Goal: Communication & Community: Answer question/provide support

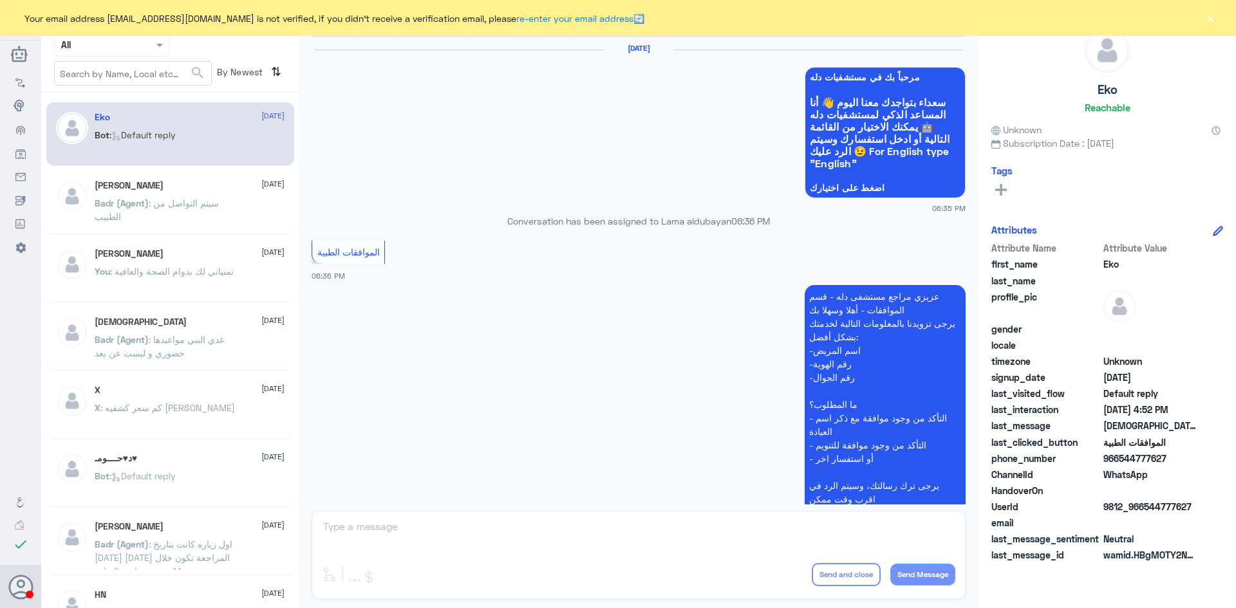
scroll to position [1229, 0]
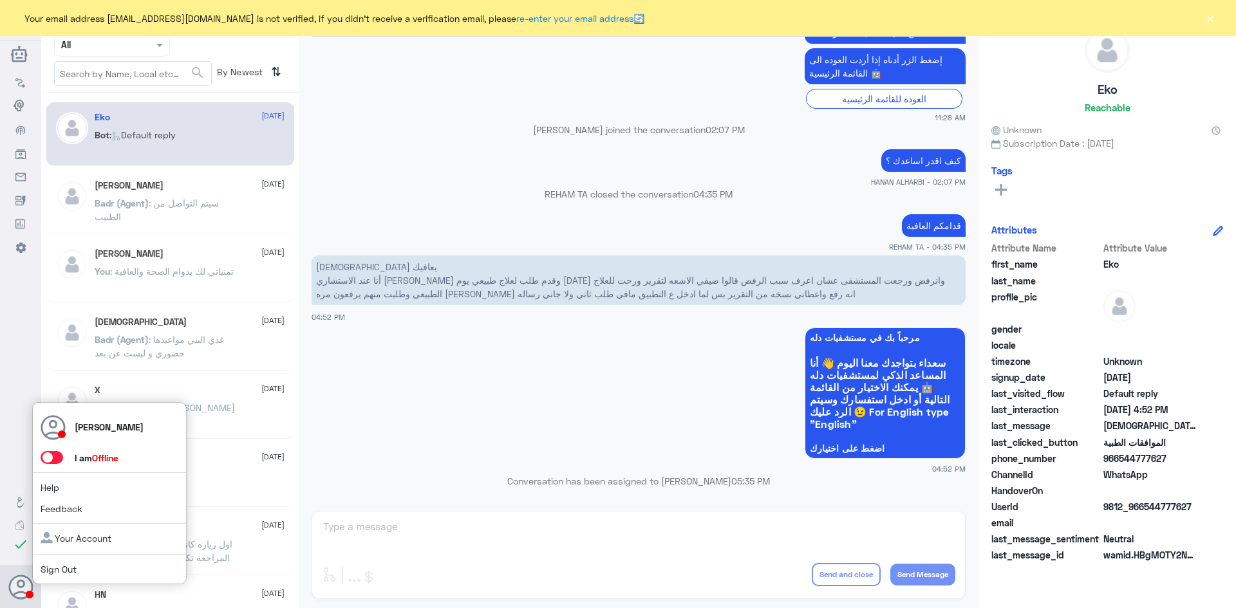
click at [58, 458] on span at bounding box center [52, 457] width 23 height 13
click at [0, 0] on input "checkbox" at bounding box center [0, 0] width 0 height 0
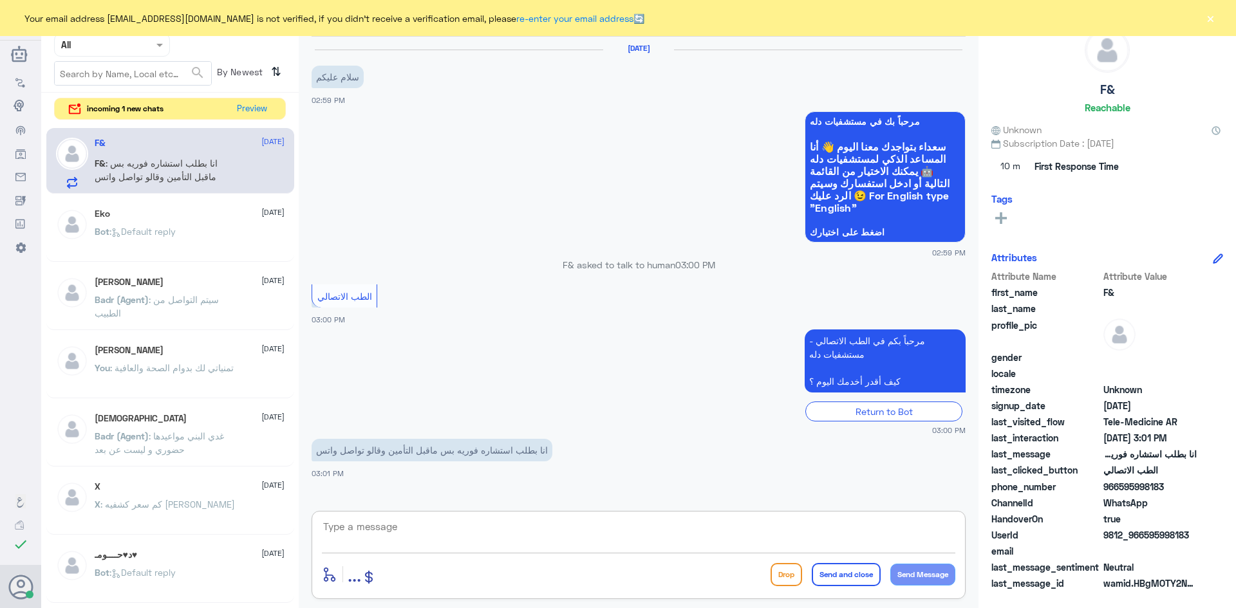
click at [425, 537] on textarea at bounding box center [638, 534] width 633 height 32
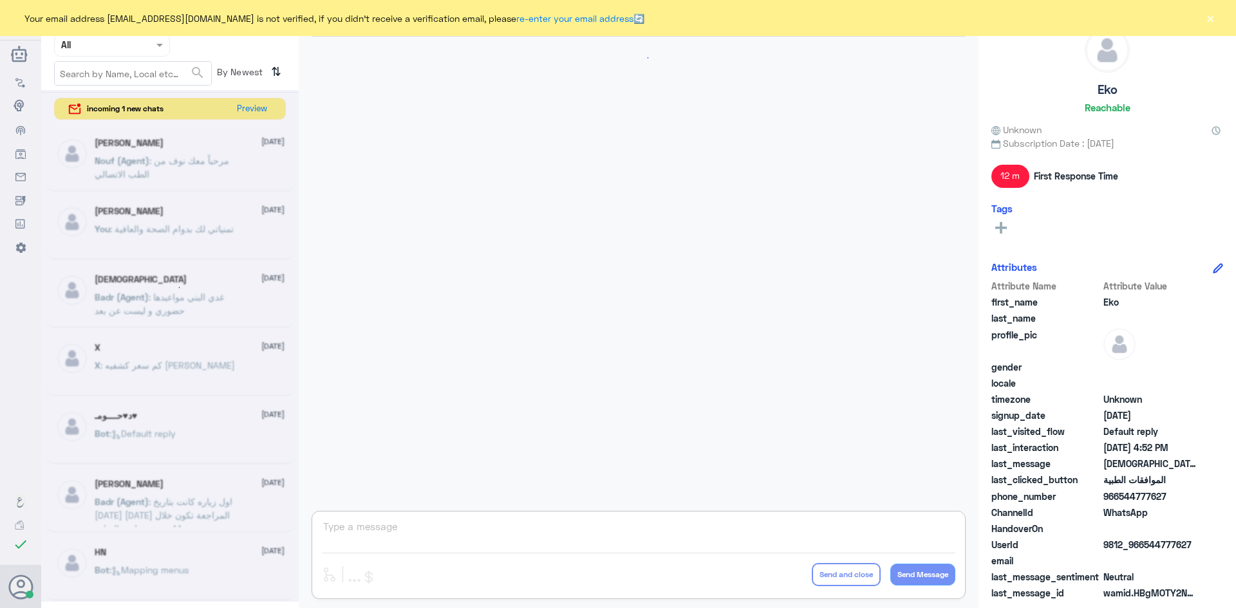
scroll to position [1229, 0]
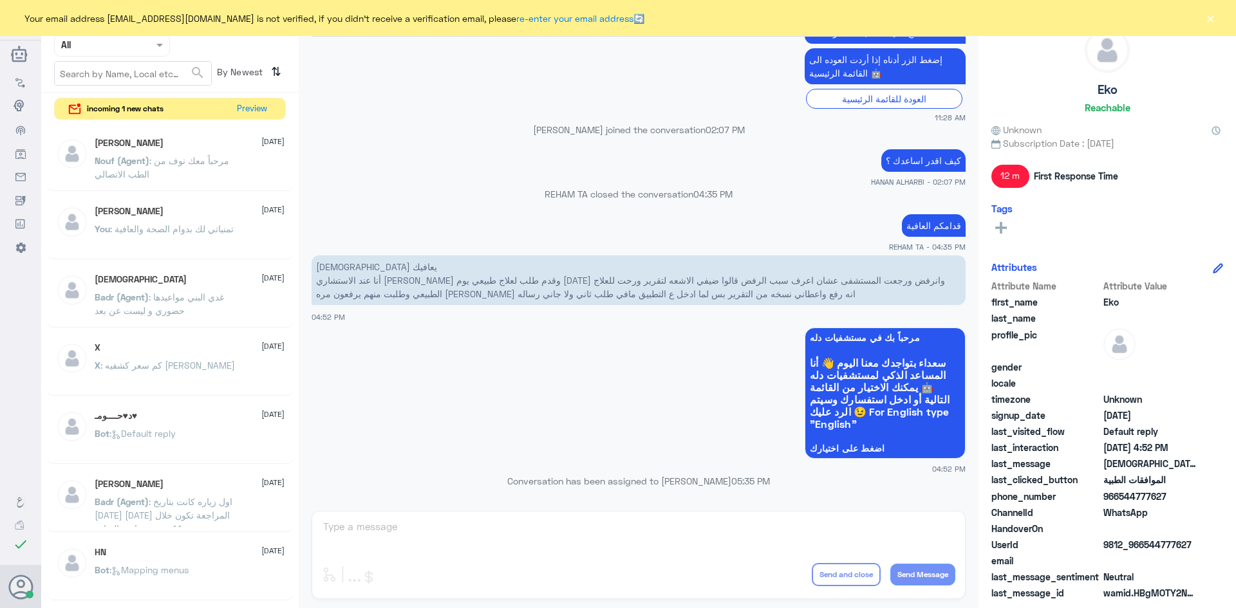
click at [190, 150] on div "Anas 6 August Nouf (Agent) : مرحباً معك نوف من الطب الاتصالي" at bounding box center [190, 162] width 190 height 48
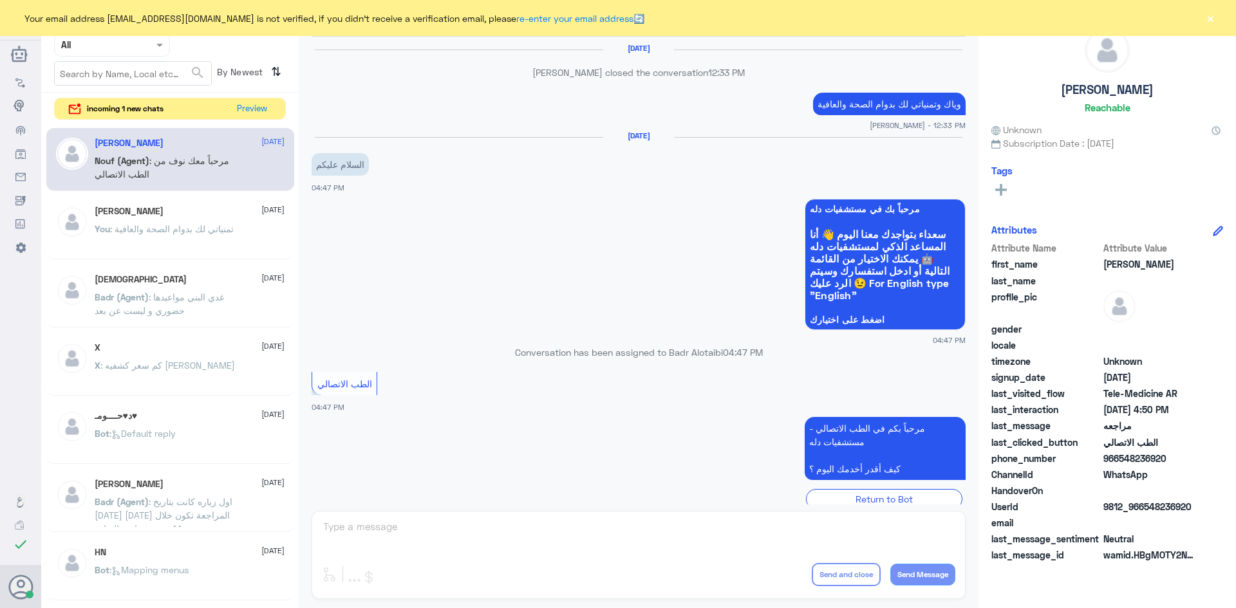
scroll to position [476, 0]
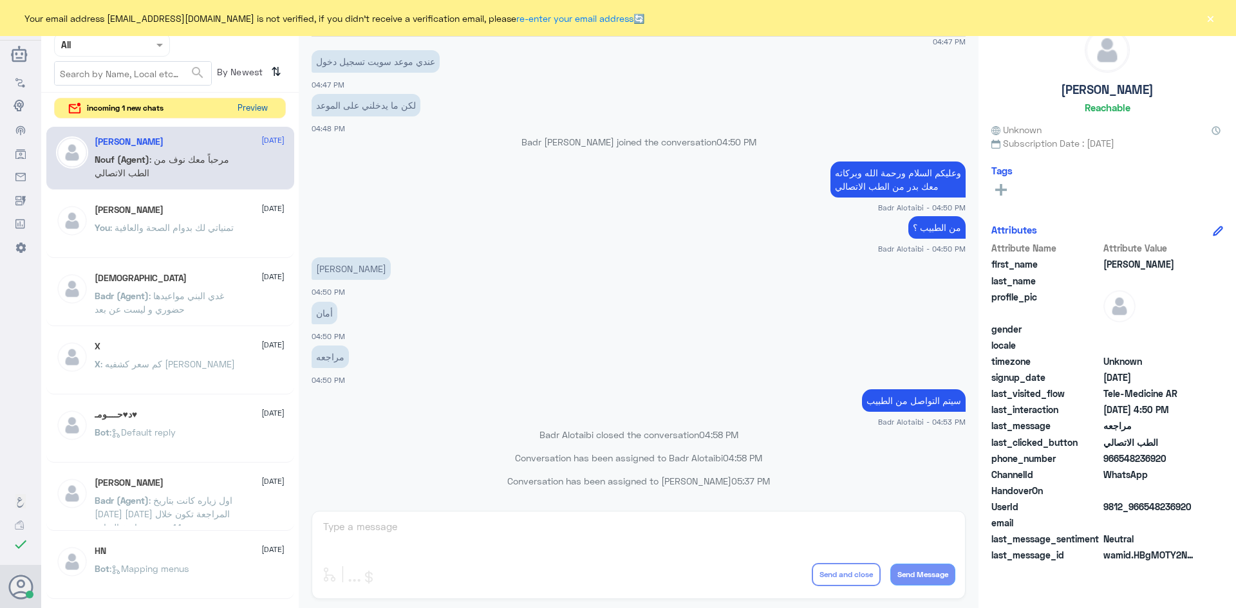
click at [243, 110] on button "Preview" at bounding box center [252, 108] width 40 height 20
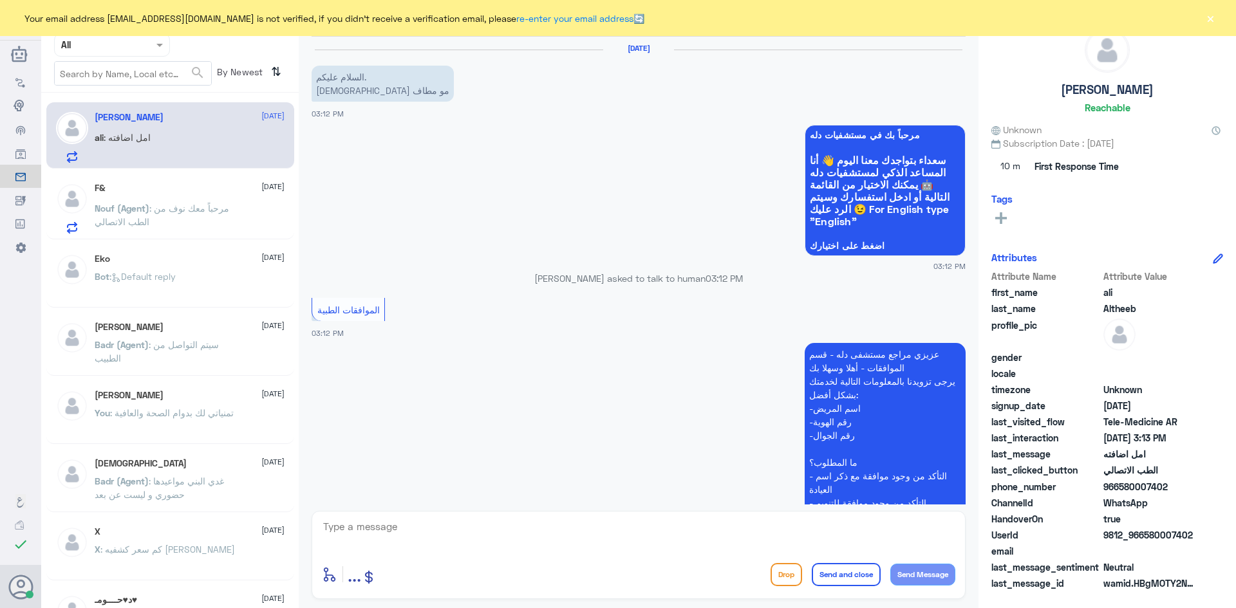
scroll to position [760, 0]
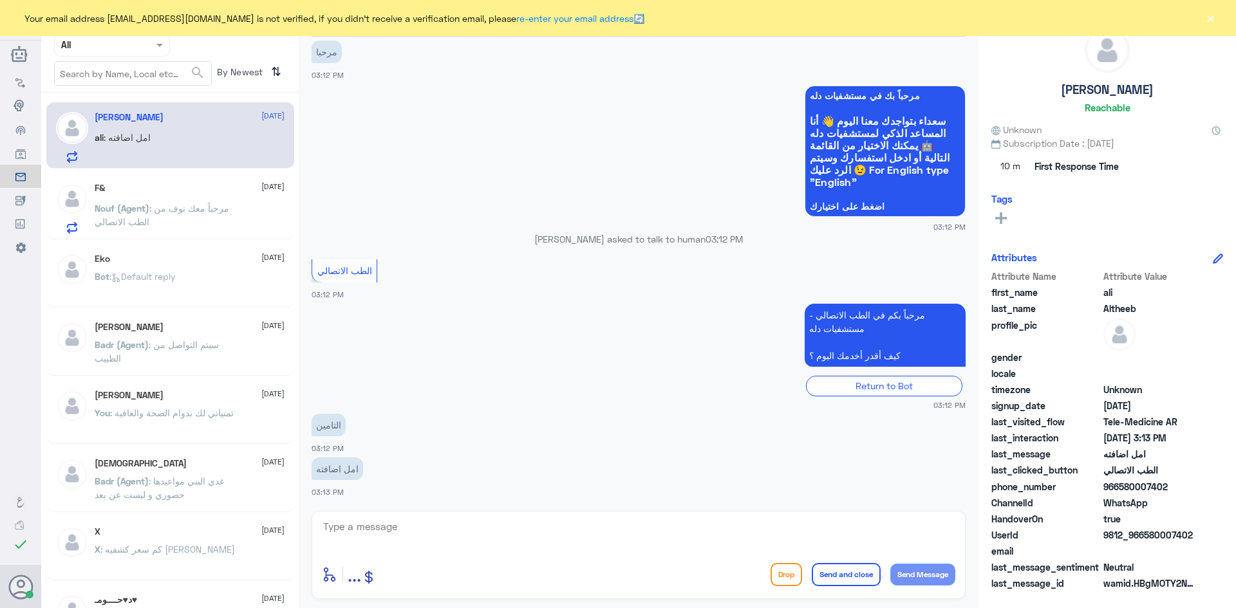
click at [398, 525] on textarea at bounding box center [638, 534] width 633 height 32
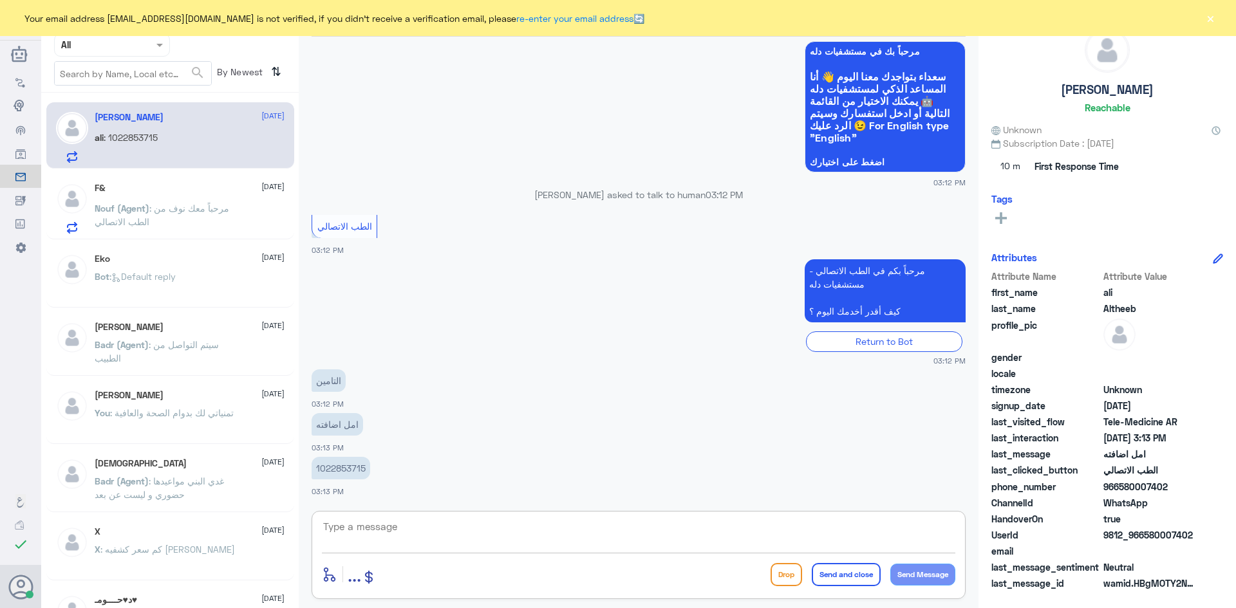
paste textarea "مرحبا معك عبدالكريم من الطب الاتصالي"
type textarea "مرحبا معك عبدالكريم من الطب الاتصالي"
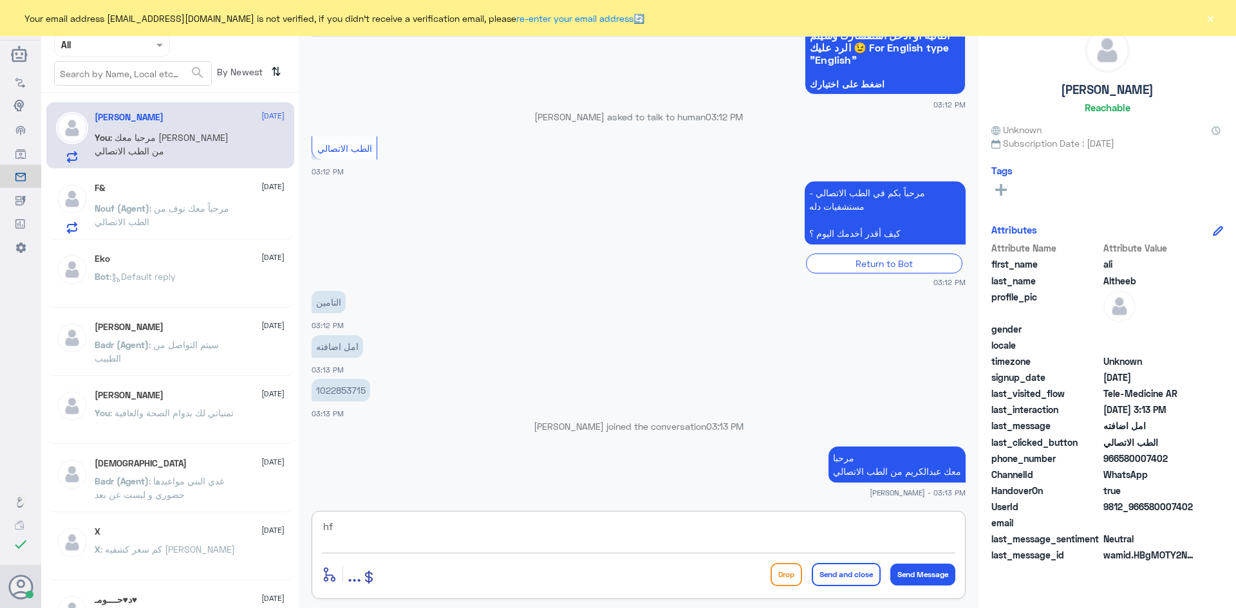
type textarea "h"
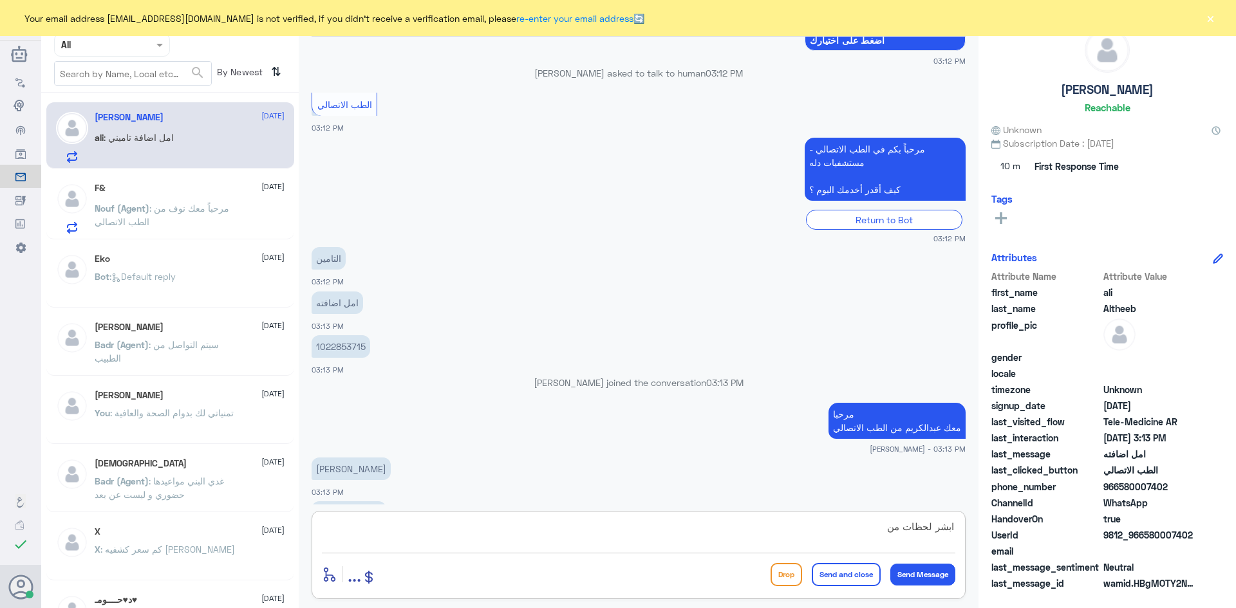
scroll to position [948, 0]
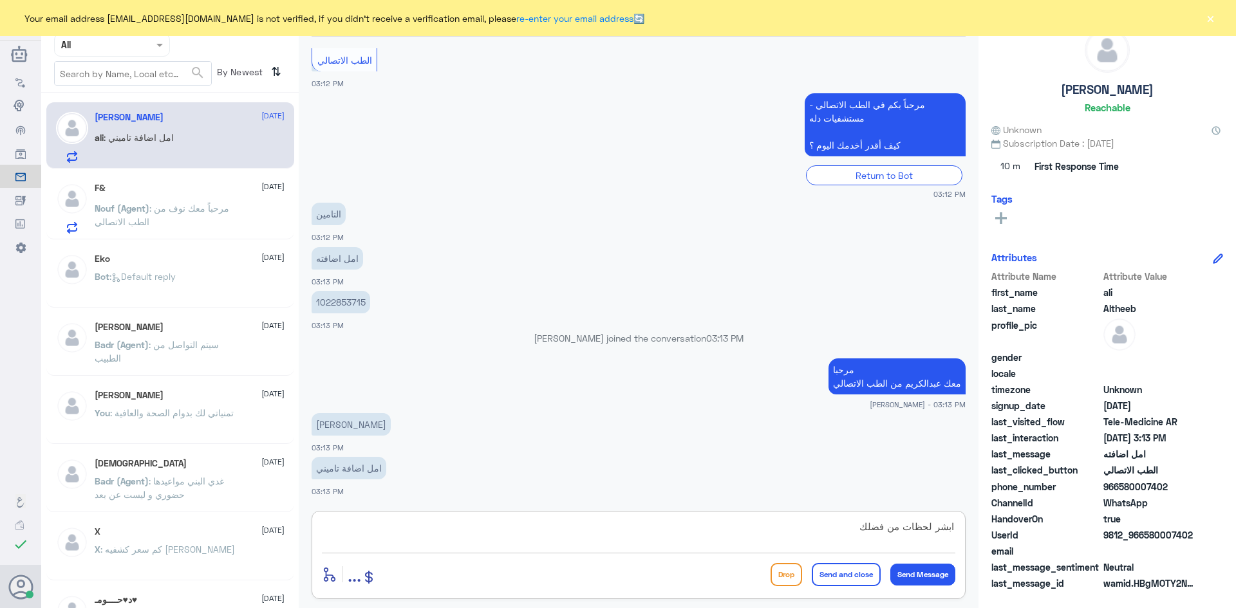
type textarea "ابشر لحظات من فضلك"
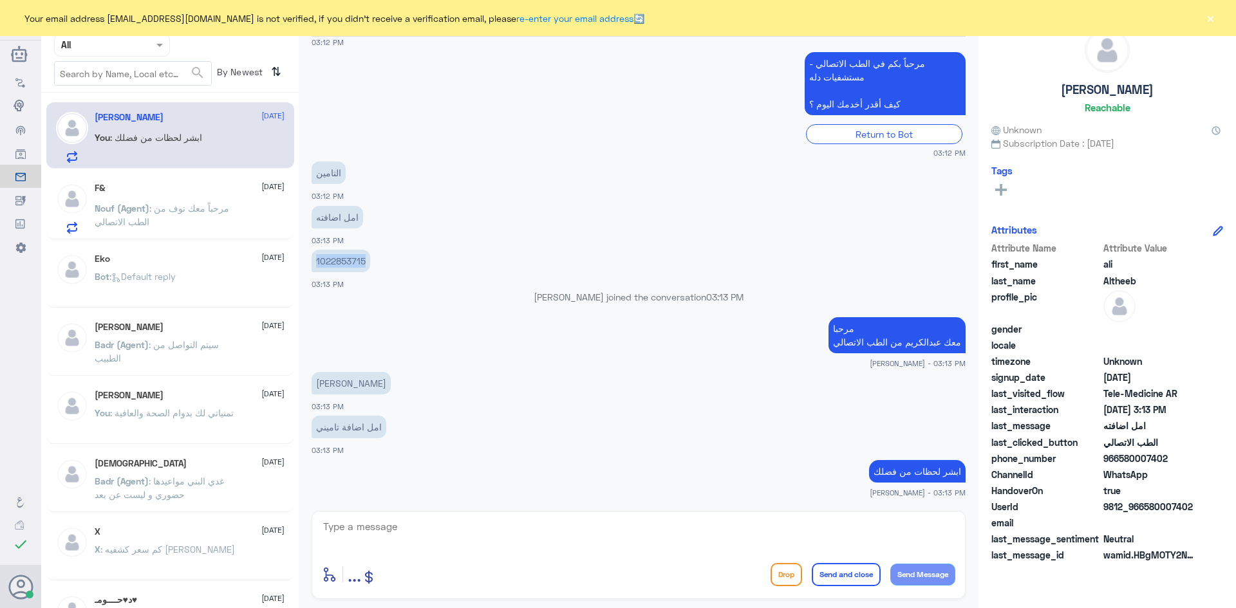
drag, startPoint x: 364, startPoint y: 259, endPoint x: 312, endPoint y: 260, distance: 52.8
click at [312, 260] on p "1022853715" at bounding box center [341, 261] width 59 height 23
copy p "1022853715"
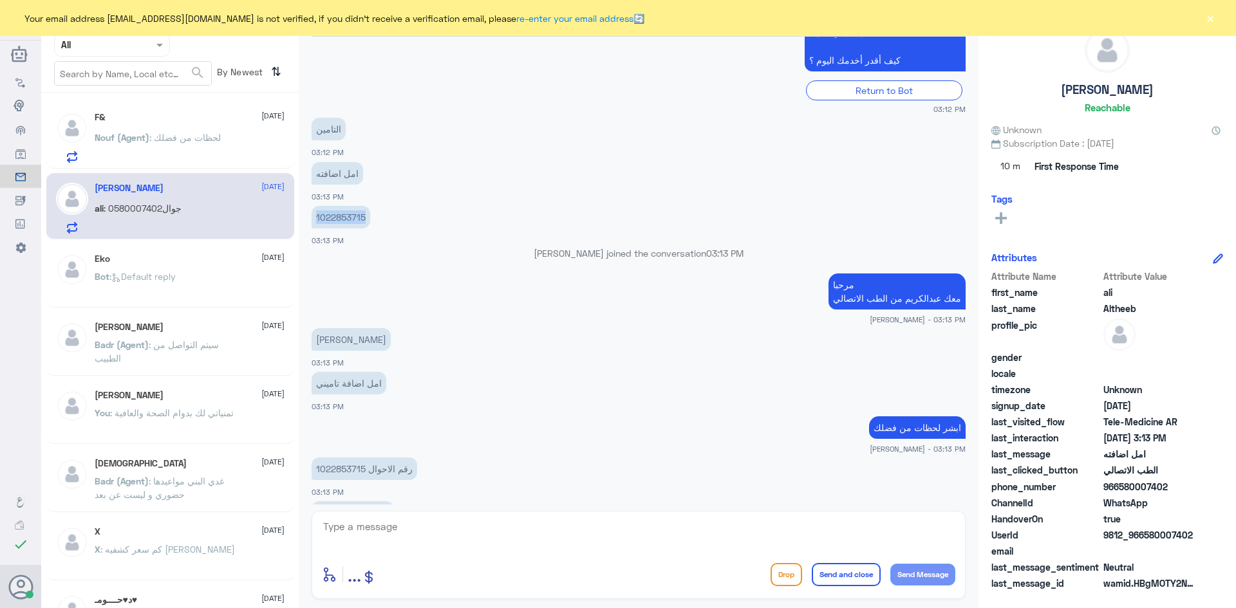
scroll to position [1077, 0]
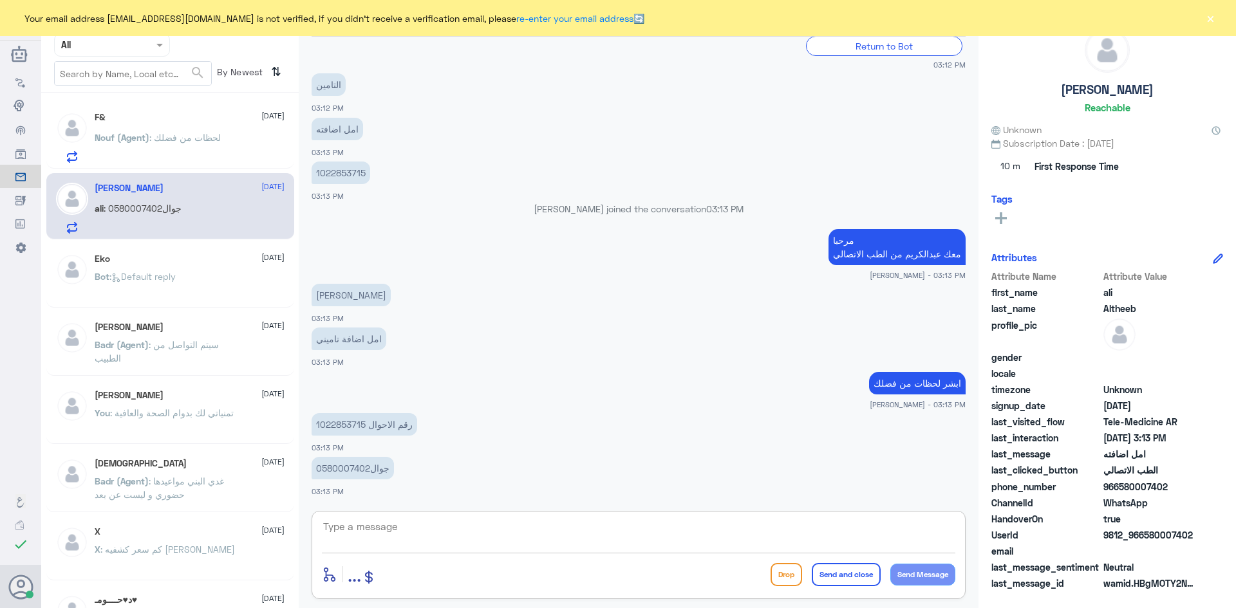
click at [433, 531] on textarea at bounding box center [638, 534] width 633 height 32
drag, startPoint x: 370, startPoint y: 466, endPoint x: 348, endPoint y: 469, distance: 22.0
click at [348, 469] on p "جوال0580007402" at bounding box center [353, 468] width 82 height 23
click at [352, 471] on p "جوال0580007402" at bounding box center [353, 468] width 82 height 23
click at [396, 537] on textarea at bounding box center [638, 534] width 633 height 32
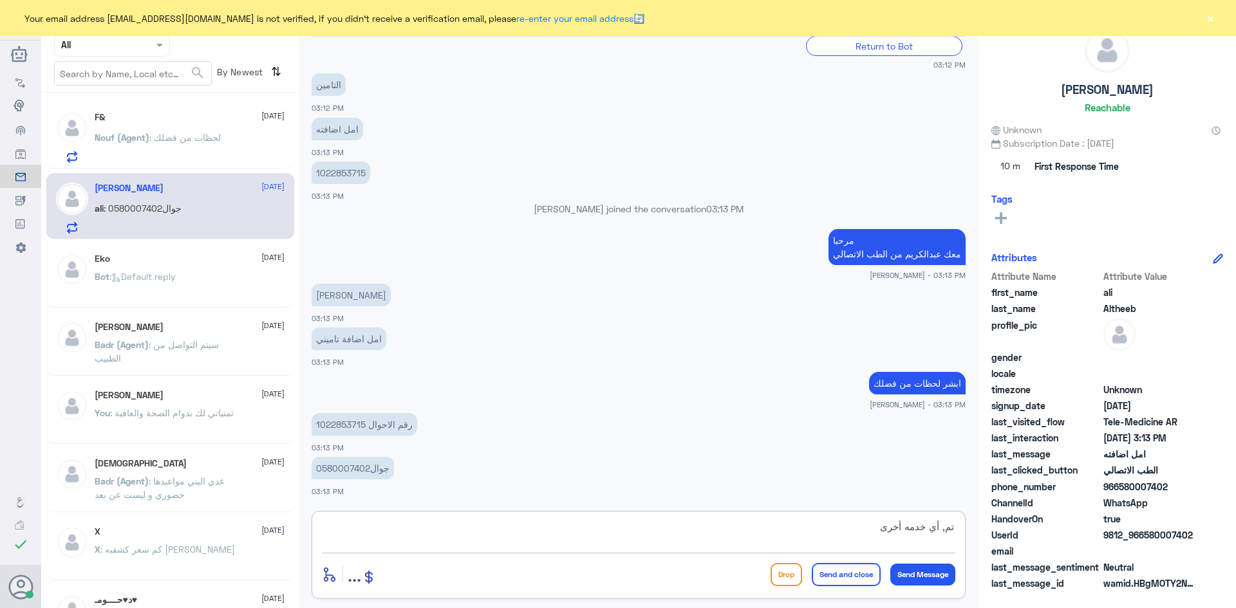
type textarea "تم, أي خدمه أخرى"
click at [904, 581] on button "Send Message" at bounding box center [922, 575] width 65 height 22
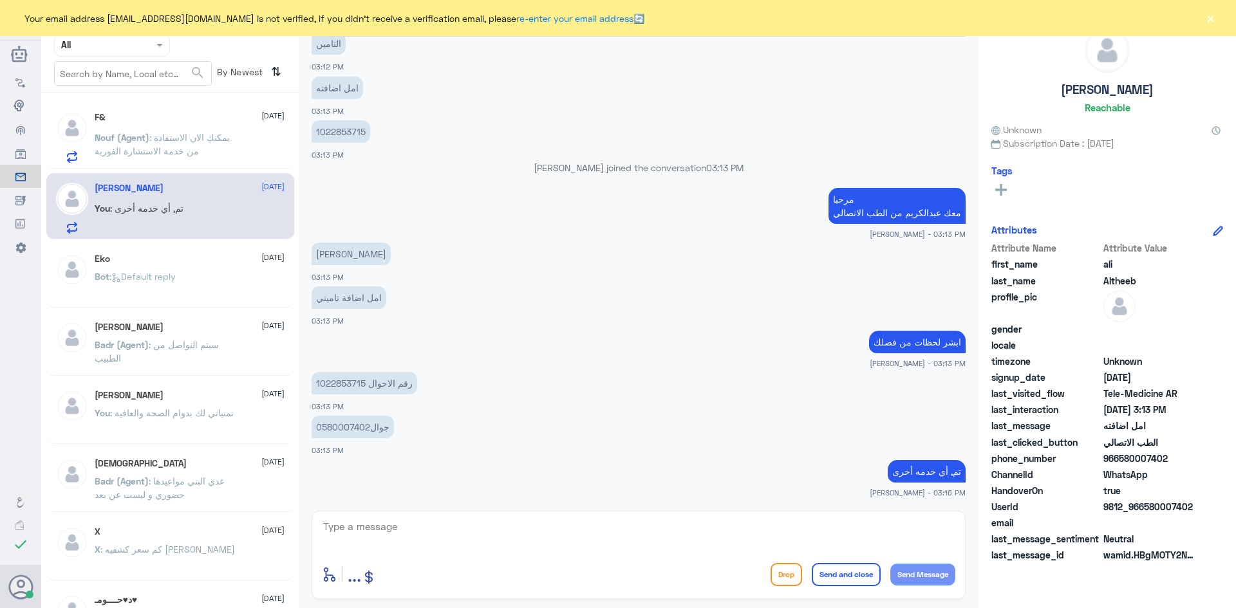
click at [218, 146] on p "Nouf (Agent) : يمكنك الان الاستفادة من خدمة الاستشارة الفورية" at bounding box center [167, 147] width 145 height 32
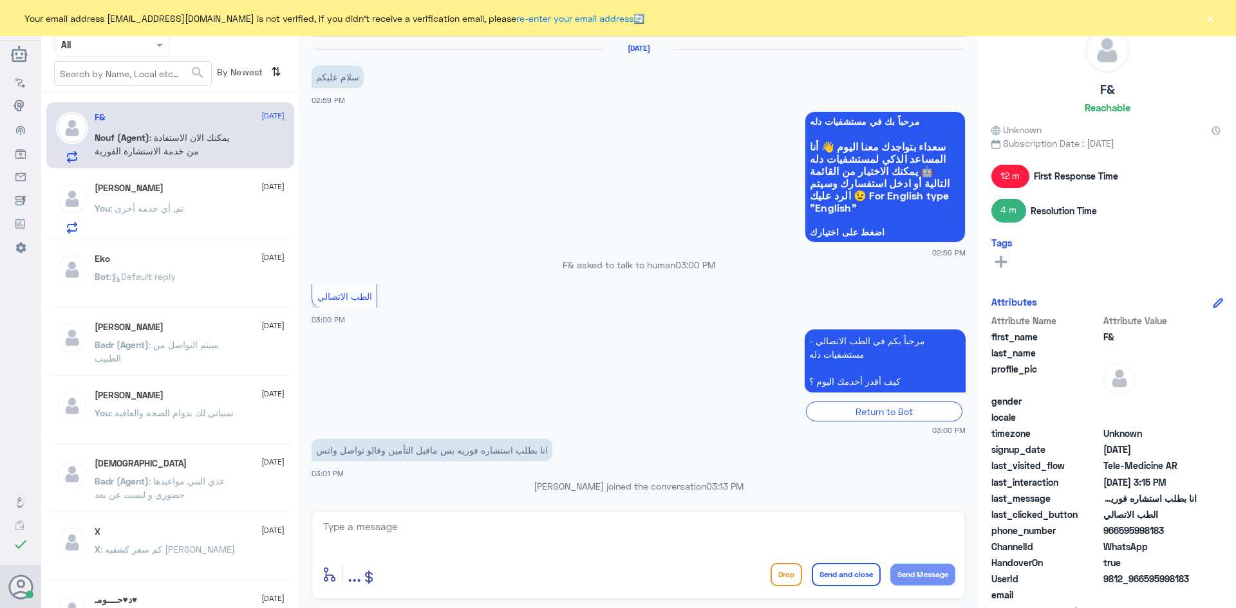
scroll to position [292, 0]
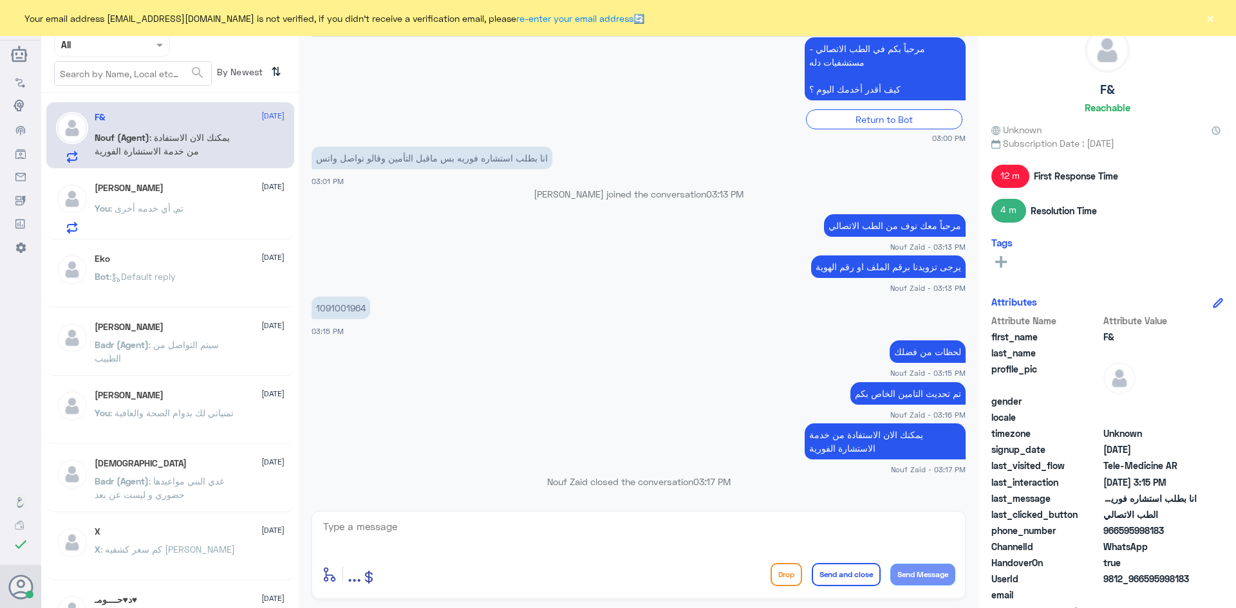
click at [1211, 21] on button "×" at bounding box center [1210, 18] width 13 height 13
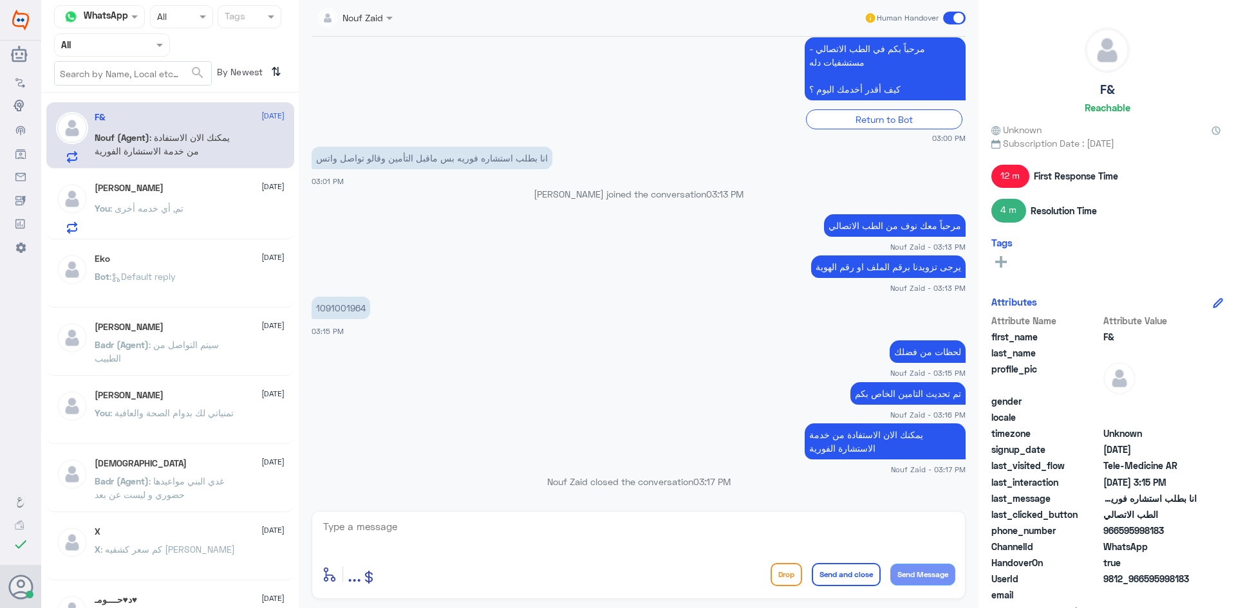
click at [206, 219] on div "You : تم, أي خدمه أخرى" at bounding box center [190, 219] width 190 height 29
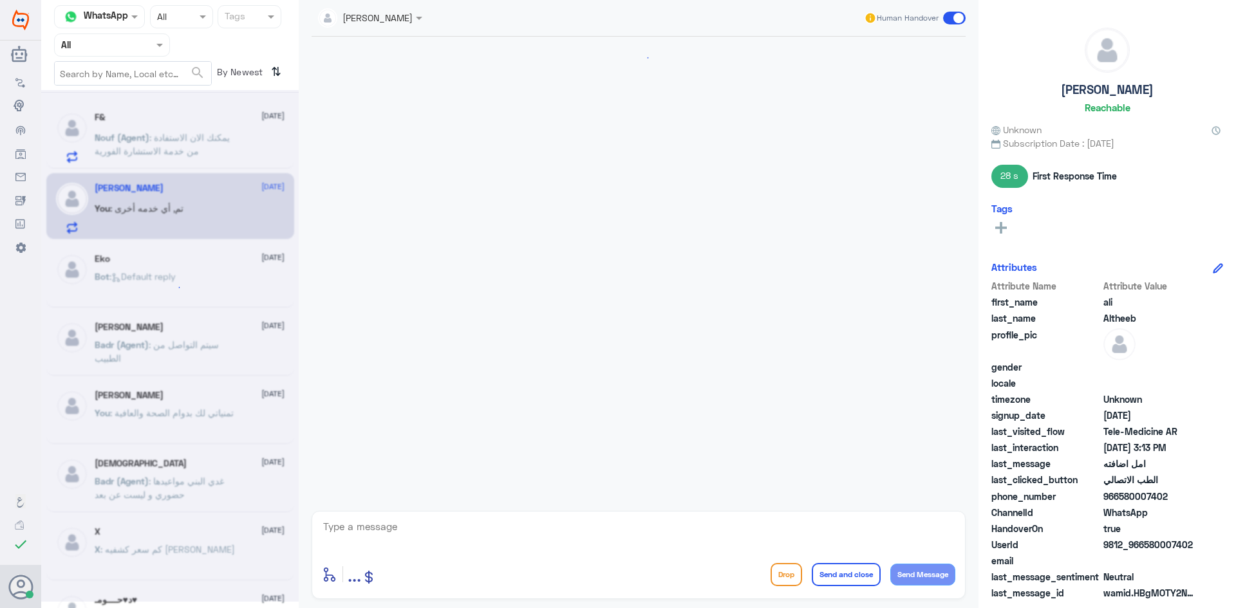
scroll to position [532, 0]
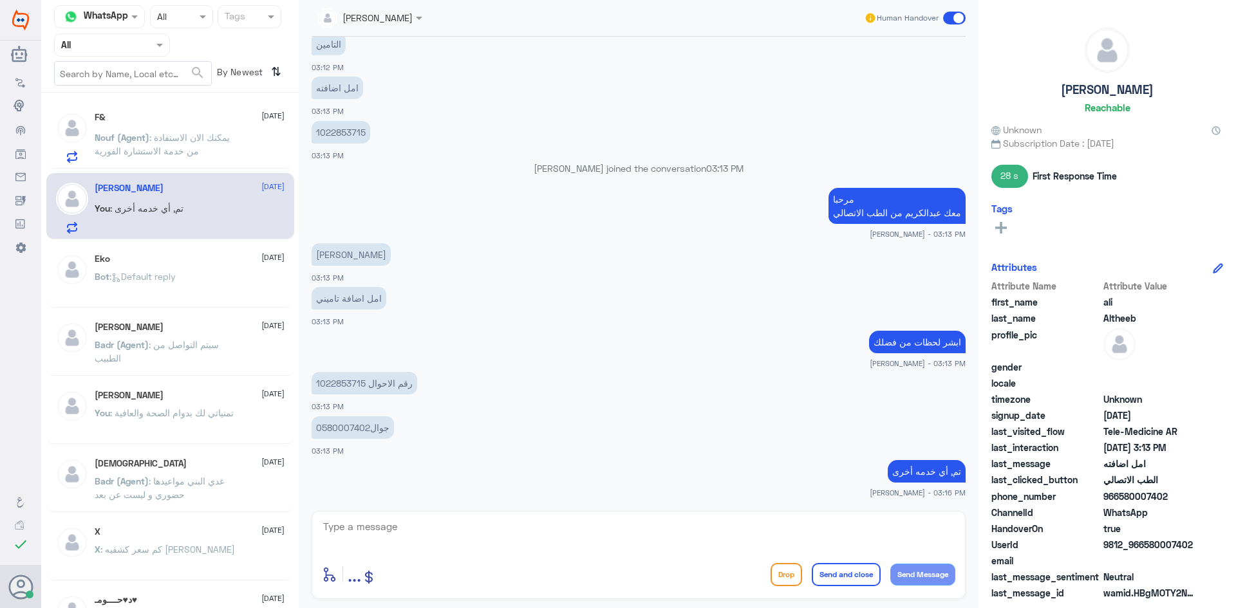
click at [944, 17] on span at bounding box center [954, 18] width 23 height 13
click at [0, 0] on input "checkbox" at bounding box center [0, 0] width 0 height 0
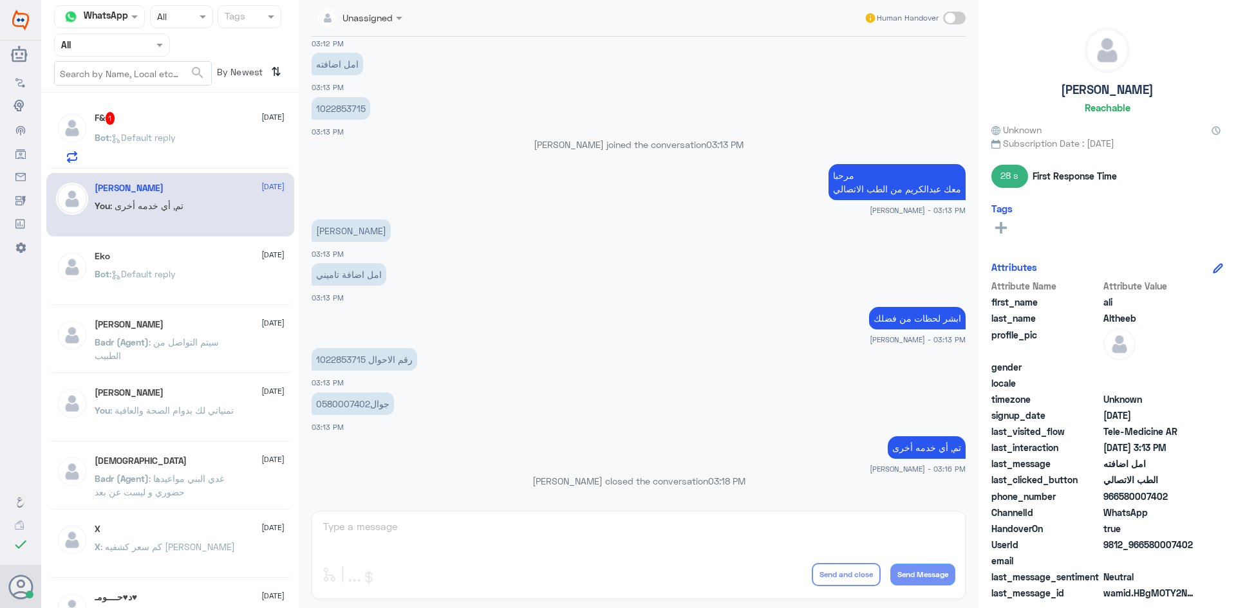
click at [167, 125] on div "F& 1 14 August Bot : Default reply" at bounding box center [190, 137] width 190 height 51
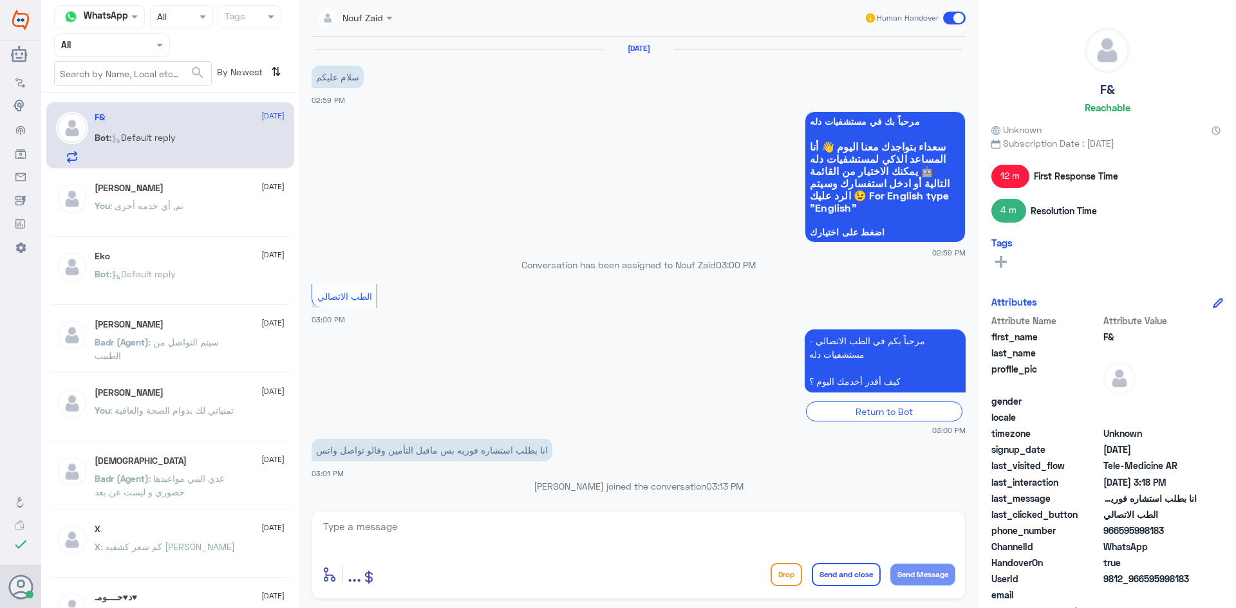
scroll to position [488, 0]
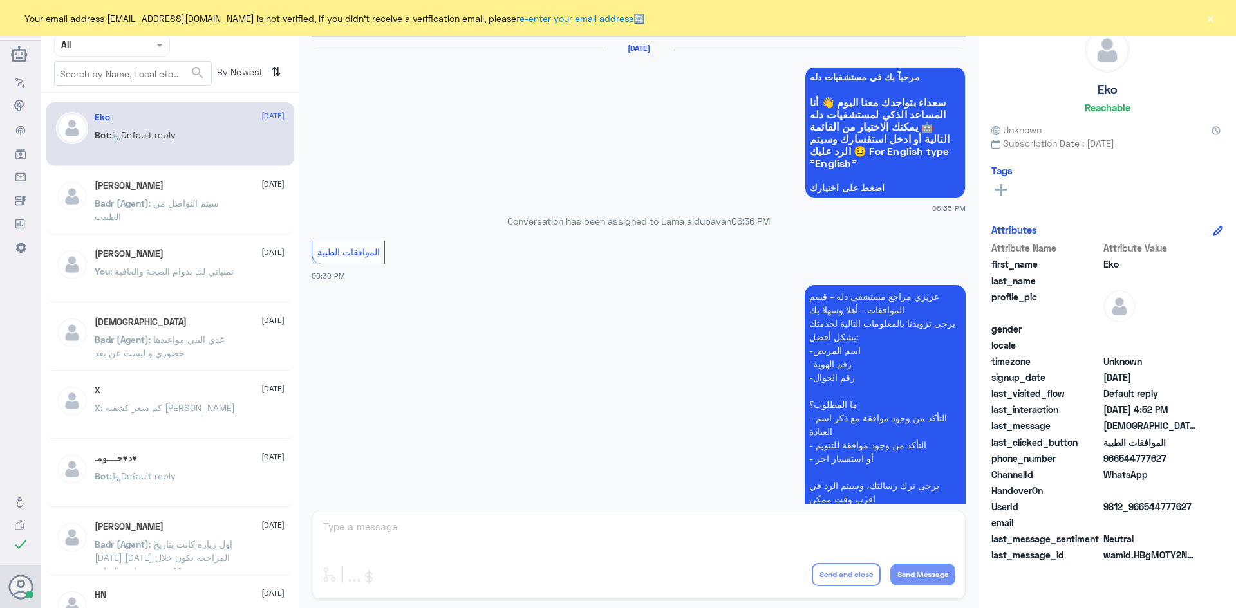
scroll to position [1229, 0]
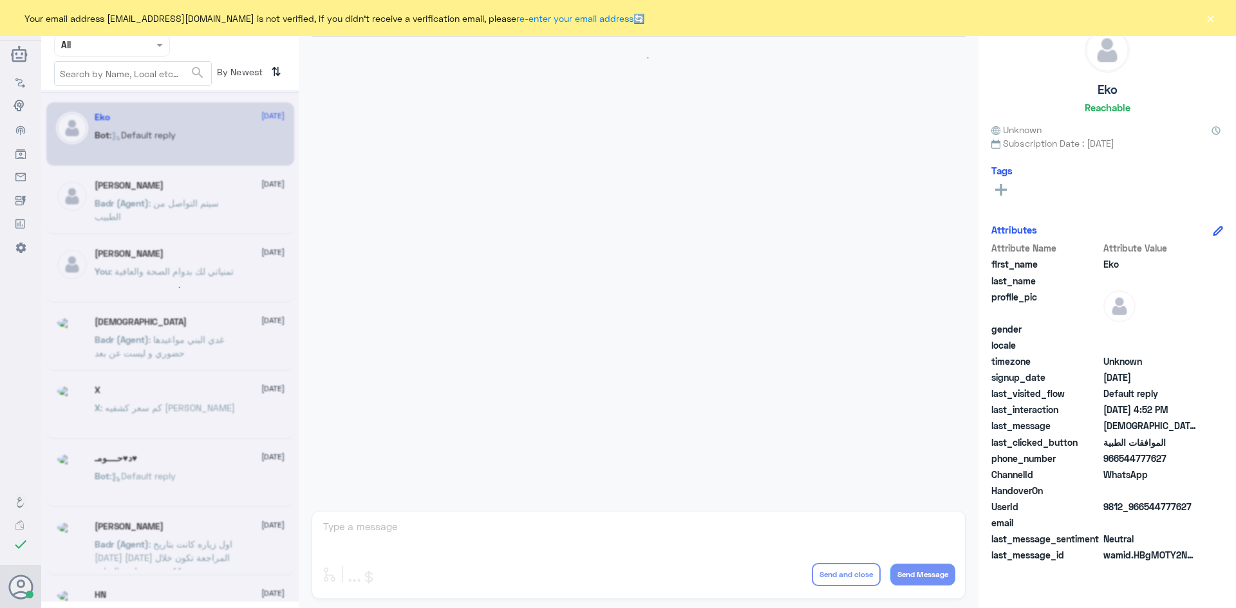
scroll to position [1229, 0]
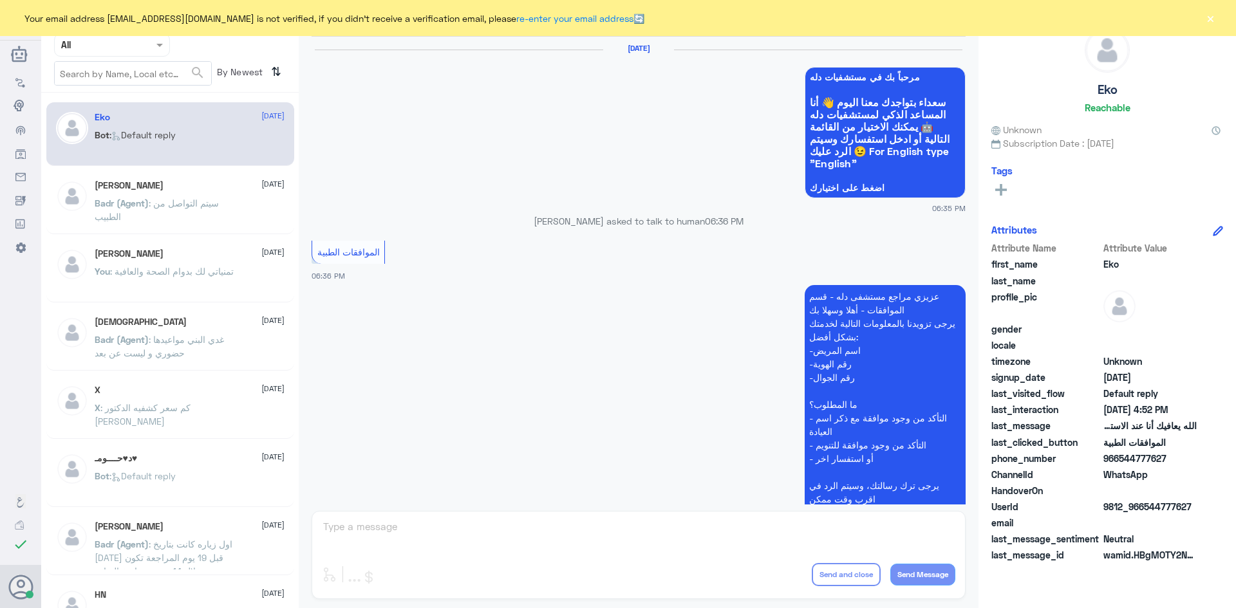
scroll to position [1229, 0]
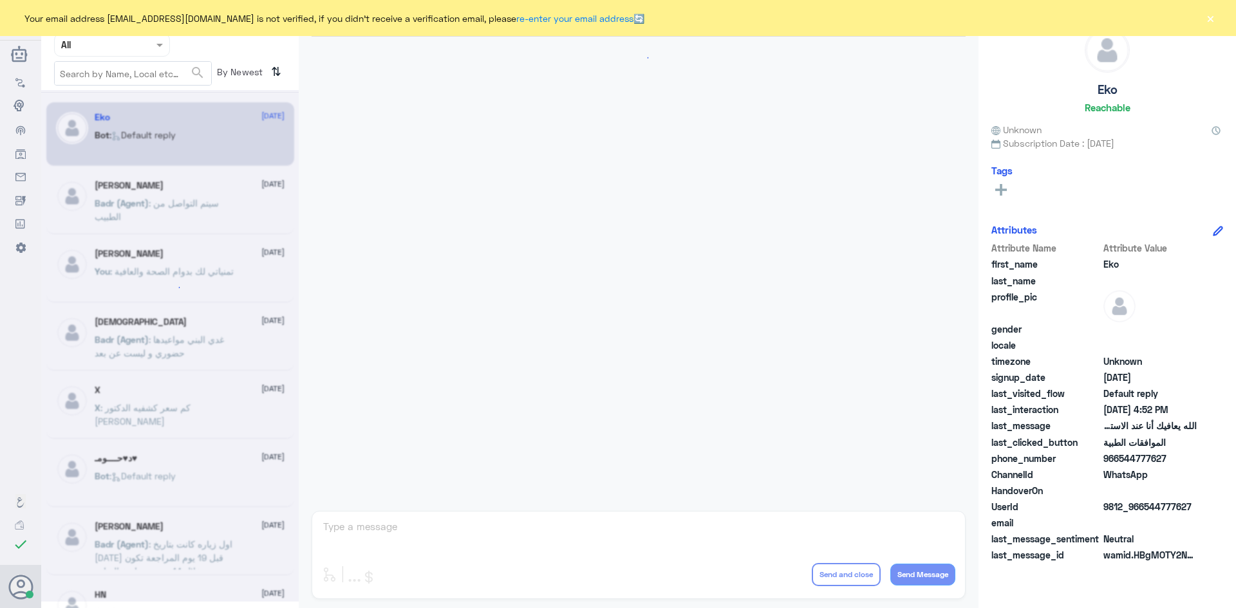
scroll to position [1229, 0]
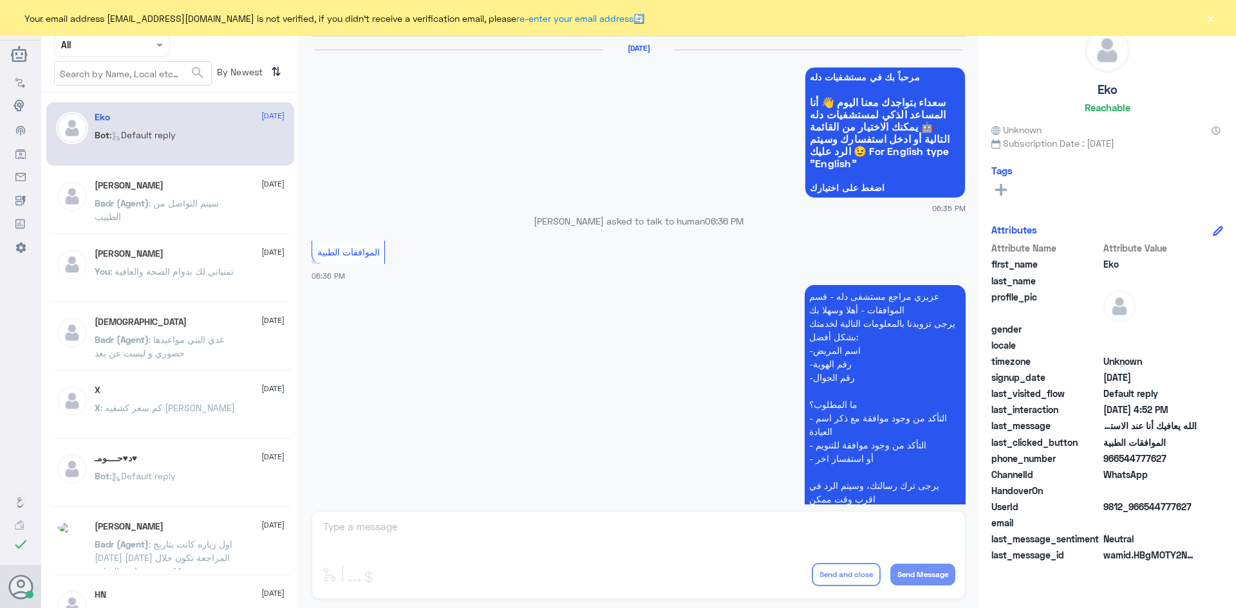
scroll to position [1229, 0]
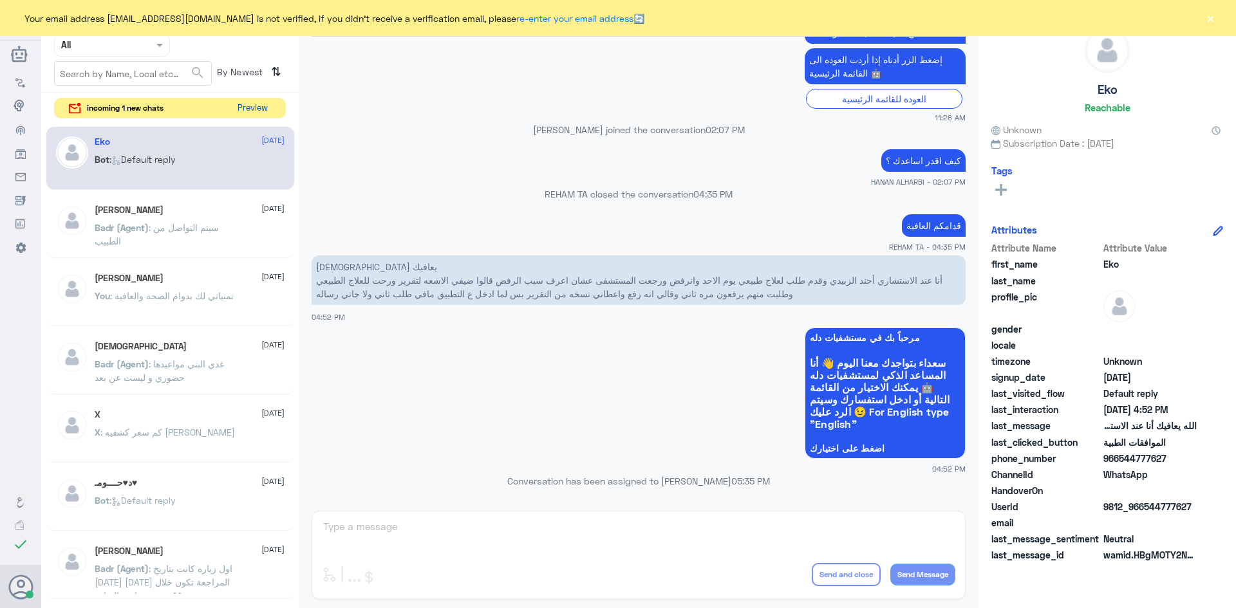
click at [266, 113] on button "Preview" at bounding box center [252, 108] width 40 height 20
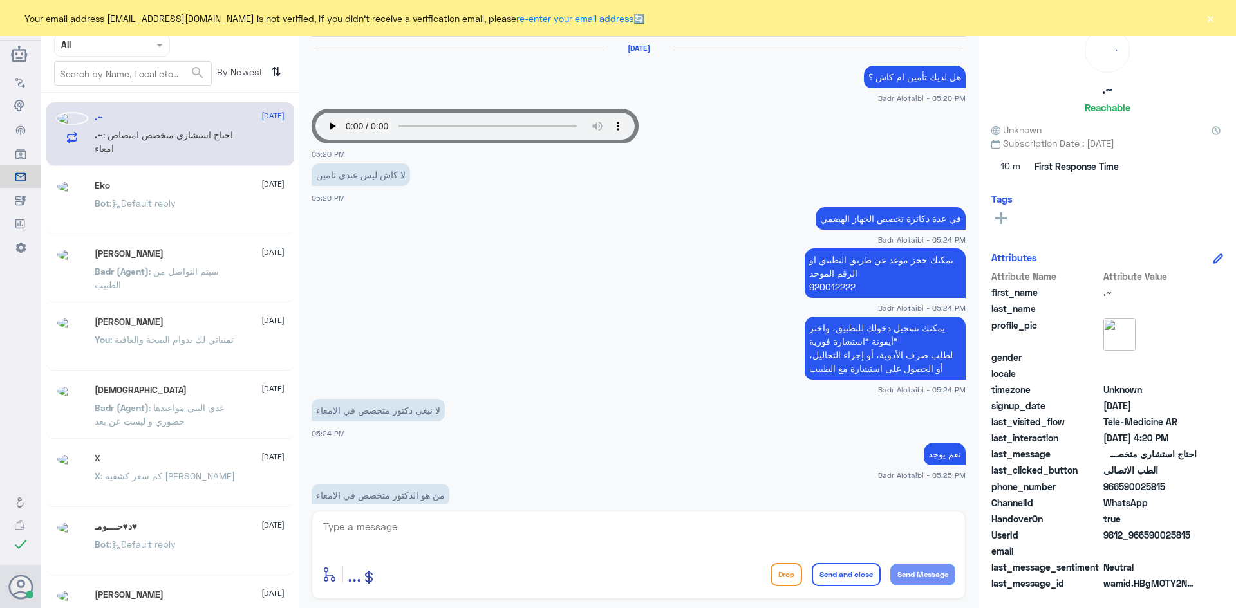
scroll to position [737, 0]
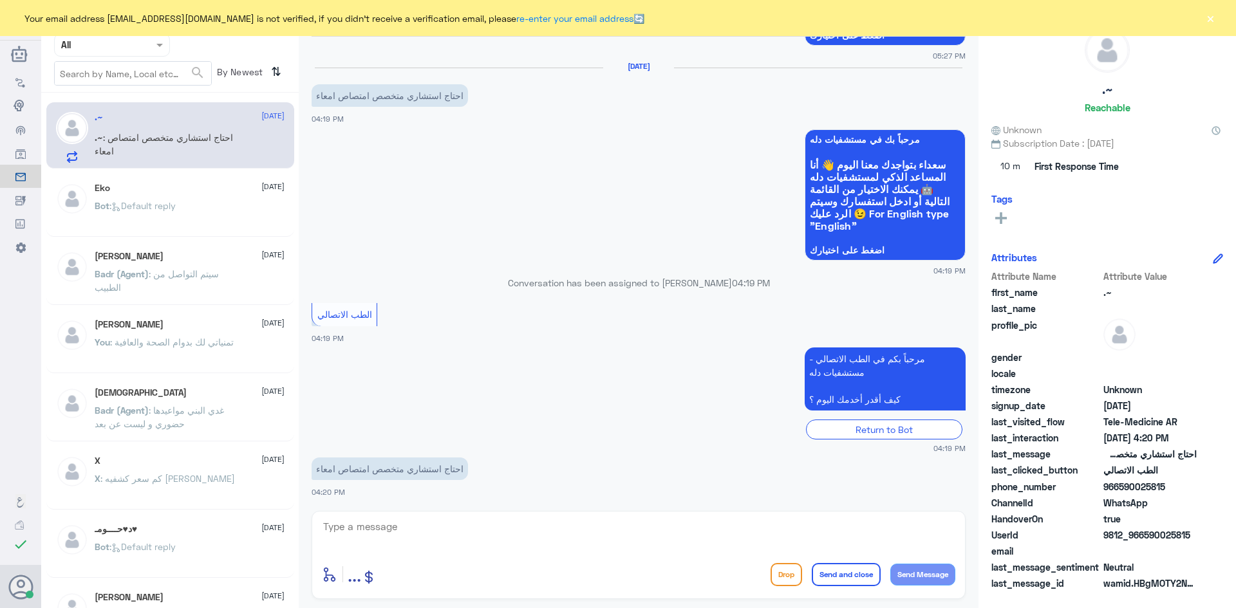
click at [394, 536] on textarea at bounding box center [638, 534] width 633 height 32
paste textarea "مرحبا معك عبدالكريم من الطب الاتصالي"
type textarea "مرحبا معك عبدالكريم من الطب الاتصالي"
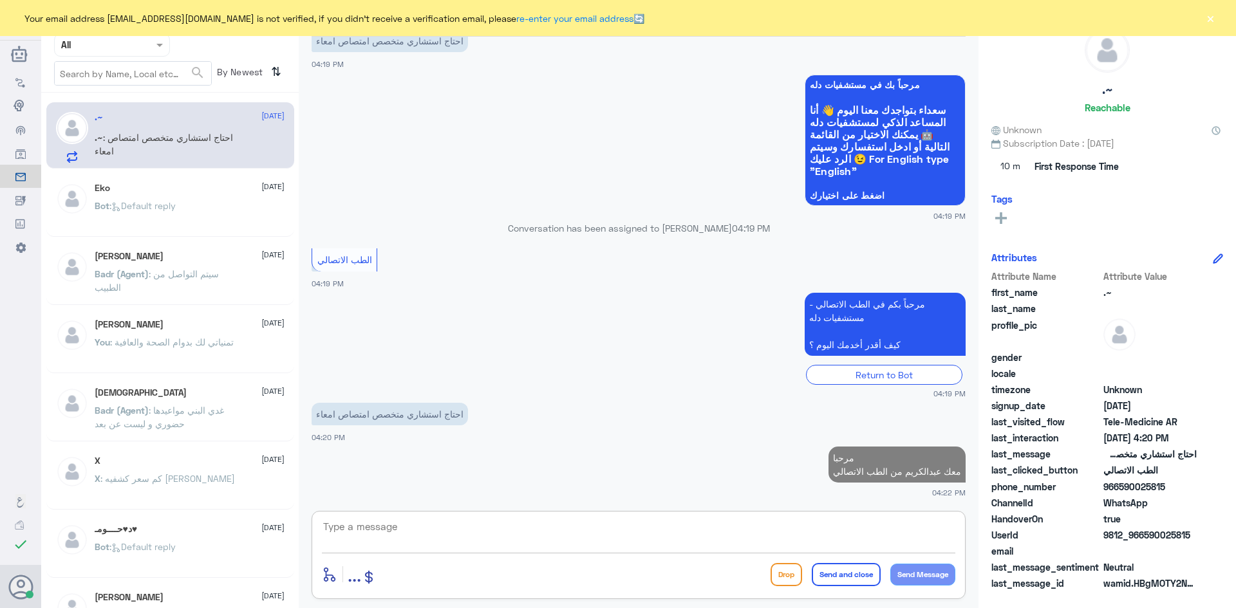
scroll to position [792, 0]
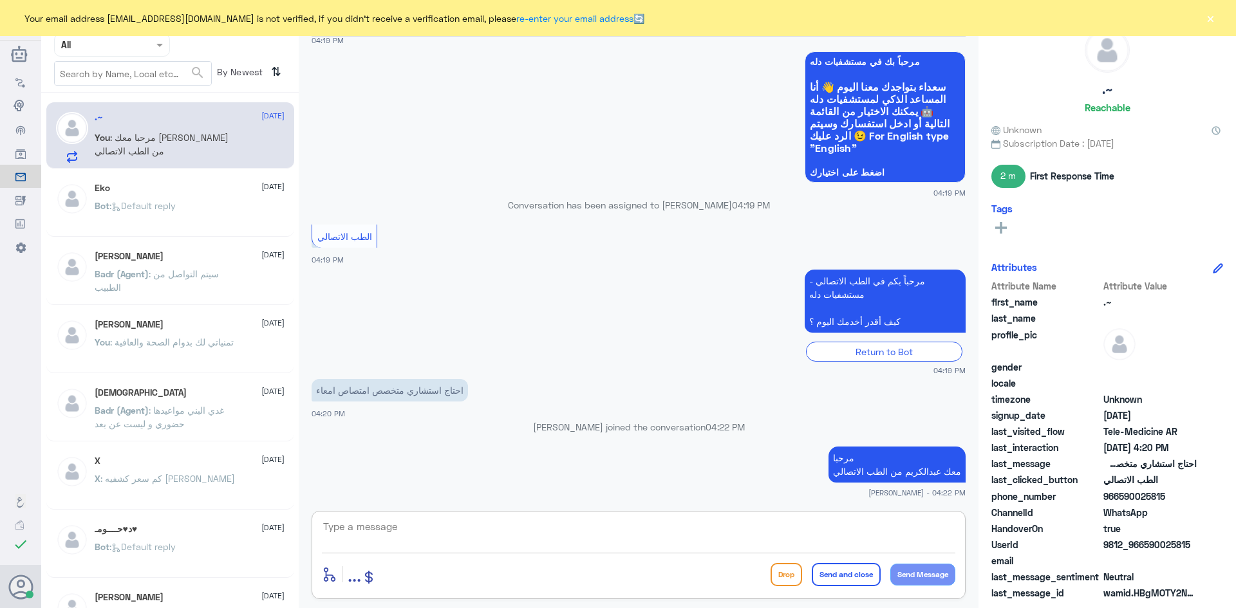
click at [796, 524] on textarea at bounding box center [638, 534] width 633 height 32
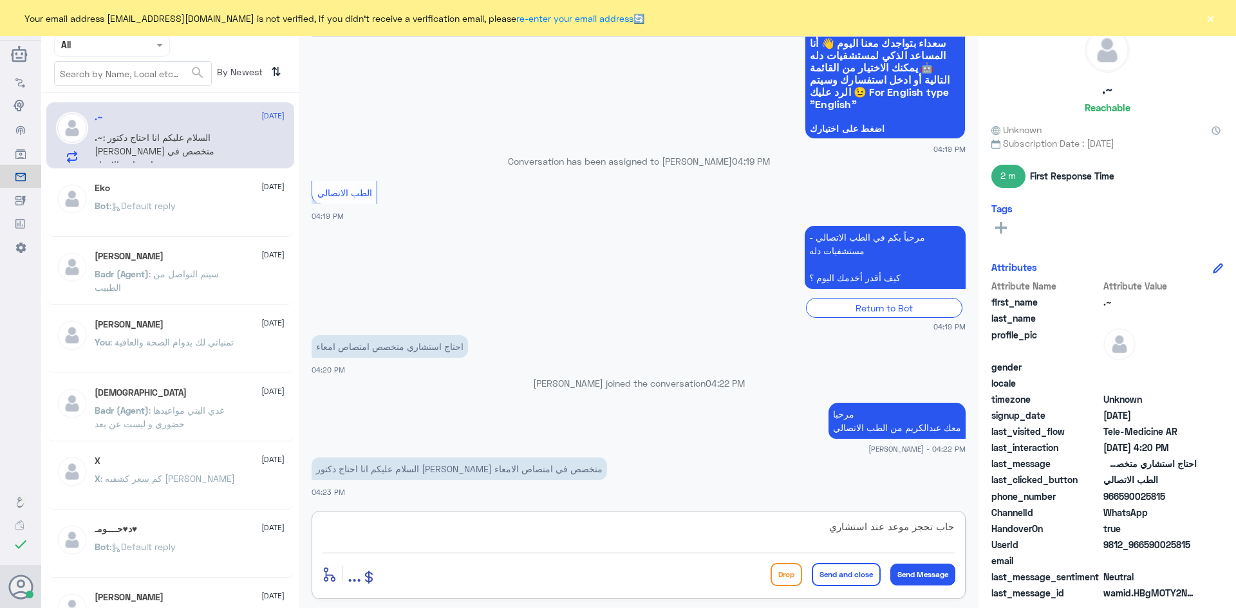
type textarea "حاب تحجز موعد عند استشاري ؟"
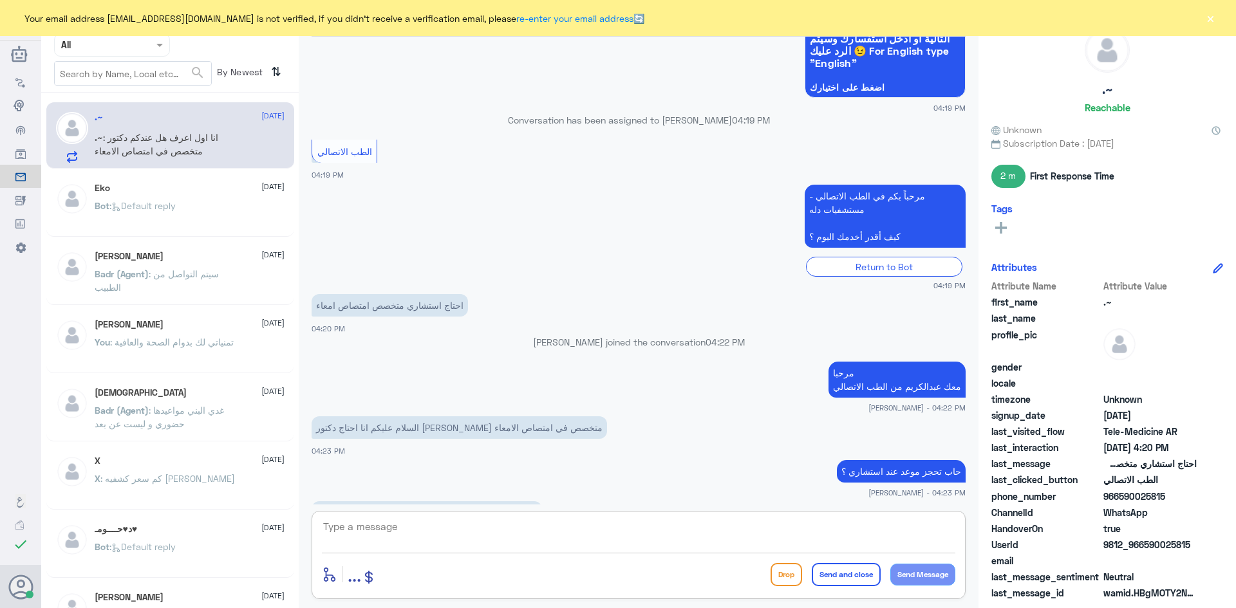
scroll to position [921, 0]
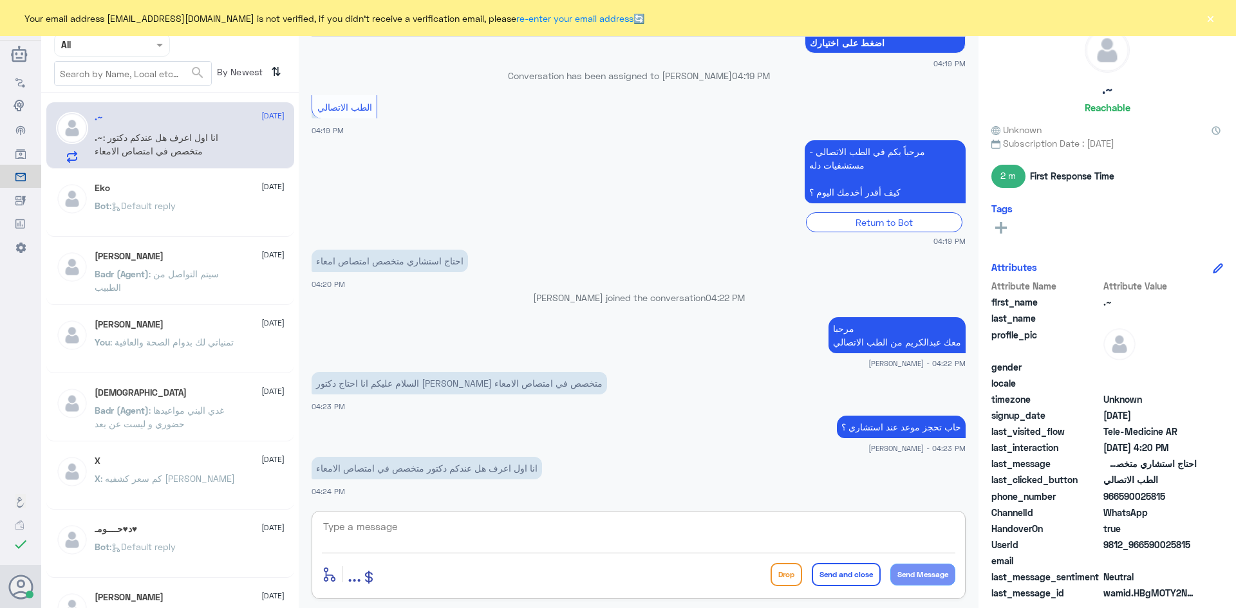
click at [593, 516] on div "enter flow name ... Drop Send and close Send Message" at bounding box center [639, 555] width 654 height 88
click at [591, 525] on textarea at bounding box center [638, 534] width 633 height 32
type textarea "i"
type textarea "هذا التخصص مغطى تحت عيادة الجهاز الهضمي والمناظير"
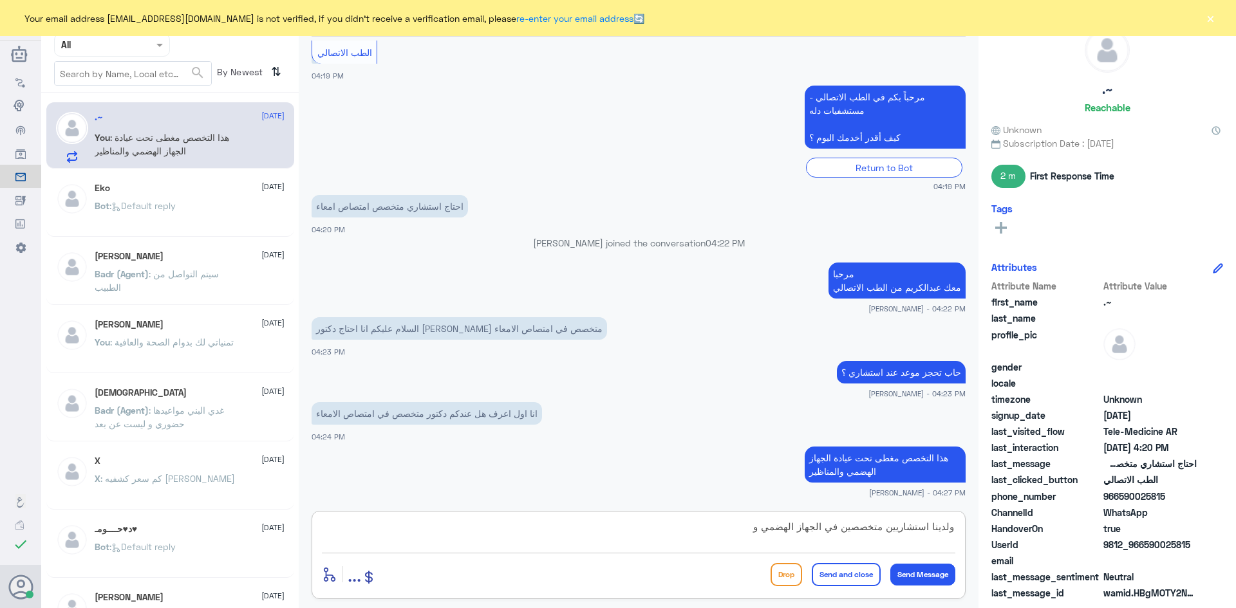
type textarea "ولدينا استشاريين متخصصين في الجهاز الهضمي"
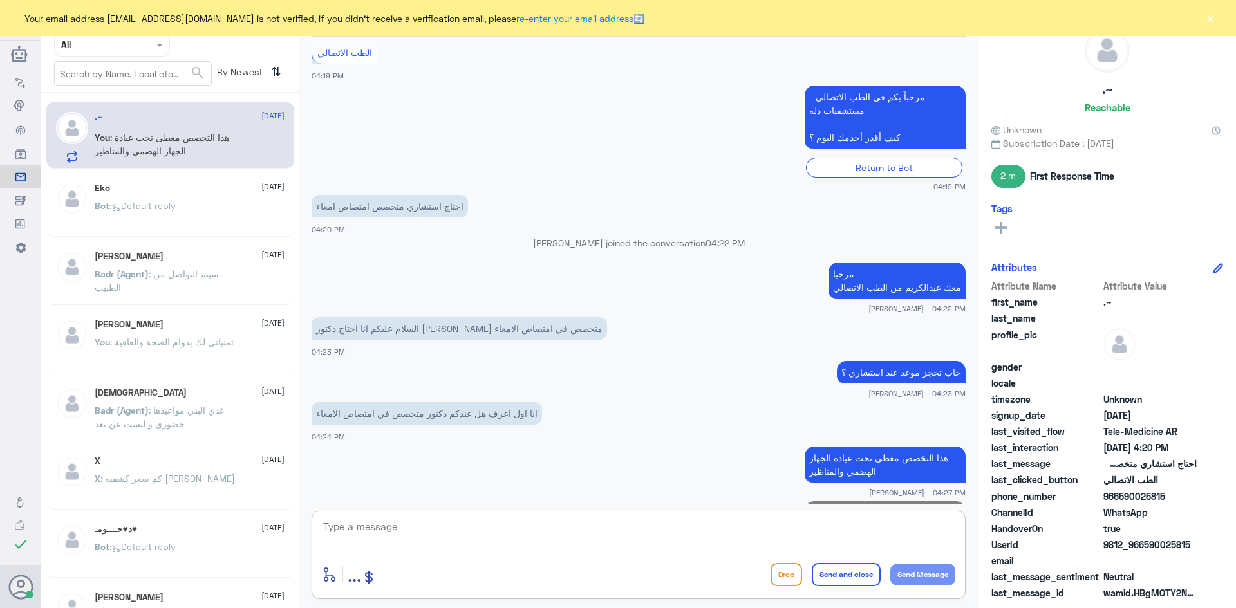
scroll to position [1031, 0]
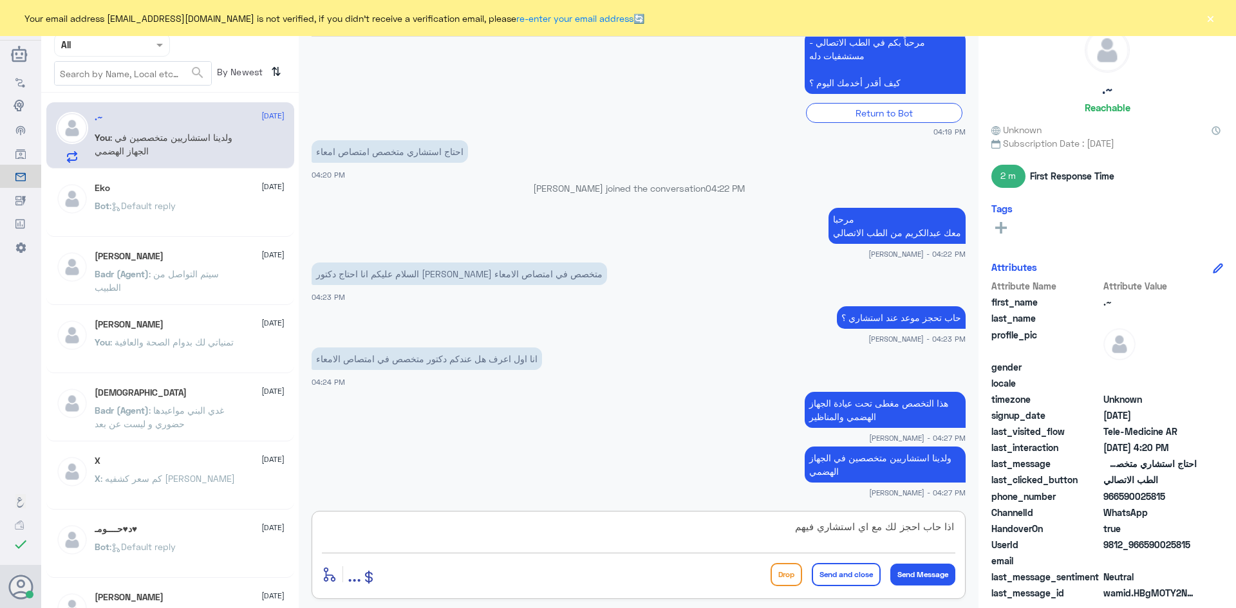
type textarea "اذا حاب احجز لك مع اي استشاري فيهم"
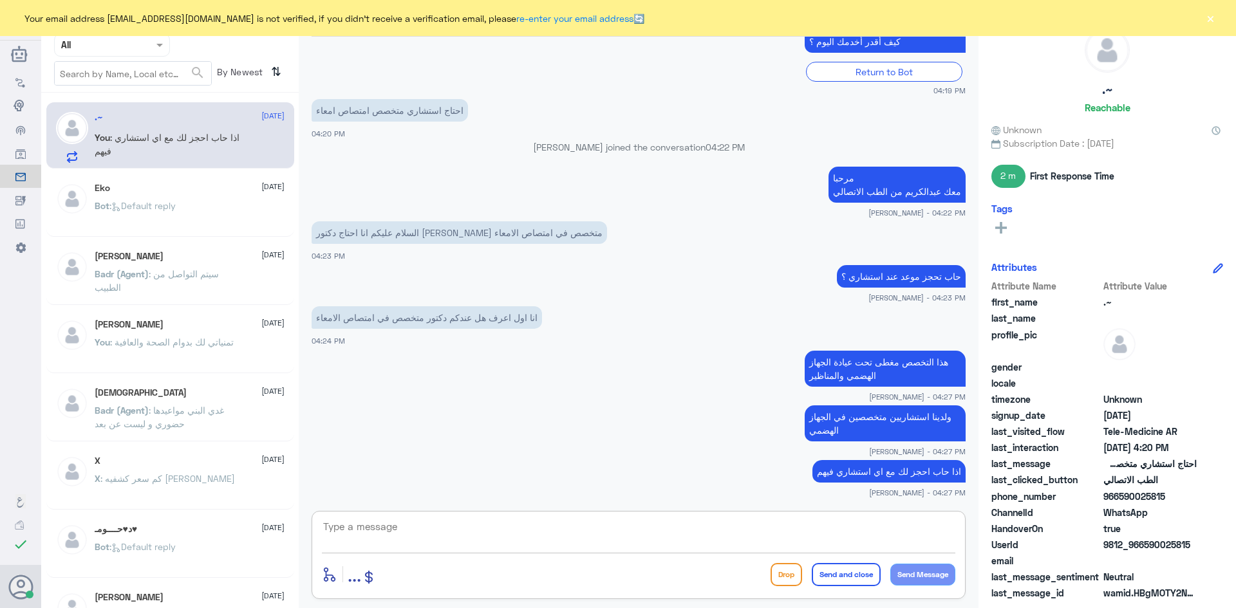
scroll to position [1116, 0]
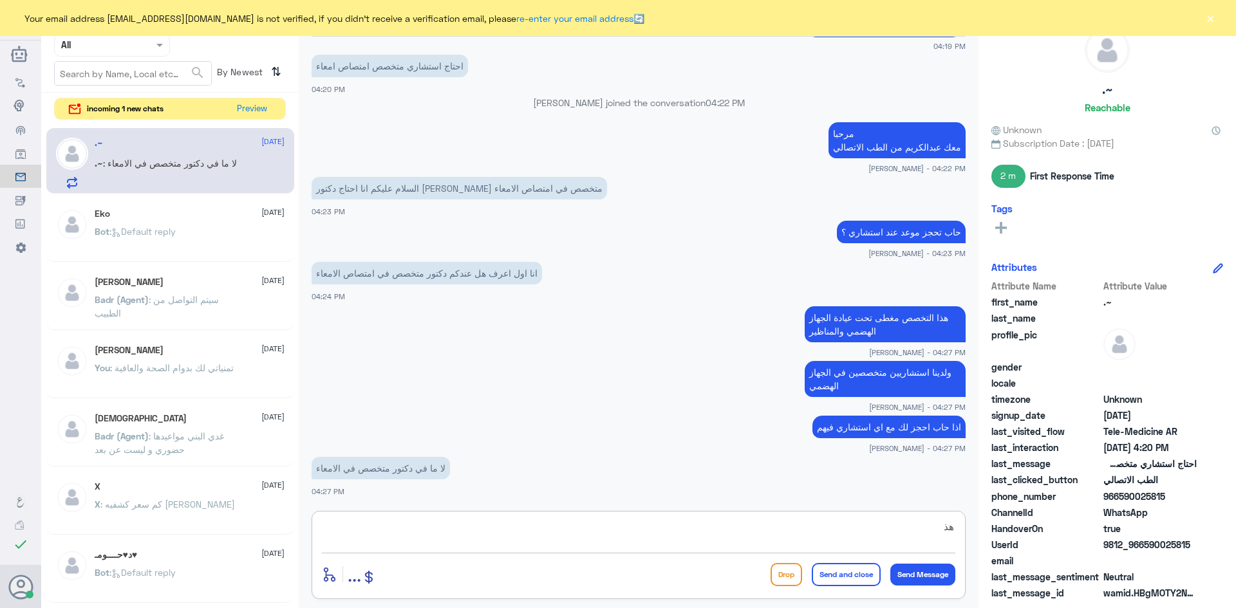
type textarea "ه"
type textarea "للأسف هذا ليس من اختصاصنا لأن التخصصات تحت الجهاز الهضمي كثير"
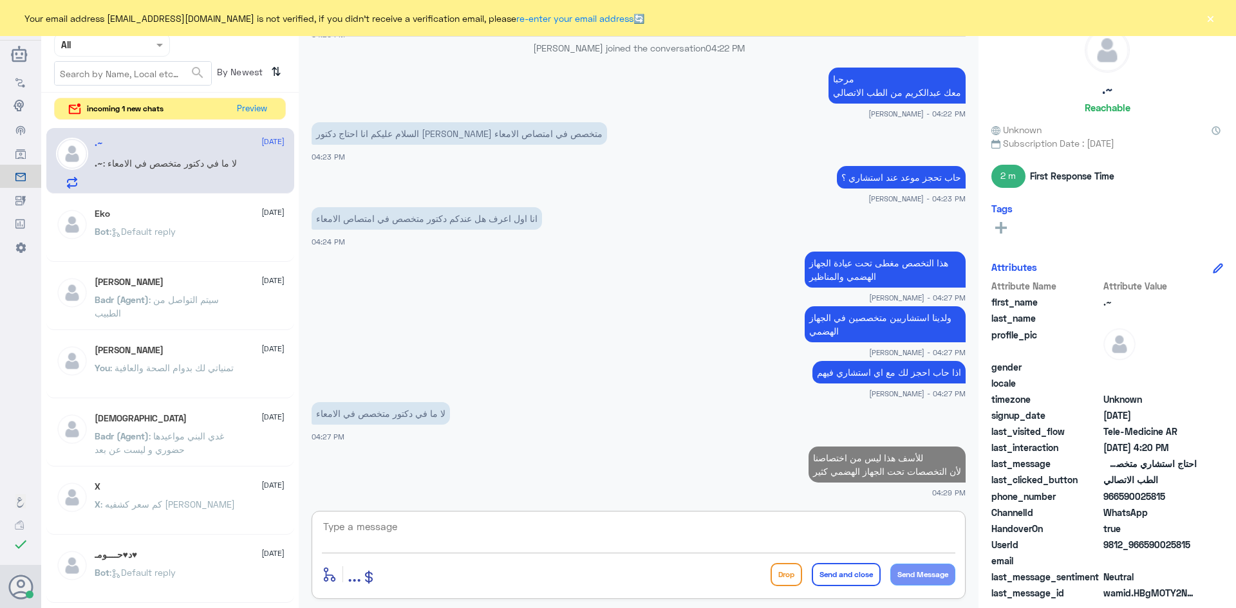
type textarea "ب"
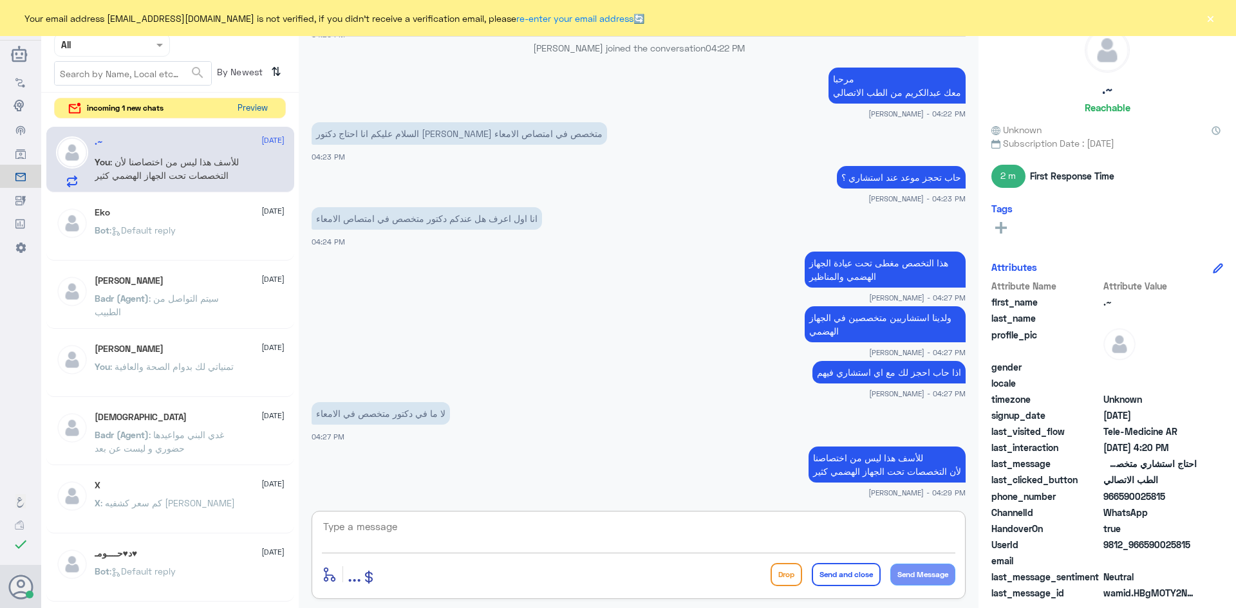
click at [254, 105] on button "Preview" at bounding box center [252, 108] width 40 height 20
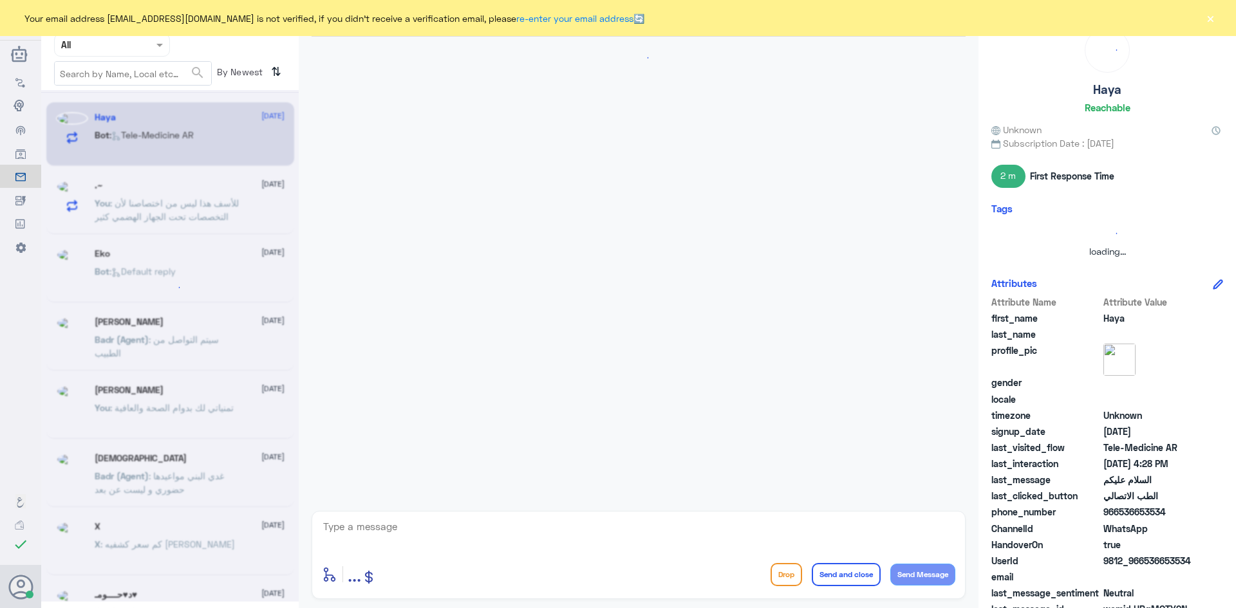
scroll to position [0, 0]
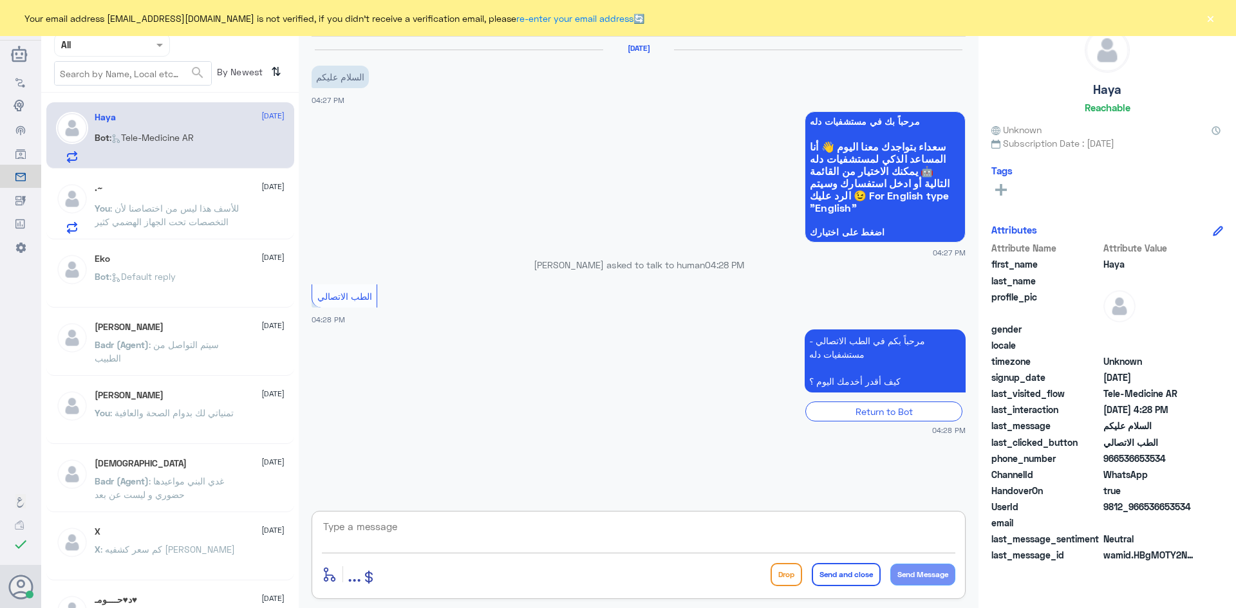
click at [440, 541] on textarea at bounding box center [638, 534] width 633 height 32
paste textarea "مرحبا معك عبدالكريم من الطب الاتصالي"
type textarea "مرحبا معك عبدالكريم من الطب الاتصالي"
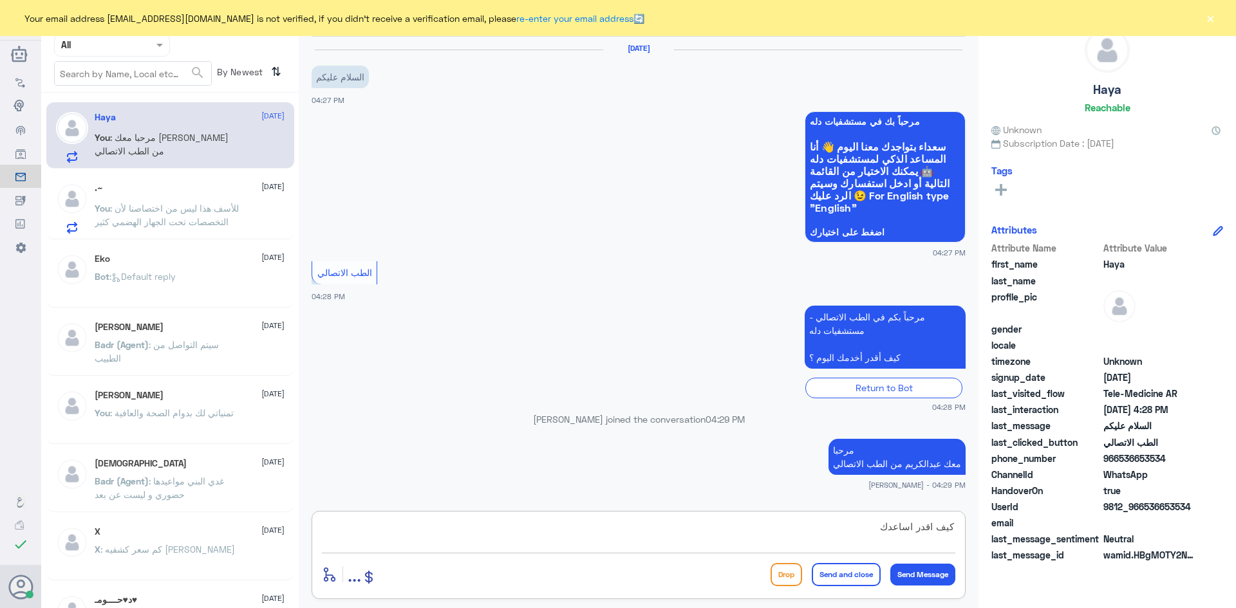
type textarea "كيف اقدر اساعدك"
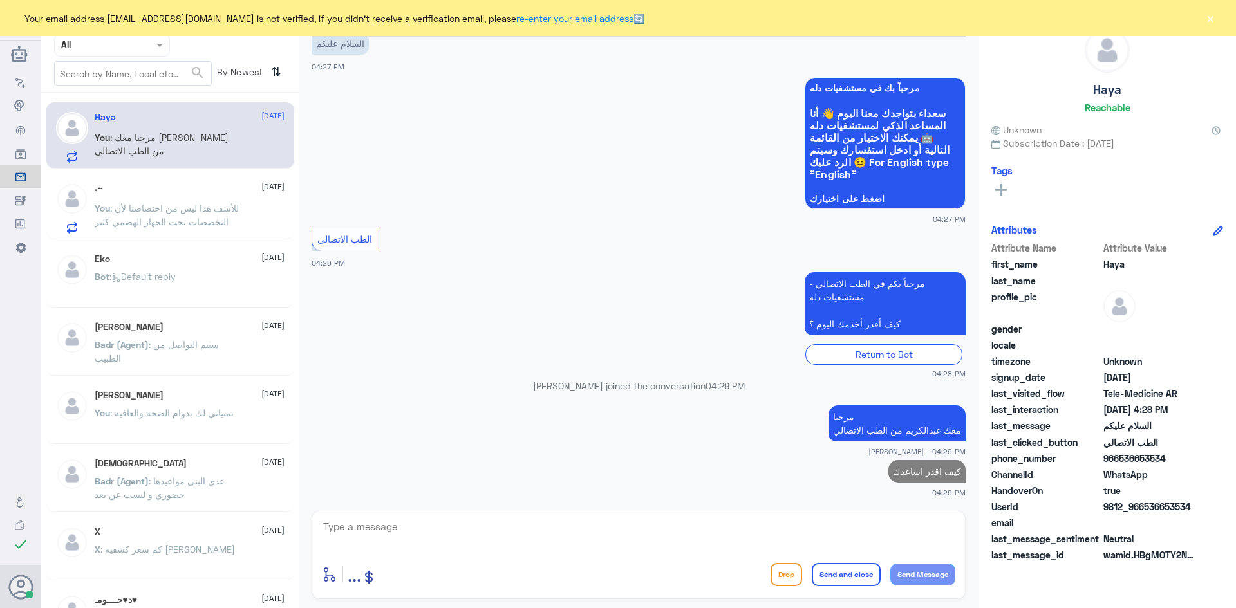
click at [212, 198] on div ".~ 14 August You : للأسف هذا ليس من اختصاصنا لأن التخصصات تحت الجهاز الهضمي كثير" at bounding box center [190, 208] width 190 height 51
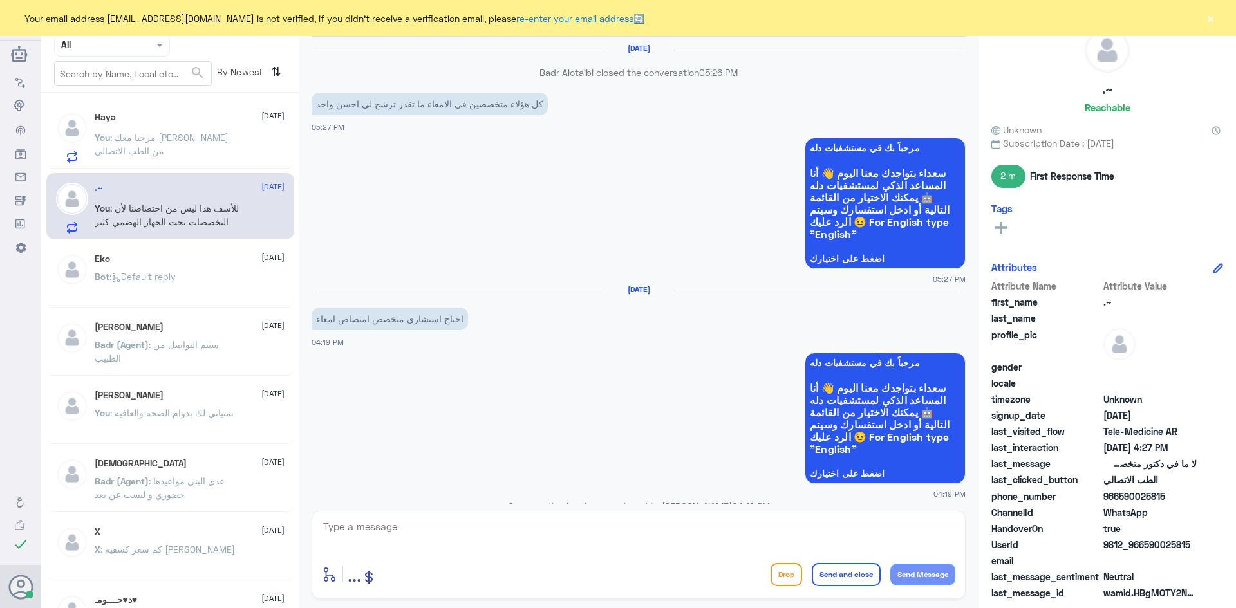
scroll to position [680, 0]
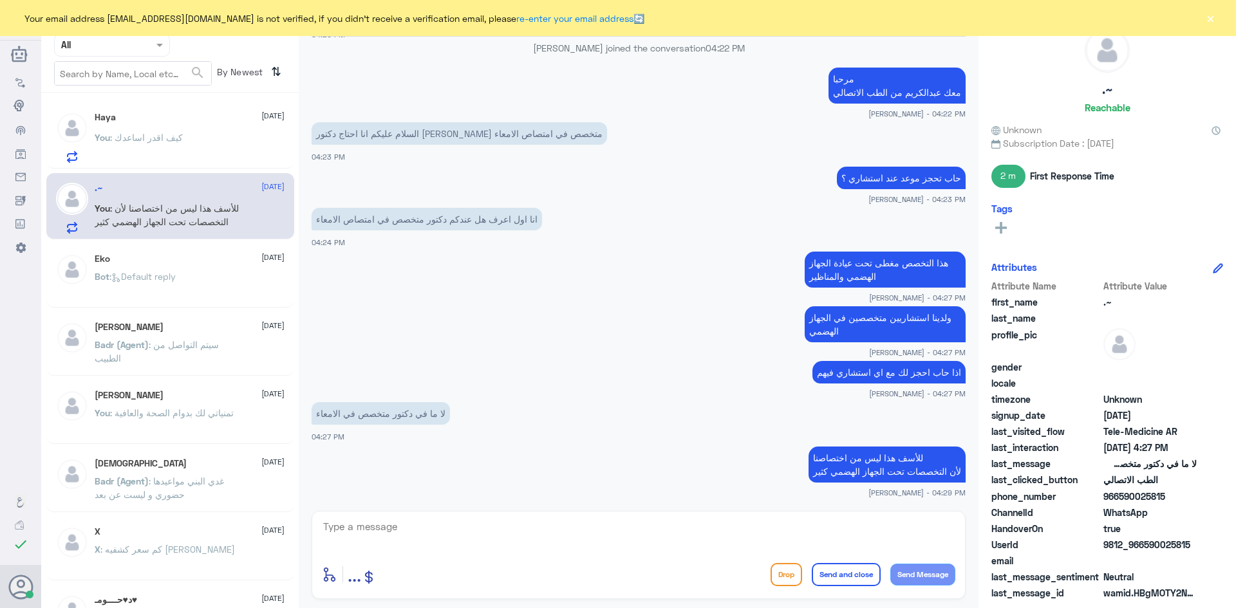
click at [1211, 19] on button "×" at bounding box center [1210, 18] width 13 height 13
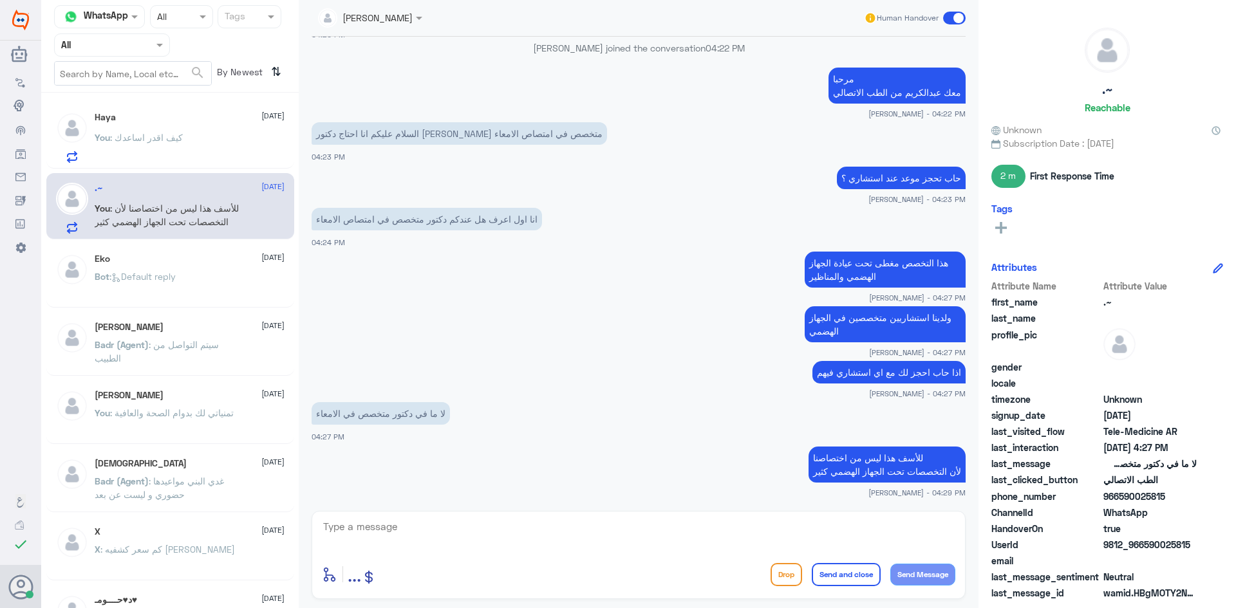
click at [950, 14] on span at bounding box center [954, 18] width 23 height 13
click at [0, 0] on input "checkbox" at bounding box center [0, 0] width 0 height 0
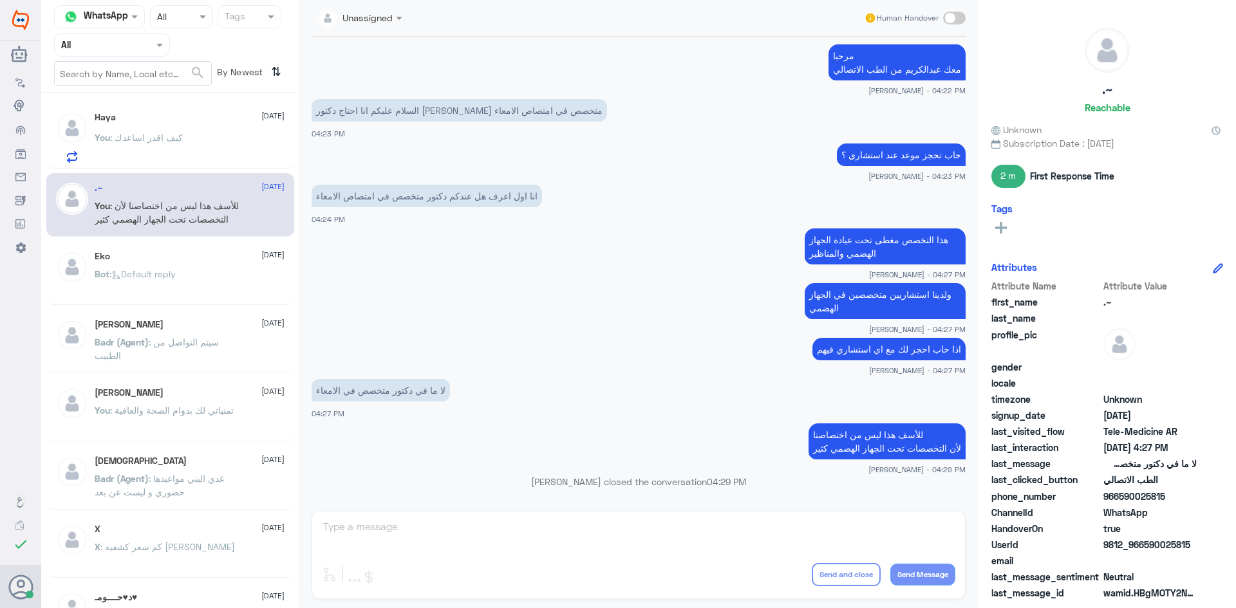
click at [178, 127] on div "Haya 14 August You : كيف اقدر اساعدك" at bounding box center [190, 137] width 190 height 51
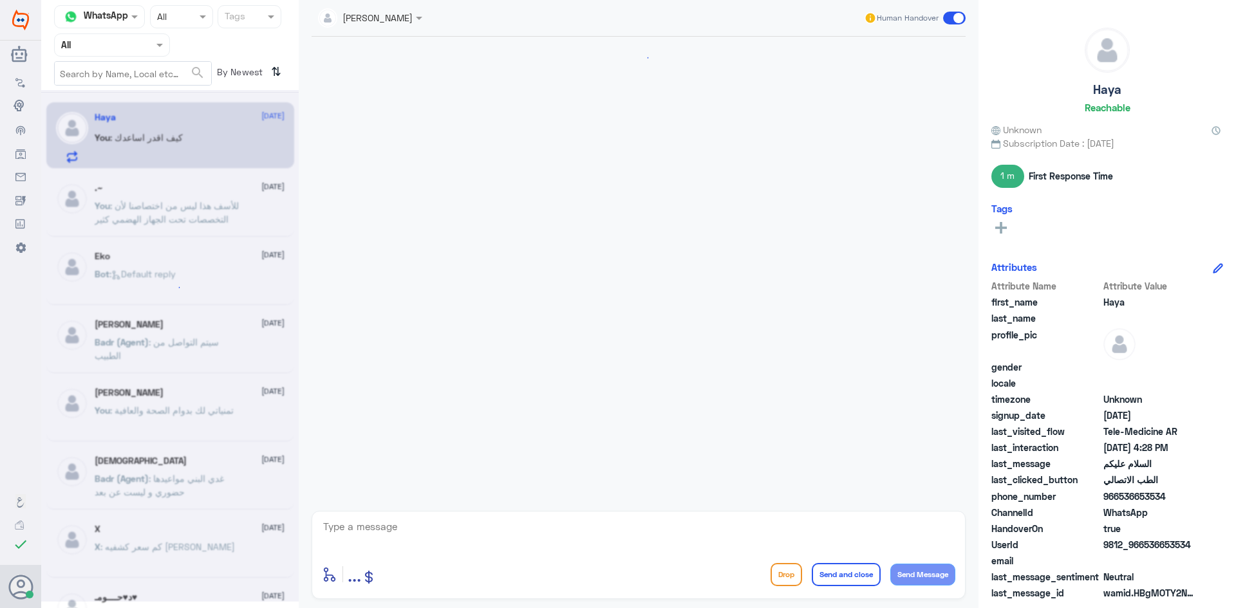
scroll to position [57, 0]
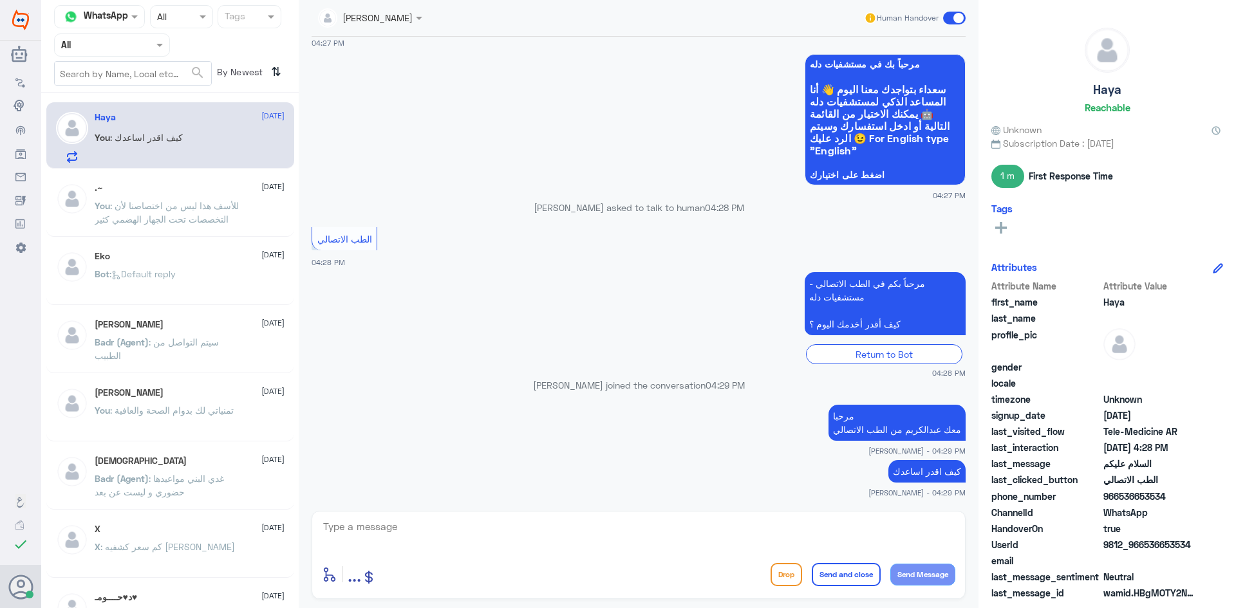
click at [203, 182] on div ".~ 14 August You : للأسف هذا ليس من اختصاصنا لأن التخصصات تحت الجهاز الهضمي كثير" at bounding box center [170, 205] width 248 height 64
click at [201, 189] on div ".~ 14 August" at bounding box center [190, 188] width 190 height 11
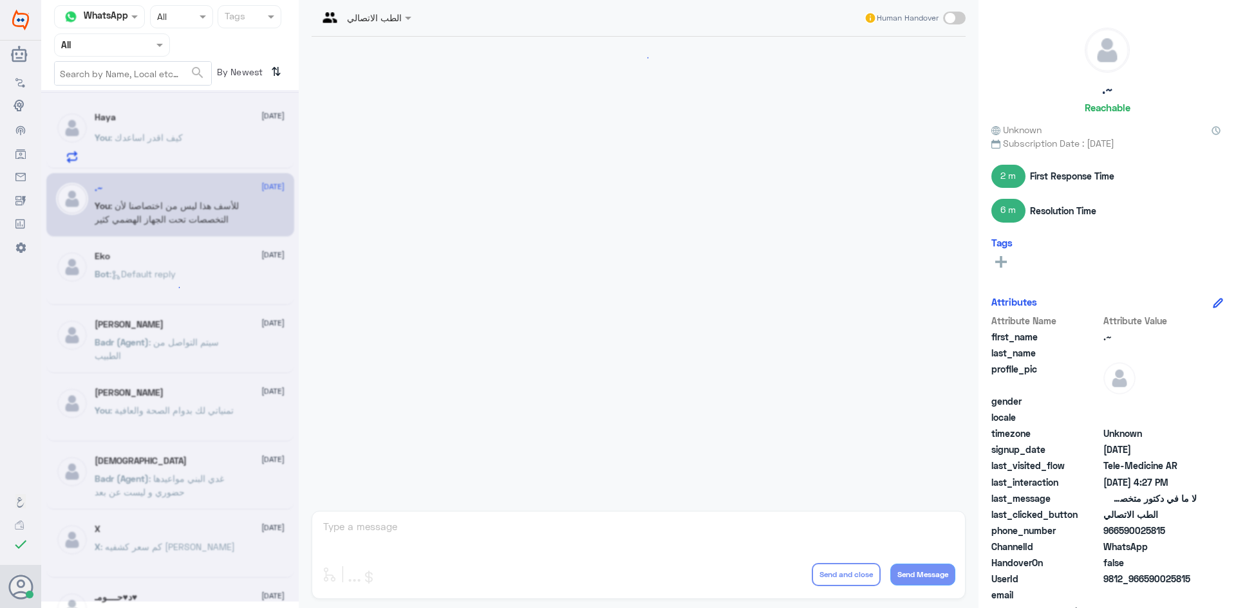
scroll to position [677, 0]
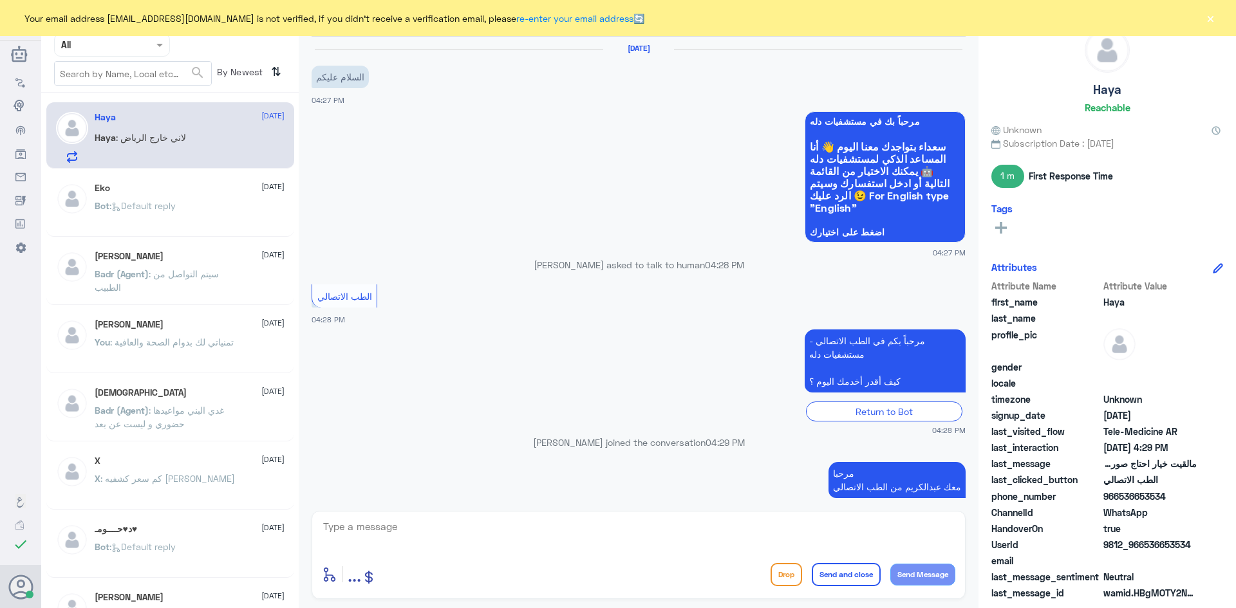
scroll to position [189, 0]
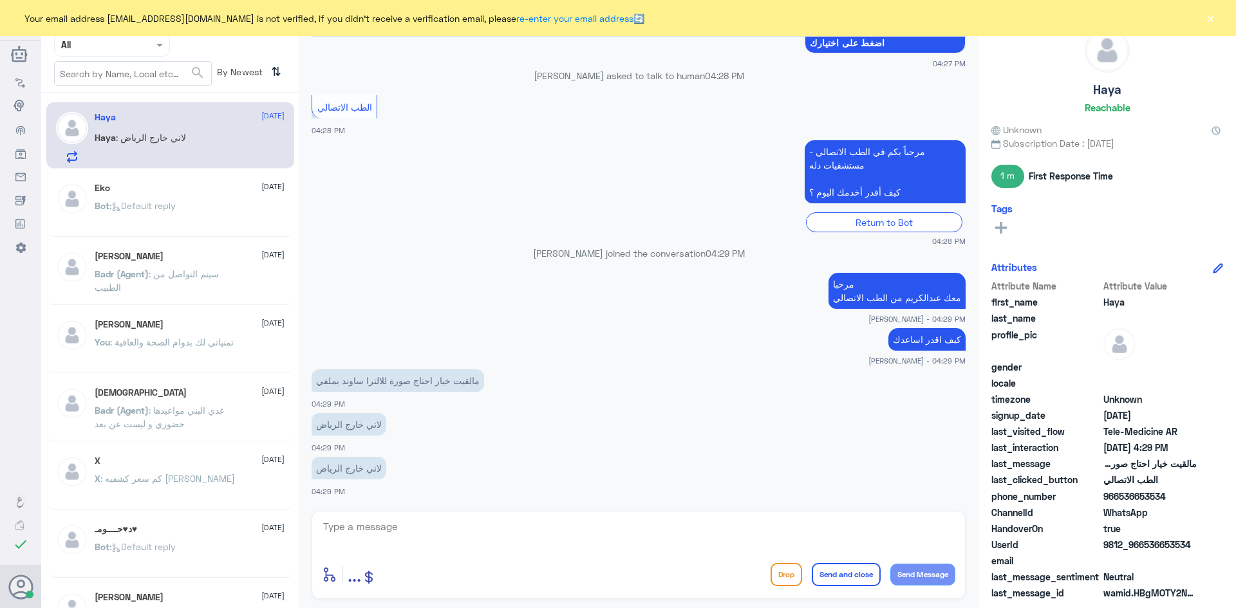
click at [476, 520] on textarea at bounding box center [638, 534] width 633 height 32
click at [477, 519] on textarea at bounding box center [638, 534] width 633 height 32
type textarea "ي"
type textarea "باستطاعة الأطباء قراءة الأشعة لك من خلال الاستشارة الفورية"
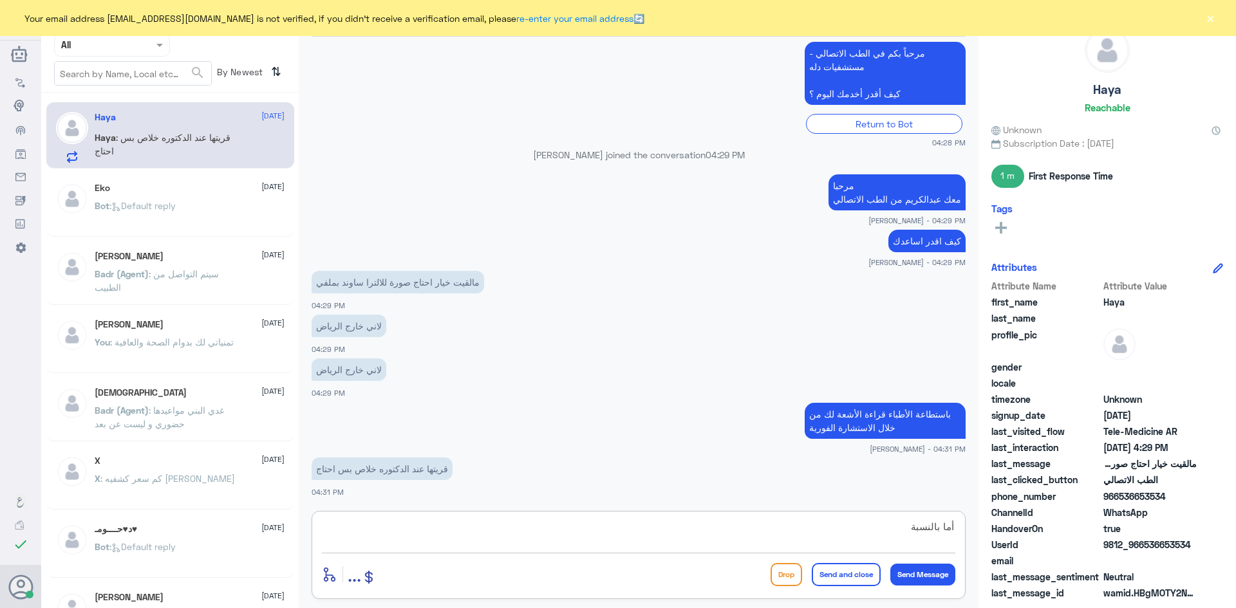
scroll to position [332, 0]
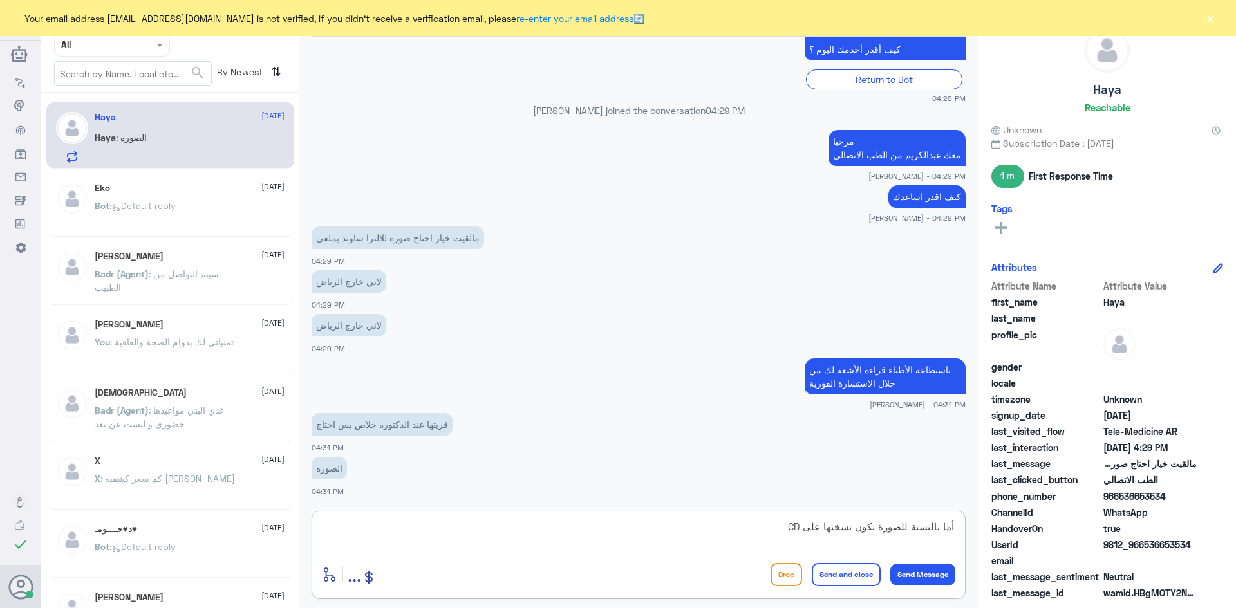
type textarea "أما بالنسبة للصورة تكون نسختها على CD"
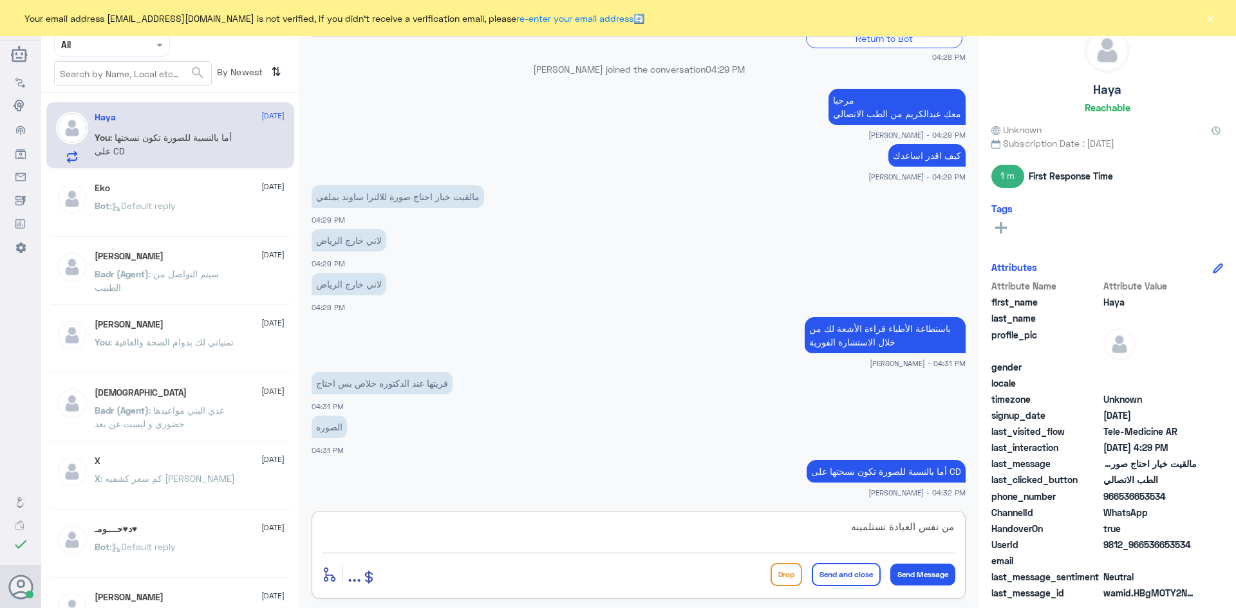
type textarea "من نفس العيادة تستلمينه"
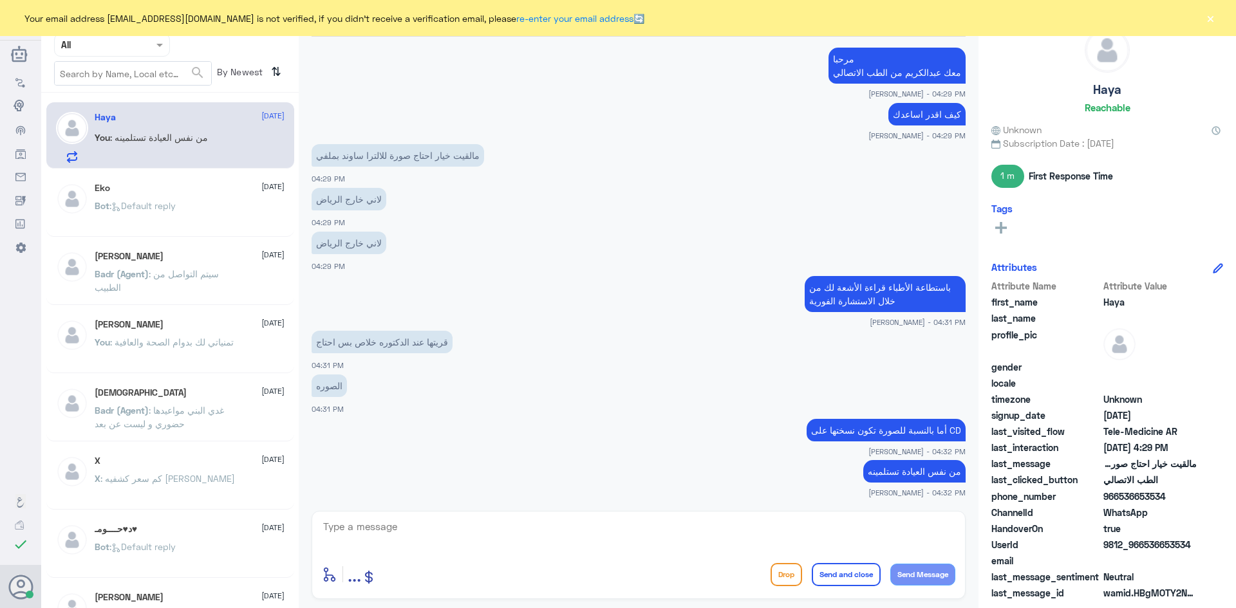
click at [1212, 19] on button "×" at bounding box center [1210, 18] width 13 height 13
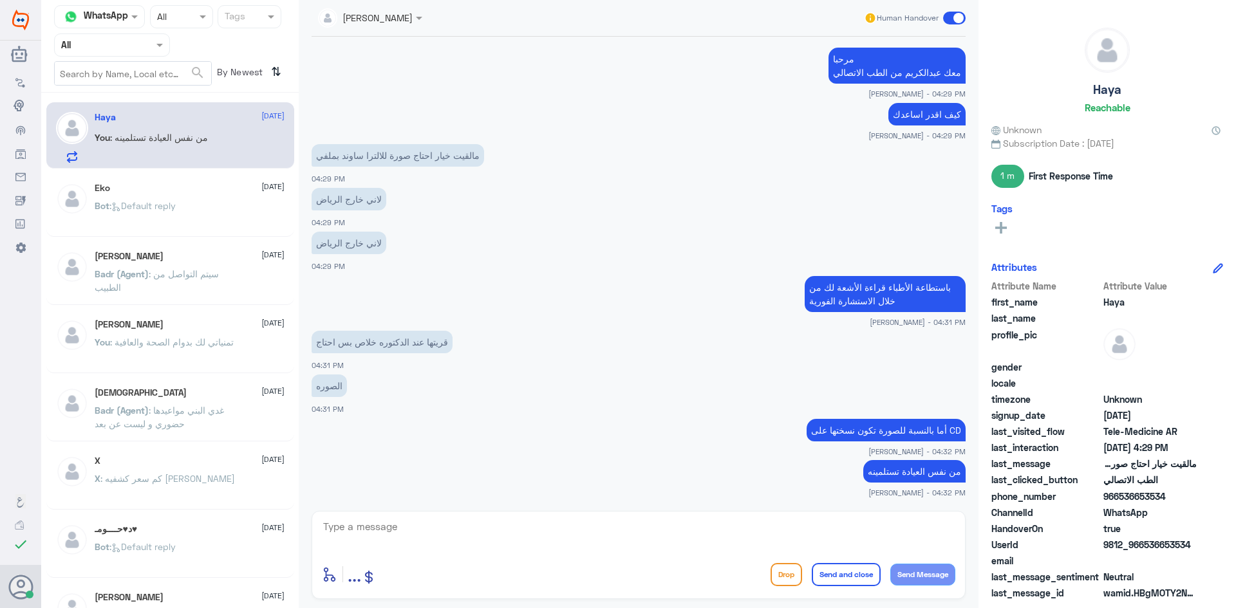
click at [946, 19] on span at bounding box center [954, 18] width 23 height 13
click at [0, 0] on input "checkbox" at bounding box center [0, 0] width 0 height 0
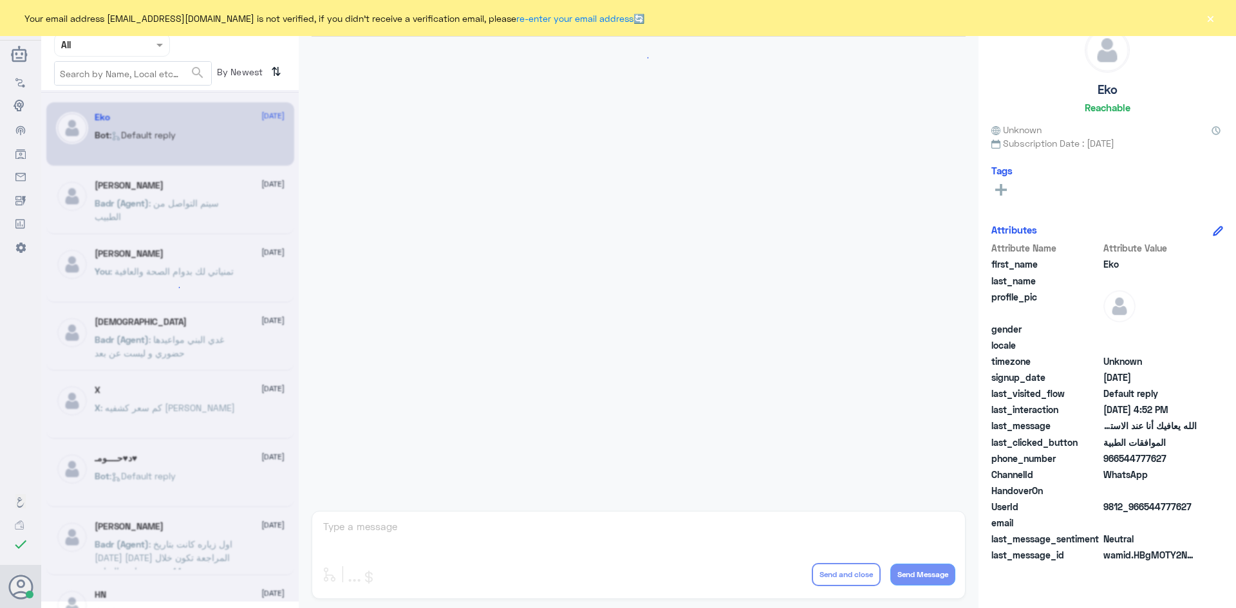
scroll to position [1229, 0]
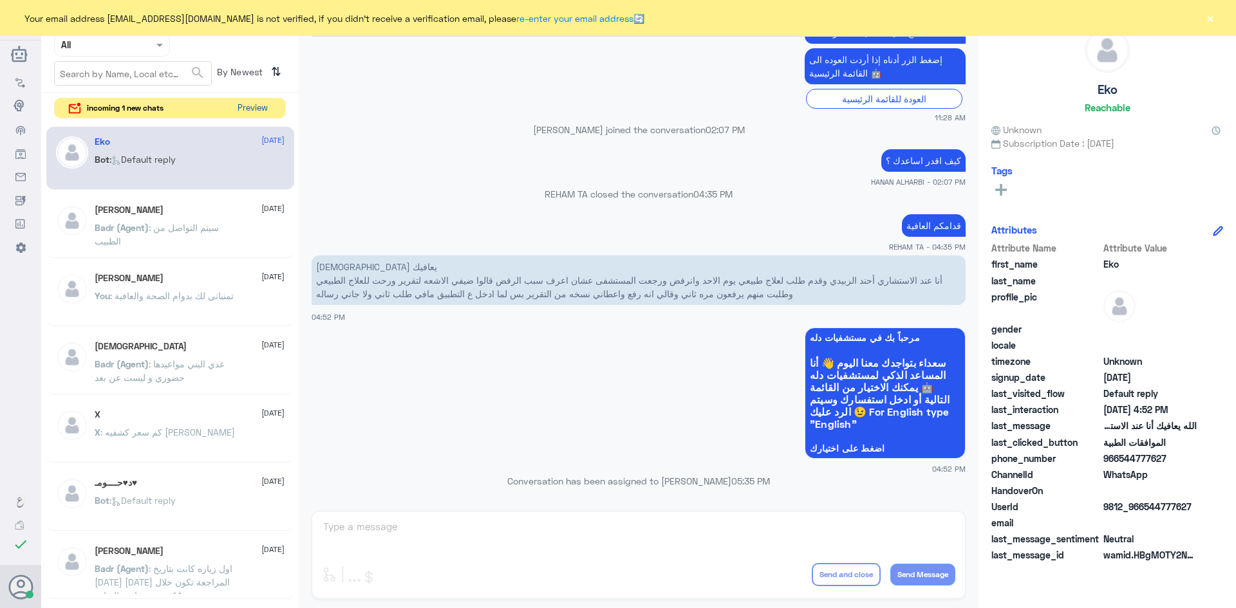
click at [254, 110] on button "Preview" at bounding box center [252, 108] width 40 height 20
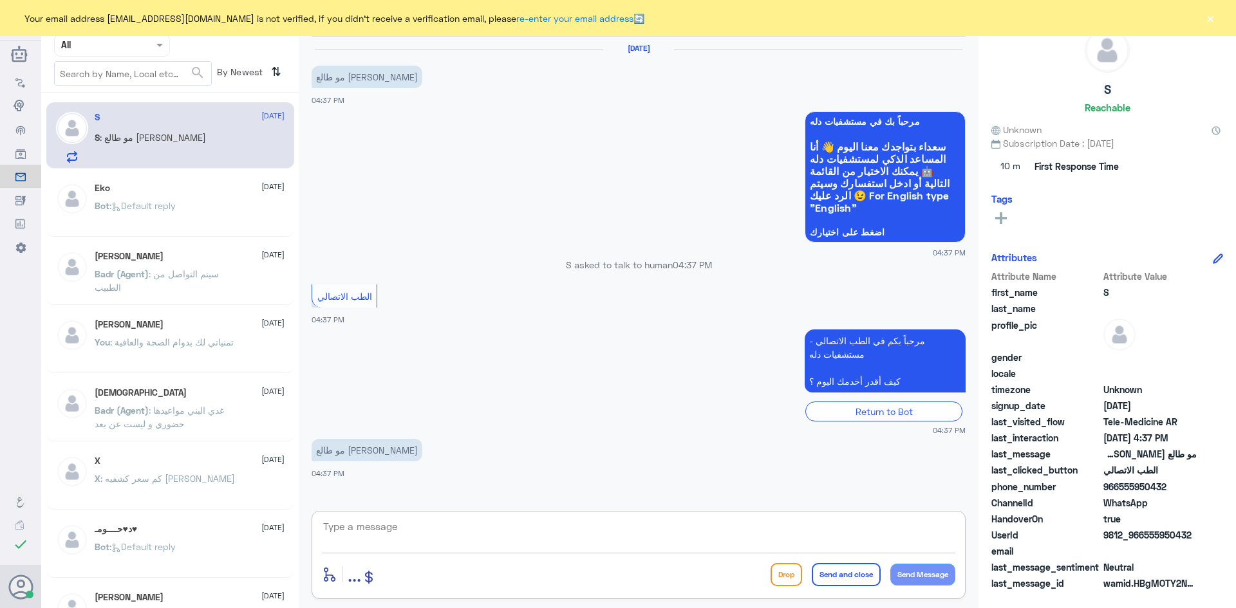
click at [414, 521] on textarea at bounding box center [638, 534] width 633 height 32
paste textarea "مرحبا معك عبدالكريم من الطب الاتصالي"
type textarea "مرحبا معك عبدالكريم من الطب الاتصالي"
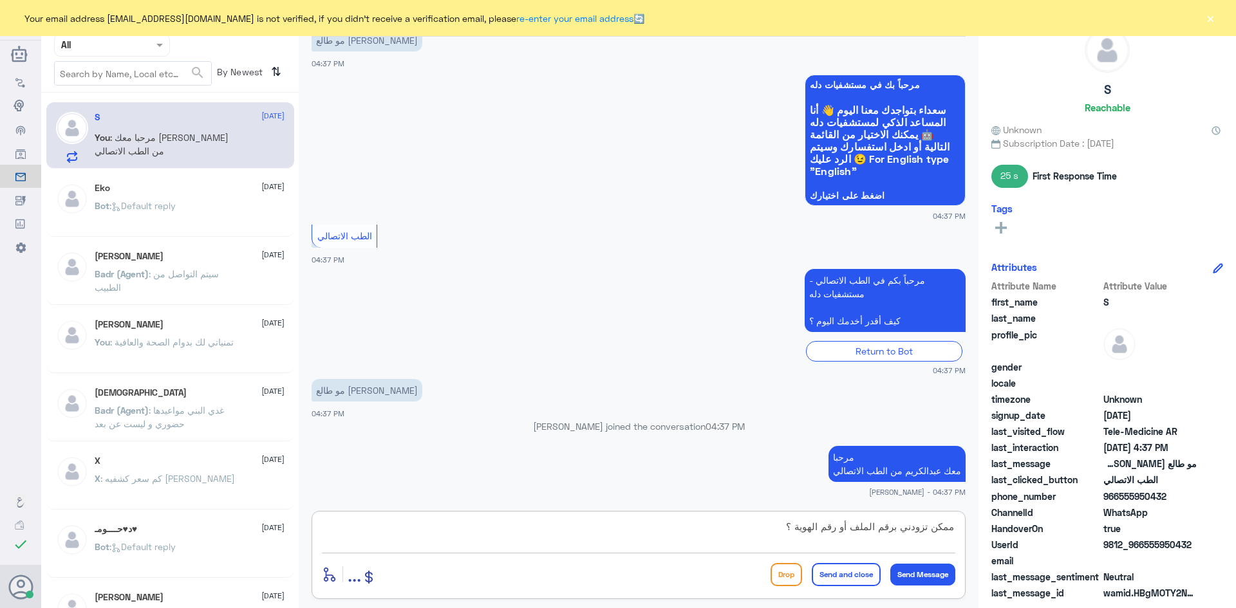
type textarea "ممكن تزودني برقم الملف أو رقم الهوية ؟"
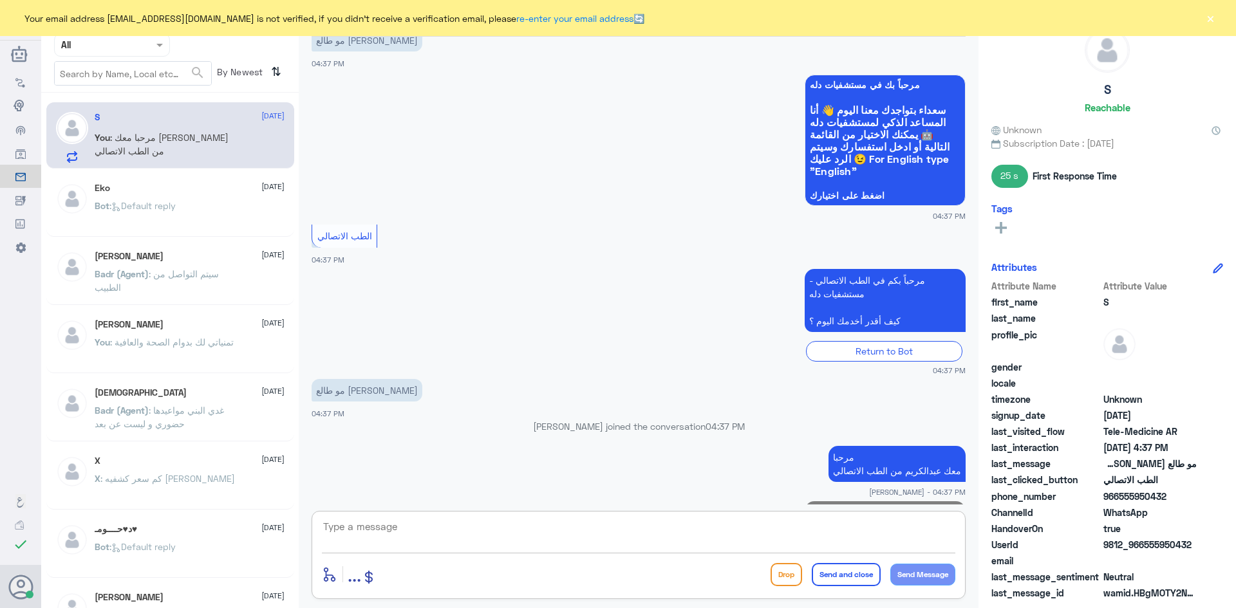
scroll to position [91, 0]
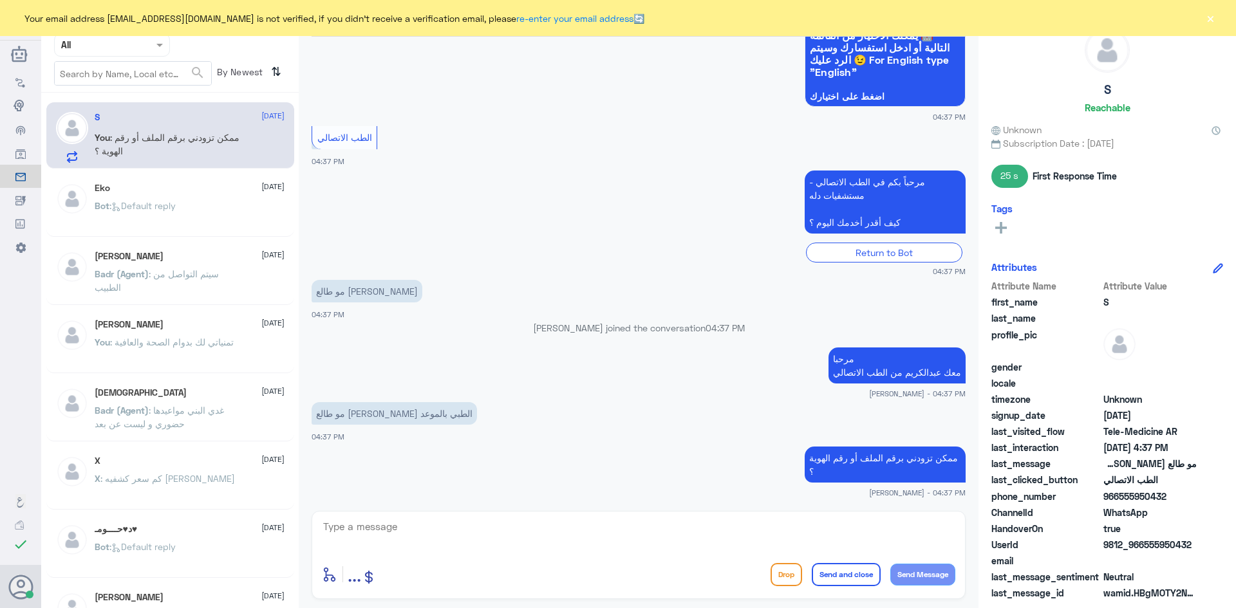
drag, startPoint x: 1170, startPoint y: 496, endPoint x: 1121, endPoint y: 498, distance: 48.3
click at [1121, 498] on span "966555950432" at bounding box center [1149, 497] width 93 height 14
copy span "555950432"
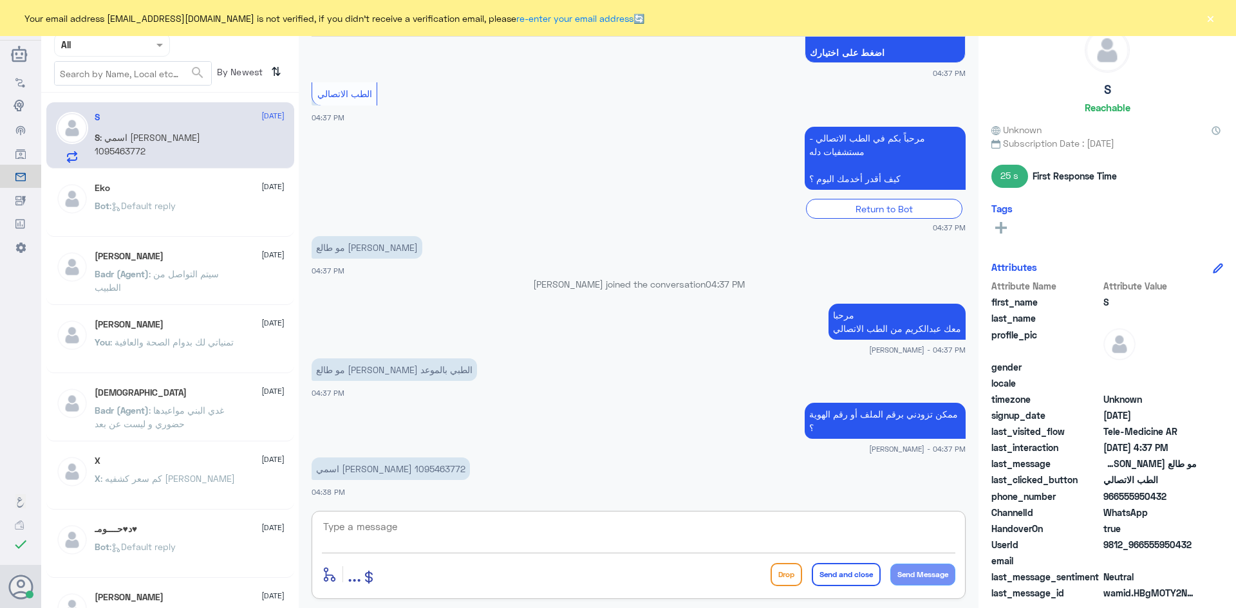
click at [548, 526] on textarea at bounding box center [638, 534] width 633 height 32
click at [752, 537] on textarea at bounding box center [638, 534] width 633 height 32
type textarea "لحظات من فضلك"
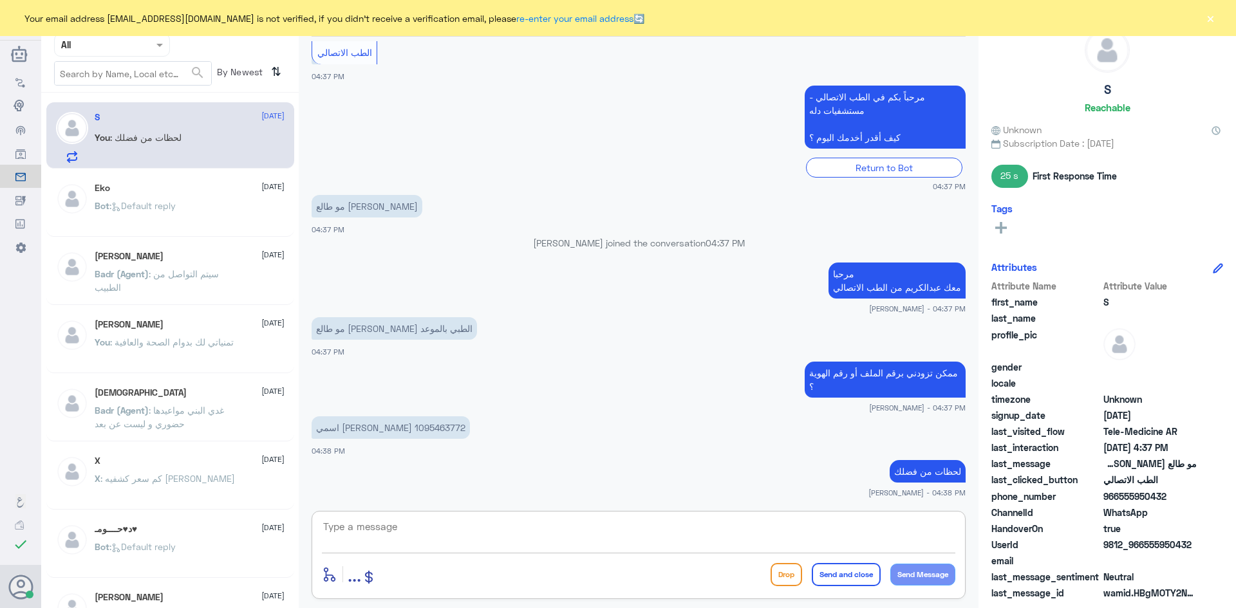
click at [716, 537] on textarea at bounding box center [638, 534] width 633 height 32
type textarea "للأسف تأمينك ما يغطي مستشفى دله - النخيل"
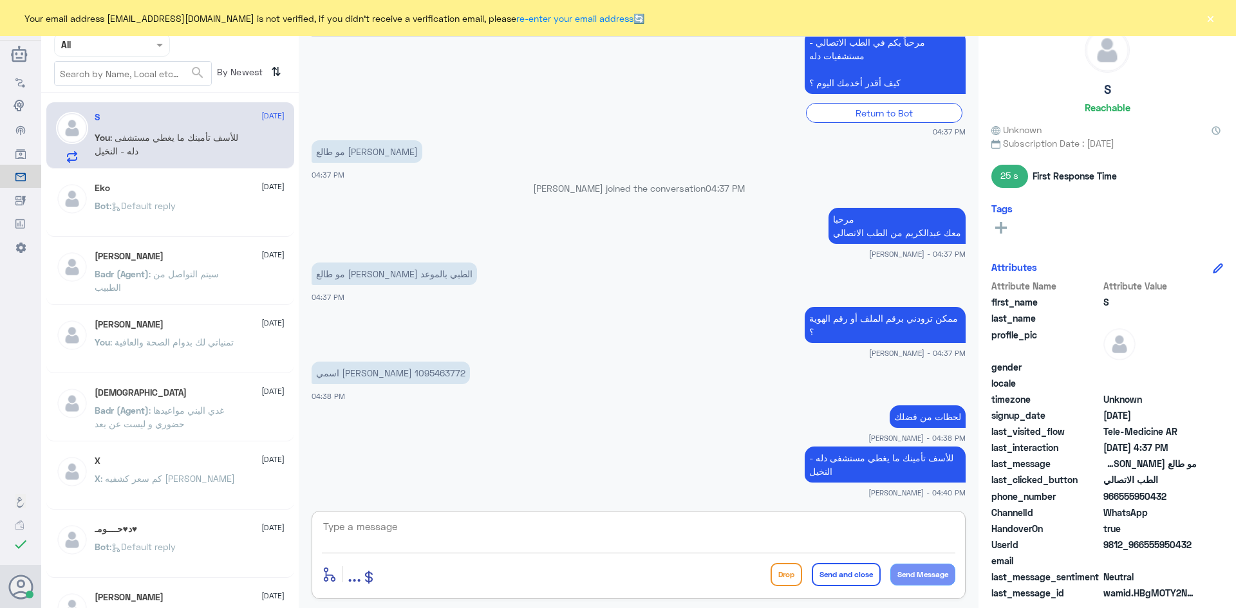
scroll to position [276, 0]
click at [733, 534] on textarea at bounding box center [638, 534] width 633 height 32
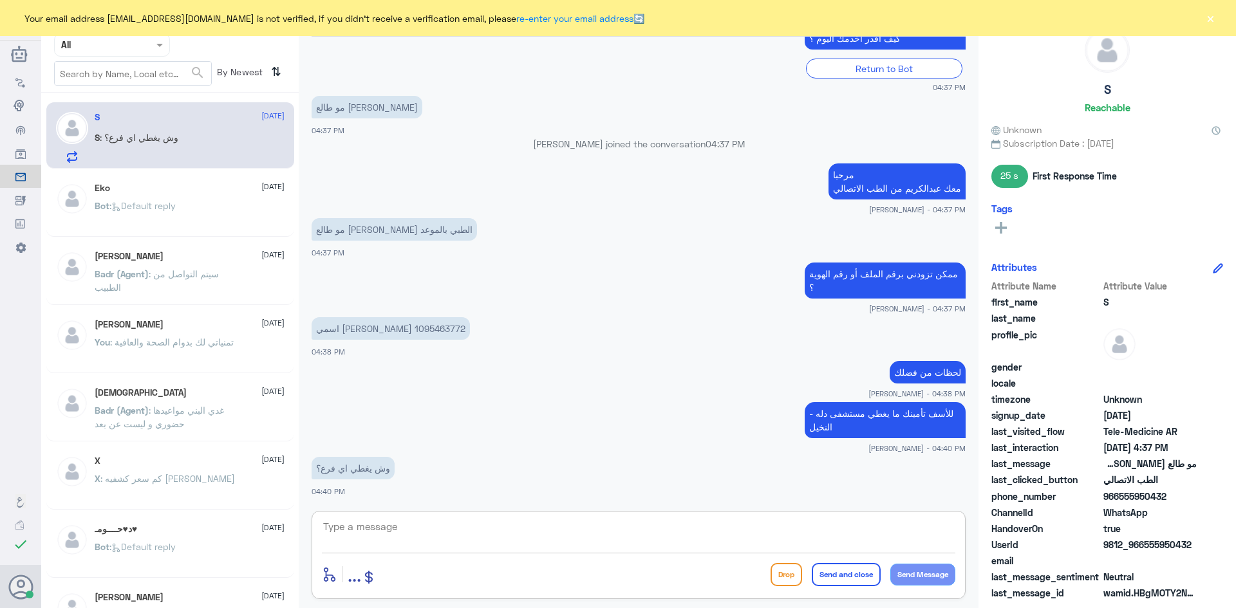
type textarea "م"
type textarea "بإمكانك الاستفسار من نفس تأمين تكافل الراجحي عن المستشفيات اللي يغطيها تأمينك"
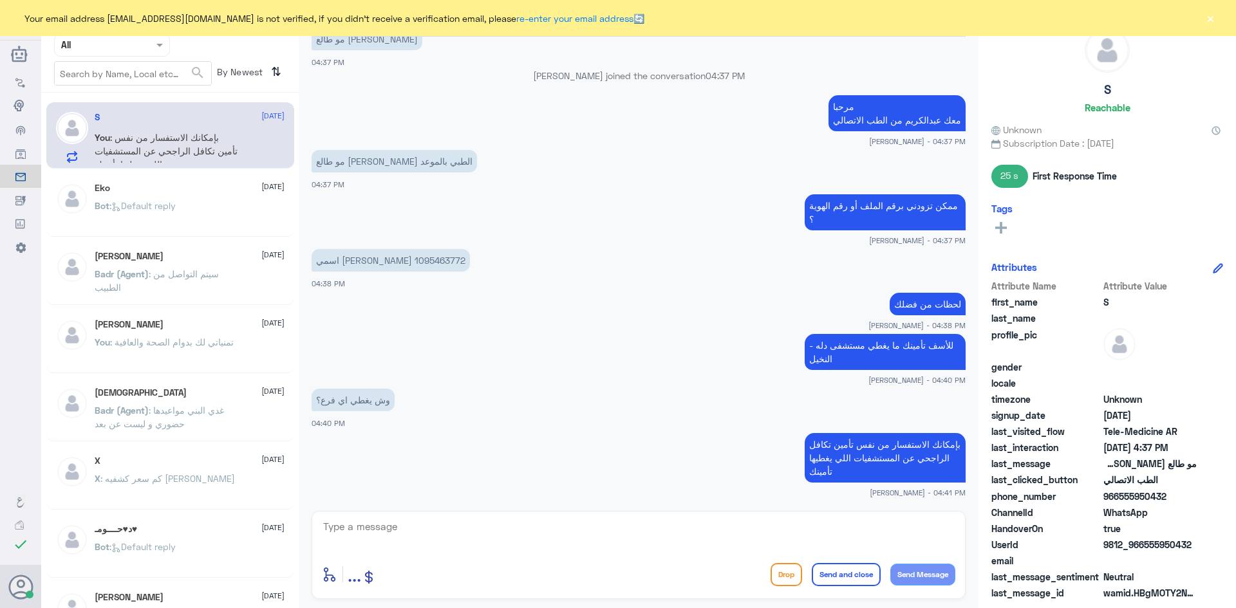
click at [1207, 16] on button "×" at bounding box center [1210, 18] width 13 height 13
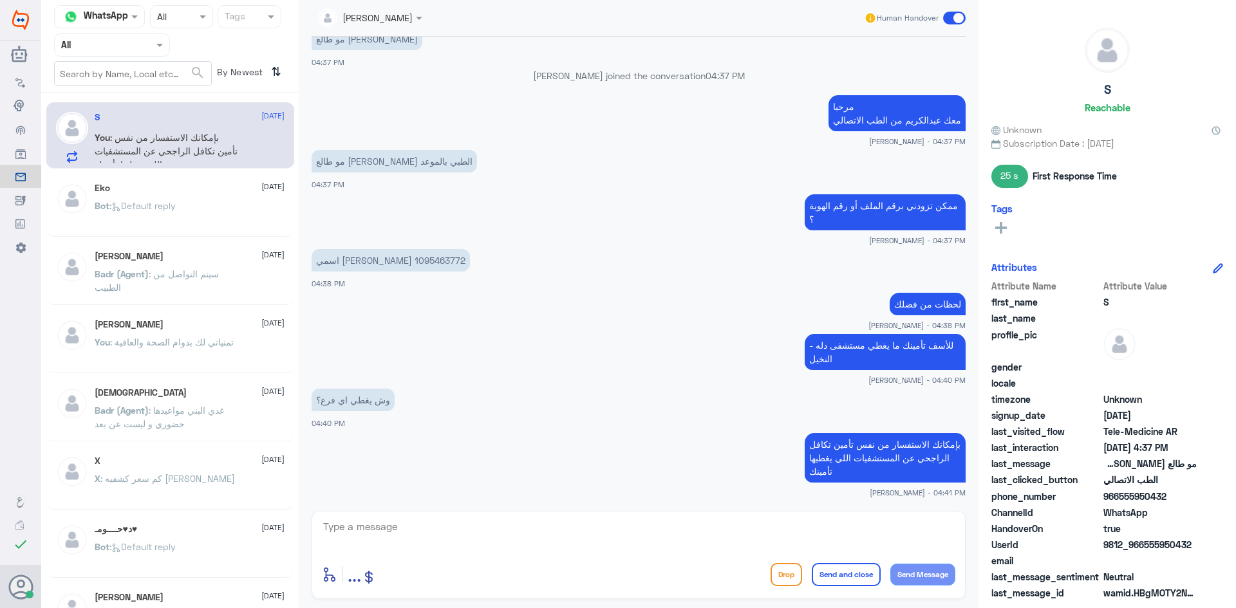
click at [948, 19] on span at bounding box center [954, 18] width 23 height 13
click at [0, 0] on input "checkbox" at bounding box center [0, 0] width 0 height 0
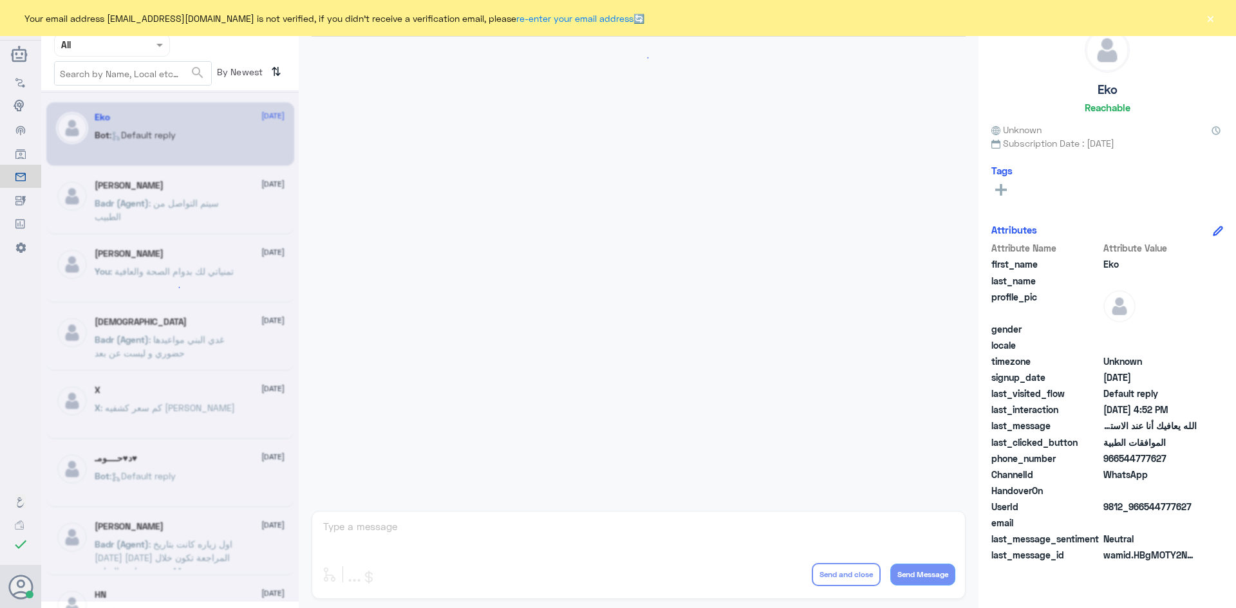
scroll to position [1229, 0]
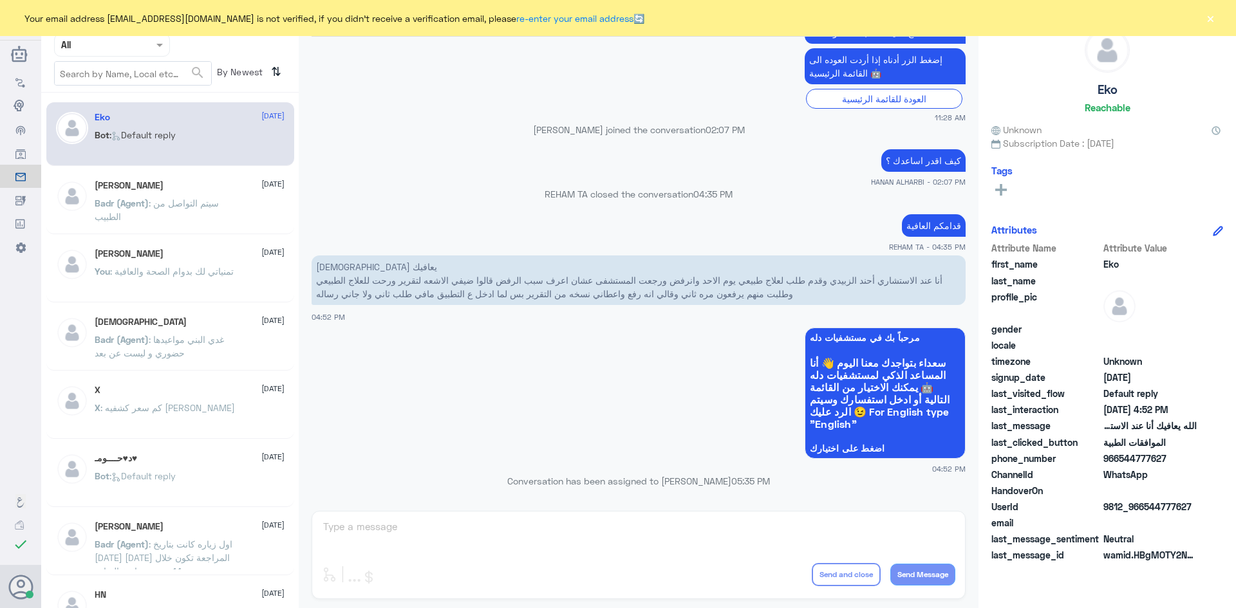
click at [1211, 23] on button "×" at bounding box center [1210, 18] width 13 height 13
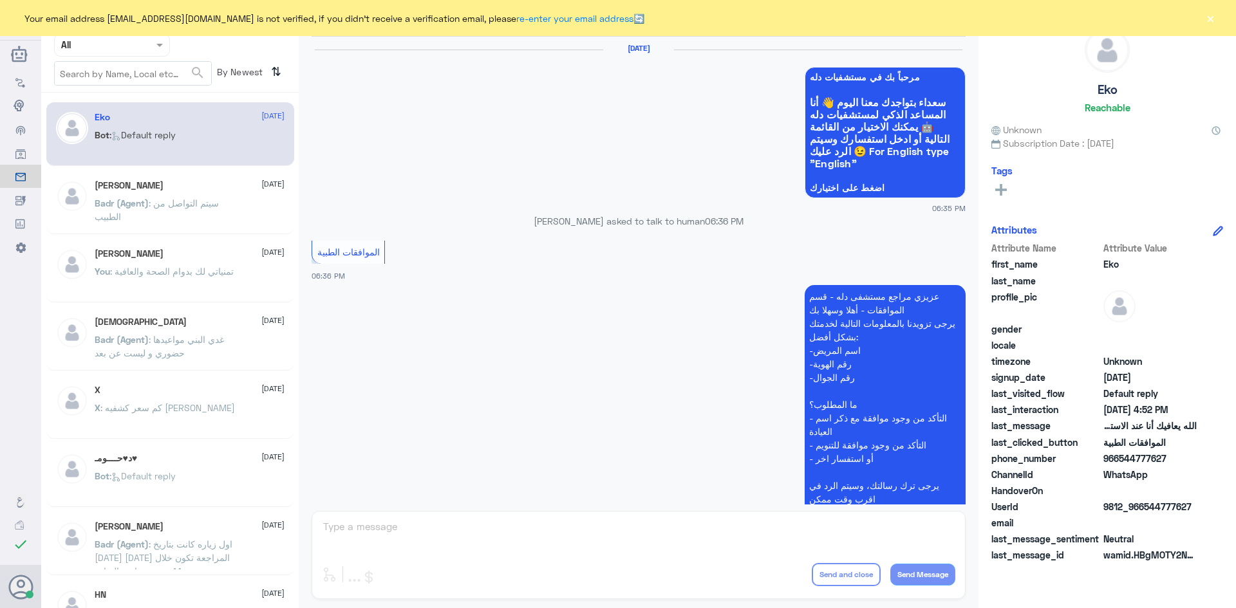
scroll to position [1229, 0]
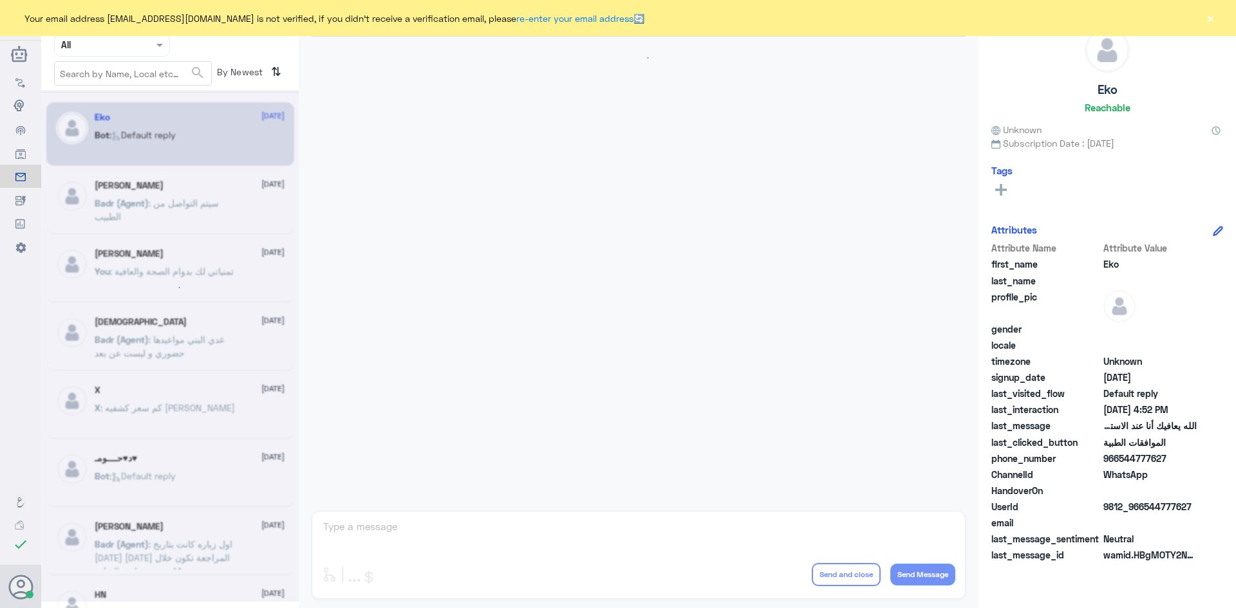
scroll to position [1229, 0]
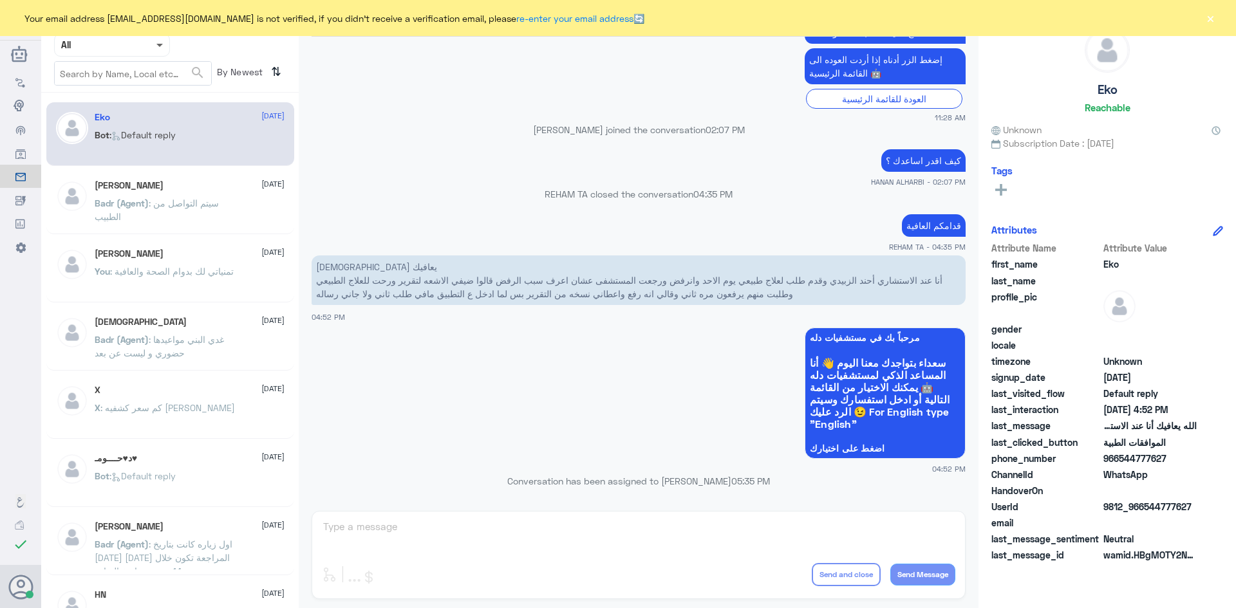
click at [159, 47] on span at bounding box center [161, 45] width 16 height 14
click at [120, 90] on div "Unassigned" at bounding box center [112, 102] width 116 height 30
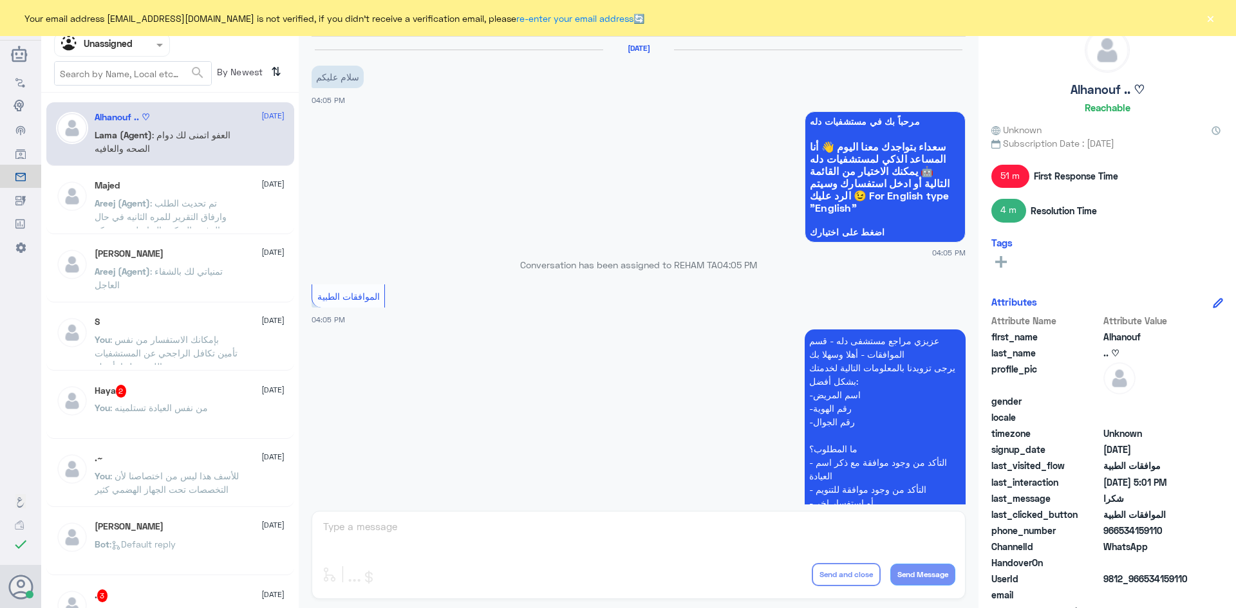
scroll to position [622, 0]
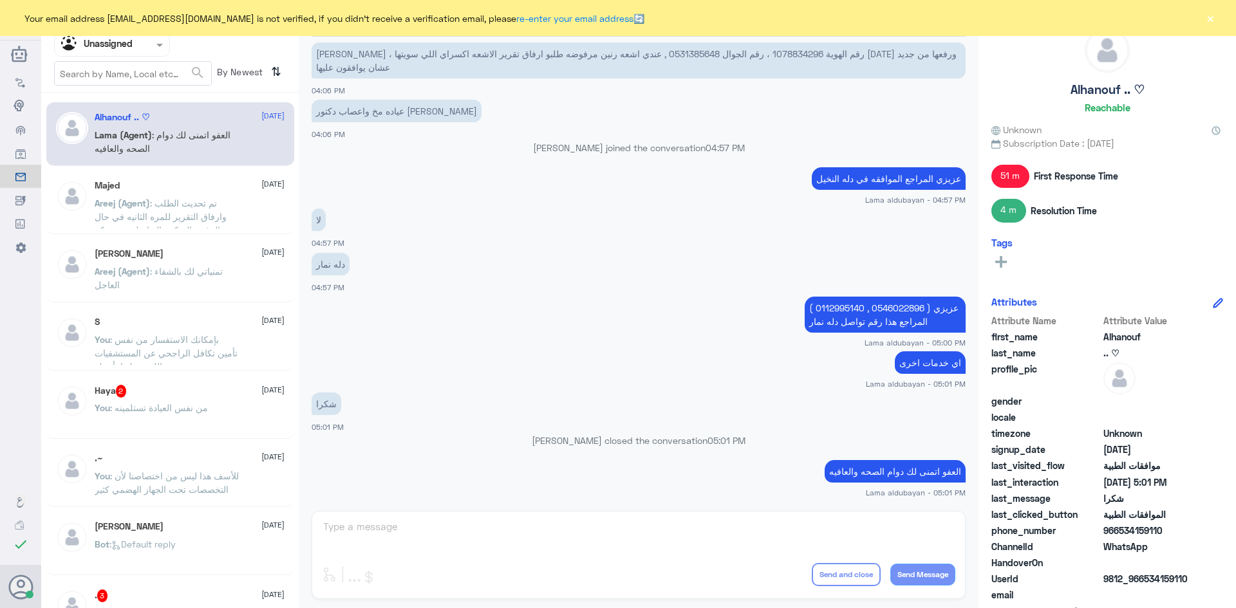
click at [214, 386] on div "Haya 2 14 August" at bounding box center [190, 391] width 190 height 13
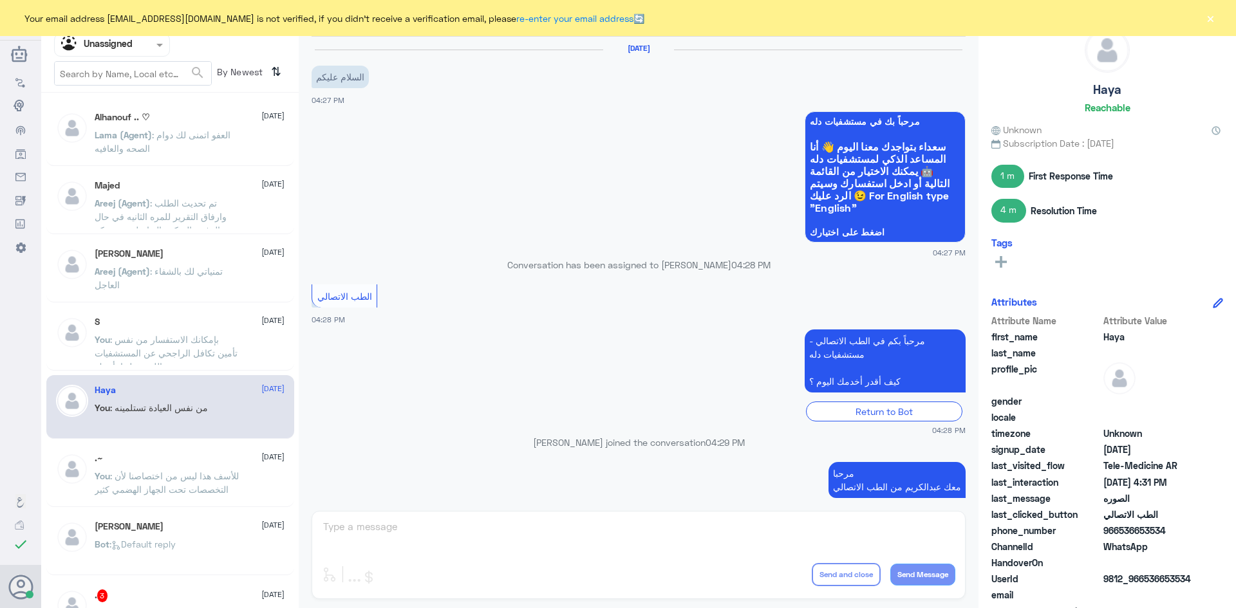
scroll to position [394, 0]
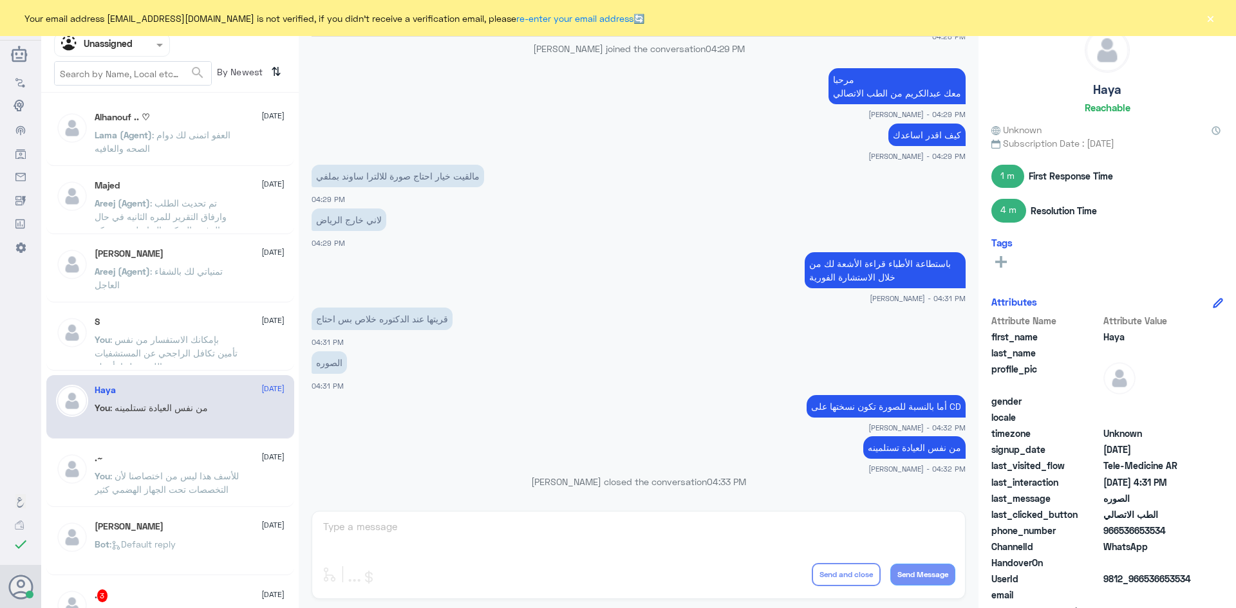
click at [185, 137] on span ": العفو اتمنى لك دوام الصحه والعافيه" at bounding box center [163, 141] width 136 height 24
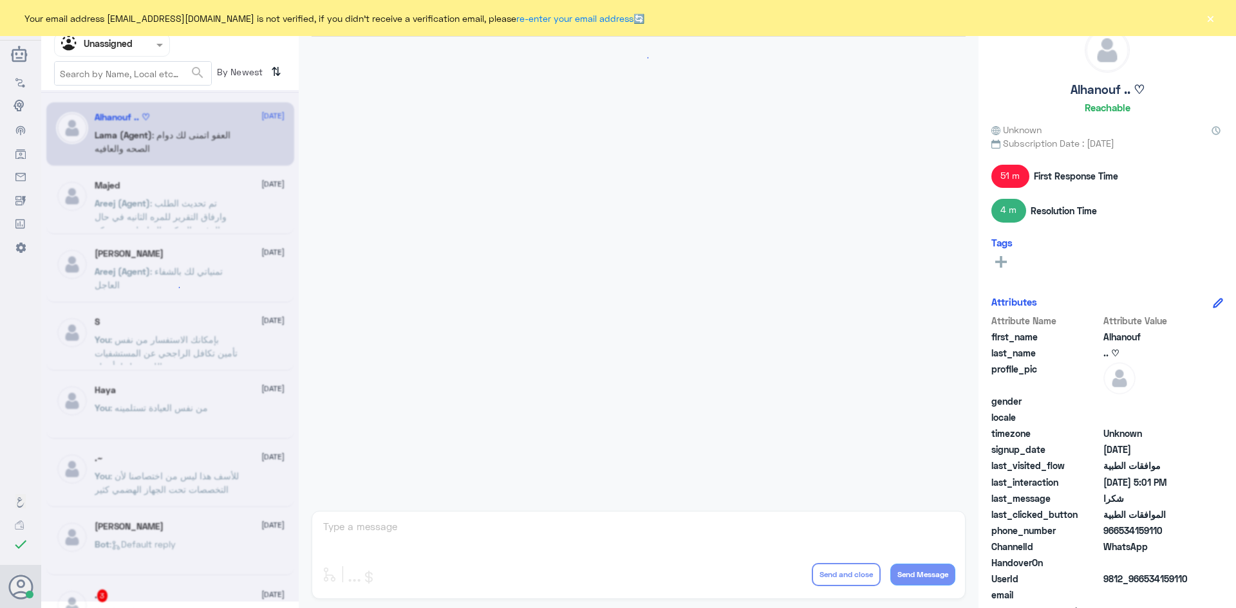
scroll to position [622, 0]
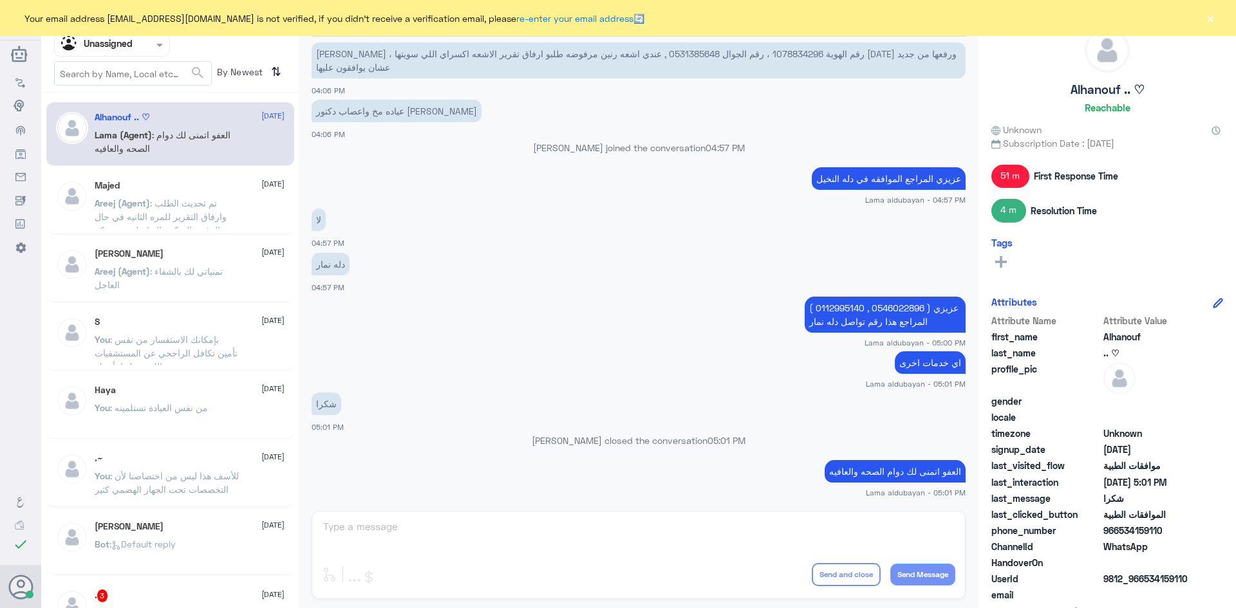
click at [201, 248] on div "Taghrid Elkady 14 August Areej (Agent) : تمنياتي لك بالشفاء العاجل" at bounding box center [170, 271] width 248 height 64
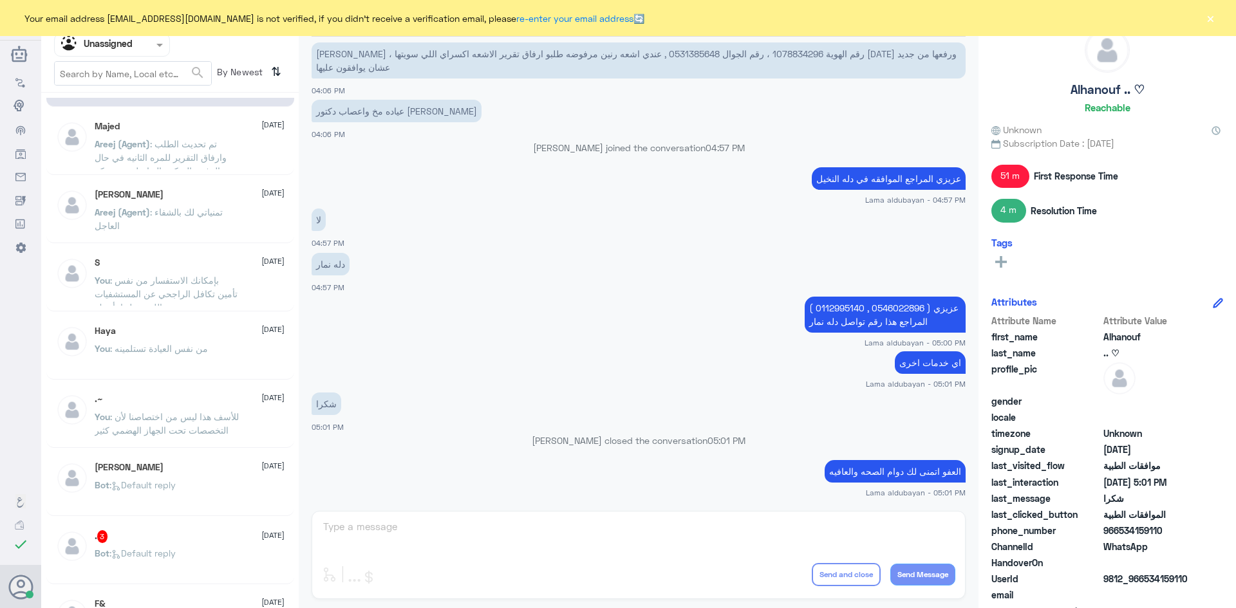
scroll to position [193, 0]
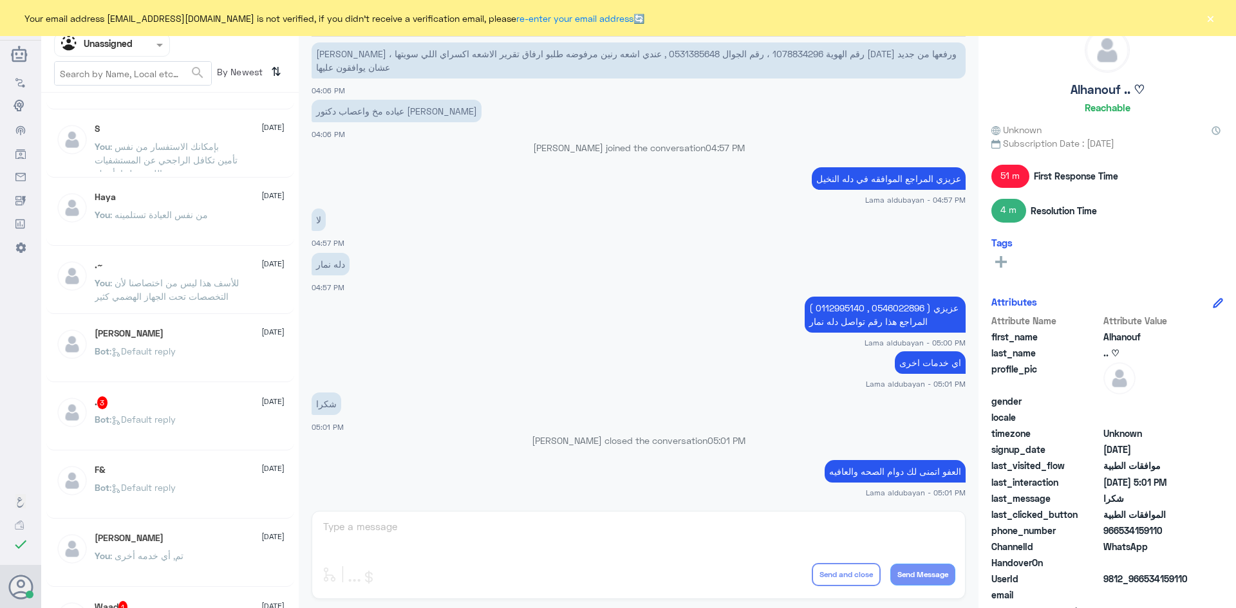
click at [192, 399] on div ". 3 14 August" at bounding box center [190, 403] width 190 height 13
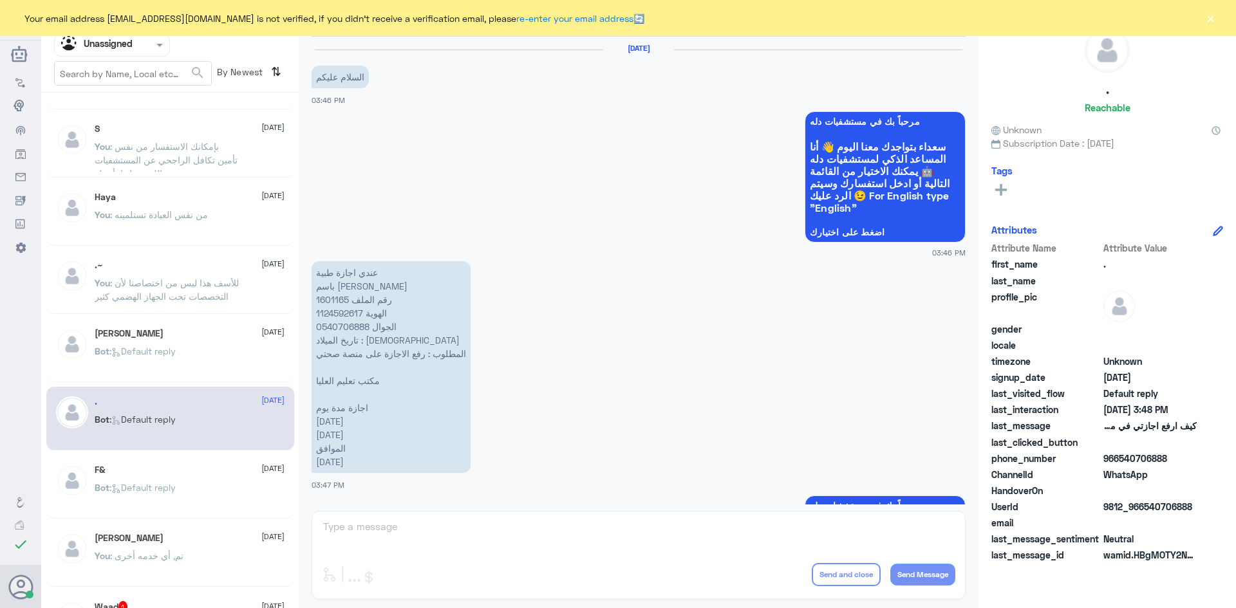
scroll to position [353, 0]
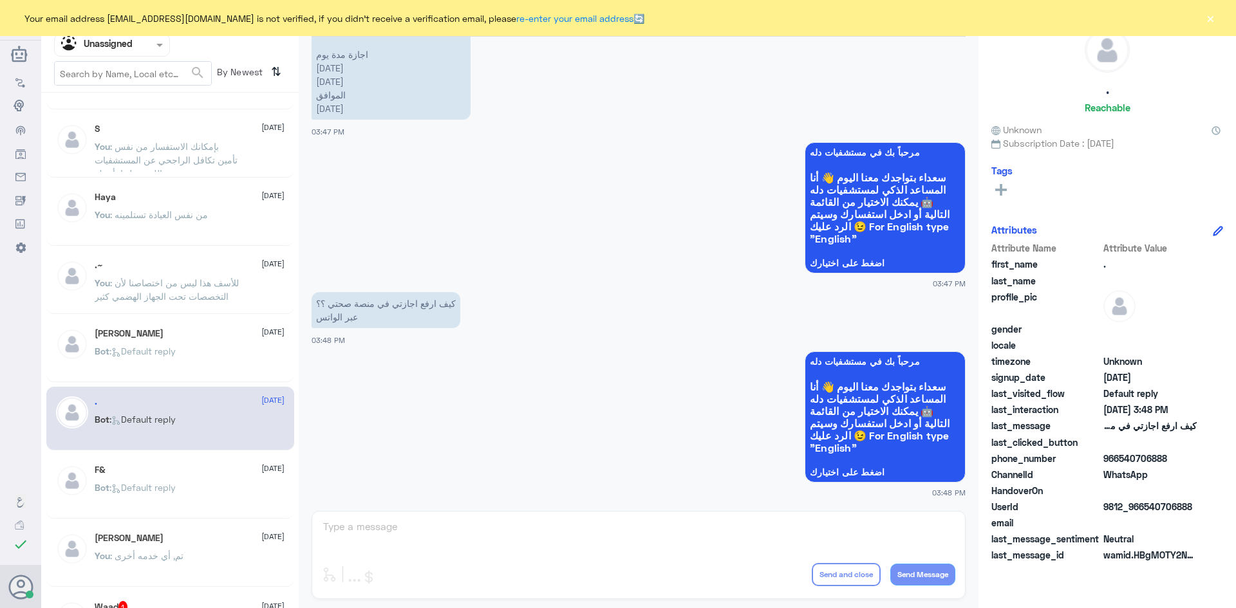
click at [1211, 18] on button "×" at bounding box center [1210, 18] width 13 height 13
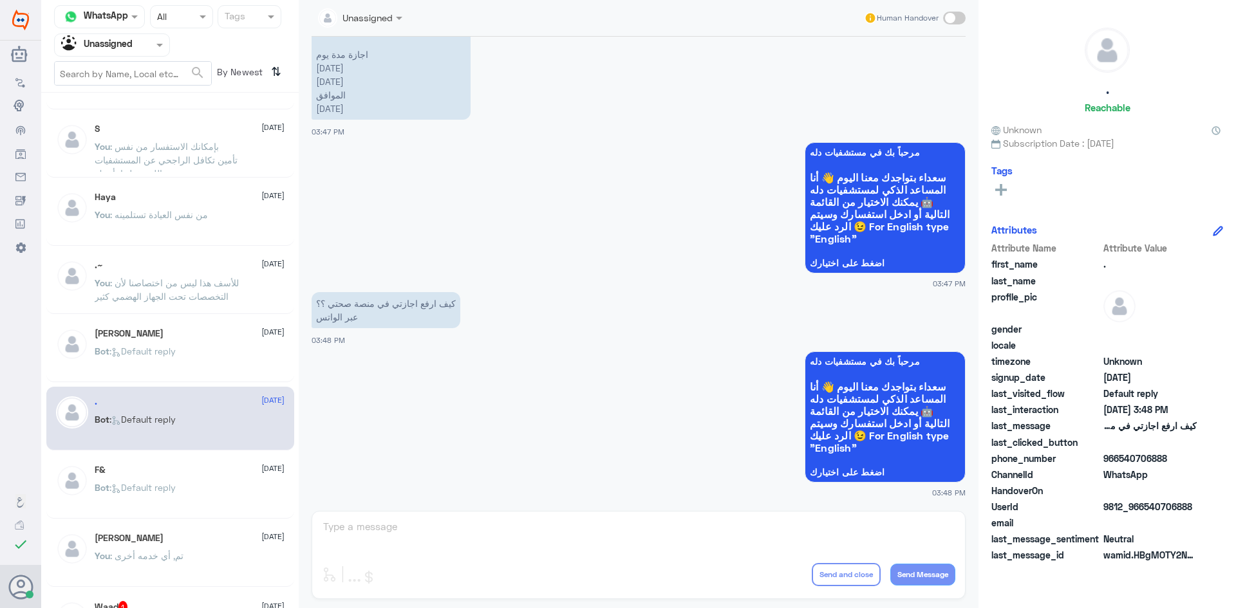
click at [165, 486] on span ": Default reply" at bounding box center [142, 487] width 66 height 11
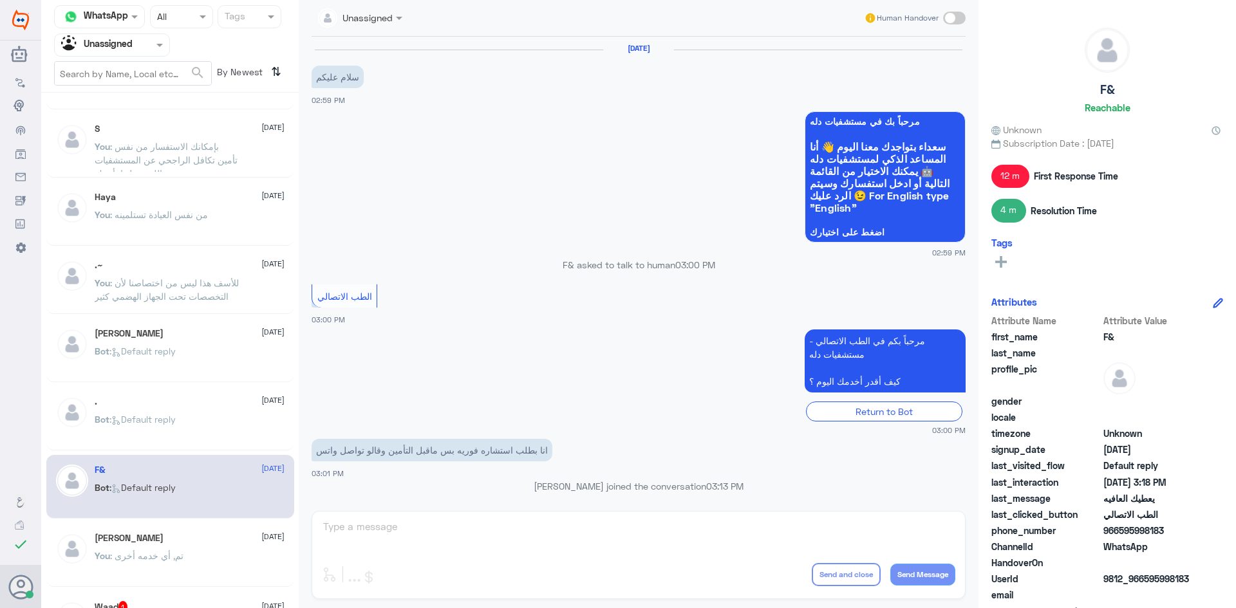
scroll to position [488, 0]
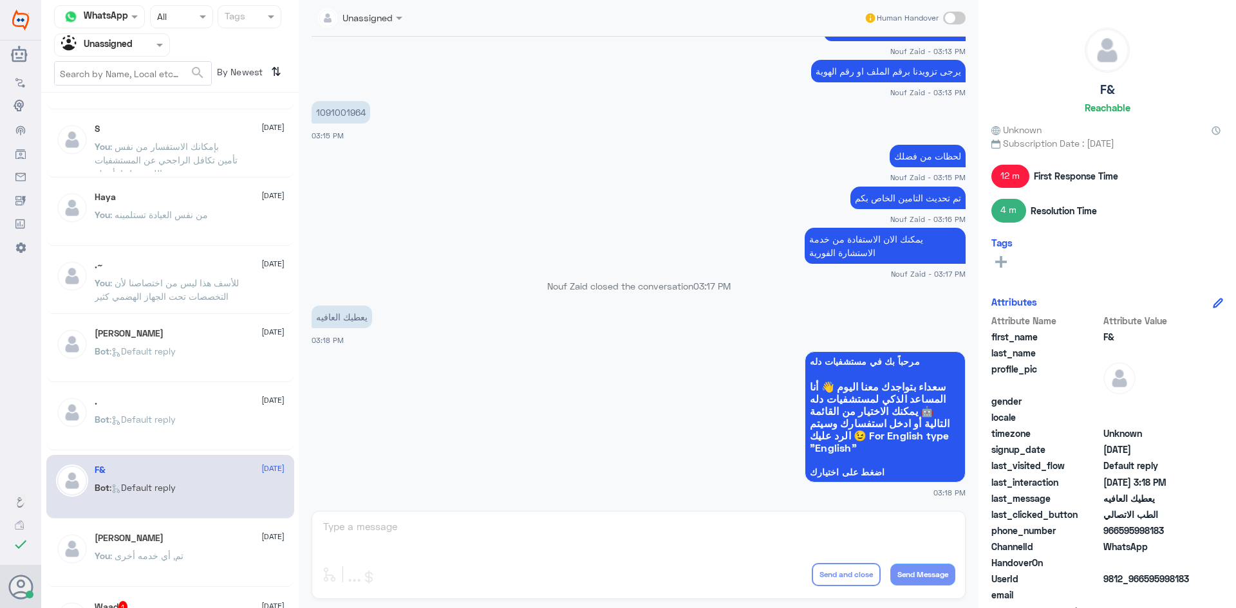
click at [153, 194] on div "Haya 14 August" at bounding box center [190, 197] width 190 height 11
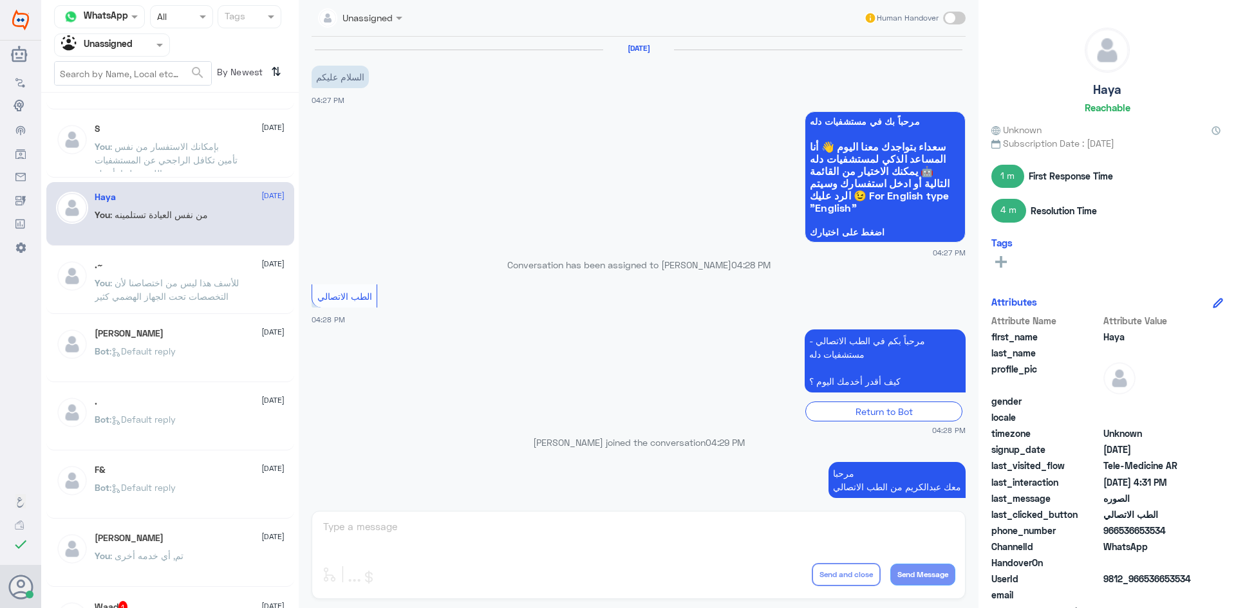
scroll to position [394, 0]
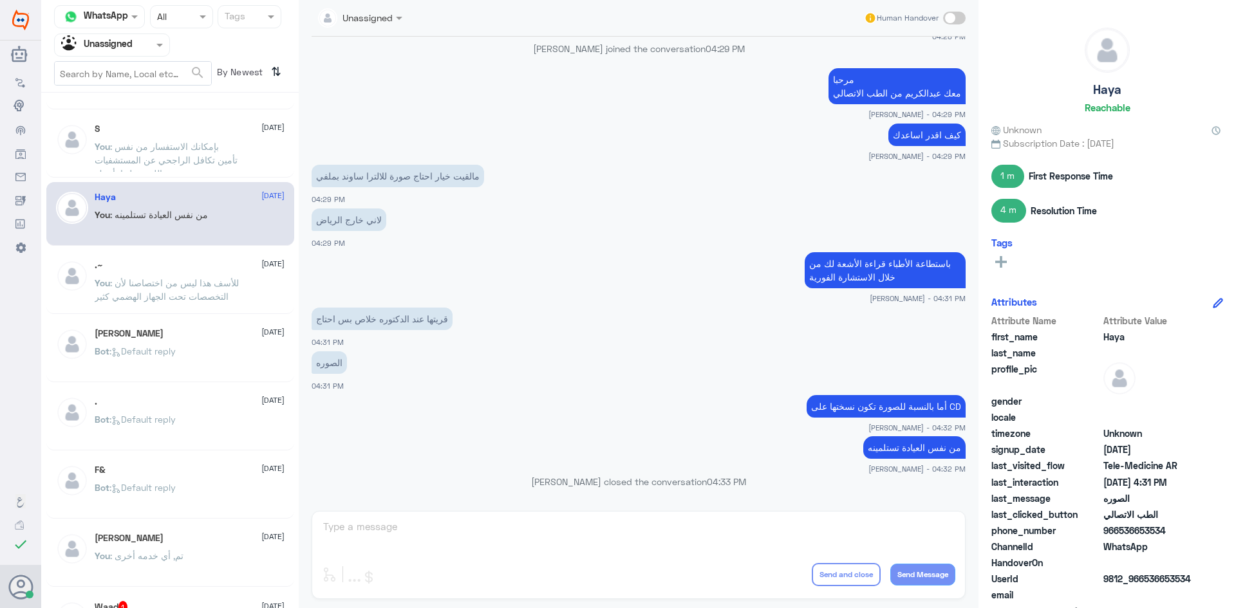
click at [158, 265] on div ".~ 14 August" at bounding box center [190, 265] width 190 height 11
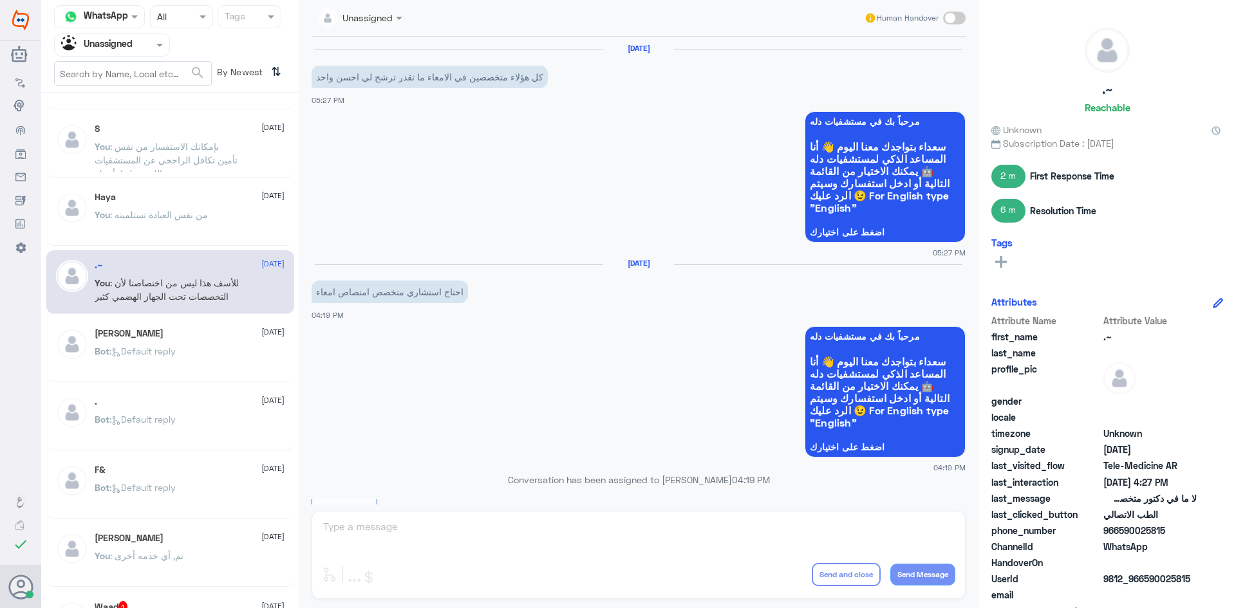
scroll to position [677, 0]
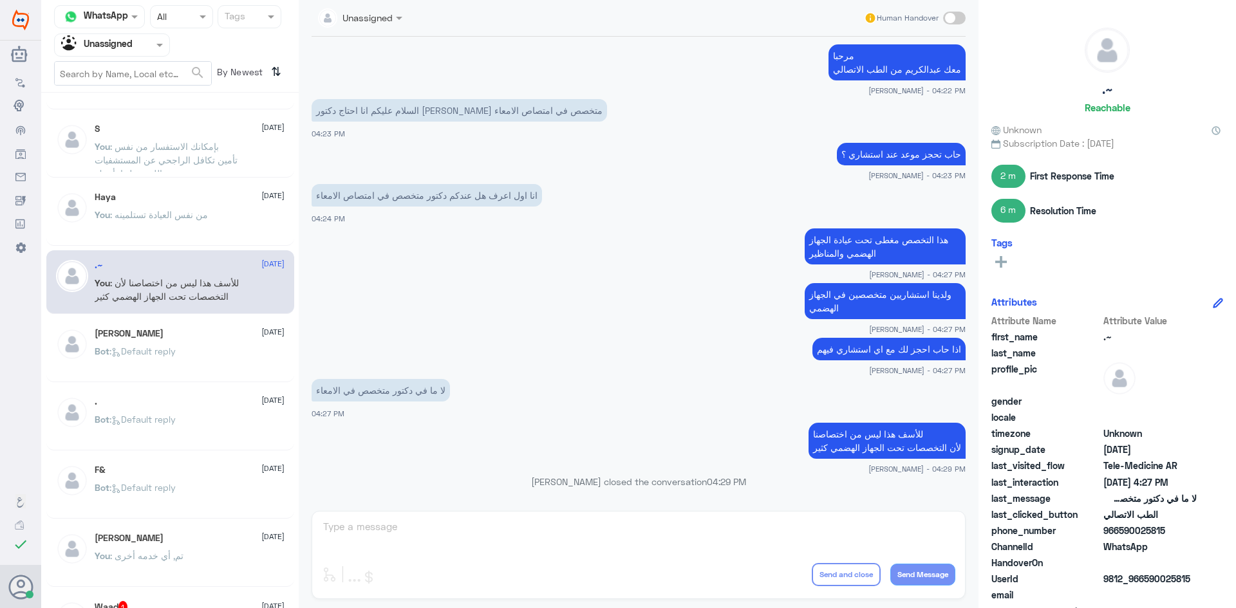
click at [160, 331] on div "Ahmad Saqllah 14 August" at bounding box center [190, 333] width 190 height 11
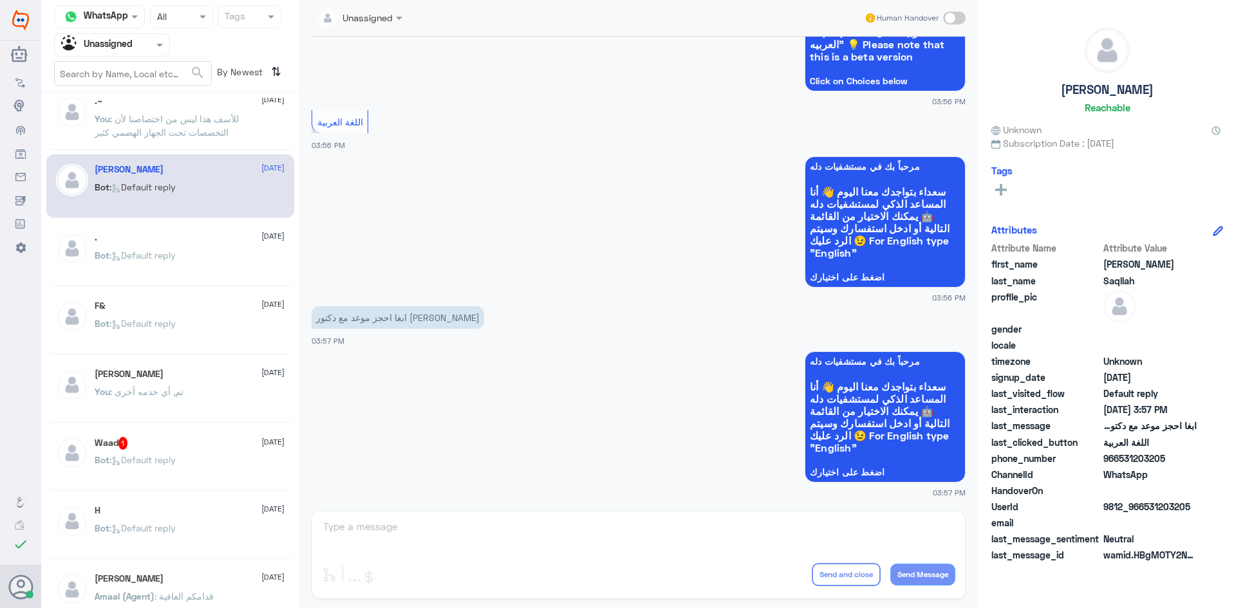
scroll to position [386, 0]
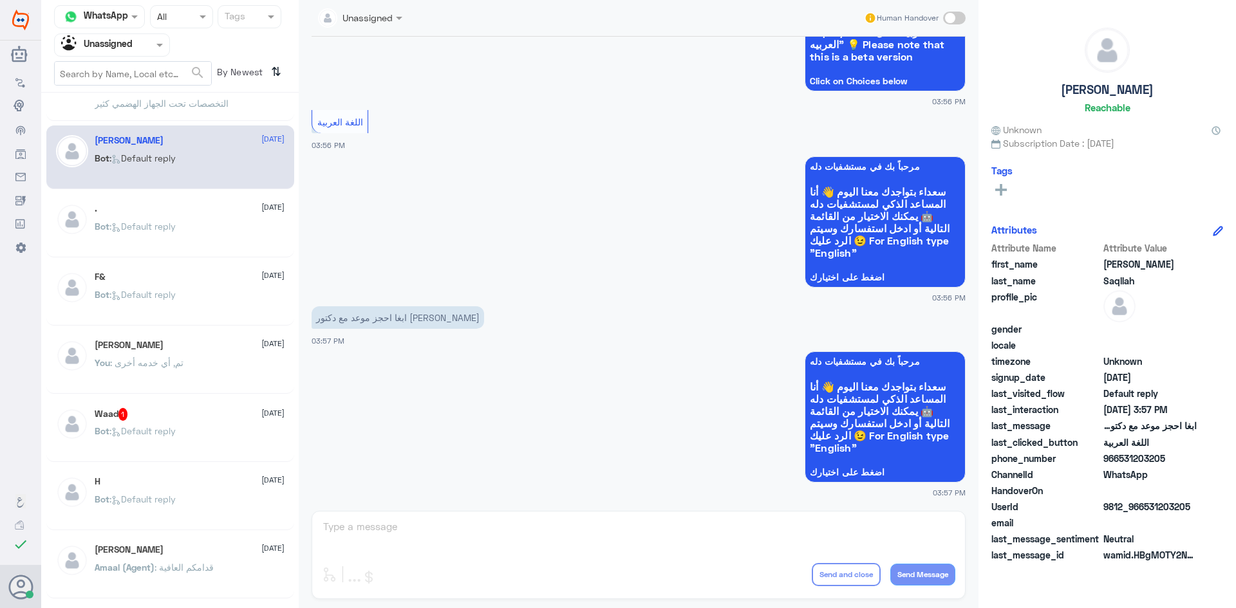
click at [175, 420] on div "Waad 1 14 August" at bounding box center [190, 414] width 190 height 13
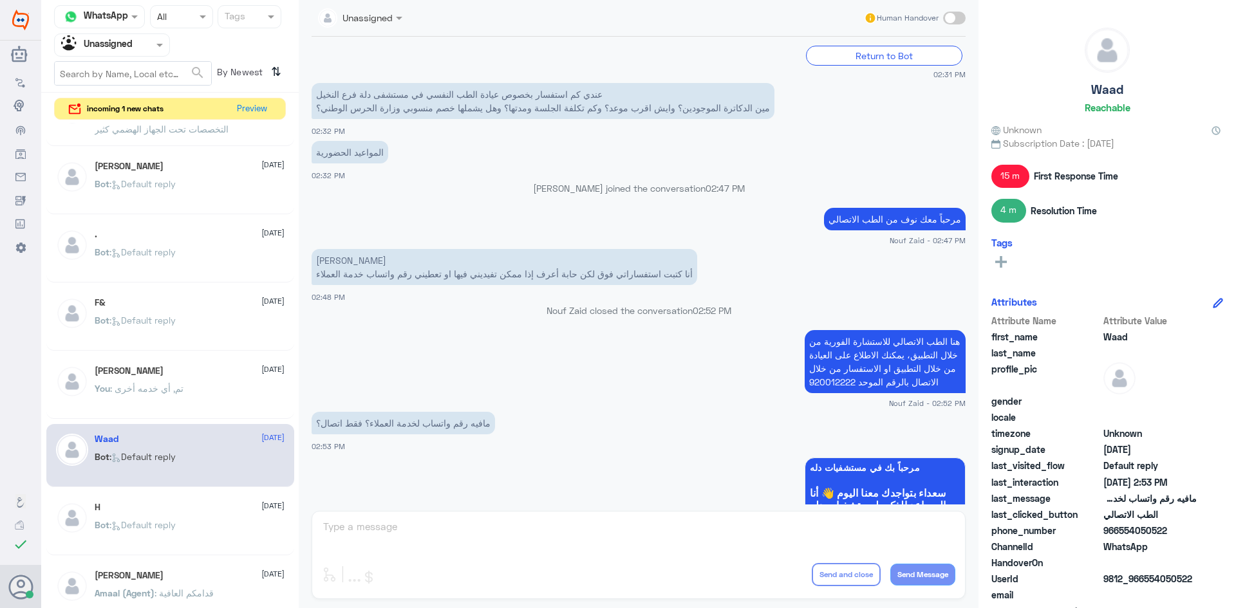
scroll to position [680, 0]
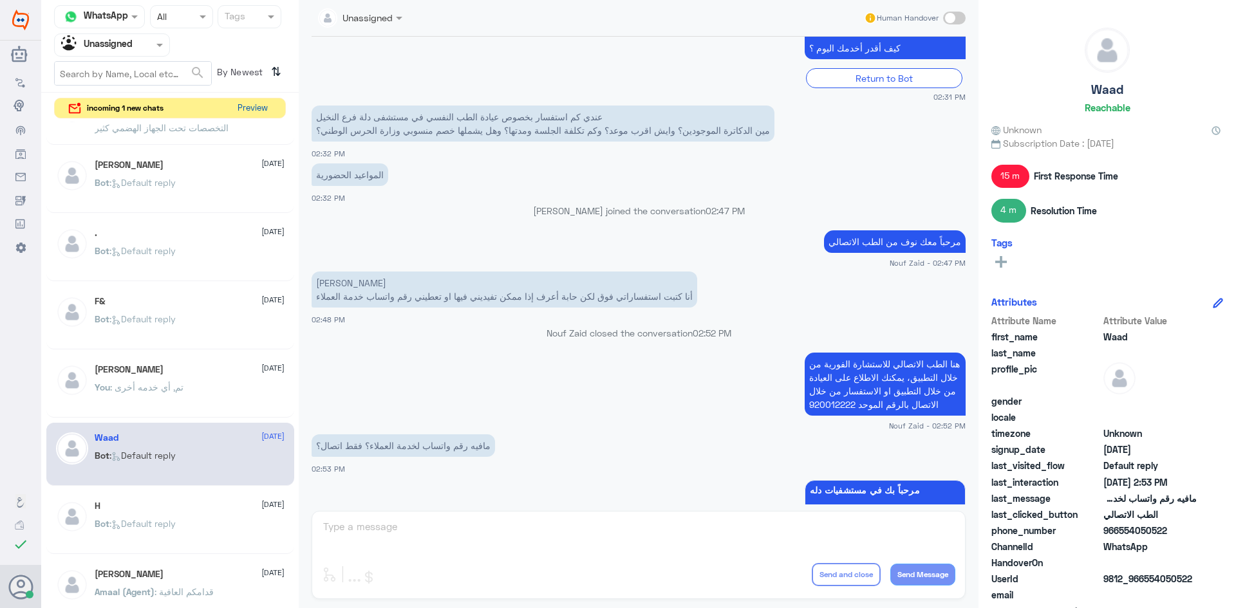
click at [257, 110] on button "Preview" at bounding box center [252, 108] width 40 height 20
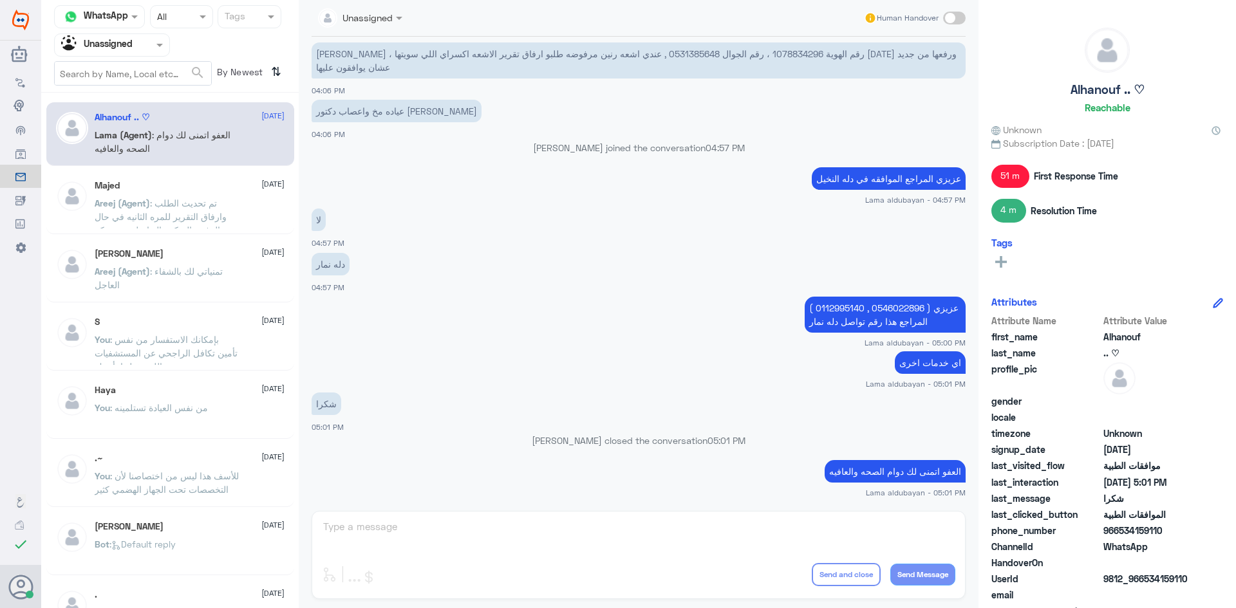
click at [154, 47] on span at bounding box center [161, 45] width 16 height 14
click at [126, 78] on div "All" at bounding box center [112, 75] width 116 height 24
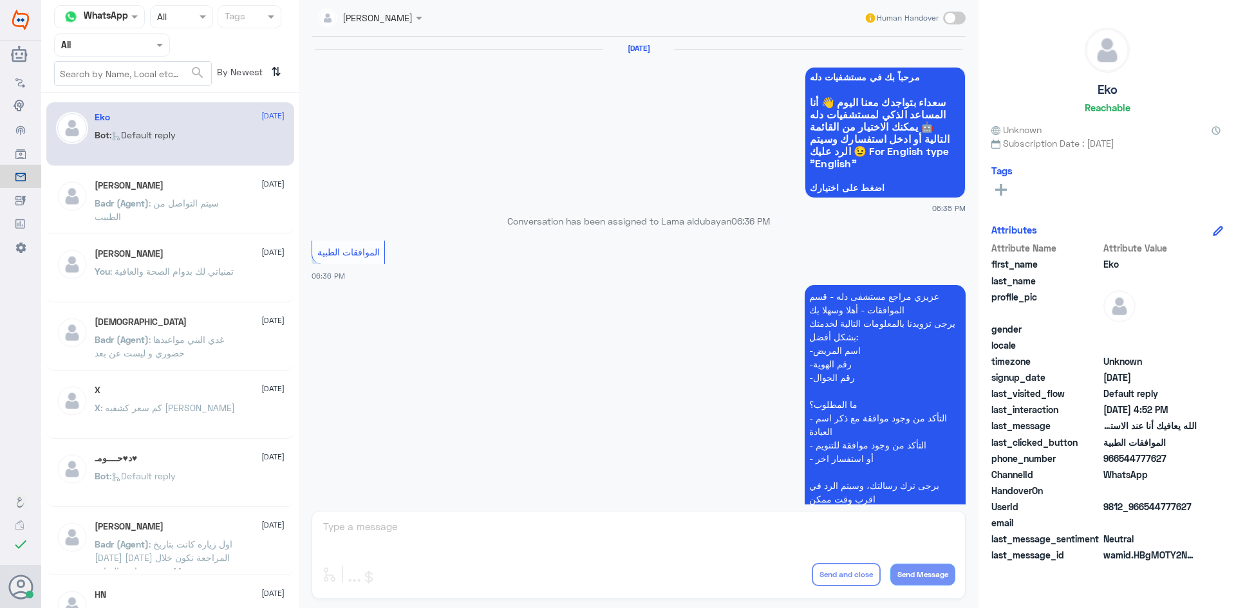
scroll to position [1229, 0]
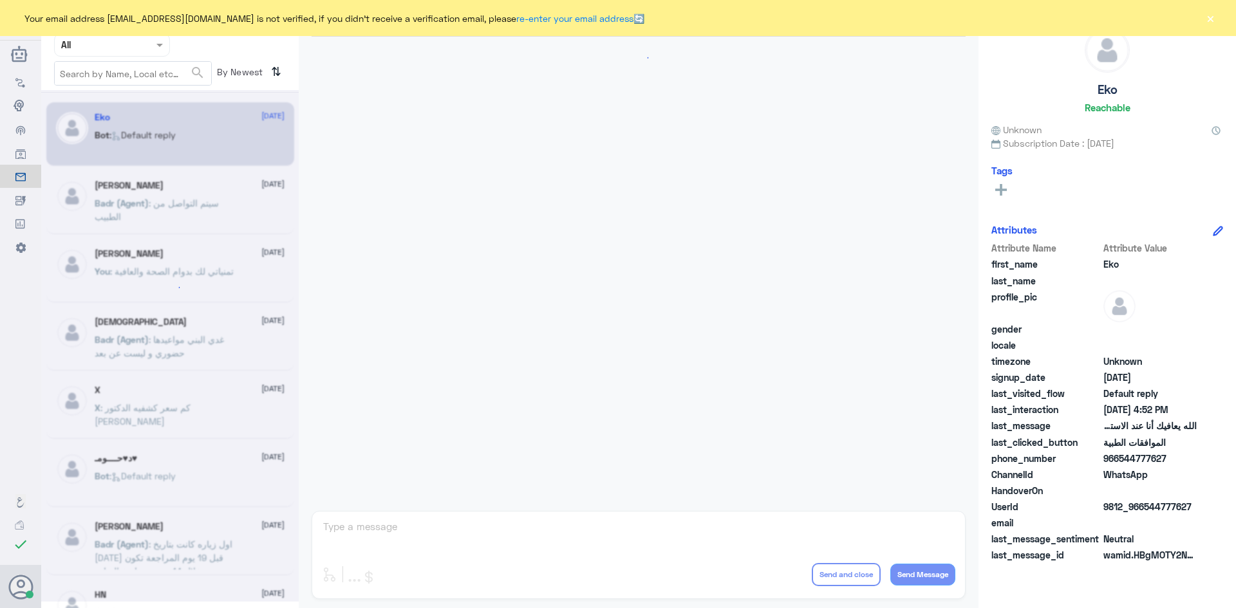
scroll to position [1229, 0]
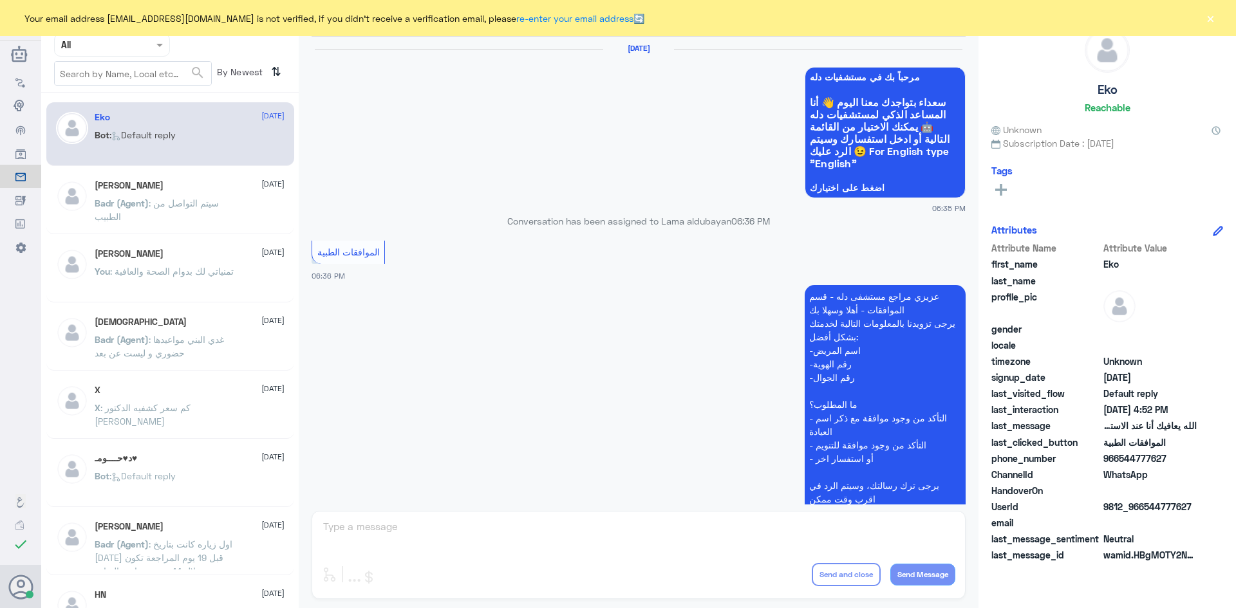
scroll to position [1229, 0]
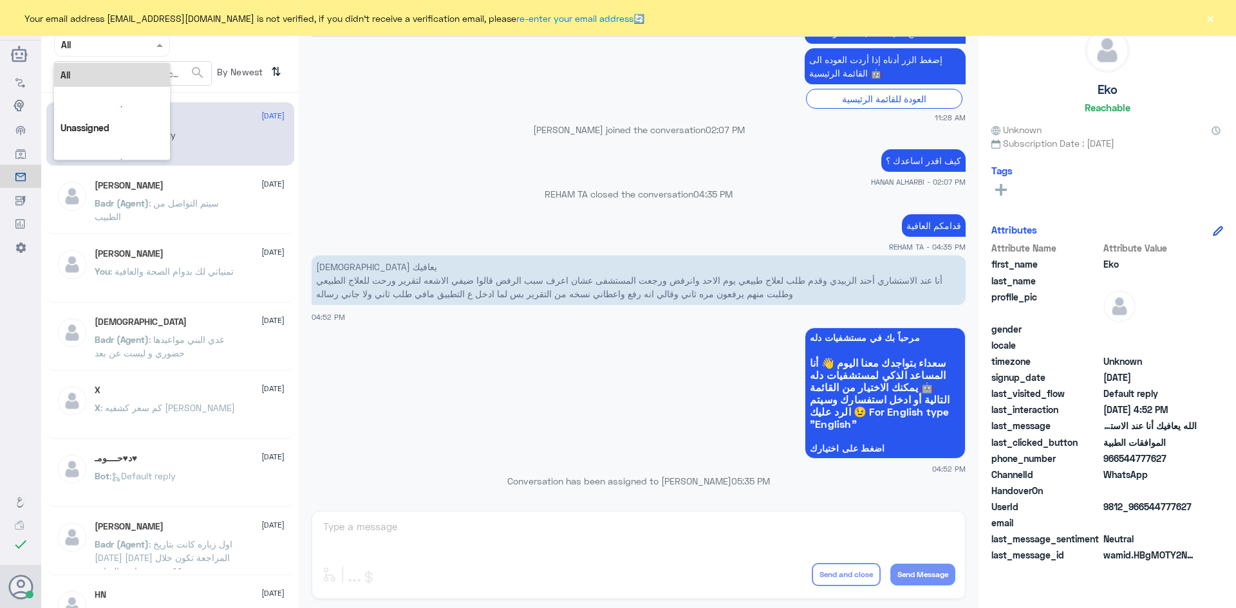
click at [158, 50] on span at bounding box center [161, 45] width 16 height 14
click at [148, 104] on div "Unassigned" at bounding box center [112, 102] width 116 height 30
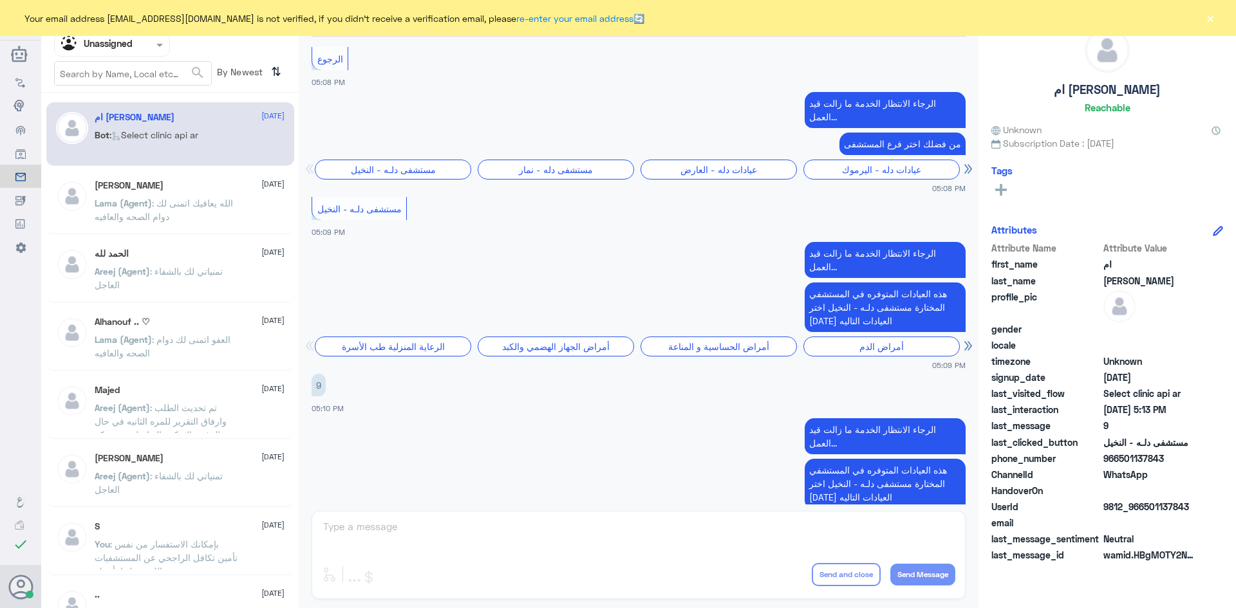
scroll to position [2079, 0]
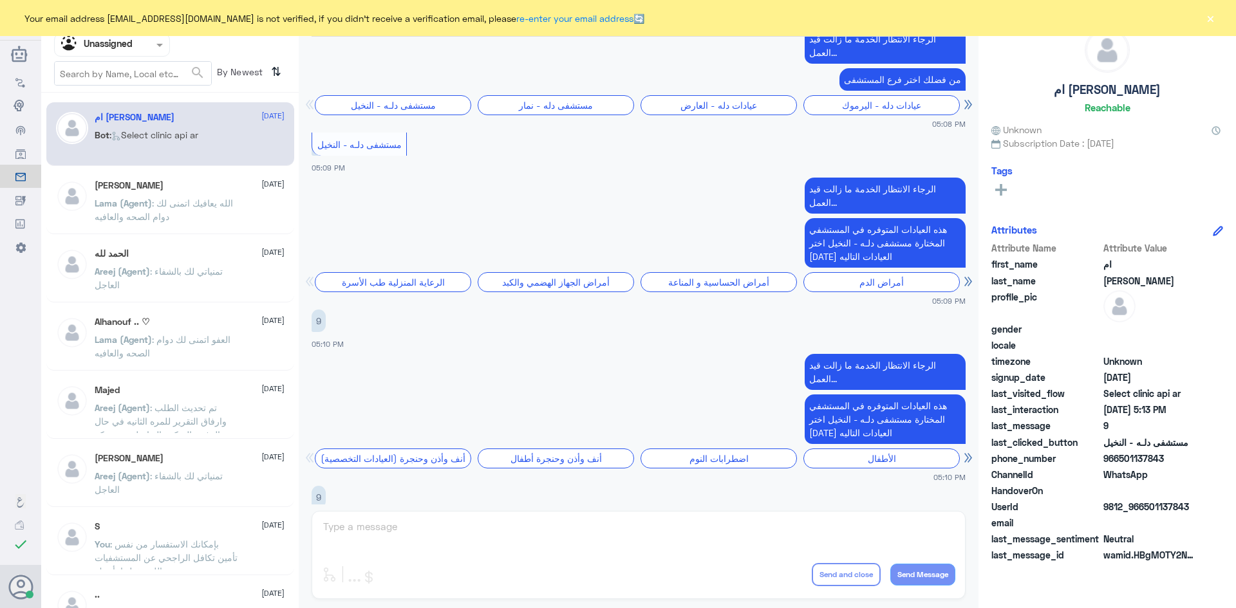
click at [198, 186] on div "Nora 14 August" at bounding box center [190, 185] width 190 height 11
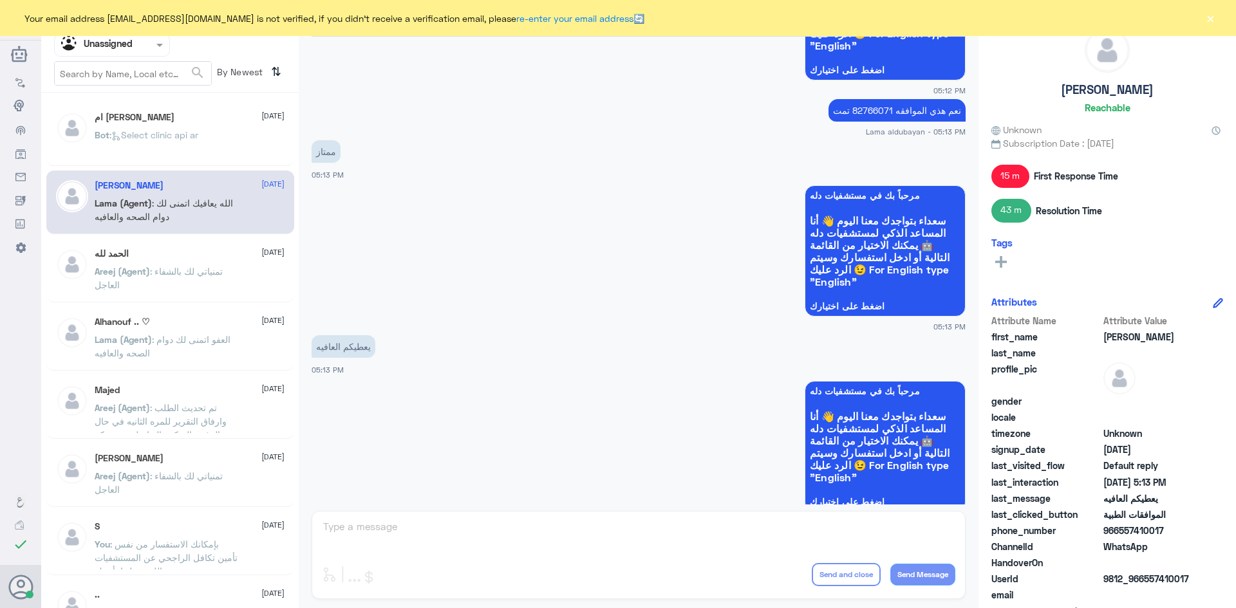
scroll to position [792, 0]
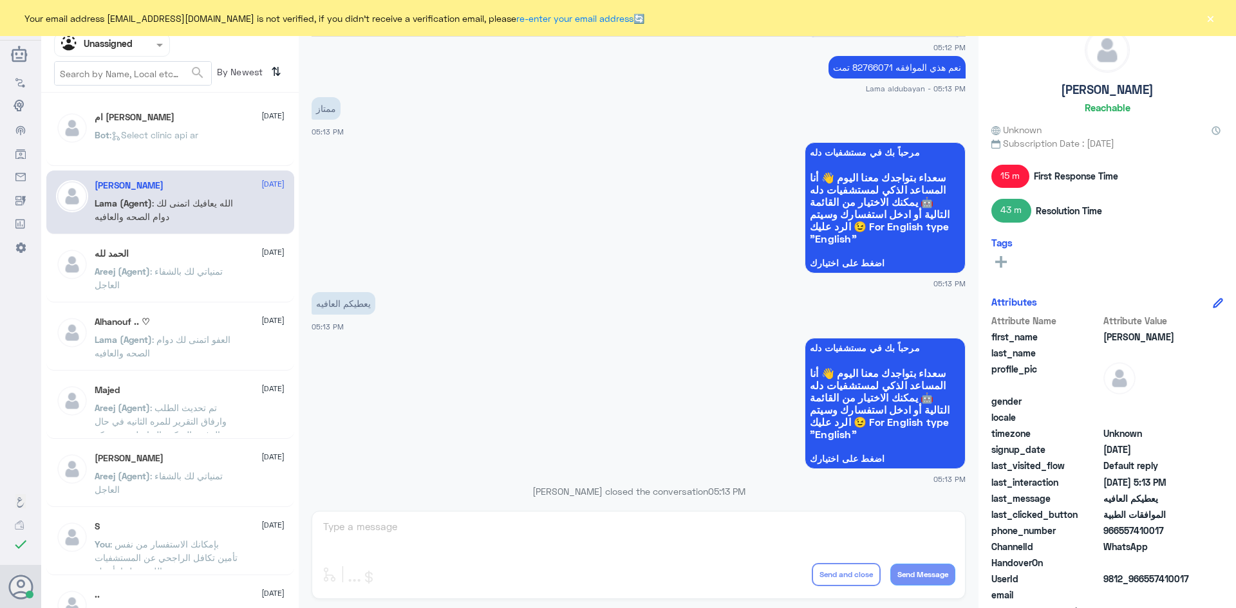
click at [191, 254] on div "الحمد لله 14 August" at bounding box center [190, 253] width 190 height 11
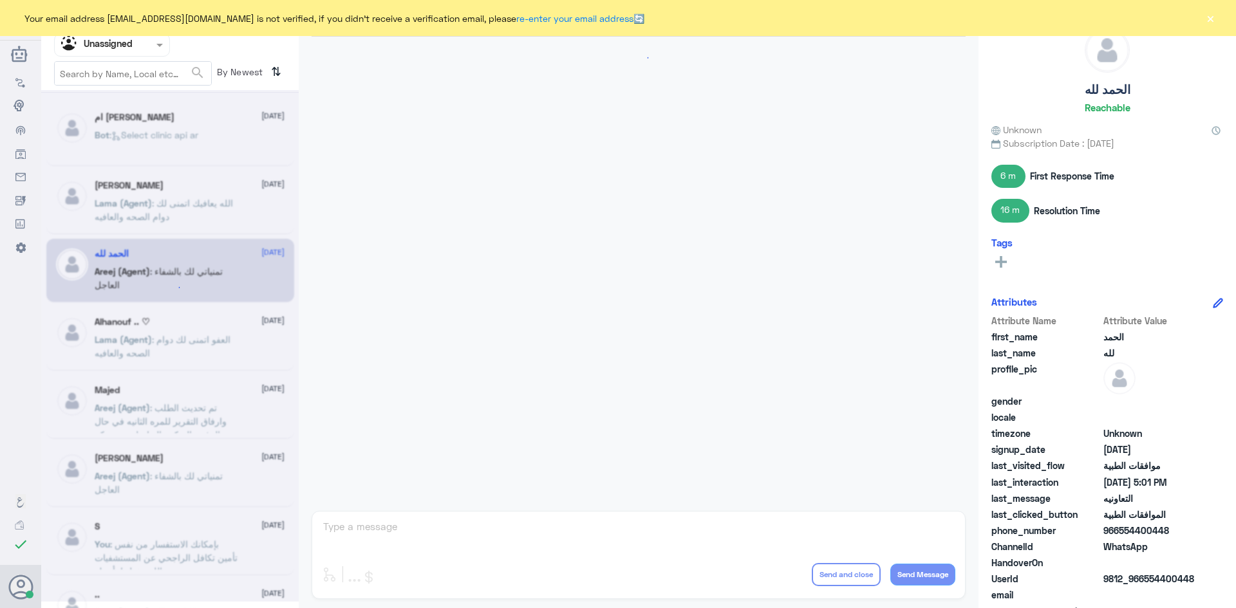
scroll to position [560, 0]
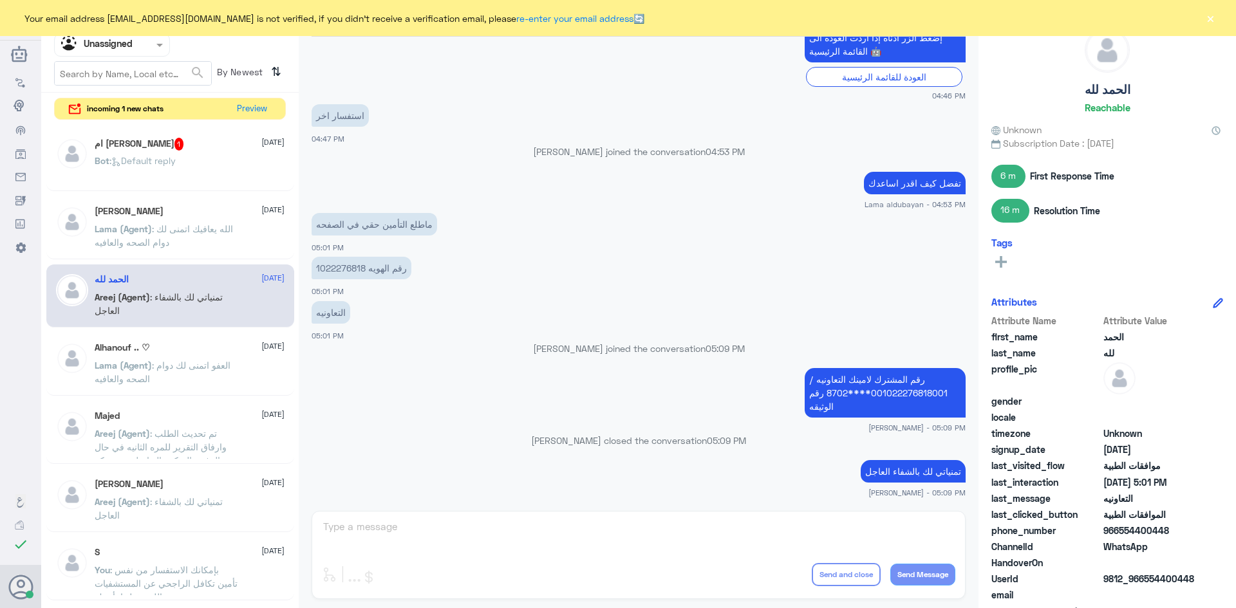
click at [176, 144] on div "ام محمد 1 14 August" at bounding box center [190, 144] width 190 height 13
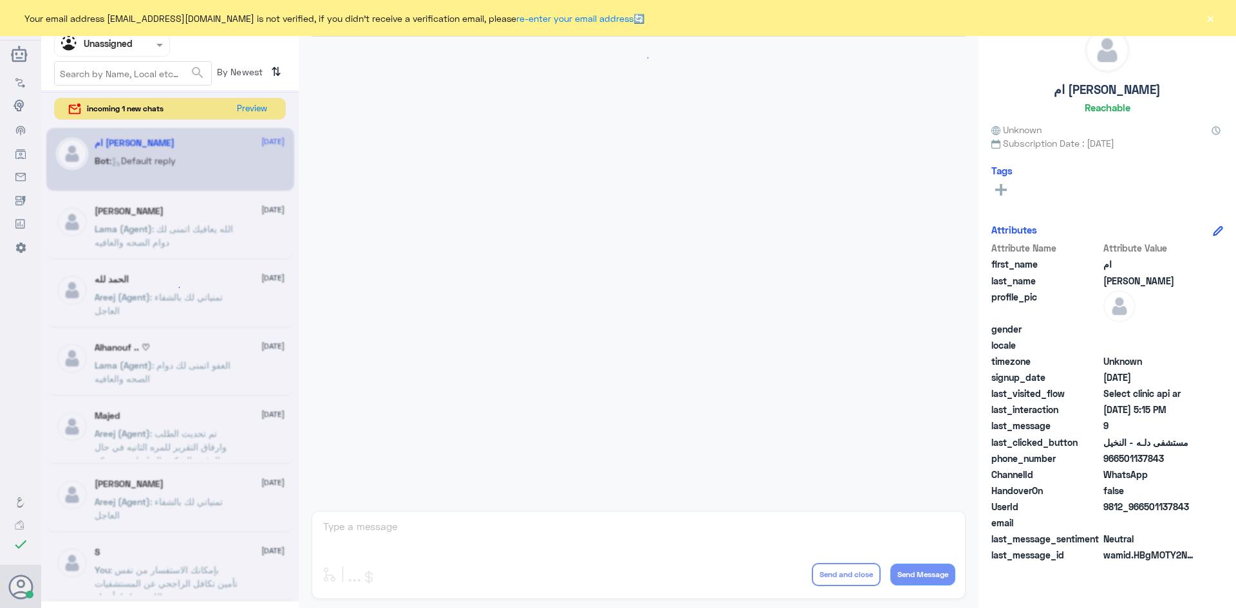
scroll to position [1347, 0]
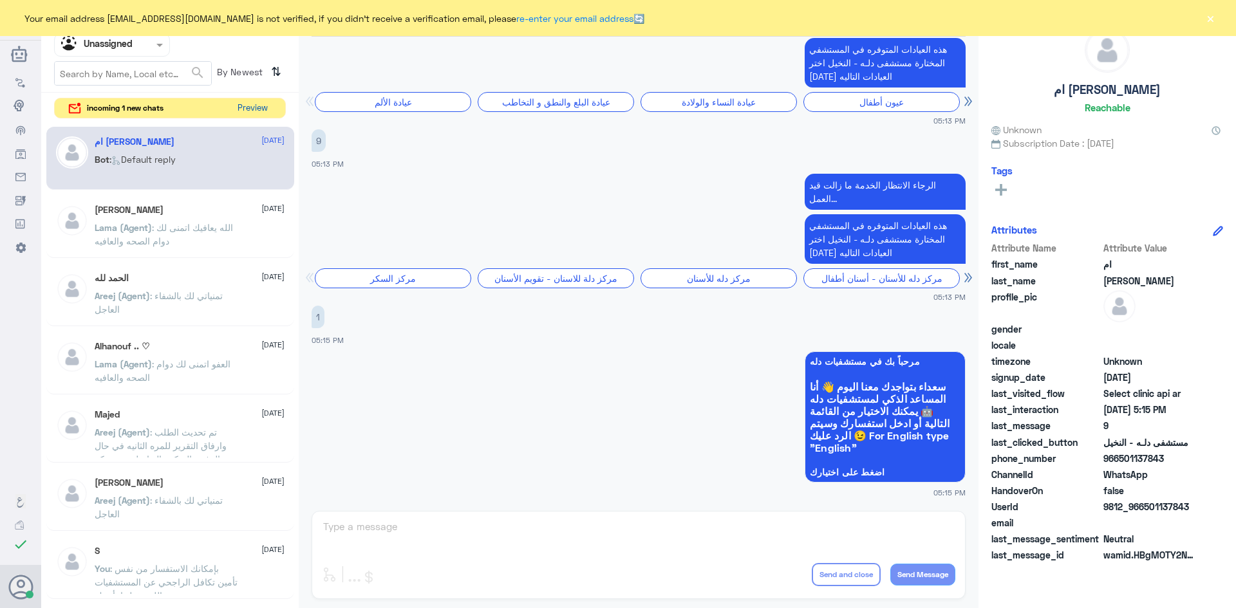
click at [261, 107] on button "Preview" at bounding box center [252, 108] width 40 height 20
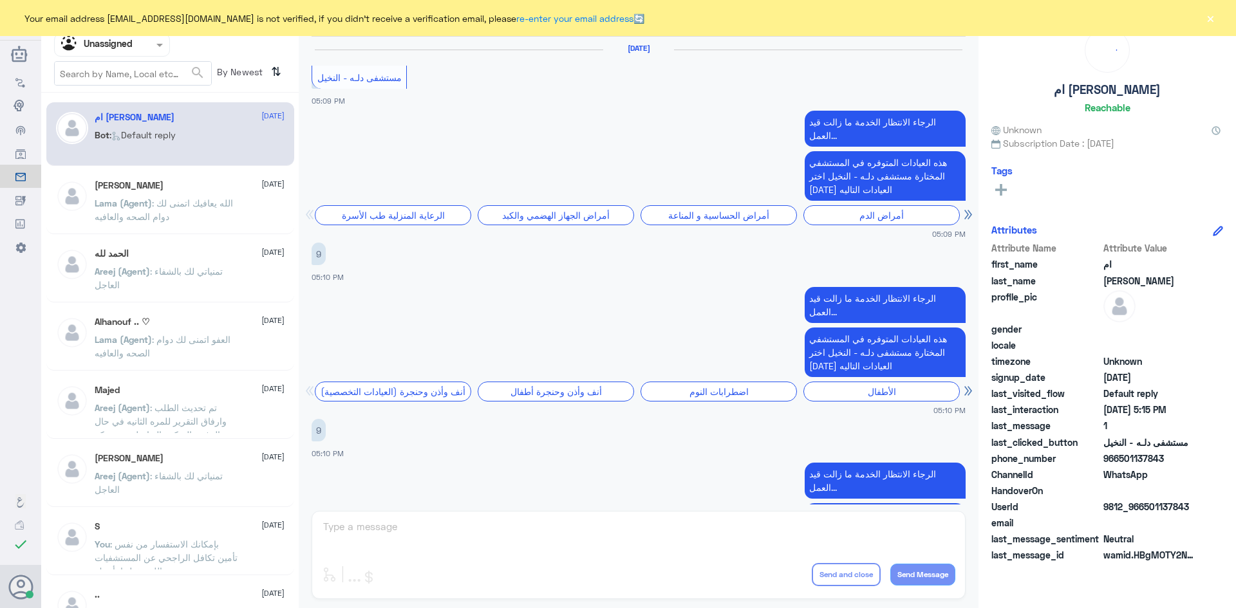
scroll to position [1347, 0]
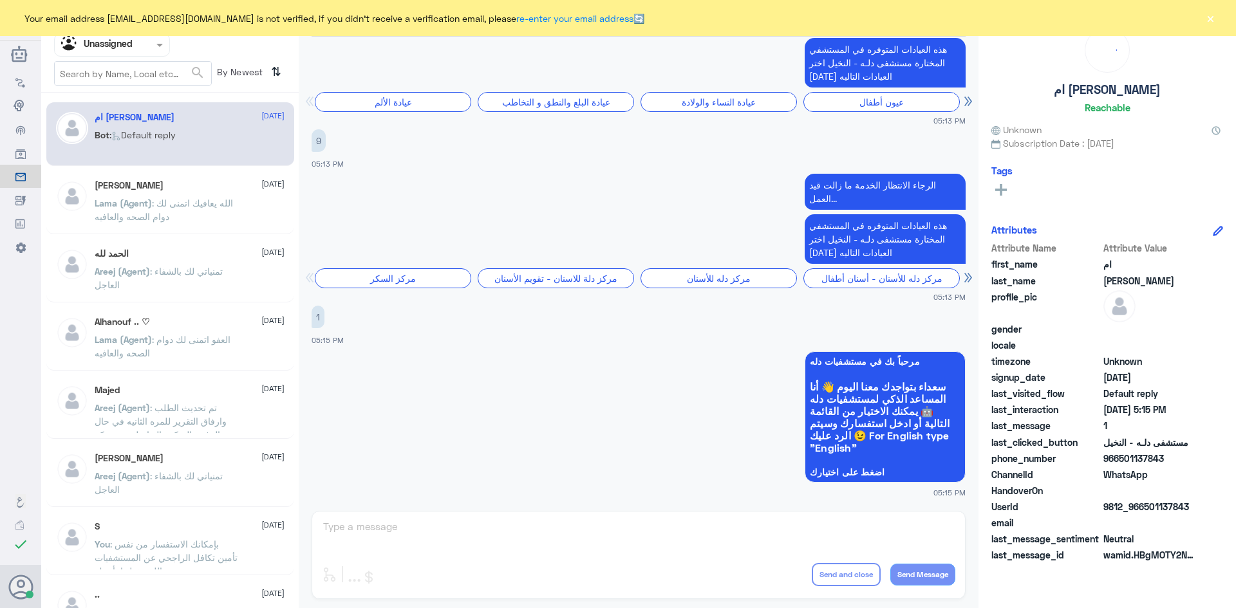
click at [156, 46] on span at bounding box center [161, 45] width 16 height 14
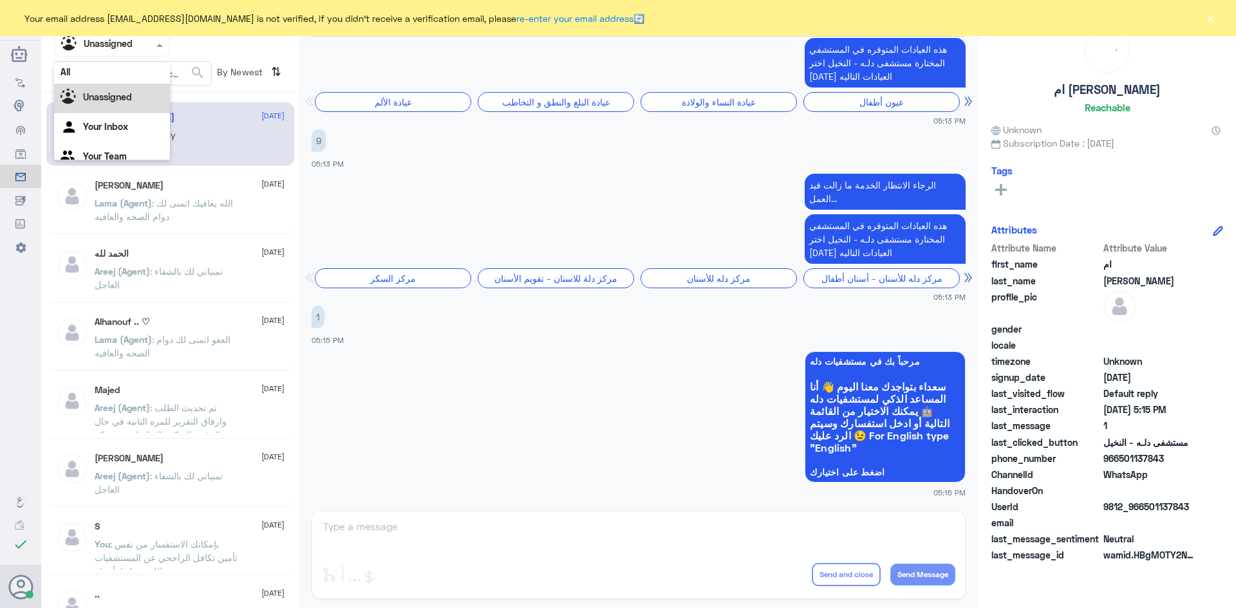
scroll to position [0, 0]
click at [131, 73] on div "All" at bounding box center [112, 75] width 116 height 24
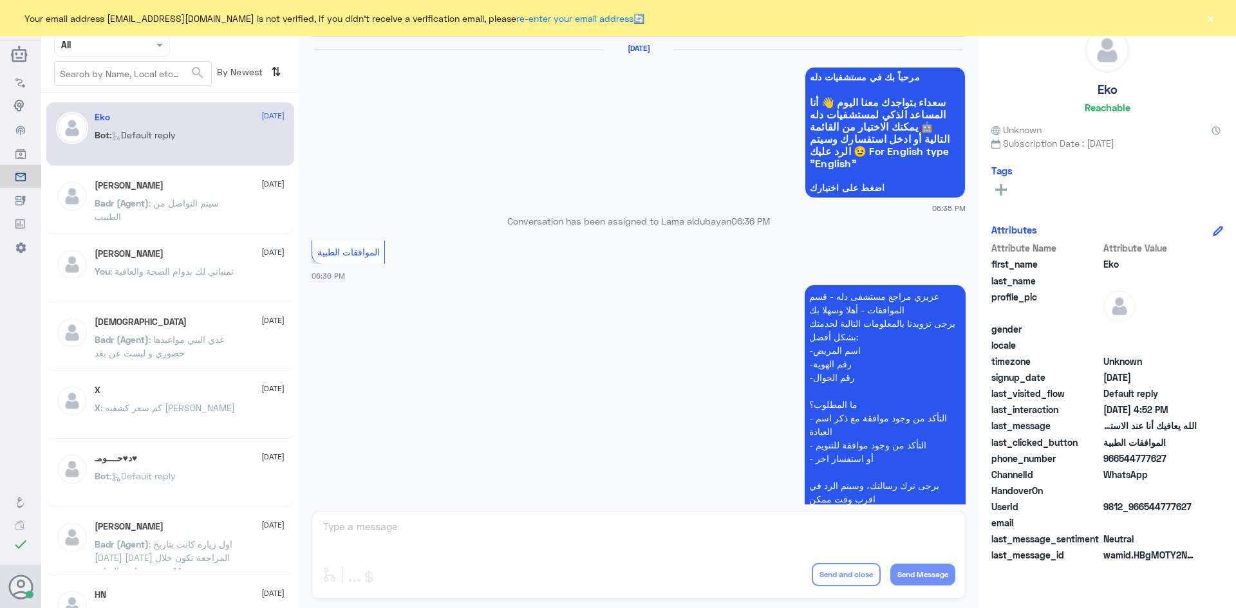
scroll to position [1229, 0]
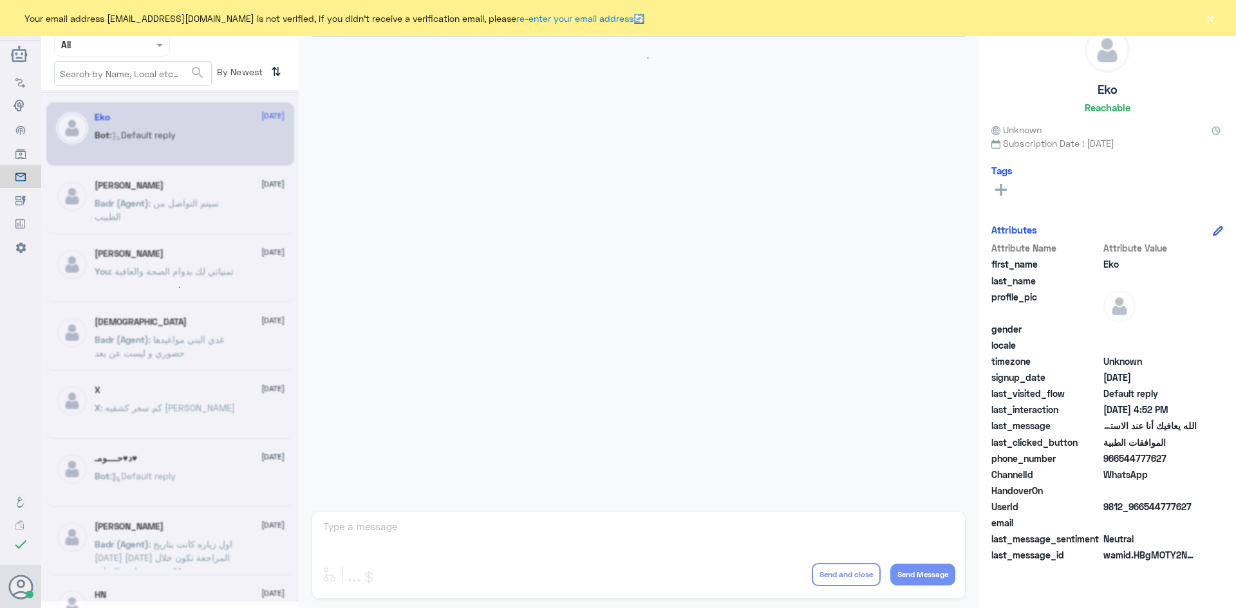
scroll to position [1229, 0]
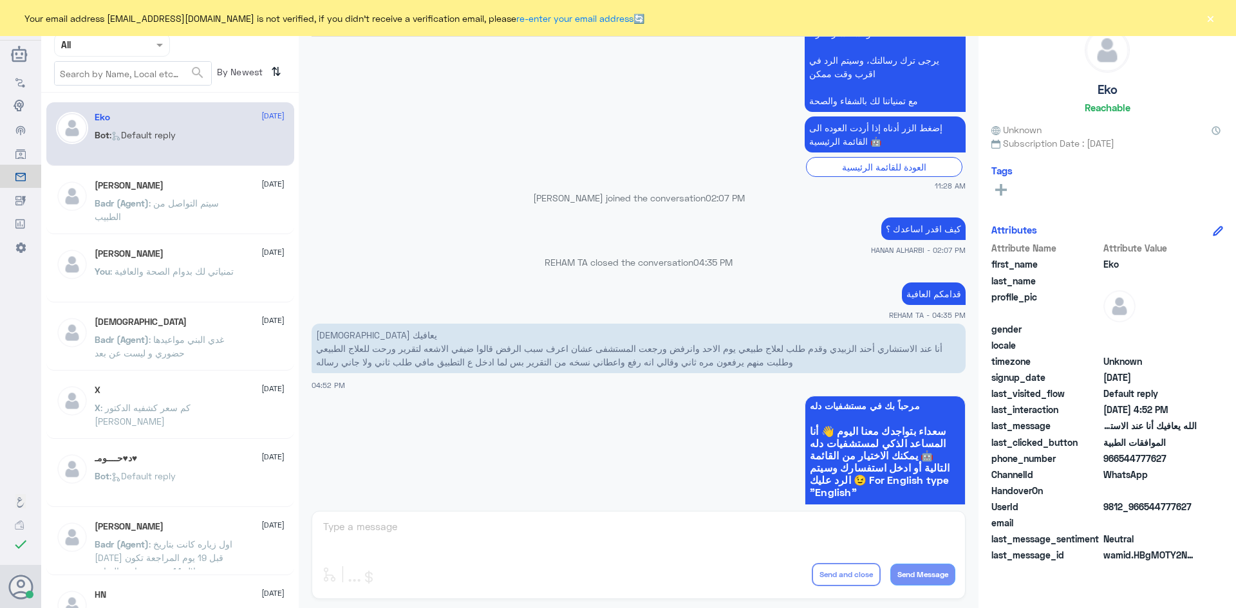
scroll to position [1165, 0]
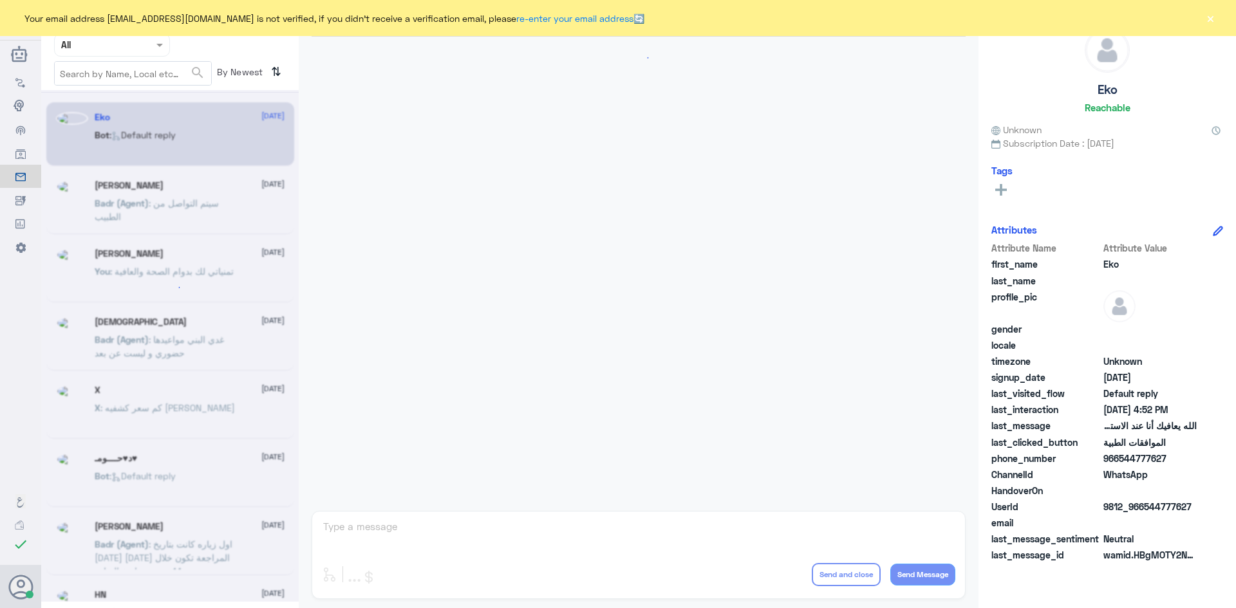
scroll to position [1229, 0]
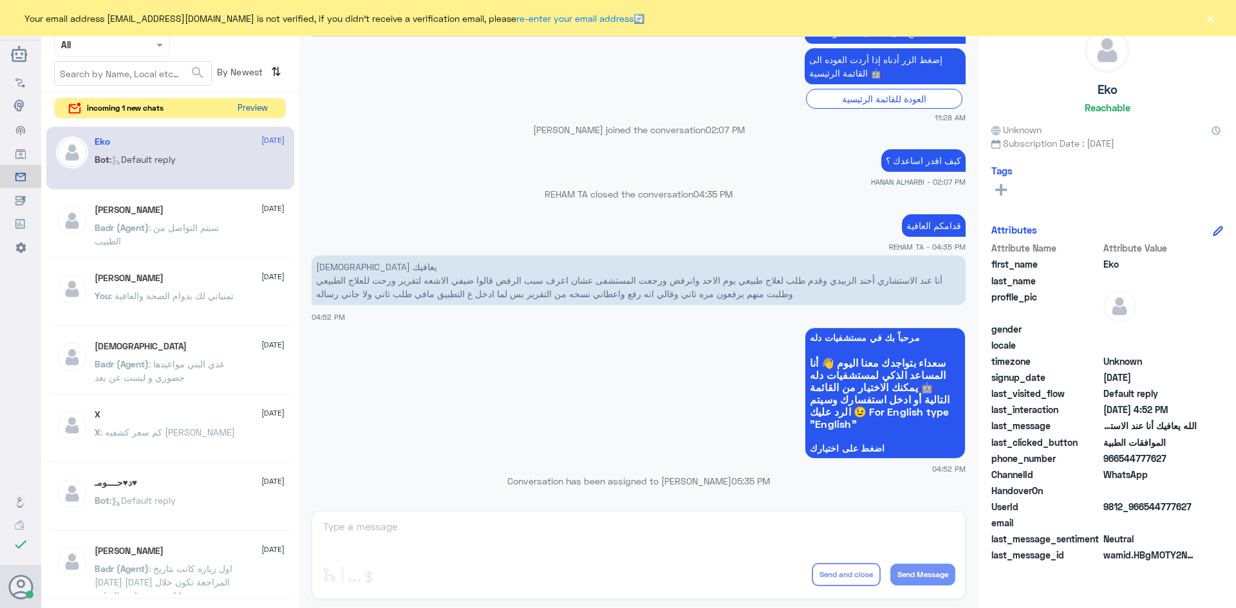
click at [261, 115] on button "Preview" at bounding box center [252, 108] width 40 height 20
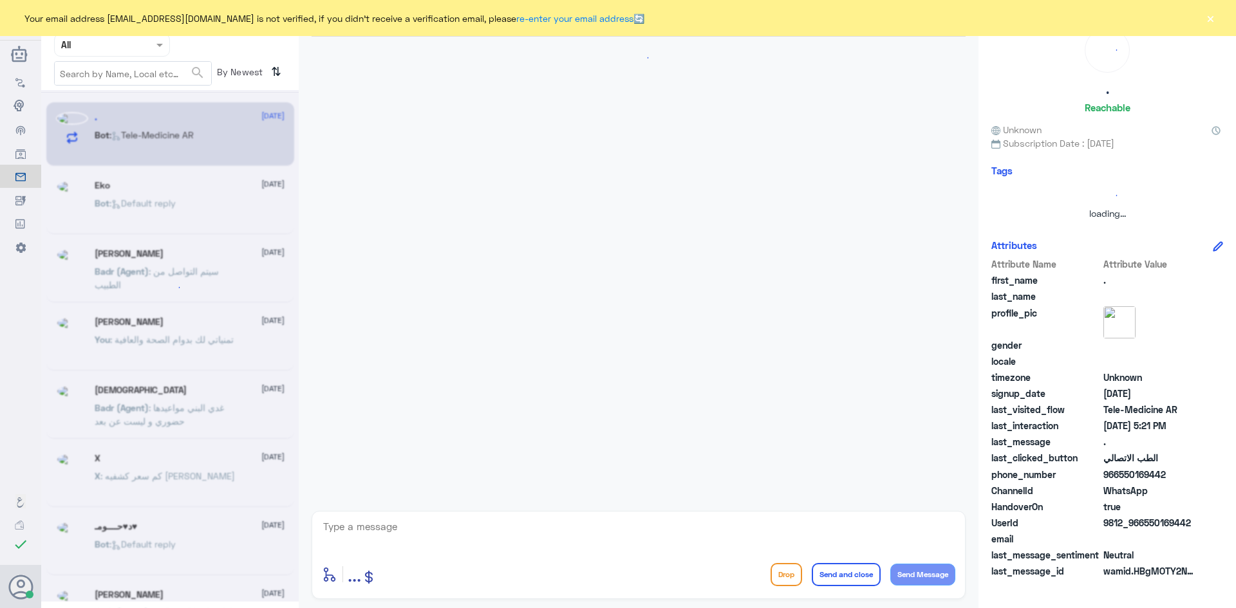
scroll to position [0, 0]
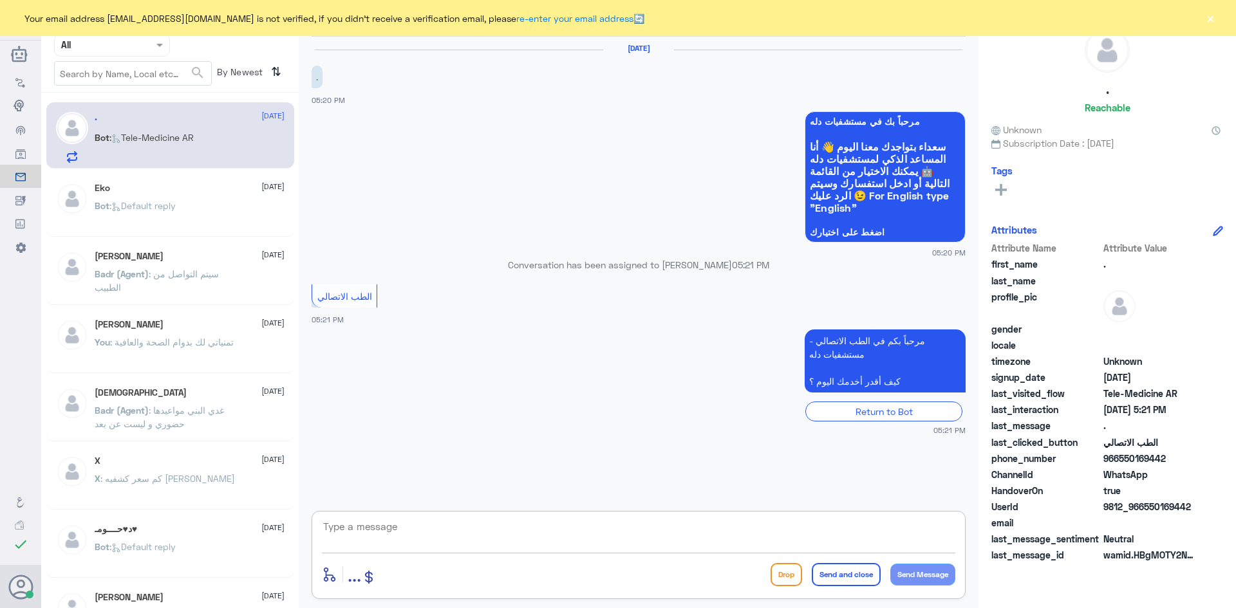
click at [520, 532] on textarea at bounding box center [638, 534] width 633 height 32
click at [705, 532] on textarea at bounding box center [638, 534] width 633 height 32
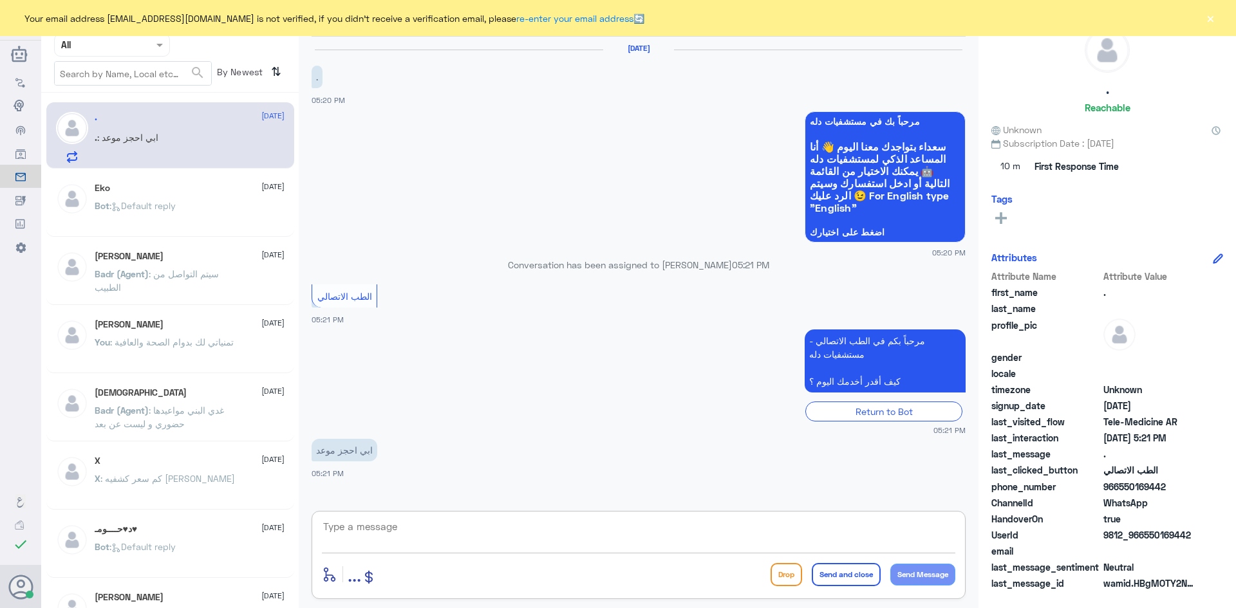
paste textarea "مرحبا معك [PERSON_NAME] من الطب الاتصالي"
type textarea "مرحبا معك [PERSON_NAME] من الطب الاتصالي"
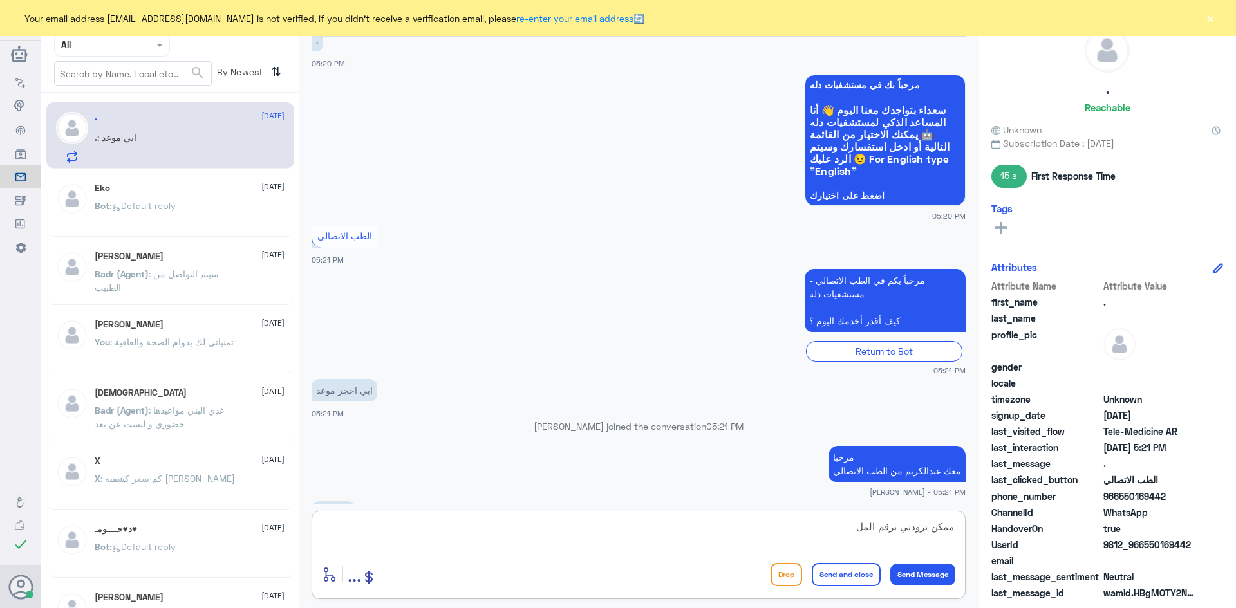
scroll to position [80, 0]
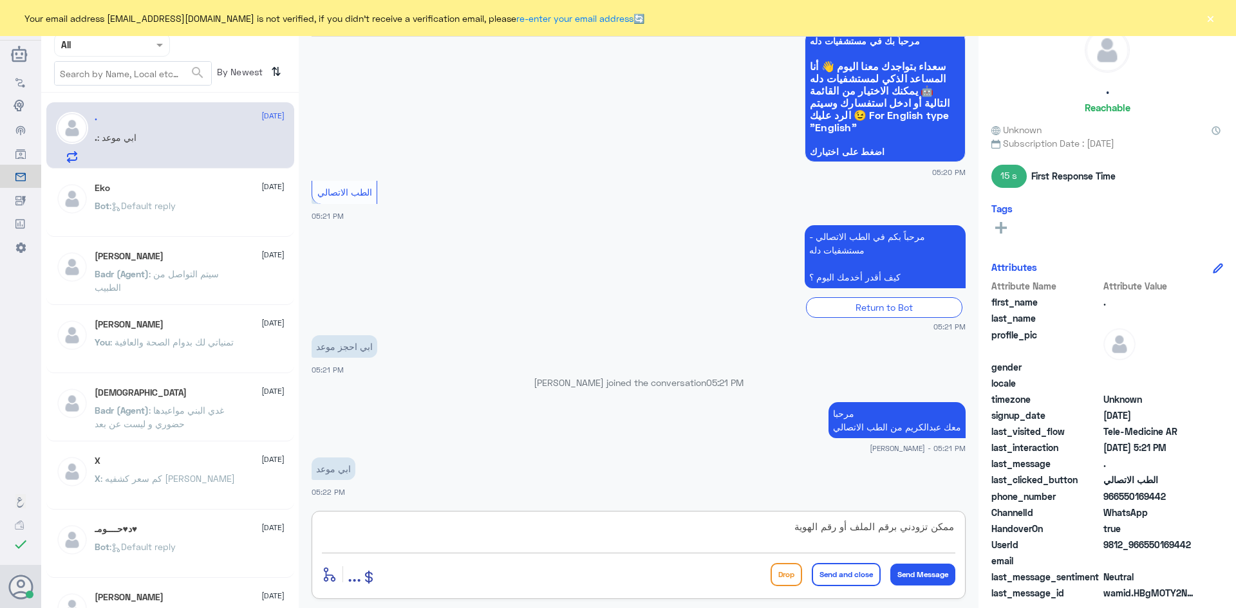
type textarea "ممكن تزودني برقم الملف أو رقم الهوية"
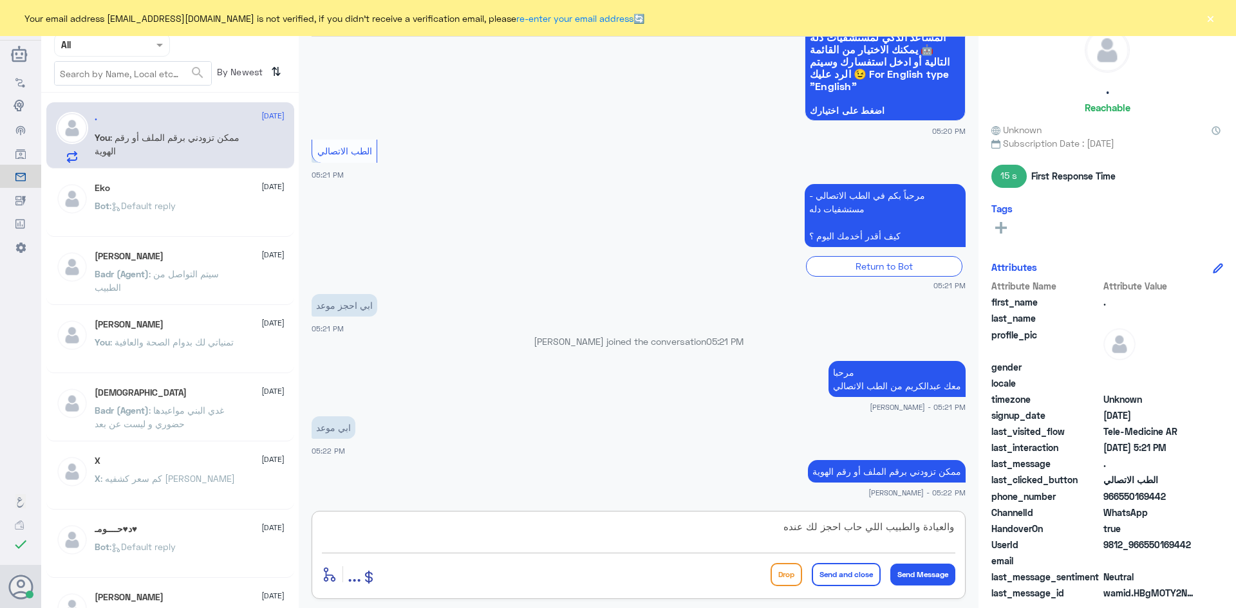
type textarea "والعيادة والطبيب اللي حاب احجز لك عنده"
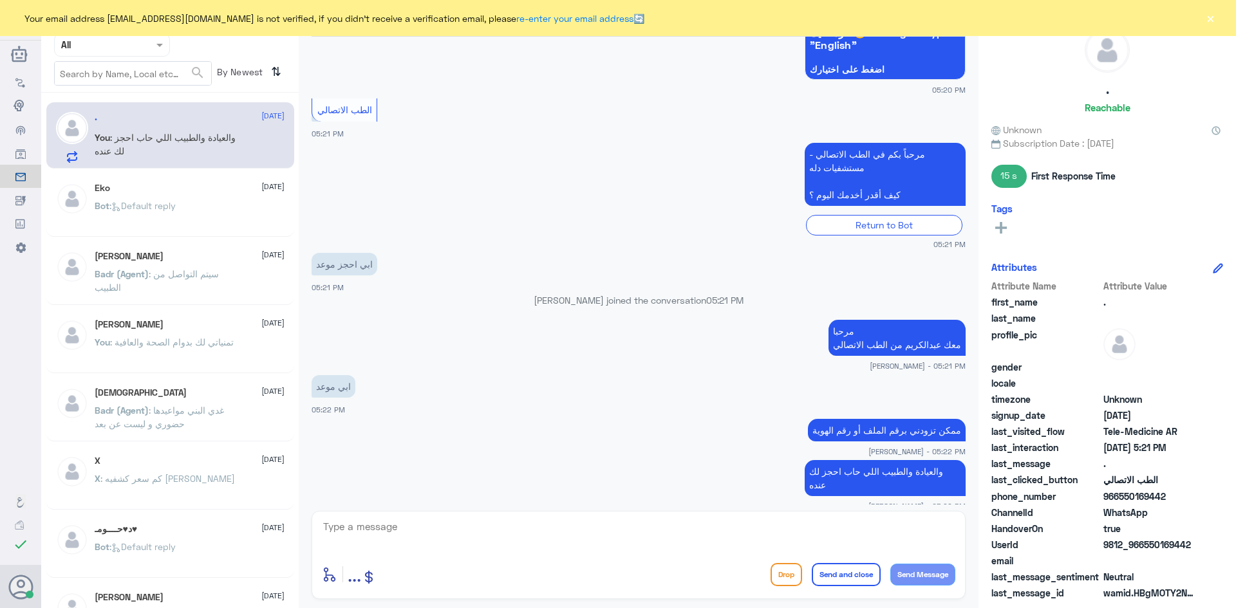
drag, startPoint x: 1164, startPoint y: 494, endPoint x: 1119, endPoint y: 496, distance: 45.1
click at [1119, 496] on span "966550169442" at bounding box center [1149, 497] width 93 height 14
copy span "550169442"
click at [654, 540] on textarea at bounding box center [638, 534] width 633 height 32
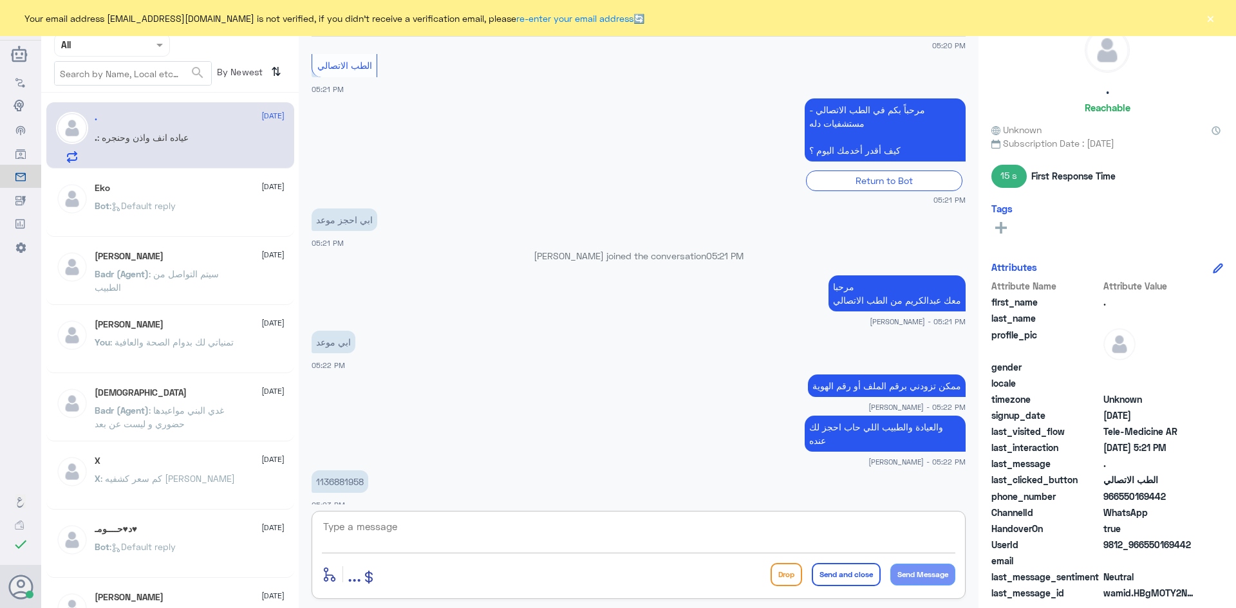
scroll to position [251, 0]
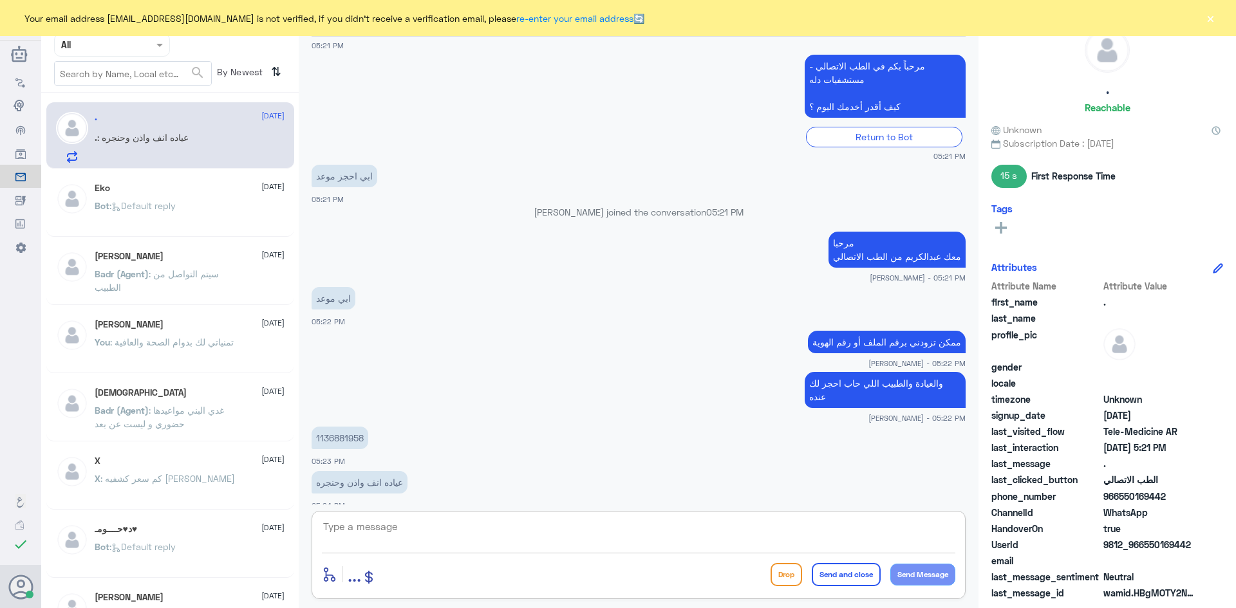
click at [366, 471] on p "عياده انف واذن وحنجره" at bounding box center [360, 482] width 96 height 23
drag, startPoint x: 362, startPoint y: 424, endPoint x: 312, endPoint y: 428, distance: 51.1
click at [312, 428] on p "1136881958" at bounding box center [340, 438] width 57 height 23
copy p "1136881958"
click at [577, 505] on div "[PERSON_NAME] Human Handover [DATE] . 05:20 PM مرحباً بك في مستشفيات دله سعداء …" at bounding box center [639, 306] width 680 height 612
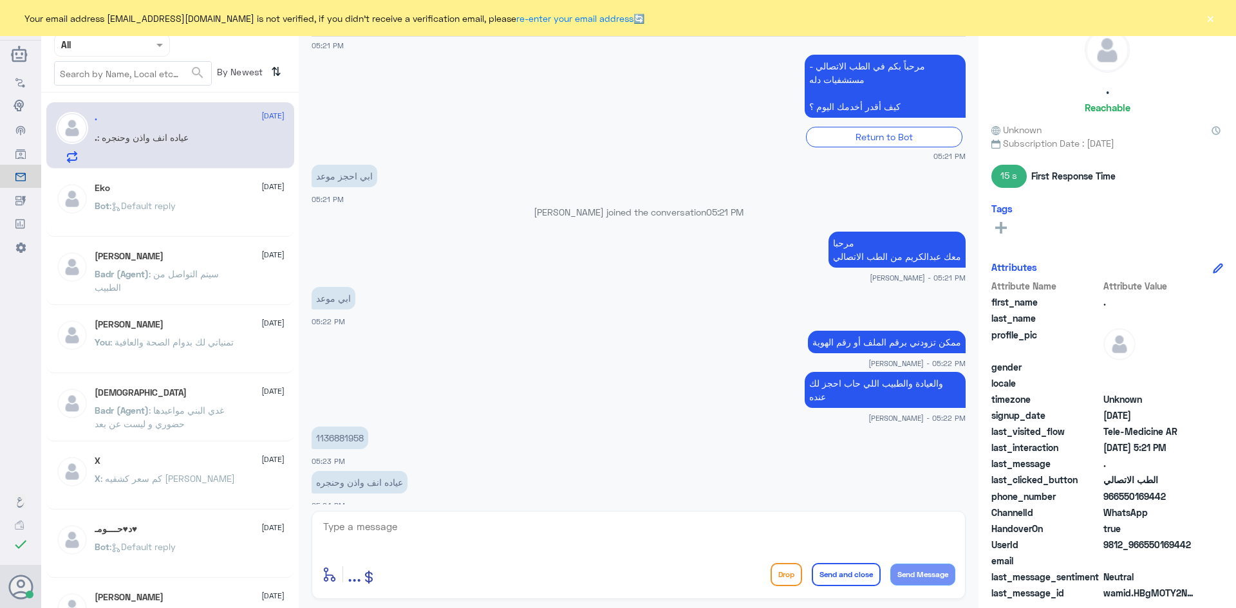
click at [581, 520] on textarea at bounding box center [638, 534] width 633 height 32
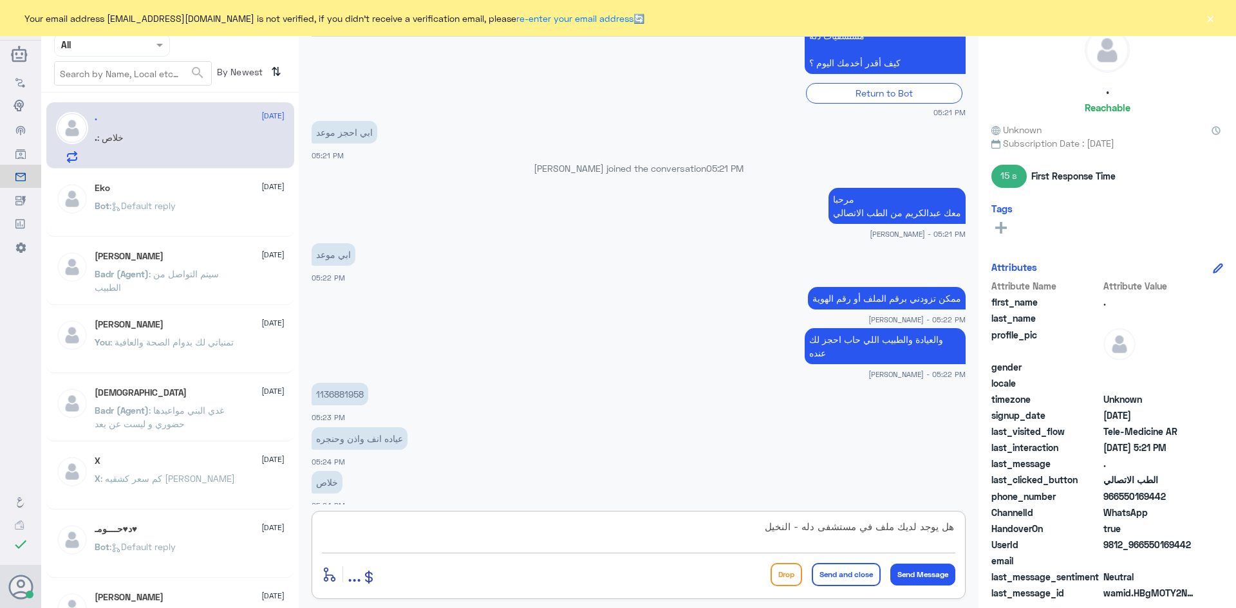
type textarea "هل يوجد لديك ملف في مستشفى دله - النخيل ؟"
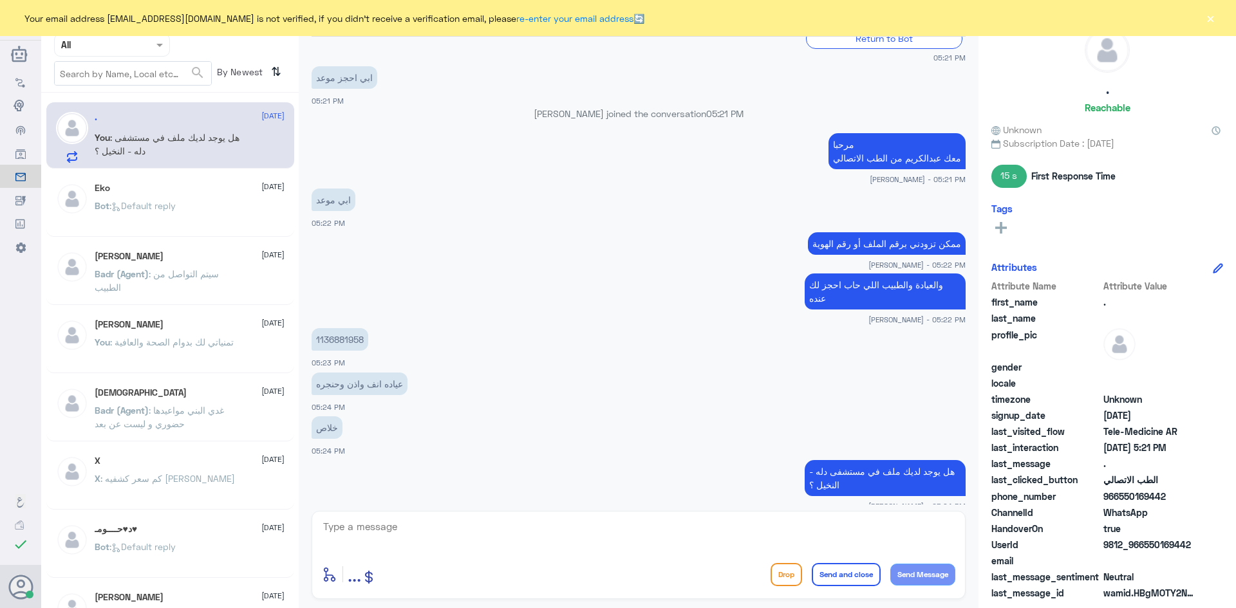
click at [1208, 13] on button "×" at bounding box center [1210, 18] width 13 height 13
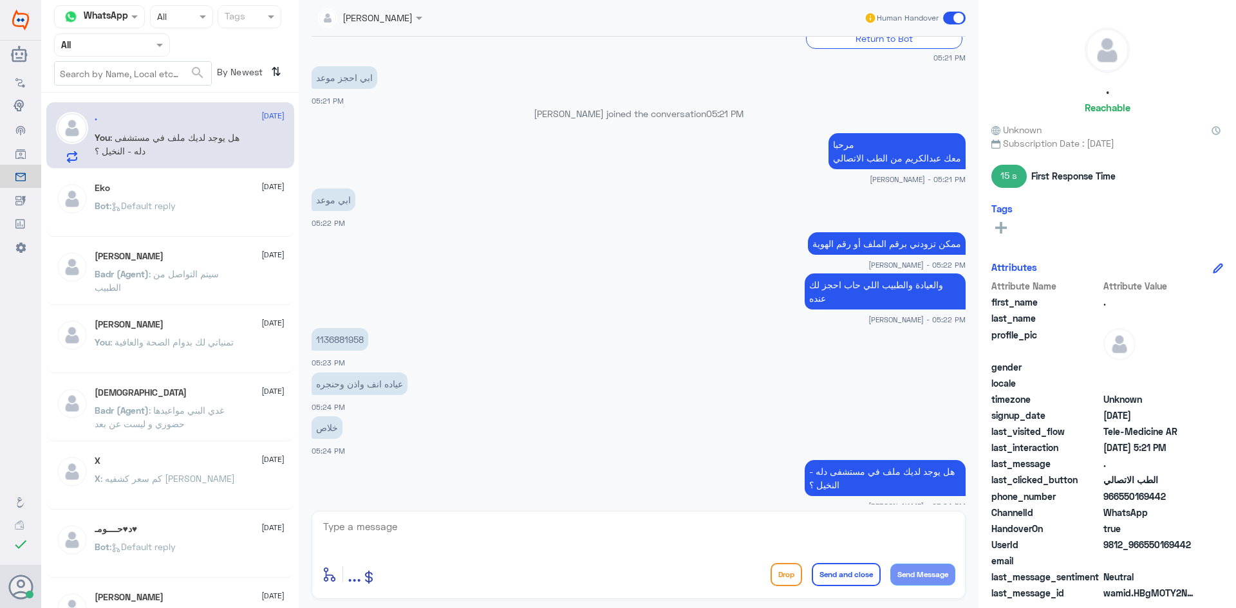
click at [947, 17] on span at bounding box center [954, 18] width 23 height 13
click at [0, 0] on input "checkbox" at bounding box center [0, 0] width 0 height 0
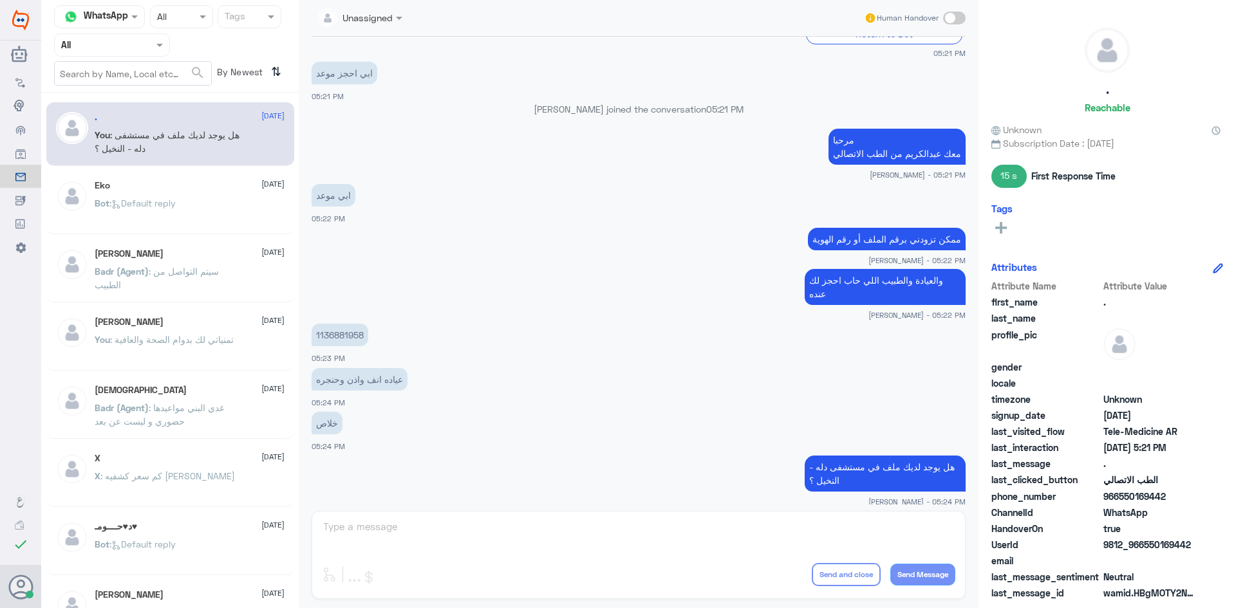
scroll to position [373, 0]
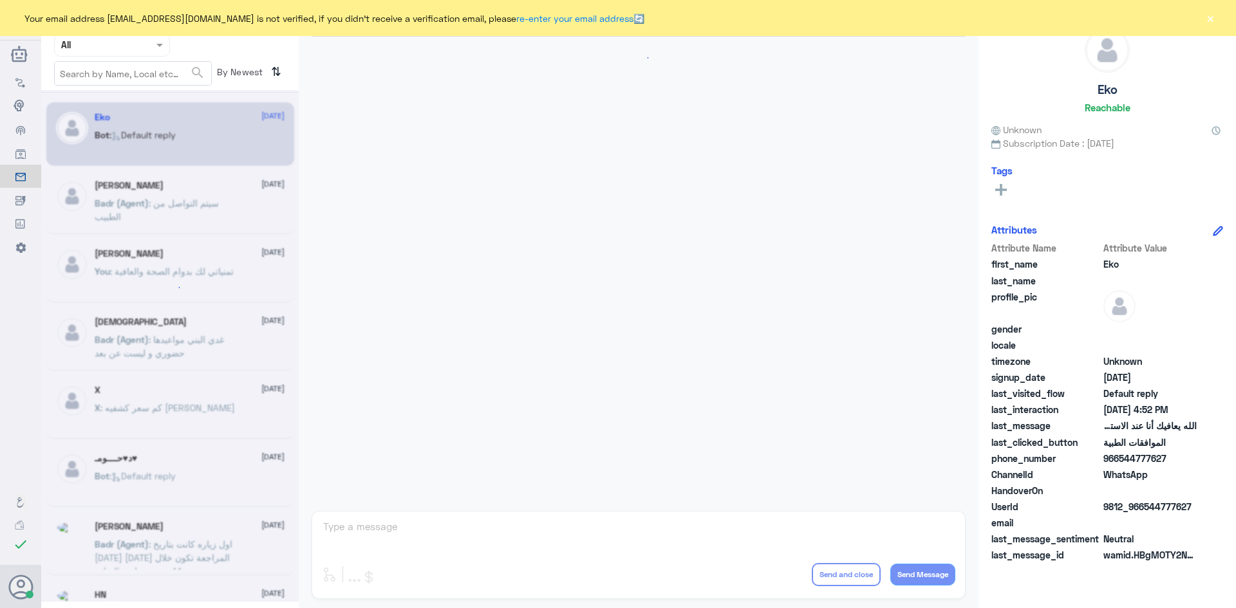
scroll to position [1229, 0]
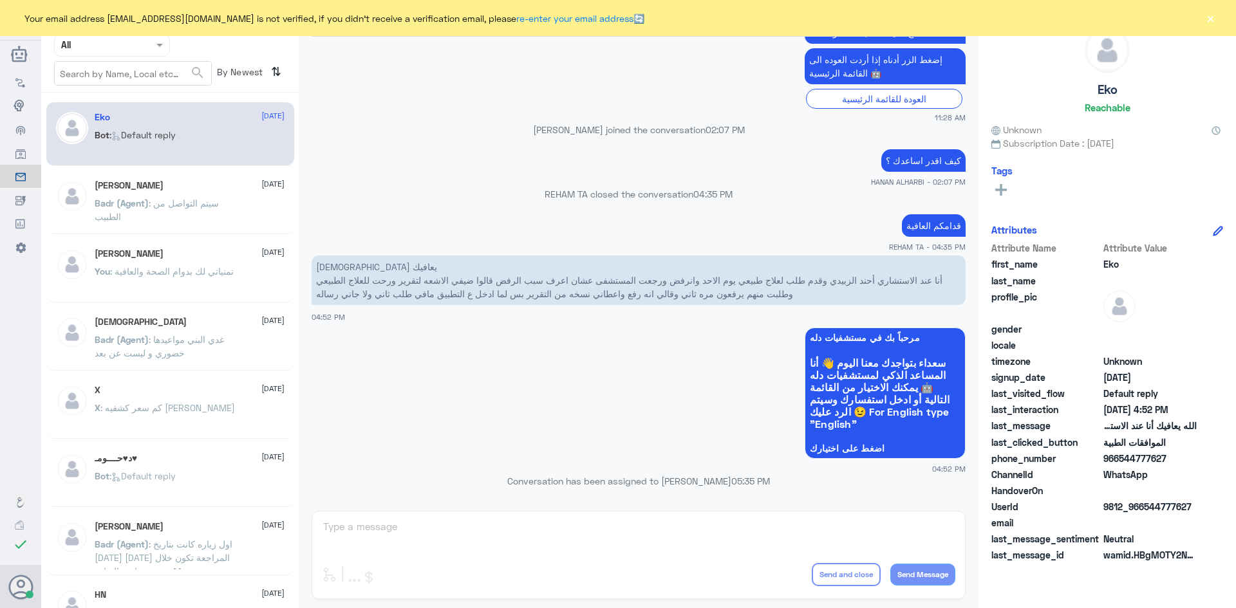
click at [1208, 19] on button "×" at bounding box center [1210, 18] width 13 height 13
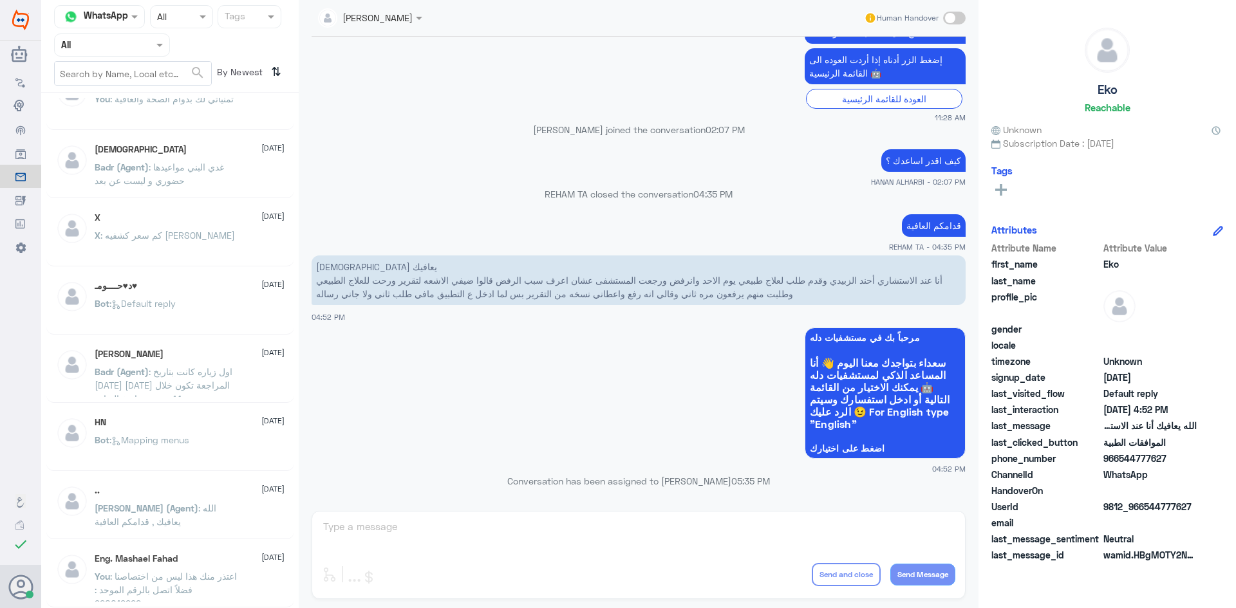
scroll to position [6, 0]
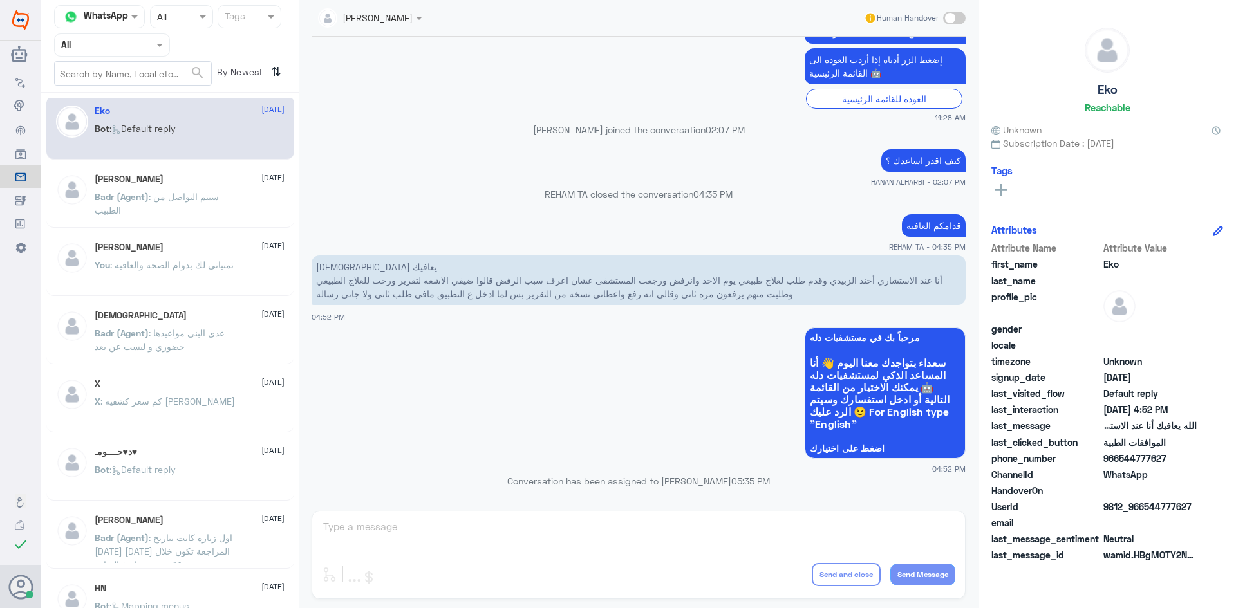
click at [232, 243] on div "Mohammed ALRASHED 4 August" at bounding box center [190, 247] width 190 height 11
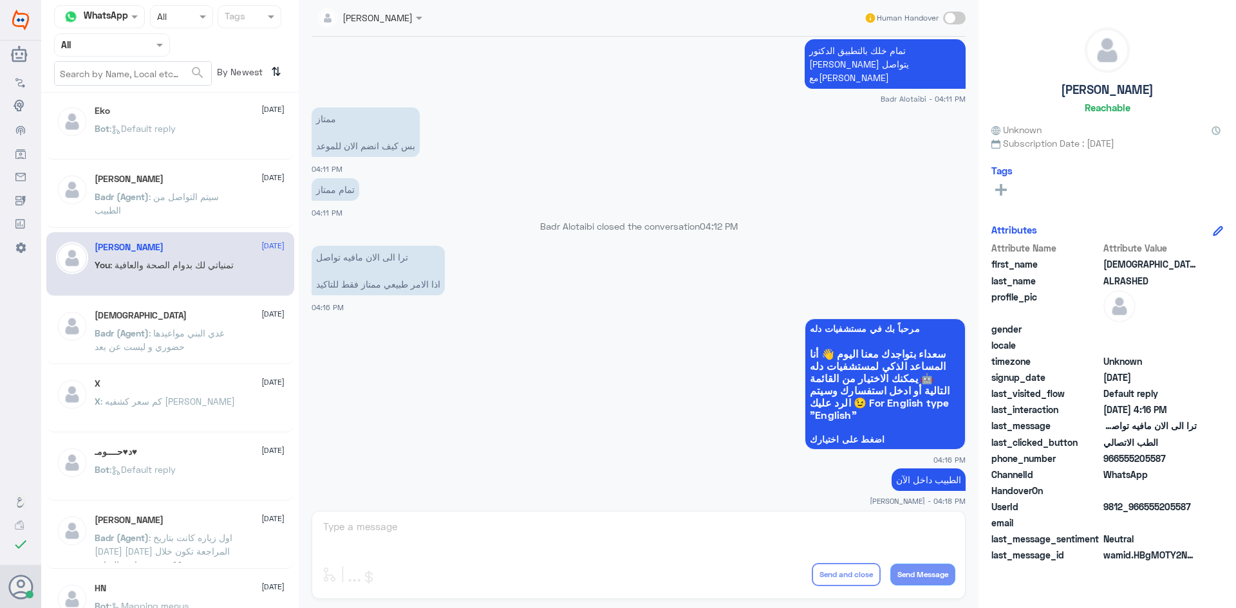
scroll to position [484, 0]
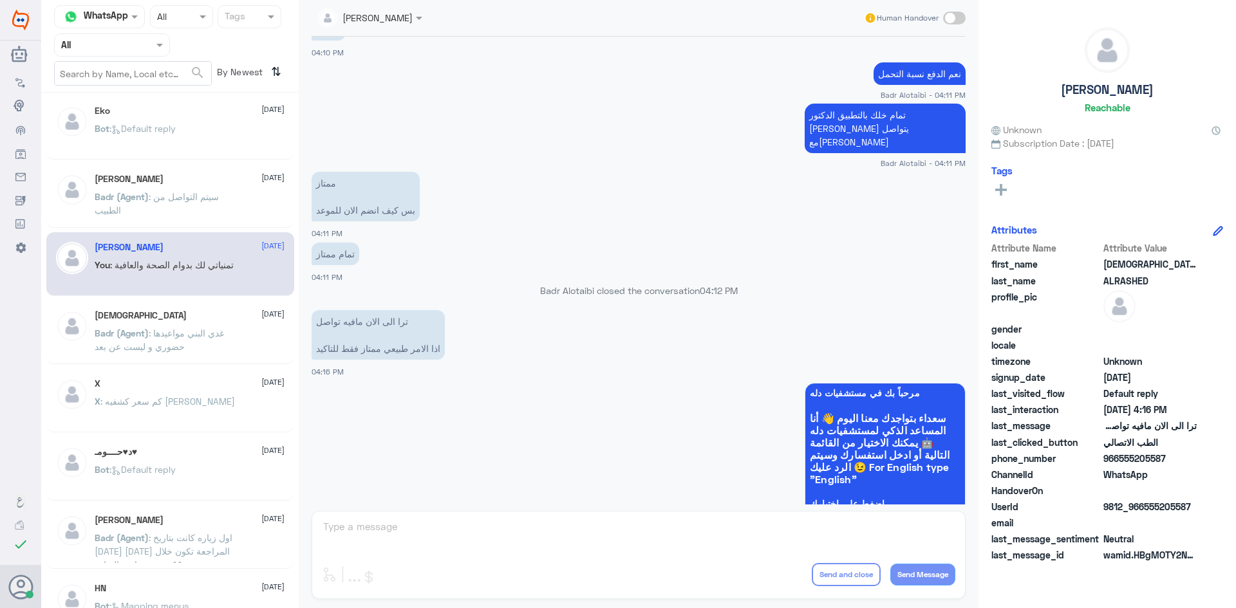
click at [194, 330] on span ": غدي البني مواعيدها حضوري و ليست عن بعد" at bounding box center [159, 340] width 129 height 24
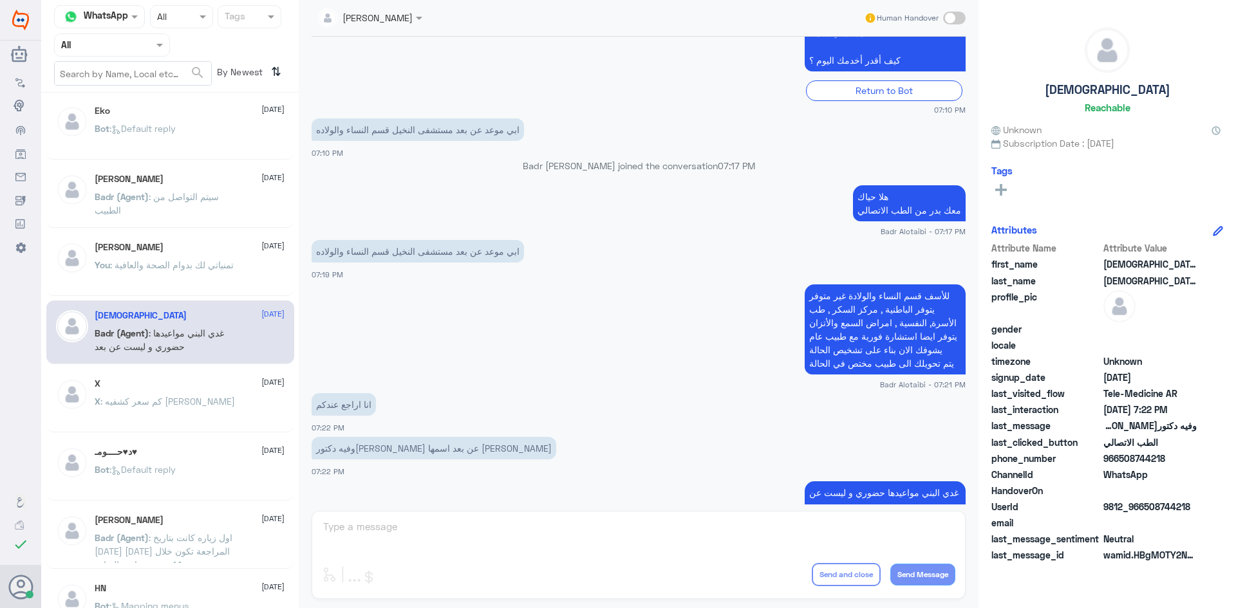
scroll to position [127, 0]
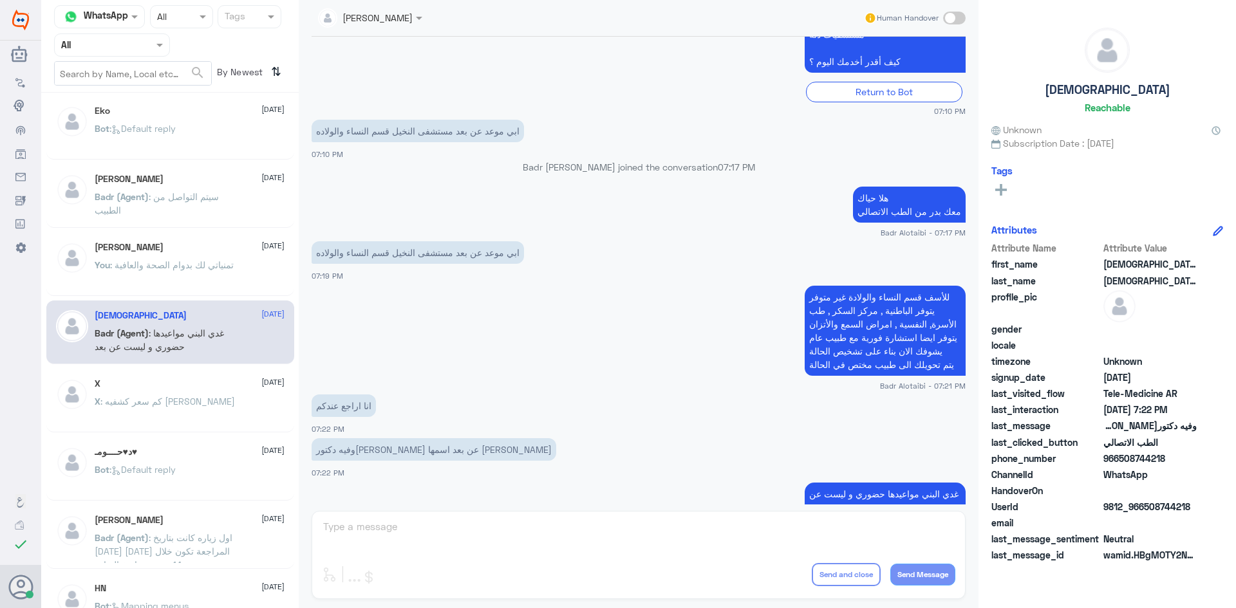
click at [183, 396] on span ": كم سعر كشفيه [PERSON_NAME]" at bounding box center [167, 401] width 135 height 11
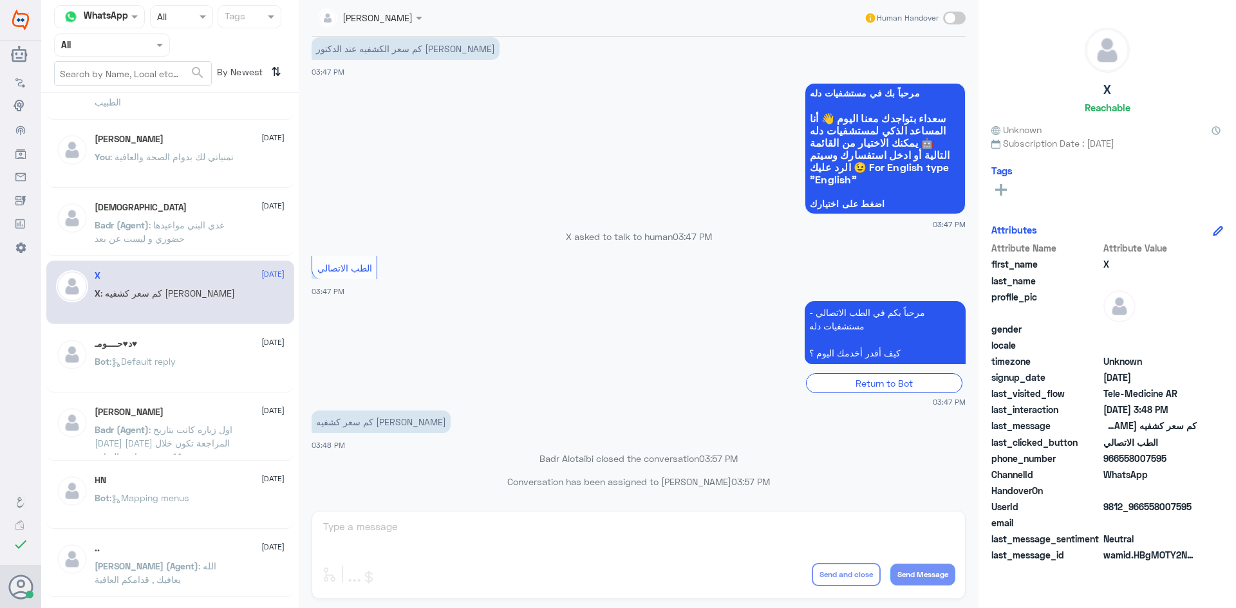
scroll to position [135, 0]
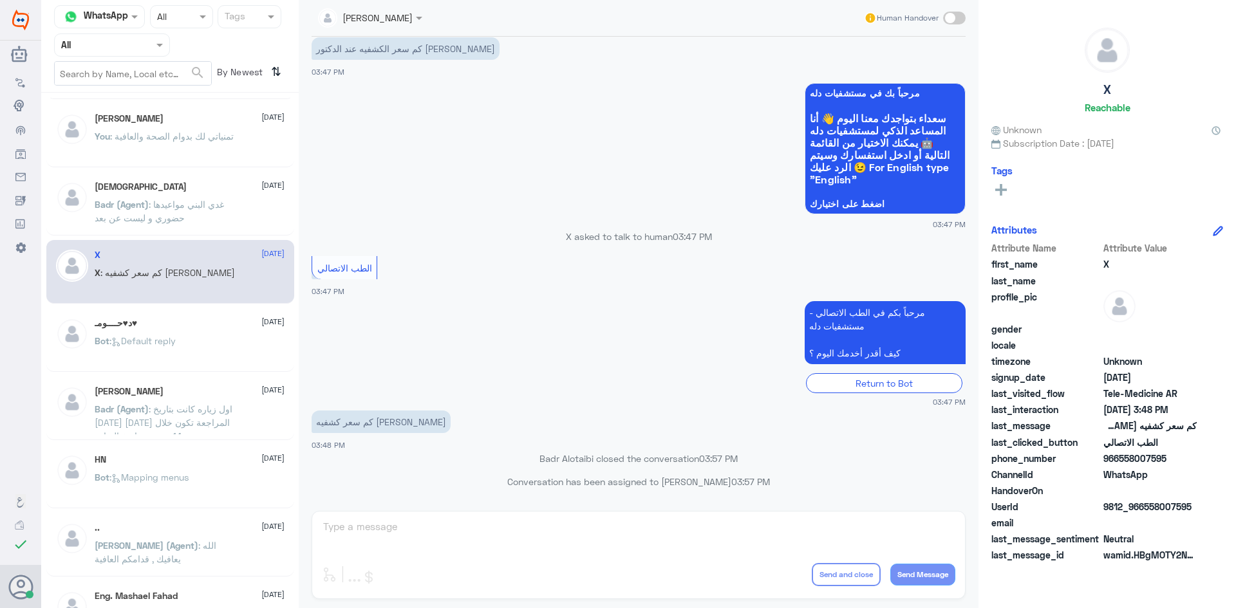
click at [236, 349] on div "Bot : Default reply" at bounding box center [190, 351] width 190 height 29
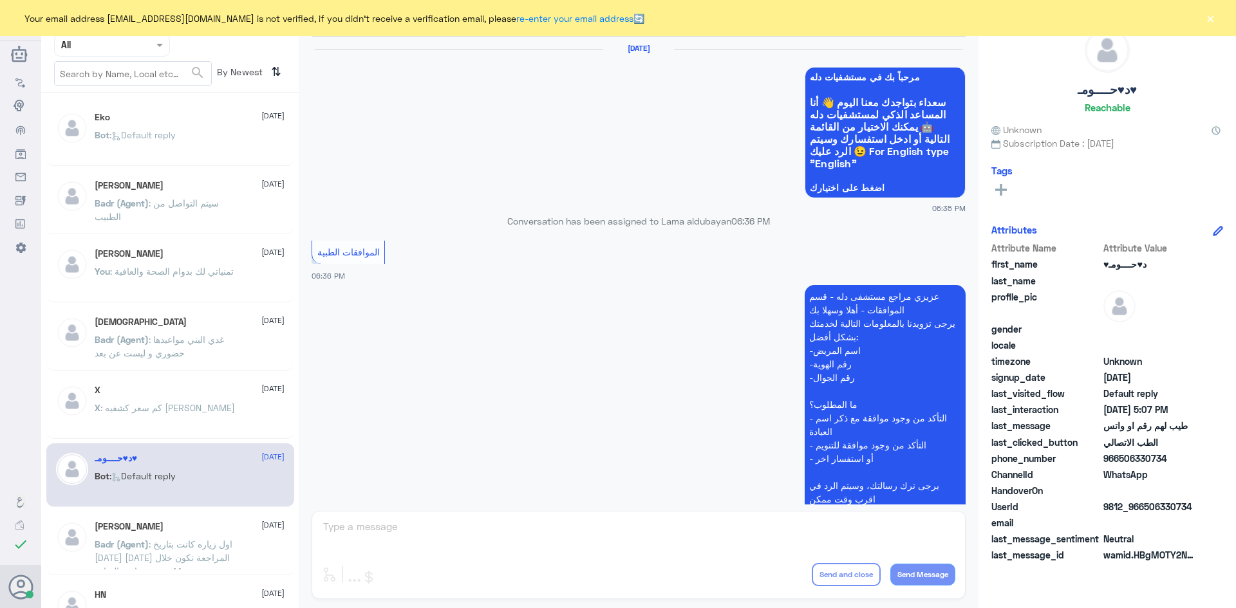
scroll to position [1229, 0]
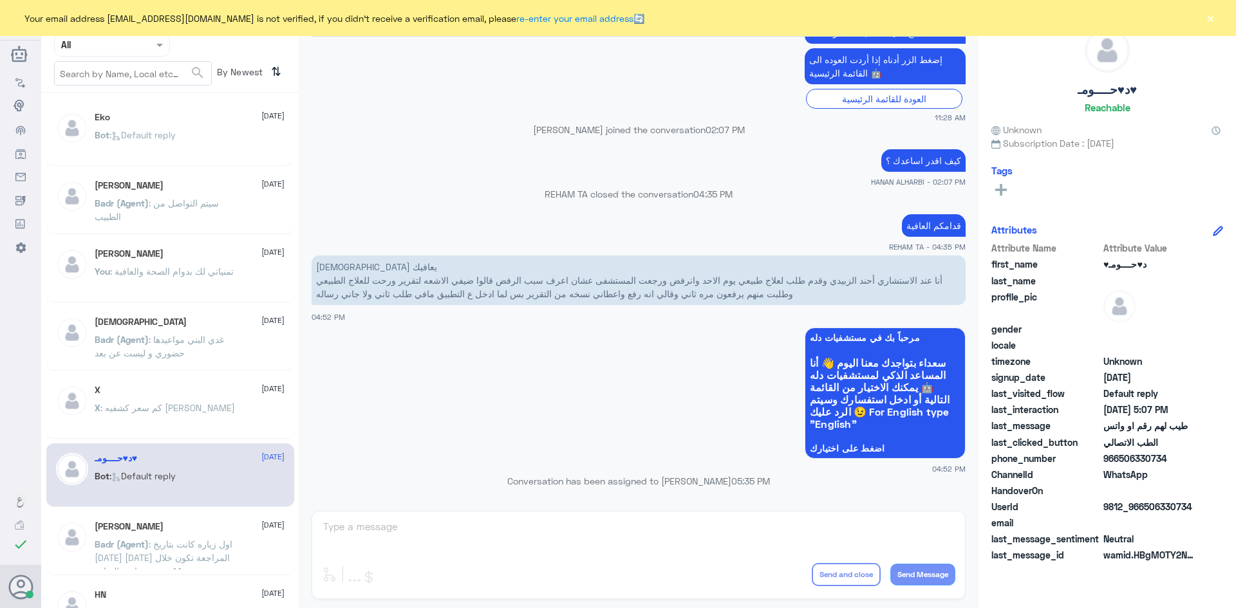
click at [199, 119] on div "Eko [DATE]" at bounding box center [190, 117] width 190 height 11
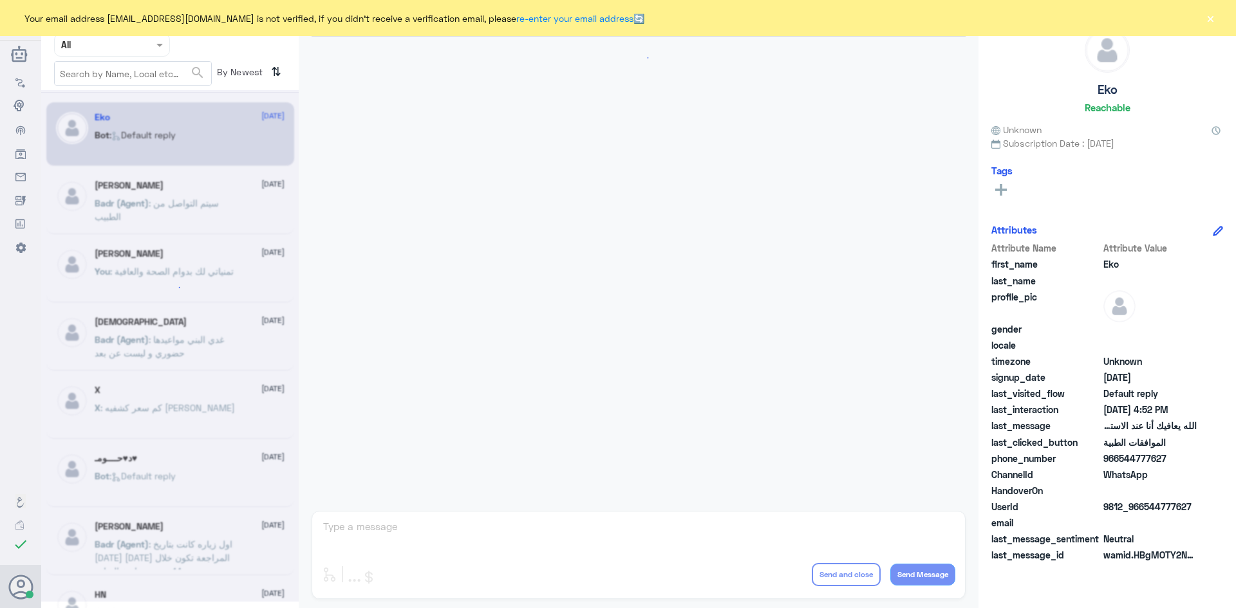
scroll to position [1229, 0]
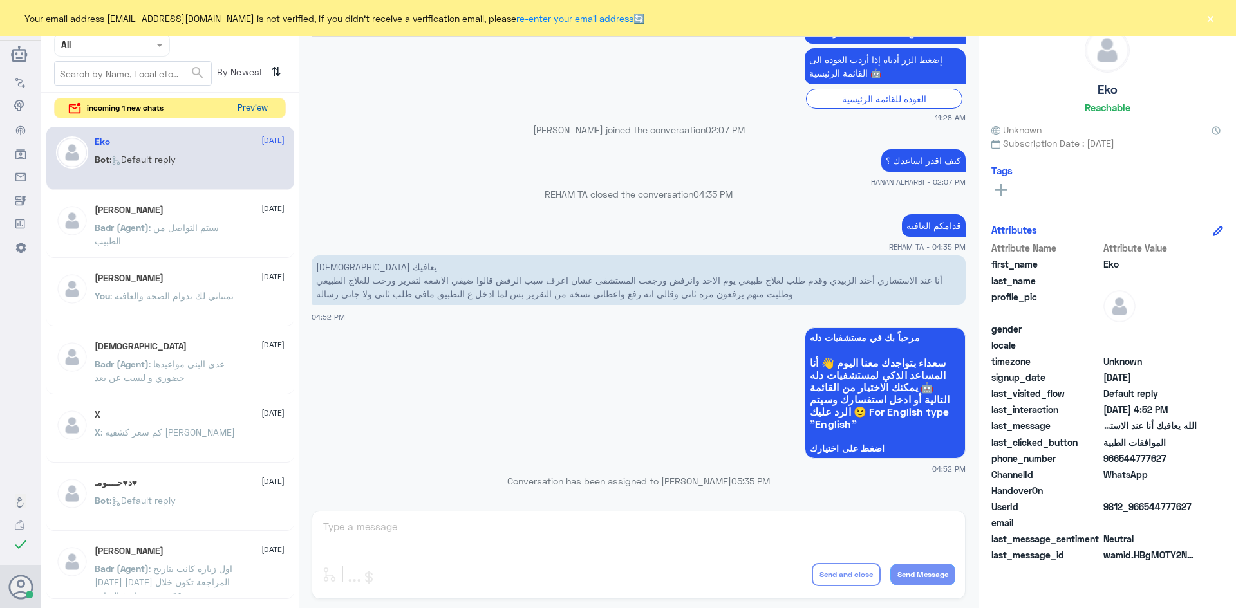
click at [261, 109] on button "Preview" at bounding box center [252, 108] width 40 height 20
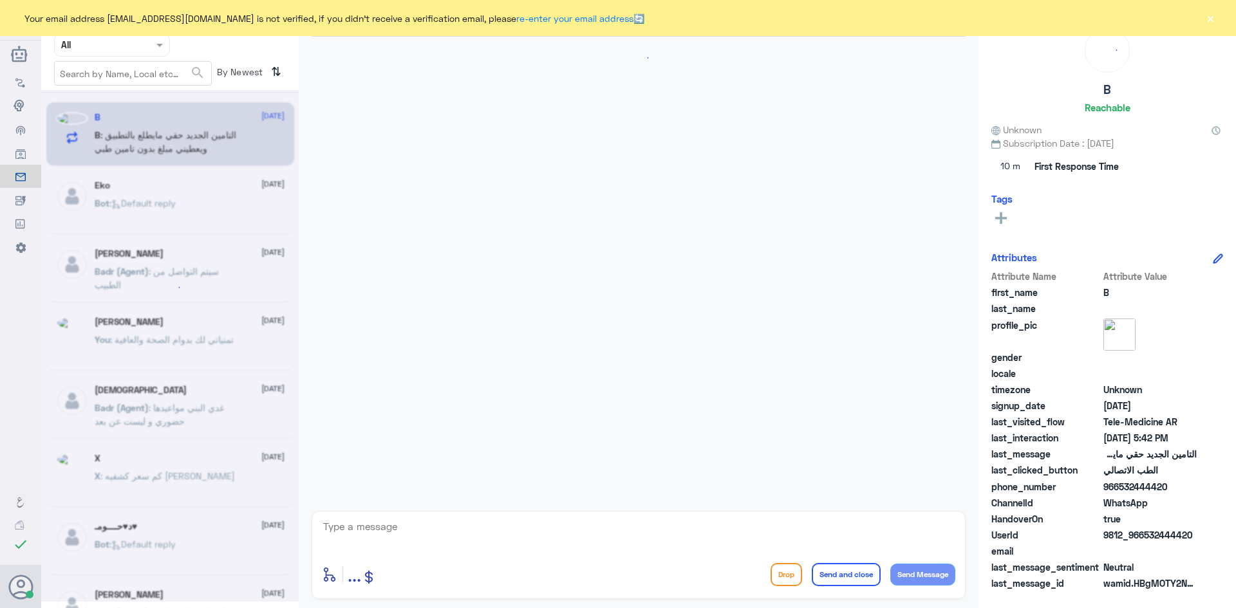
scroll to position [770, 0]
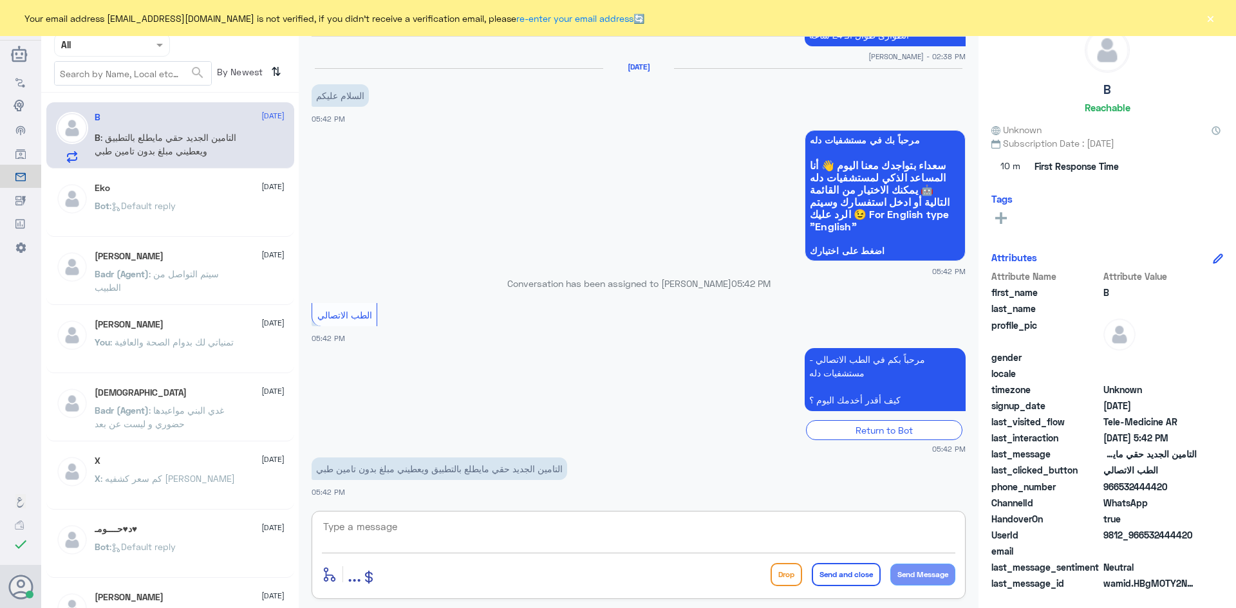
click at [498, 530] on textarea at bounding box center [638, 534] width 633 height 32
paste textarea "مرحبا معك [PERSON_NAME] من الطب الاتصالي"
type textarea "مرحبا معك [PERSON_NAME] من الطب الاتصالي"
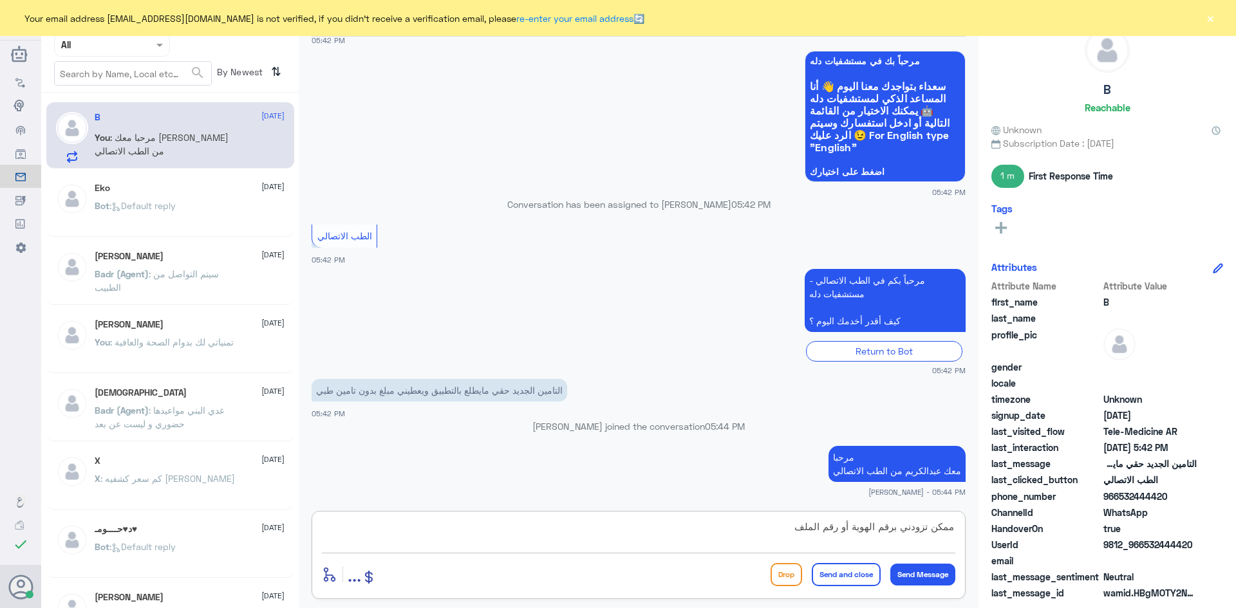
type textarea "ممكن تزودني برقم الهوية أو رقم الملف"
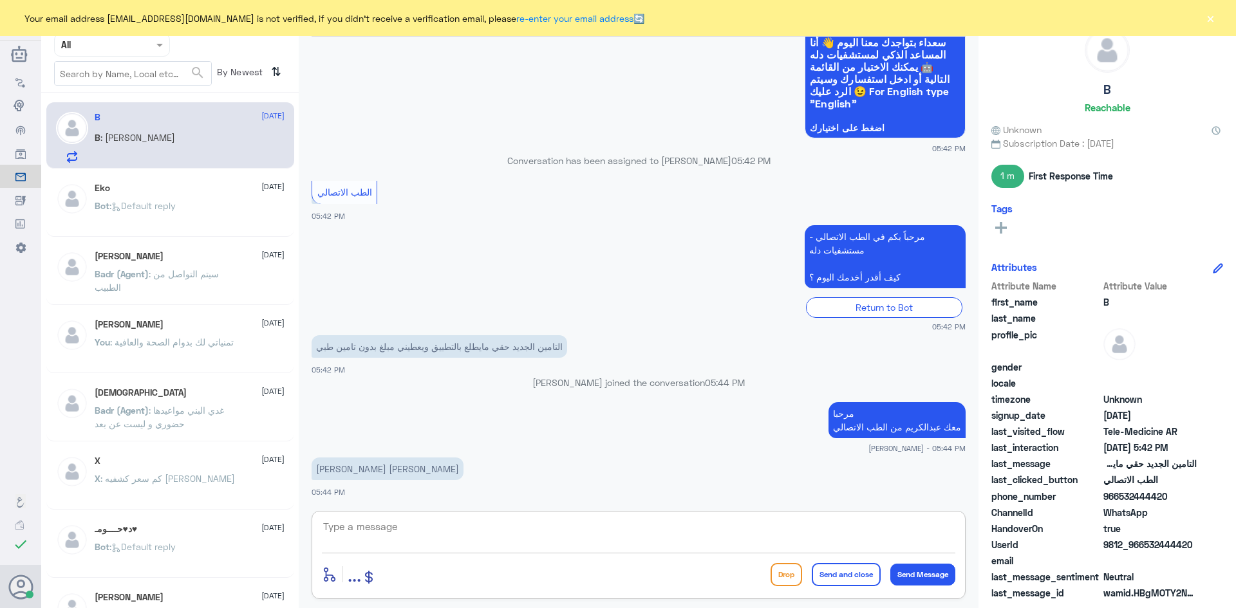
scroll to position [910, 0]
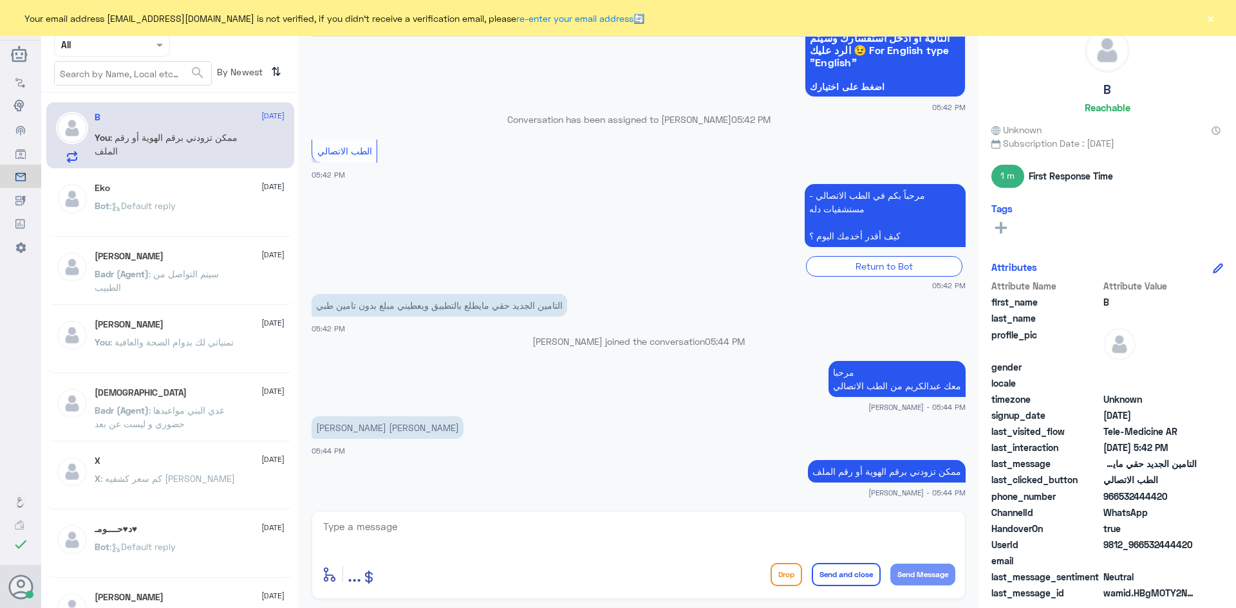
drag, startPoint x: 1196, startPoint y: 543, endPoint x: 1144, endPoint y: 543, distance: 51.5
click at [1144, 543] on span "9812_966532444420" at bounding box center [1149, 545] width 93 height 14
copy span "532444420"
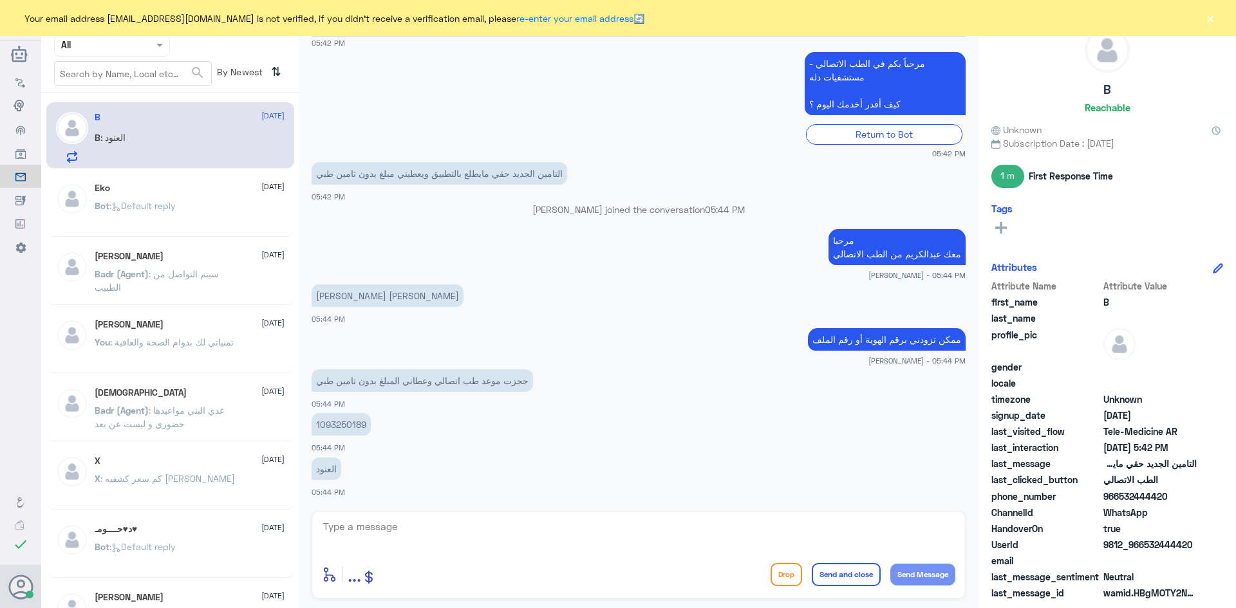
scroll to position [1087, 0]
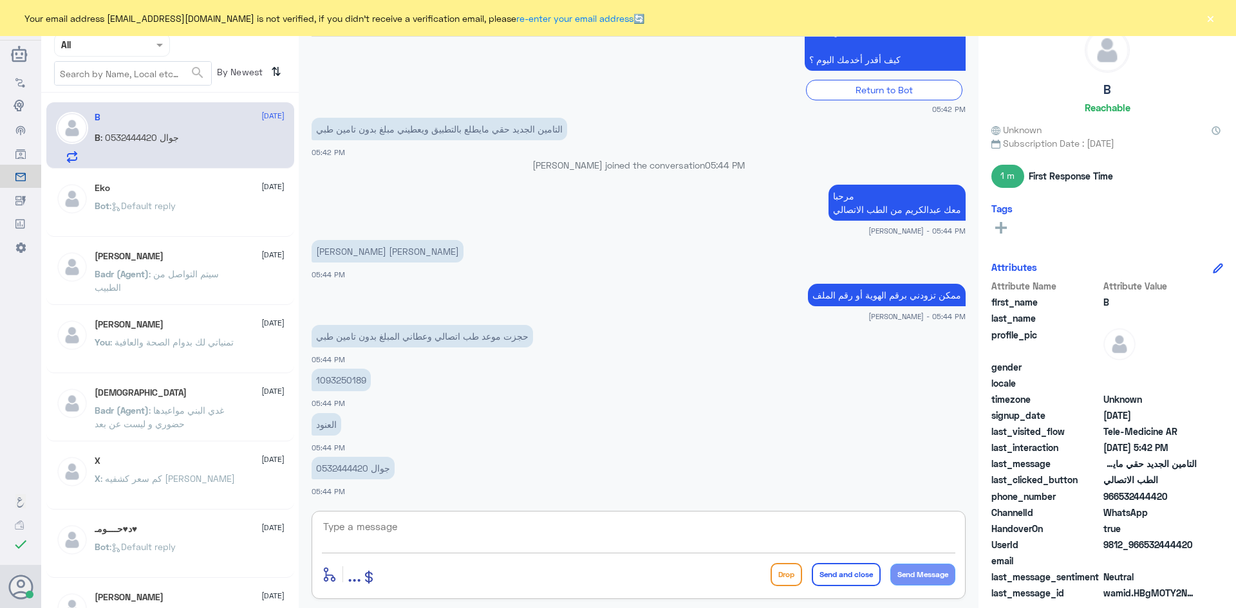
click at [629, 525] on textarea at bounding box center [638, 534] width 633 height 32
type textarea "لحظات من فضلك"
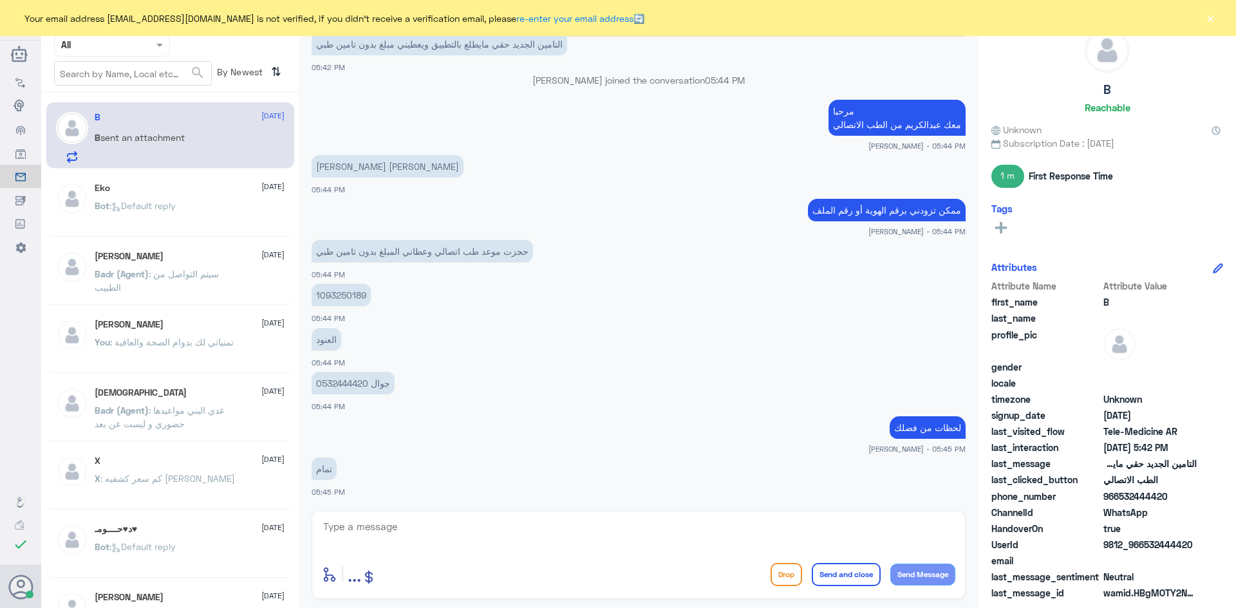
scroll to position [1415, 0]
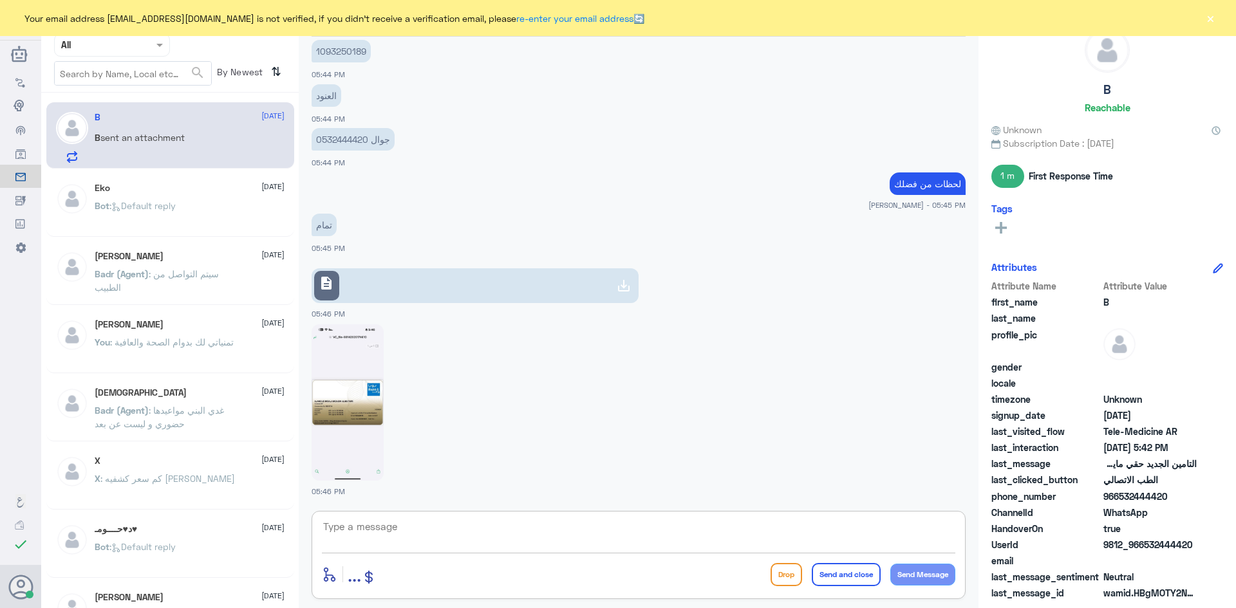
click at [636, 536] on textarea at bounding box center [638, 534] width 633 height 32
type textarea "ابشري الآن احدثه لك"
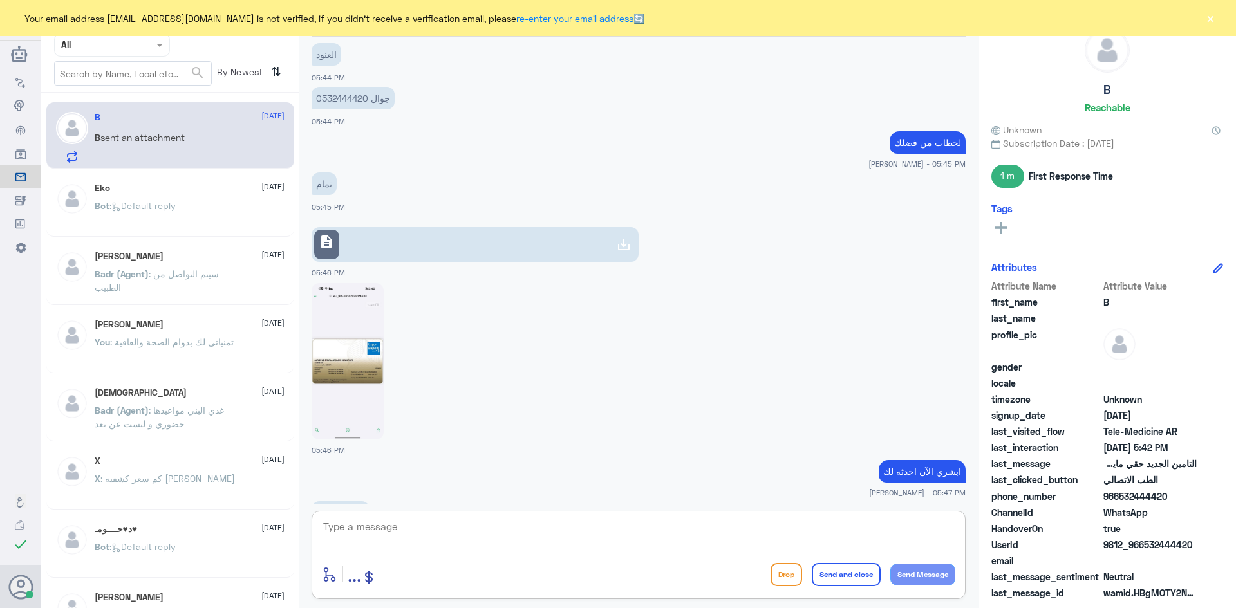
scroll to position [1500, 0]
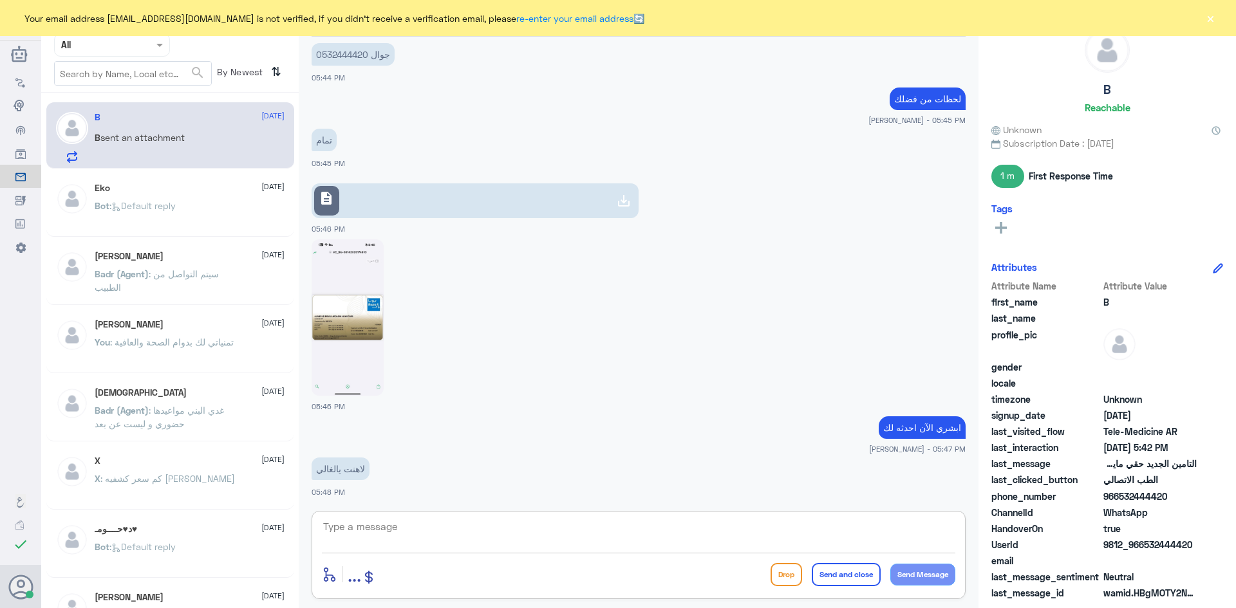
click at [713, 541] on textarea at bounding box center [638, 534] width 633 height 32
type textarea "تم تحديث التأمين بإمكانكم الآن استخدام التطبيق بتغطية التأمين"
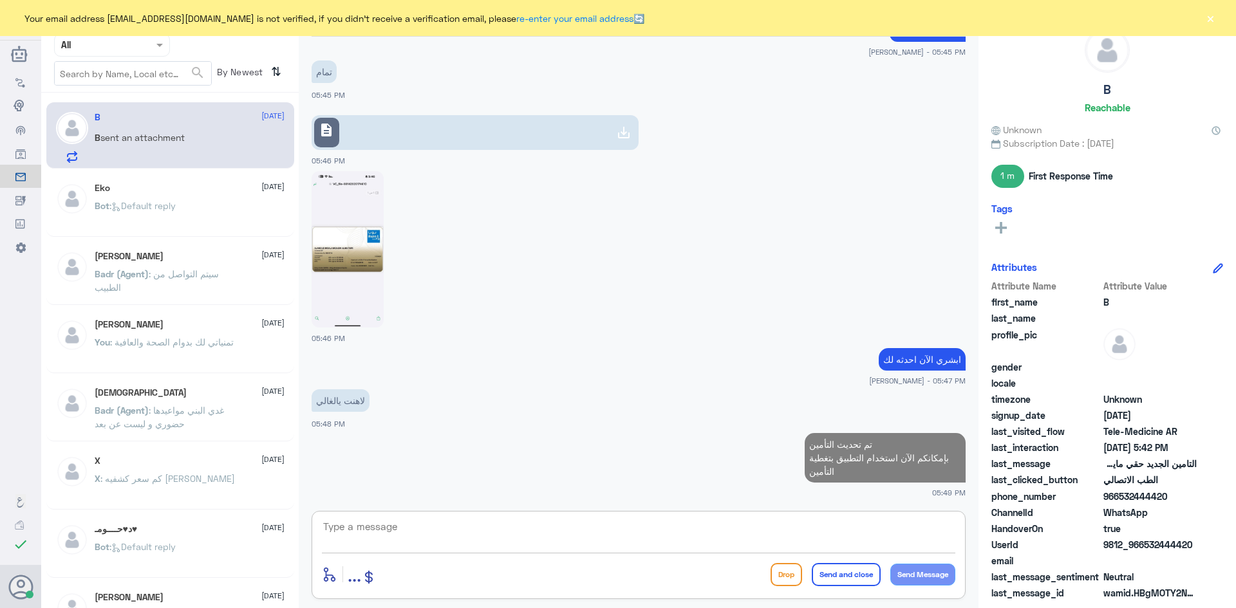
type textarea "و"
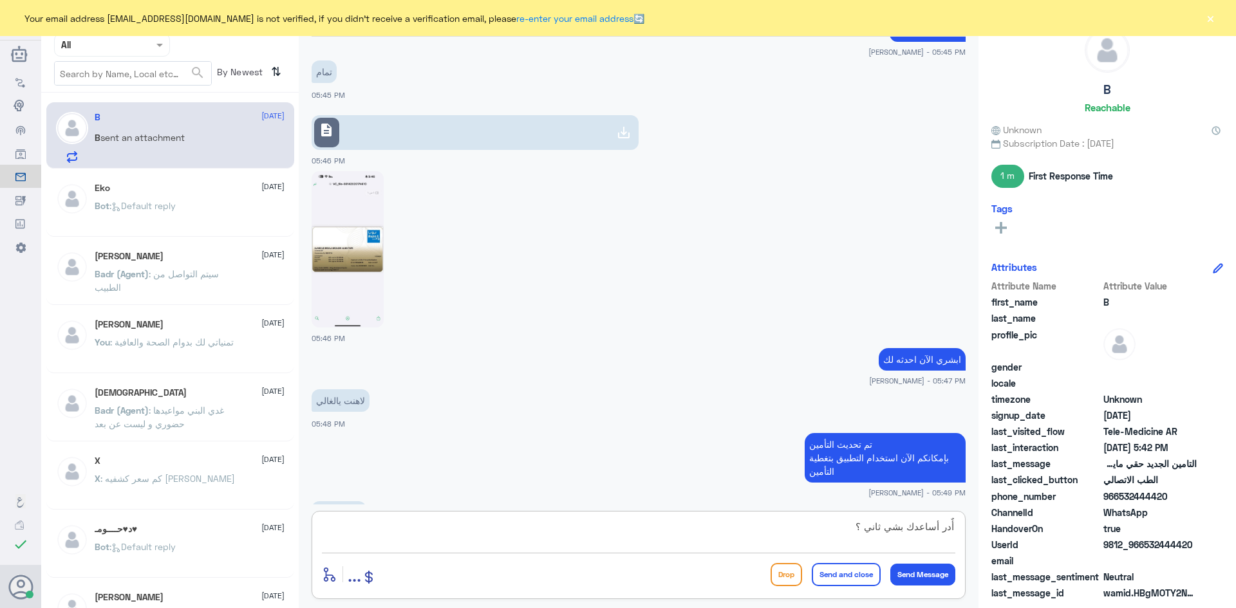
scroll to position [1613, 0]
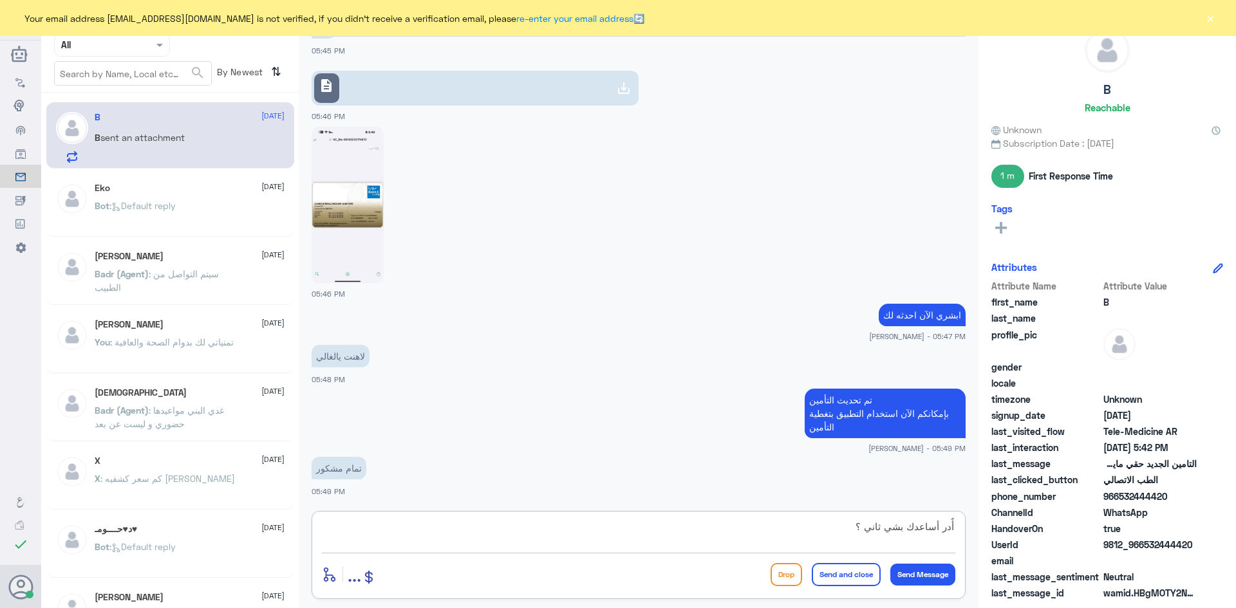
click at [949, 528] on textarea "أٌدر أساعدك بشي ثاني ؟" at bounding box center [638, 534] width 633 height 32
type textarea "أٌقدر أساعدك بشي ثاني ؟"
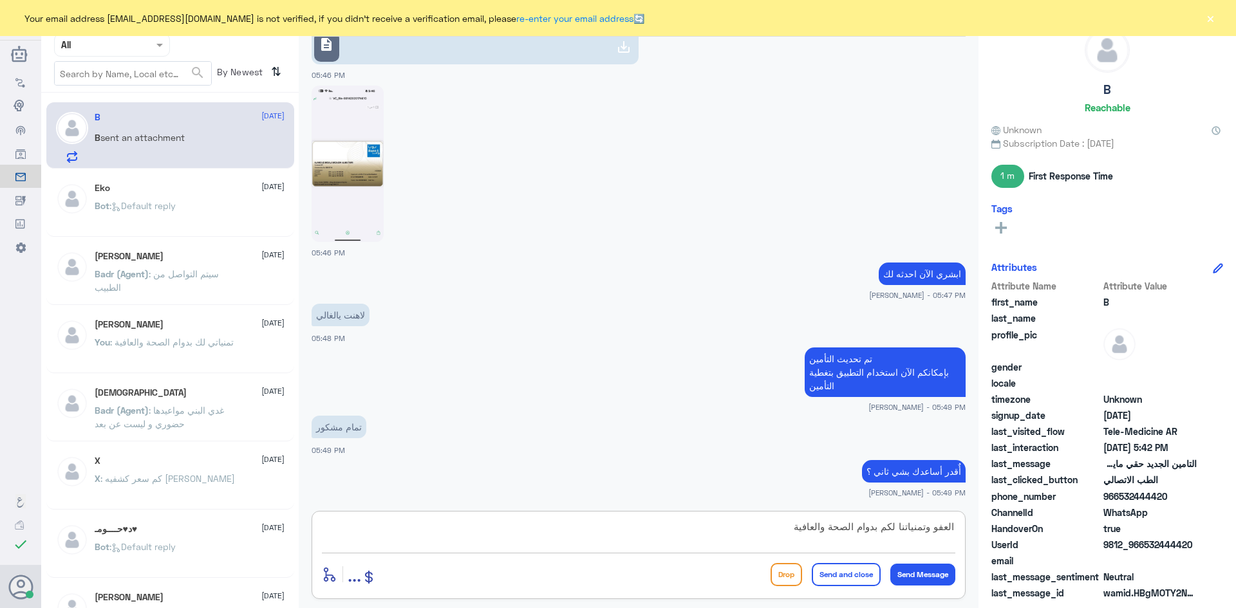
type textarea "العفو وتمنياتنا لكم بدوام الصحة والعافية"
click at [840, 582] on button "Send and close" at bounding box center [846, 574] width 69 height 23
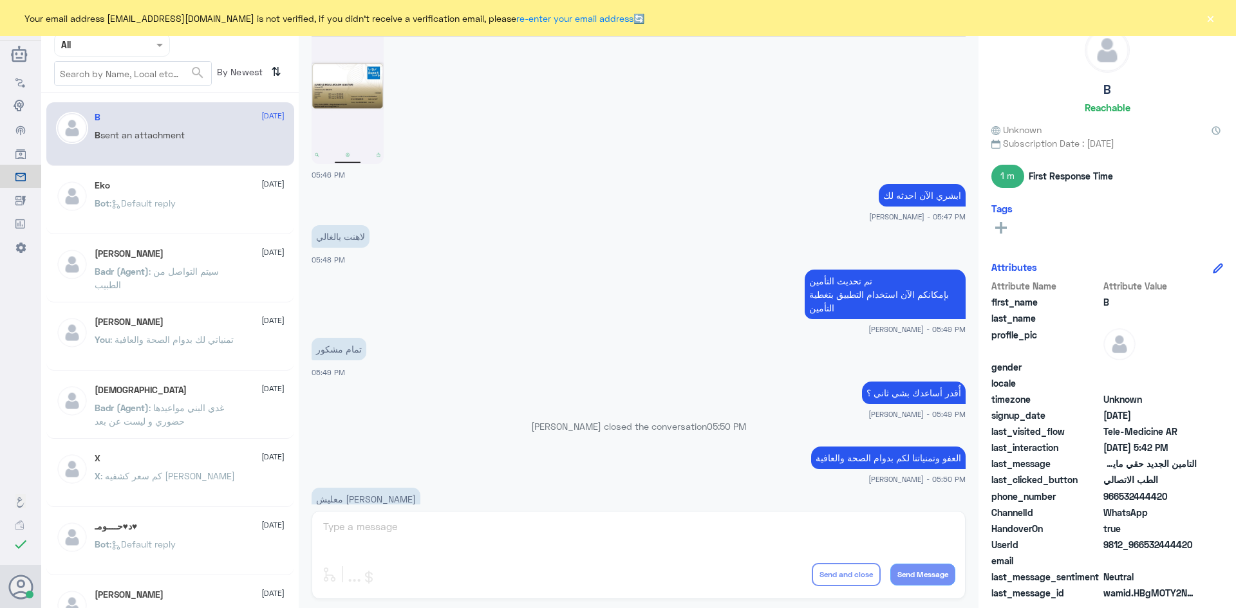
scroll to position [1904, 0]
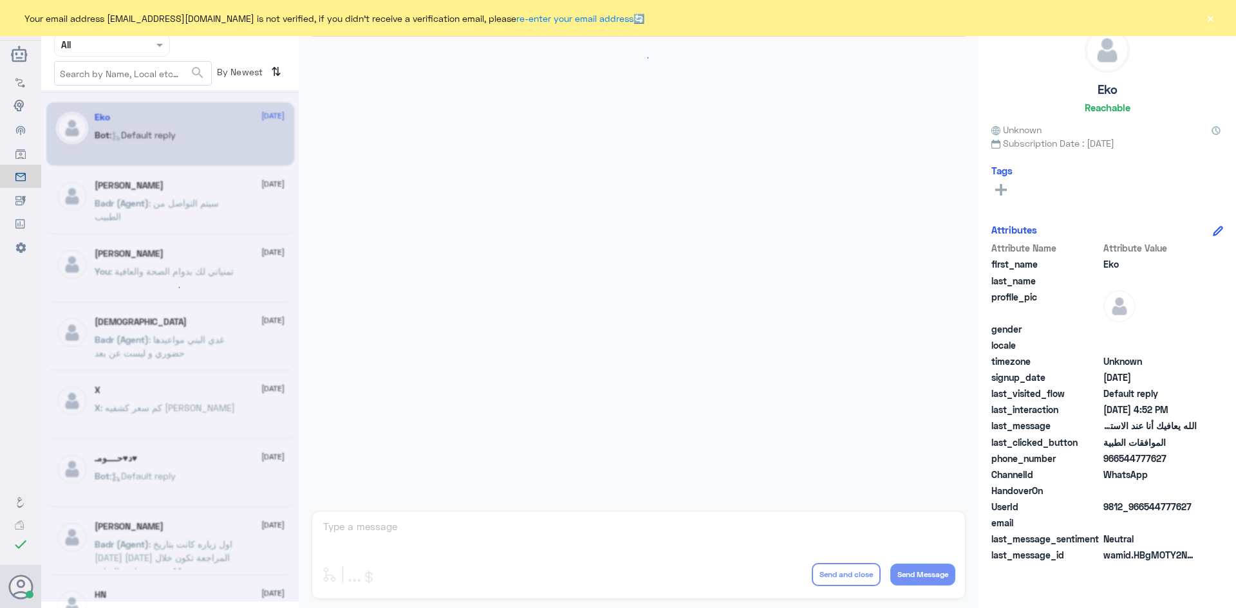
scroll to position [1229, 0]
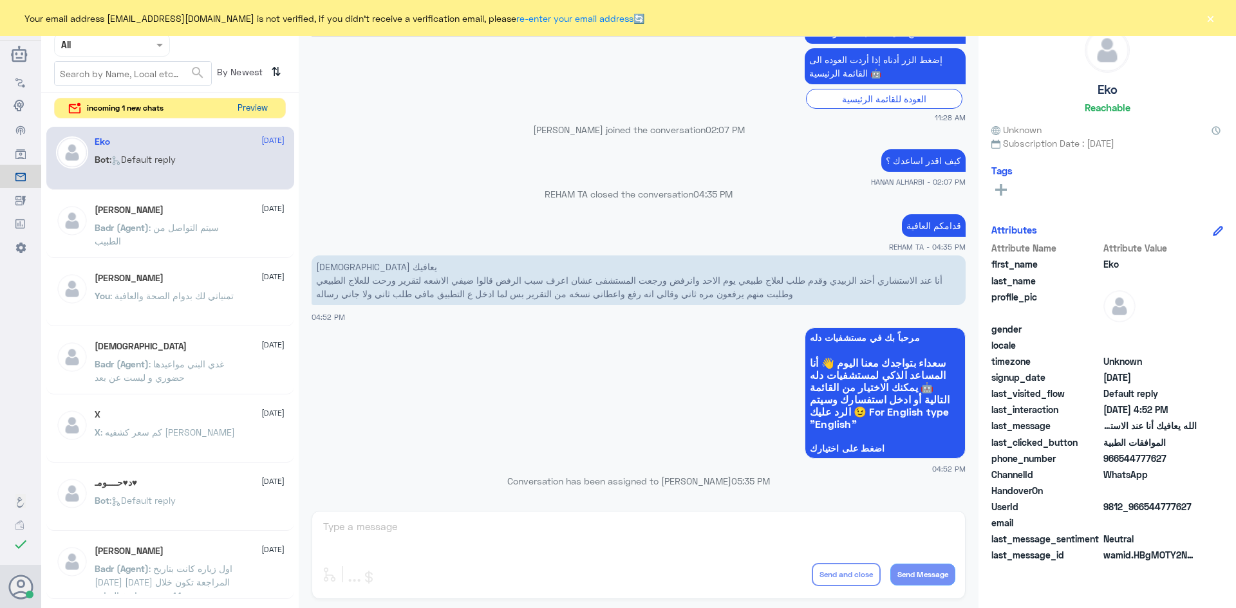
click at [245, 105] on button "Preview" at bounding box center [252, 108] width 40 height 20
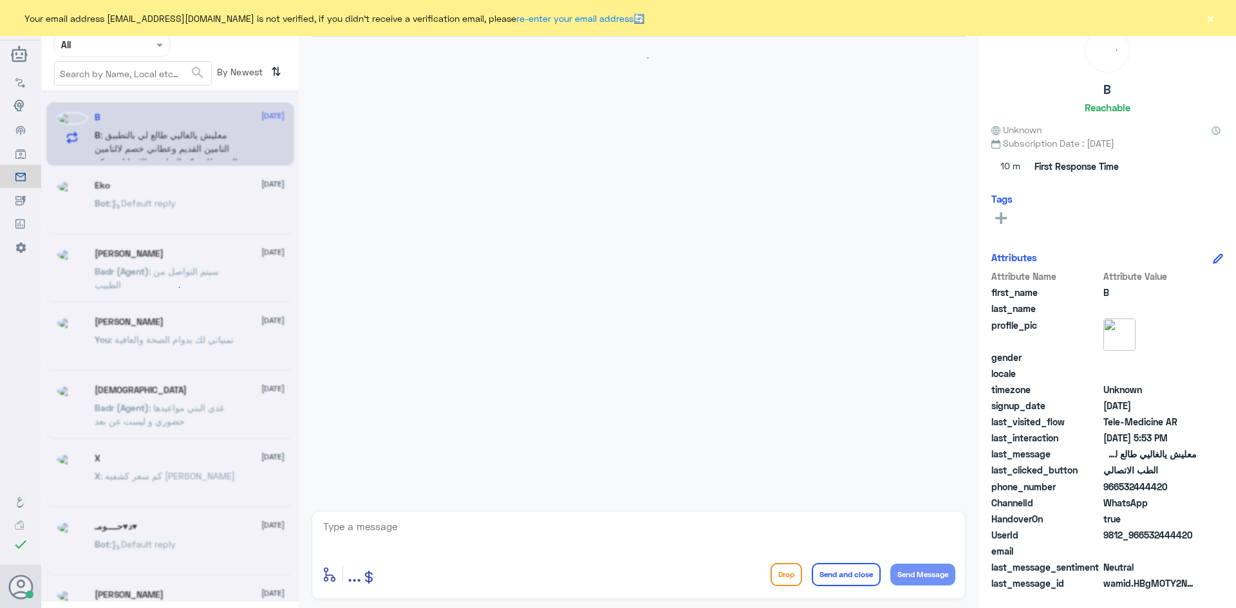
scroll to position [743, 0]
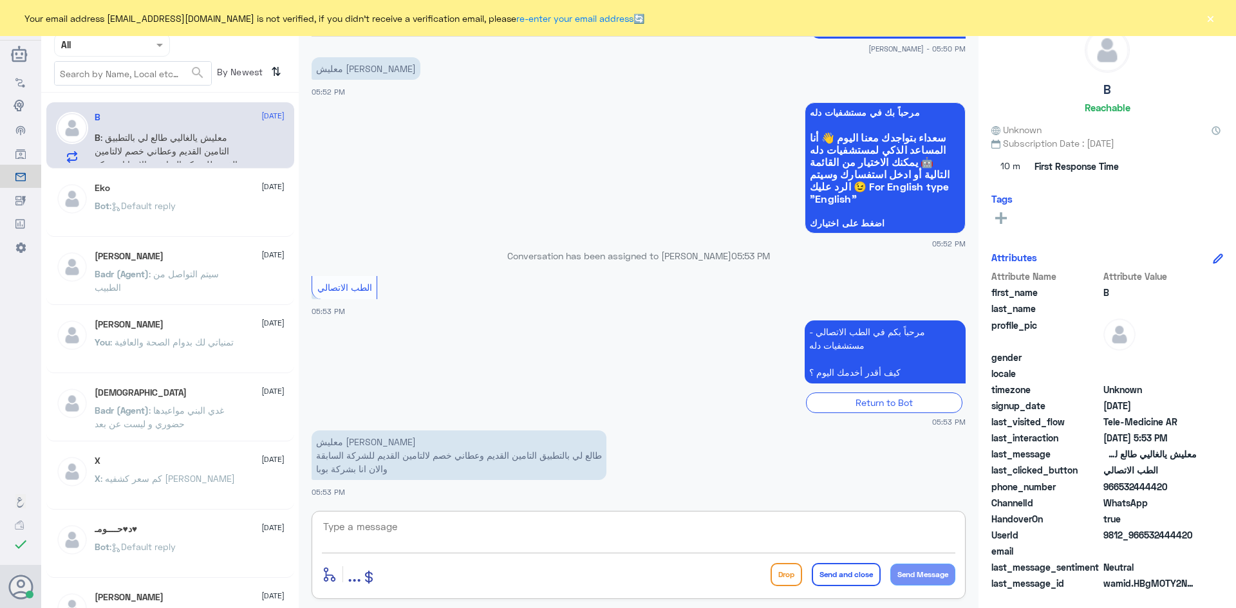
click at [563, 523] on textarea at bounding box center [638, 534] width 633 height 32
paste textarea "مرحبا معك [PERSON_NAME] من الطب الاتصالي"
type textarea "مرحبا معك [PERSON_NAME] من الطب الاتصالي"
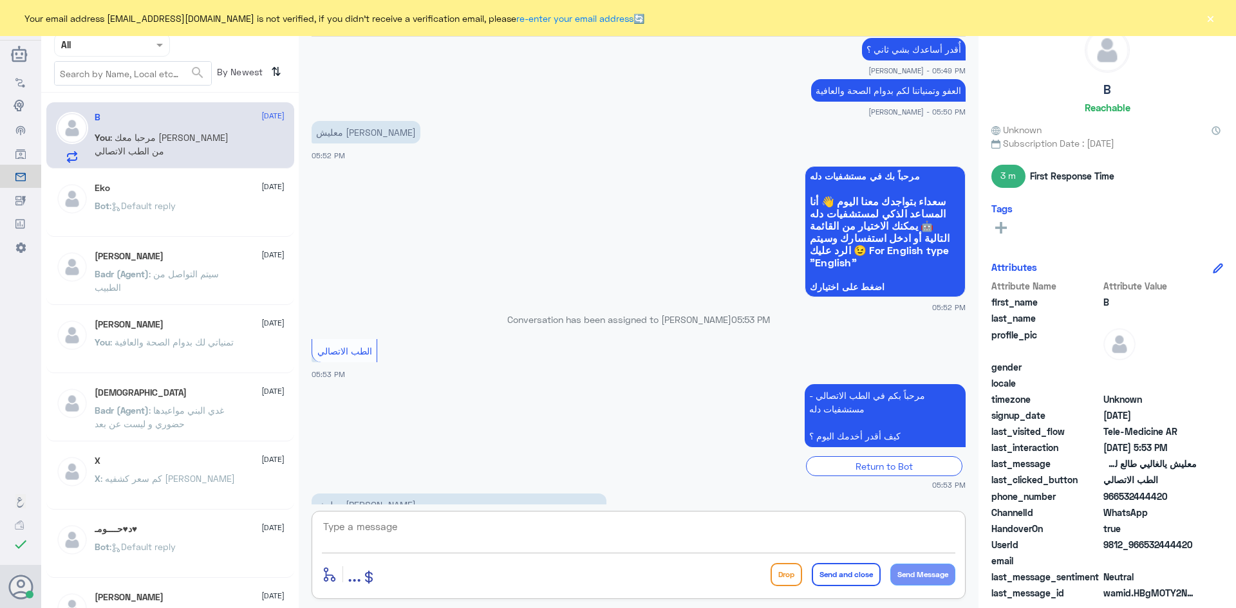
scroll to position [798, 0]
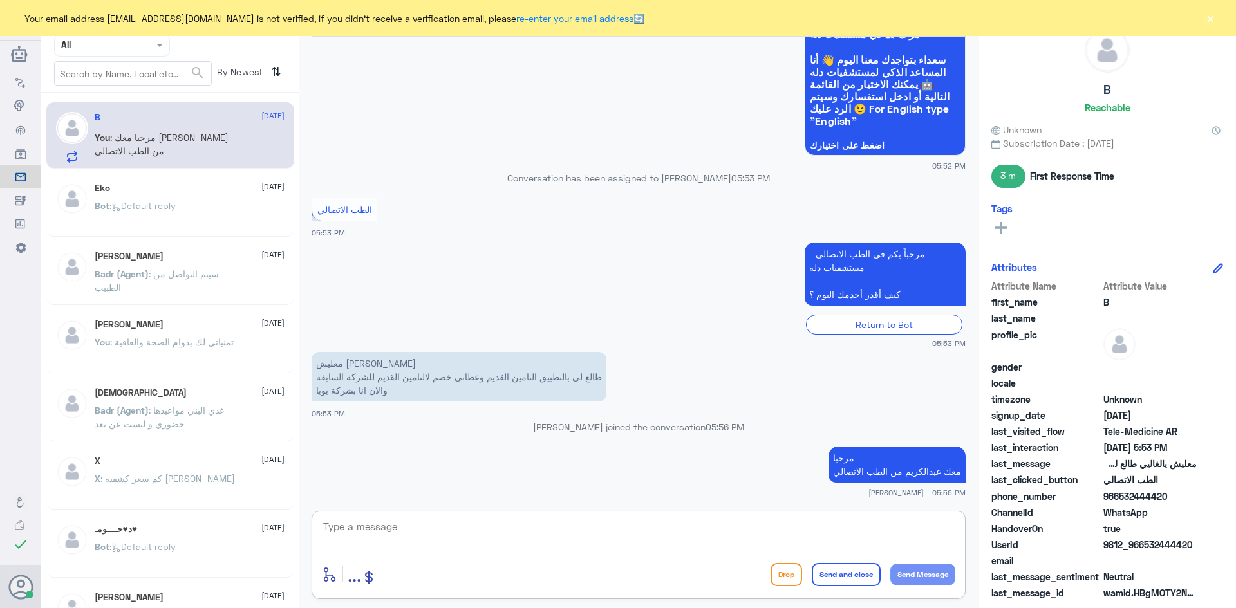
click at [577, 533] on textarea at bounding box center [638, 534] width 633 height 32
click at [442, 526] on textarea at bounding box center [638, 534] width 633 height 32
type textarea "H"
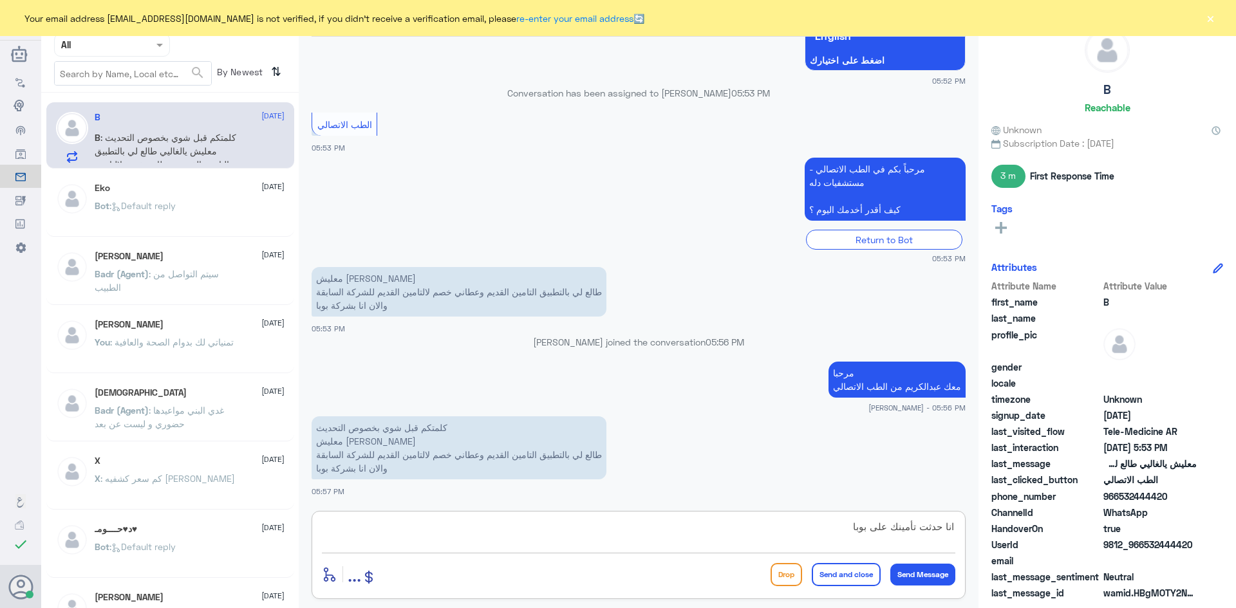
type textarea "انا حدثت تأمينك على بوبا"
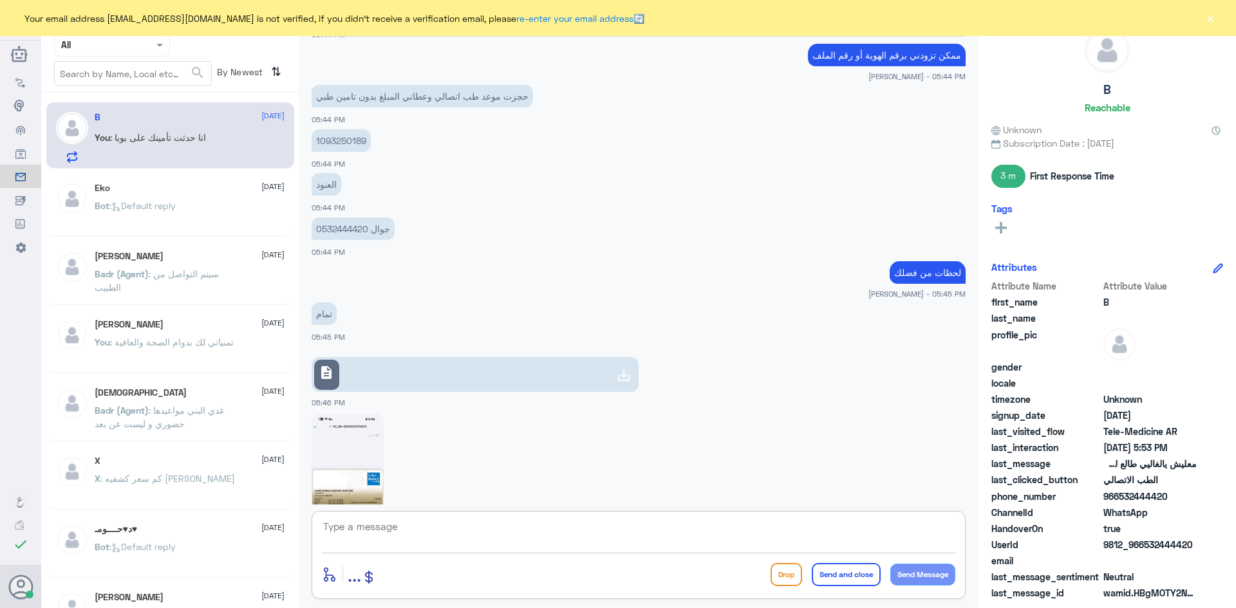
scroll to position [599, 0]
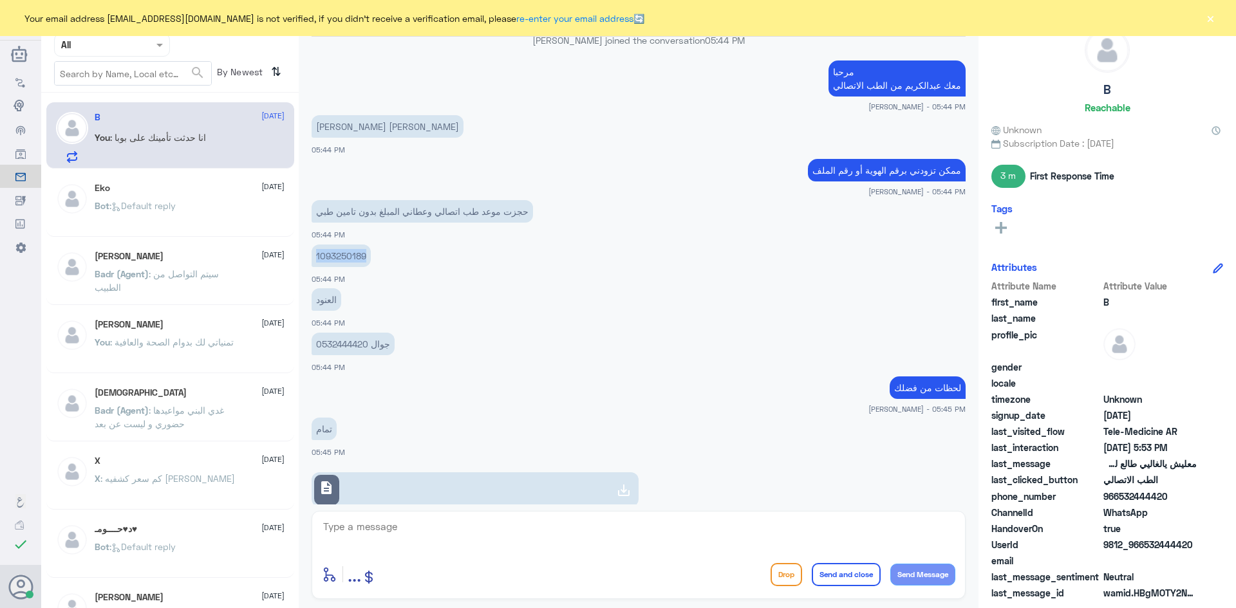
drag, startPoint x: 367, startPoint y: 255, endPoint x: 310, endPoint y: 261, distance: 57.6
click at [310, 261] on div "[DATE] مرحبا معك [PERSON_NAME] من الطب الاتصالي [PERSON_NAME] - 02:37 PM [PERSO…" at bounding box center [638, 271] width 667 height 468
copy p "1093250189"
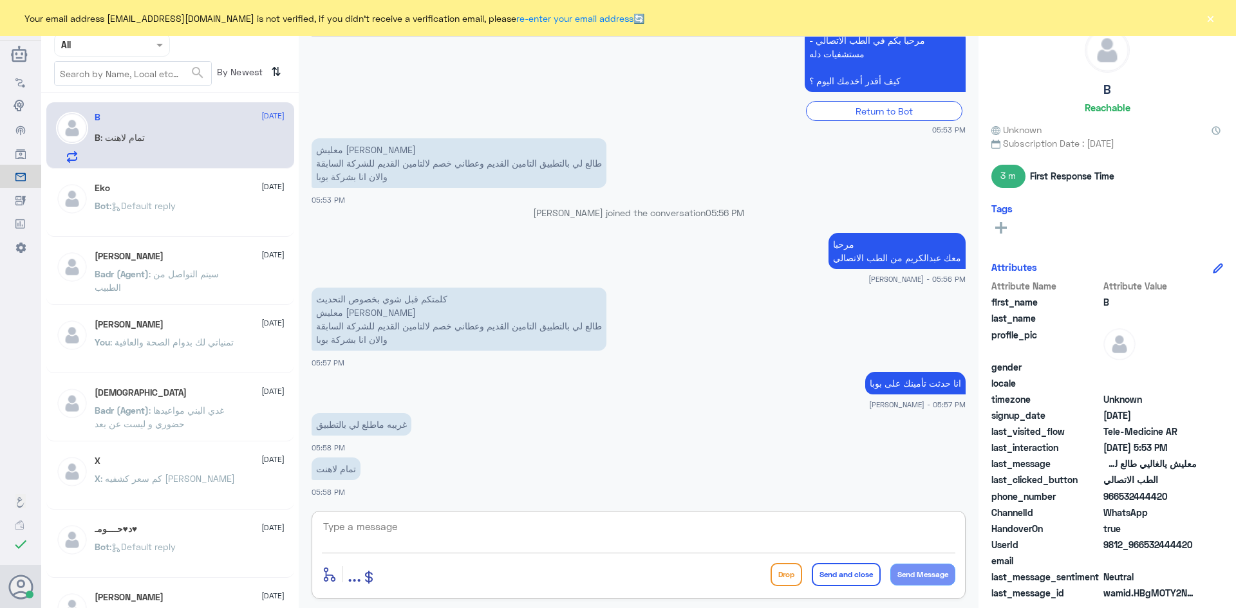
click at [671, 526] on textarea at bounding box center [638, 534] width 633 height 32
type textarea "فيه ملفين للعنود على نفس رقم الهوية"
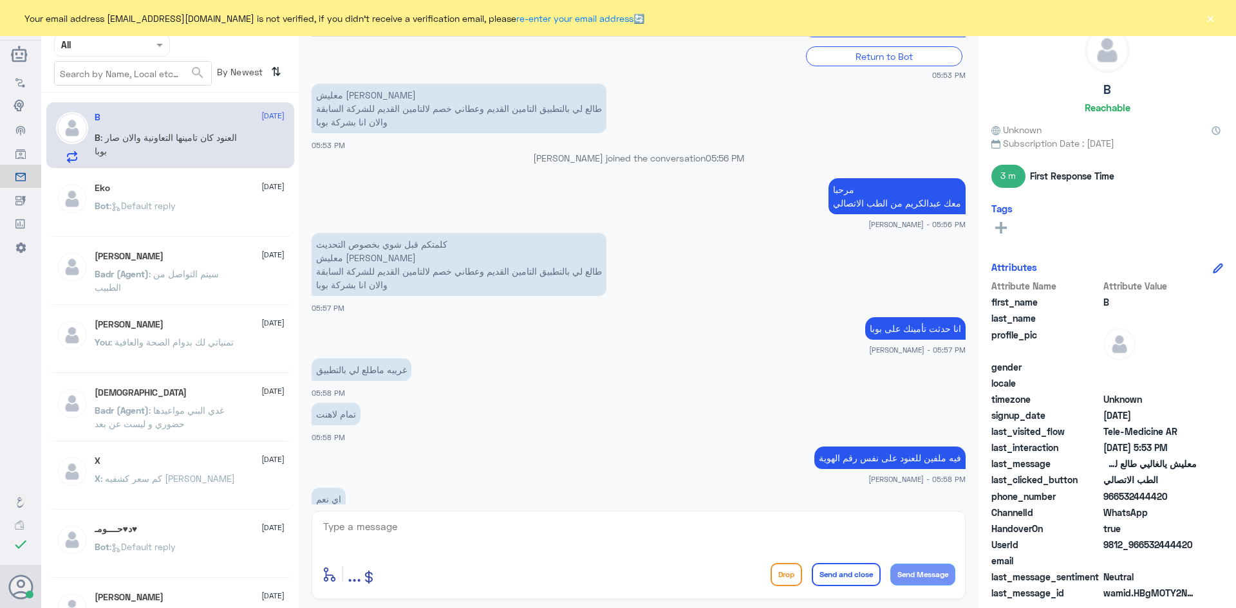
scroll to position [2050, 0]
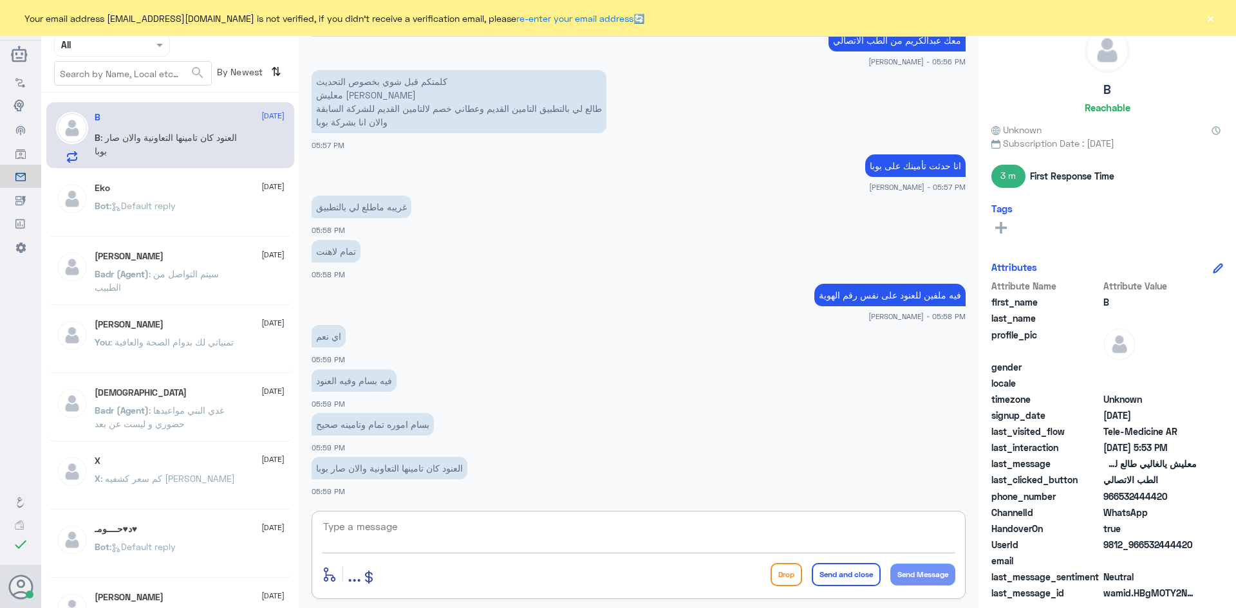
click at [619, 529] on textarea at bounding box center [638, 534] width 633 height 32
type textarea "تمام الآن حدثت جميع الملفات اللي على رقم الهوية"
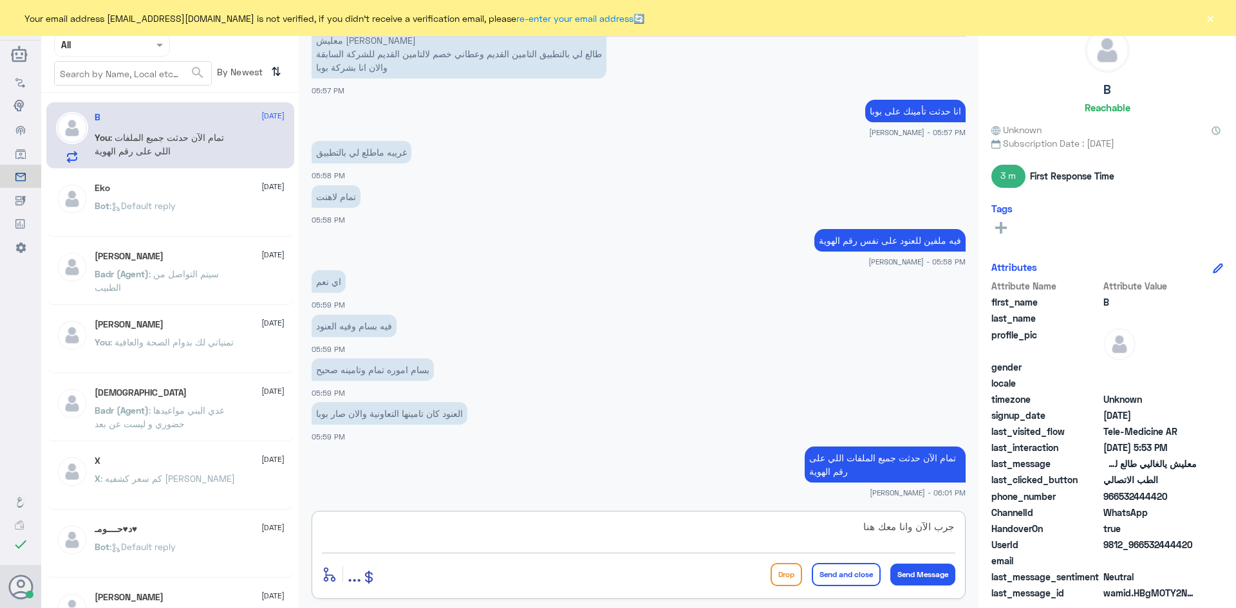
type textarea "جرب الآن وانا معك هنا"
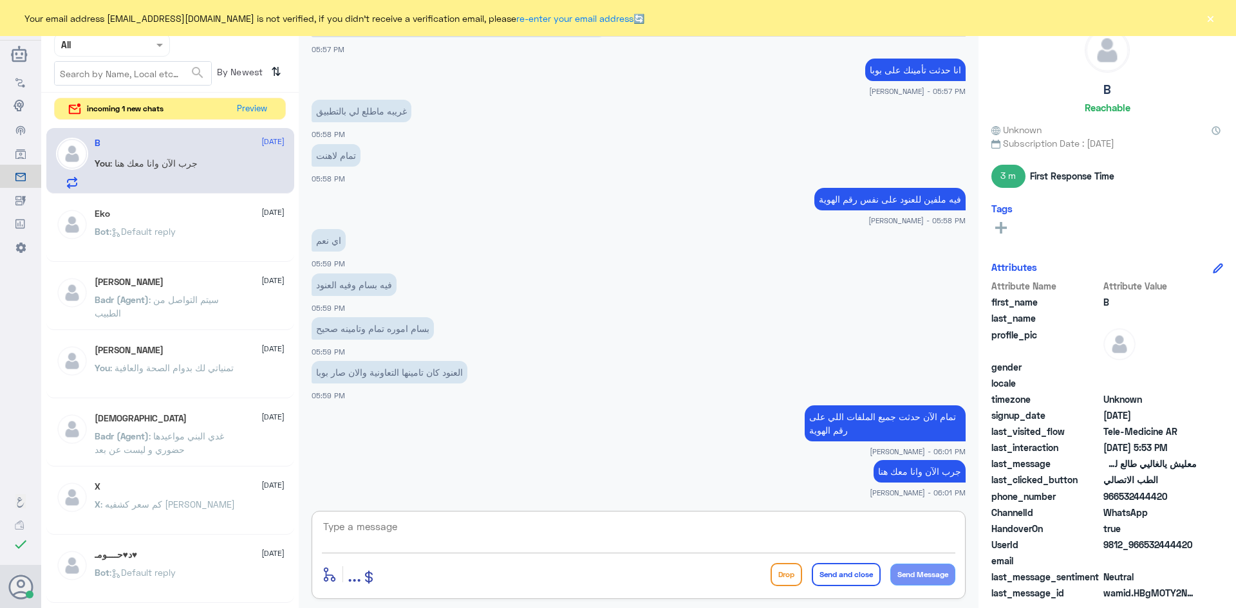
scroll to position [2190, 0]
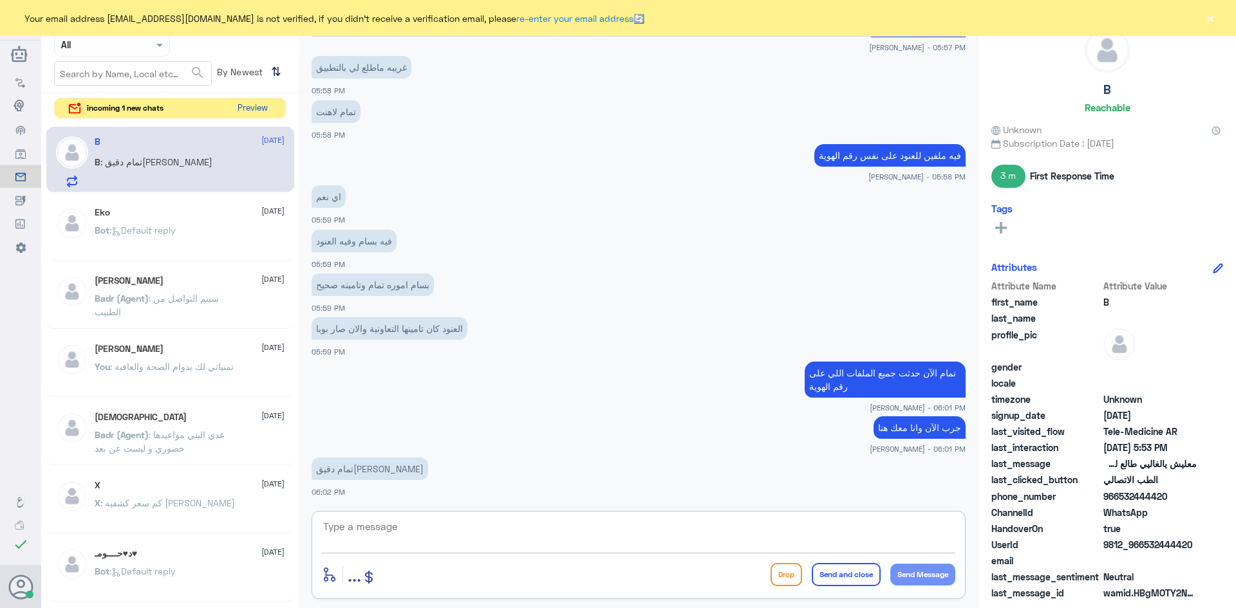
click at [268, 109] on button "Preview" at bounding box center [252, 108] width 40 height 20
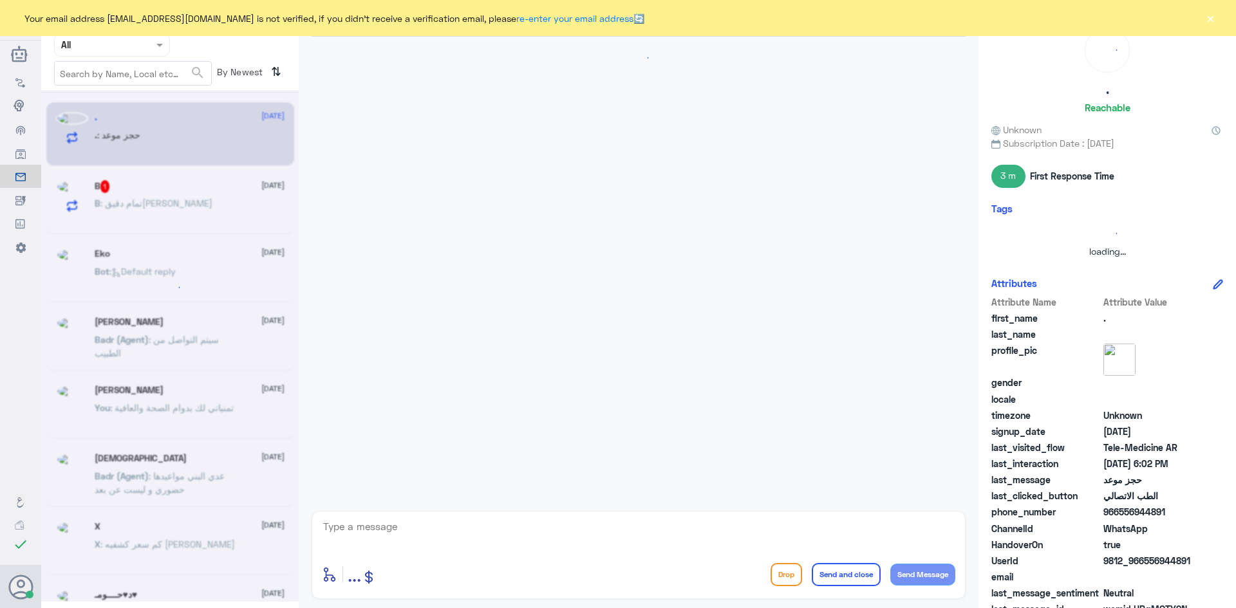
scroll to position [0, 0]
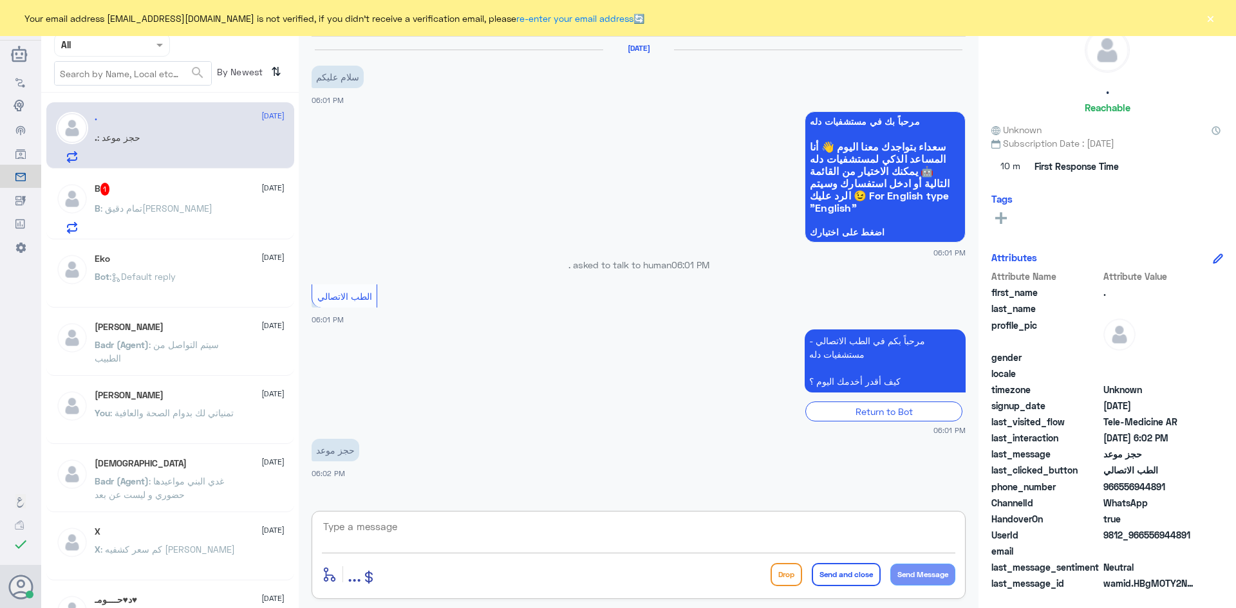
click at [464, 528] on textarea at bounding box center [638, 534] width 633 height 32
paste textarea "مرحبا معك [PERSON_NAME] من الطب الاتصالي"
type textarea "مرحبا معك [PERSON_NAME] من الطب الاتصالي"
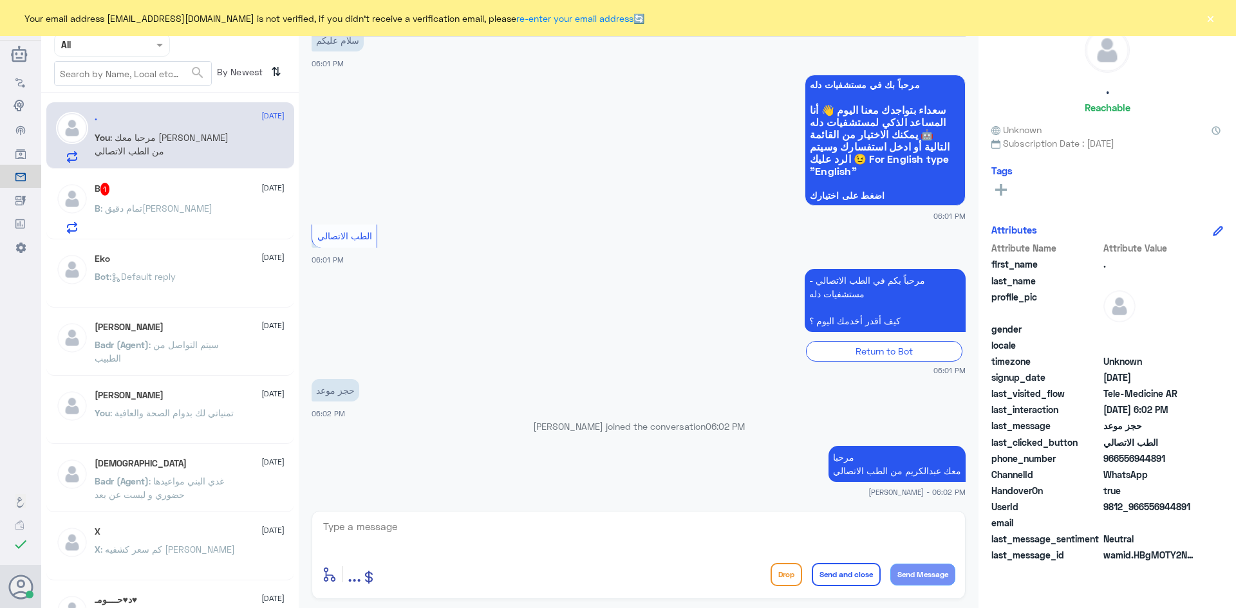
click at [245, 208] on div "B : تمام دقيق[PERSON_NAME]" at bounding box center [190, 219] width 190 height 29
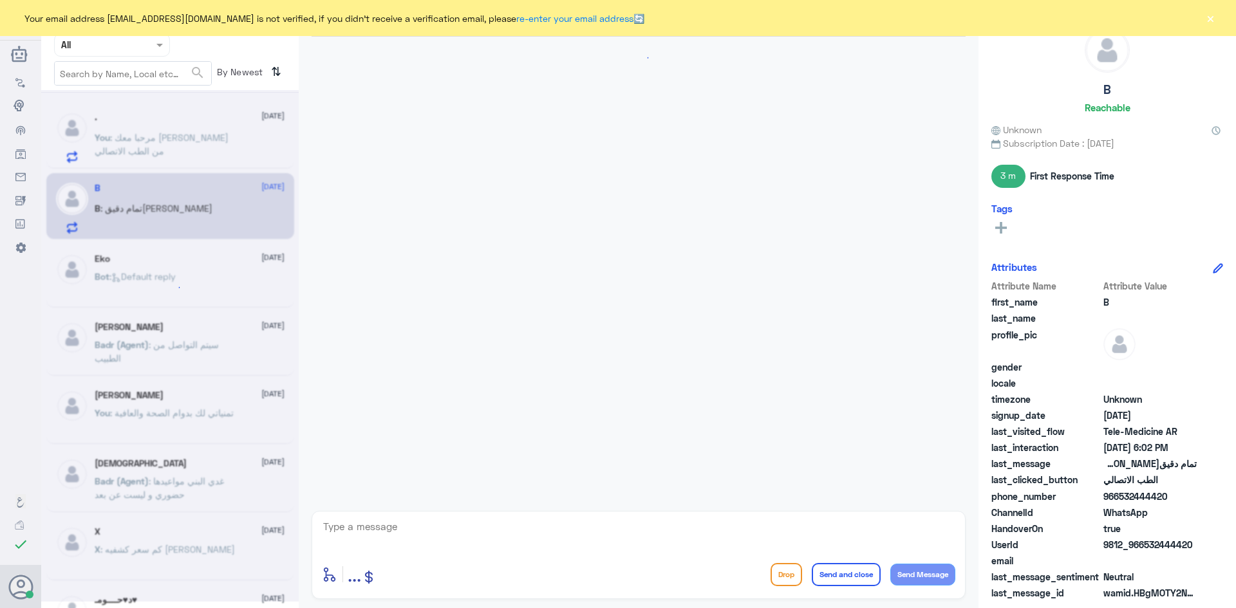
scroll to position [614, 0]
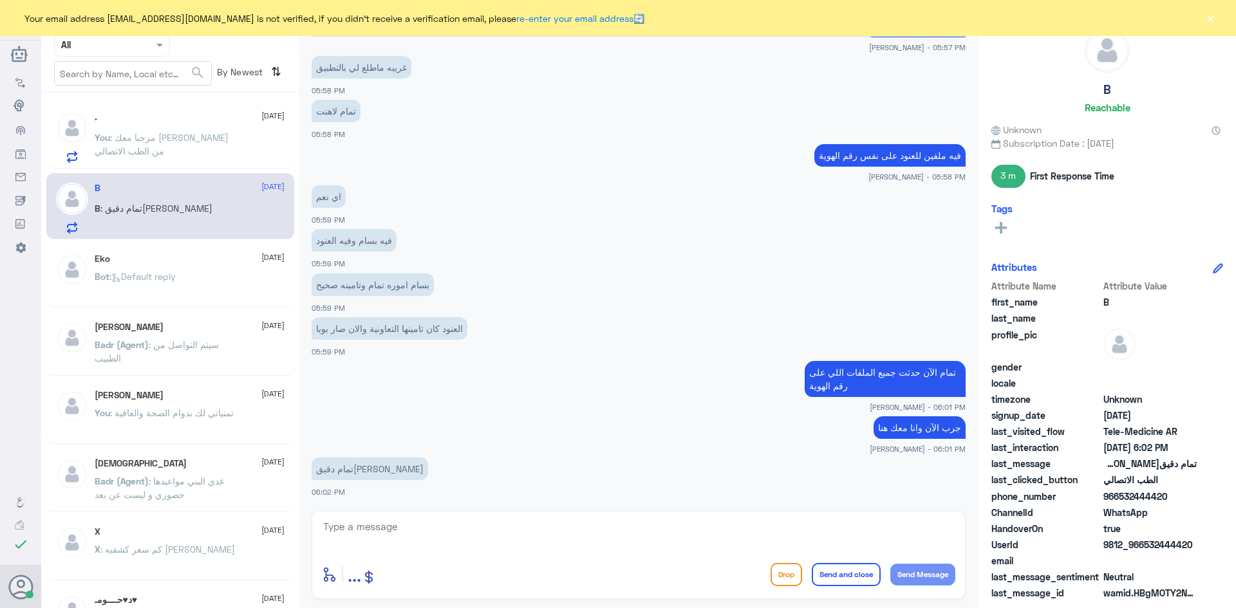
click at [238, 135] on p "You : مرحبا معك [PERSON_NAME] من الطب الاتصالي" at bounding box center [167, 147] width 145 height 32
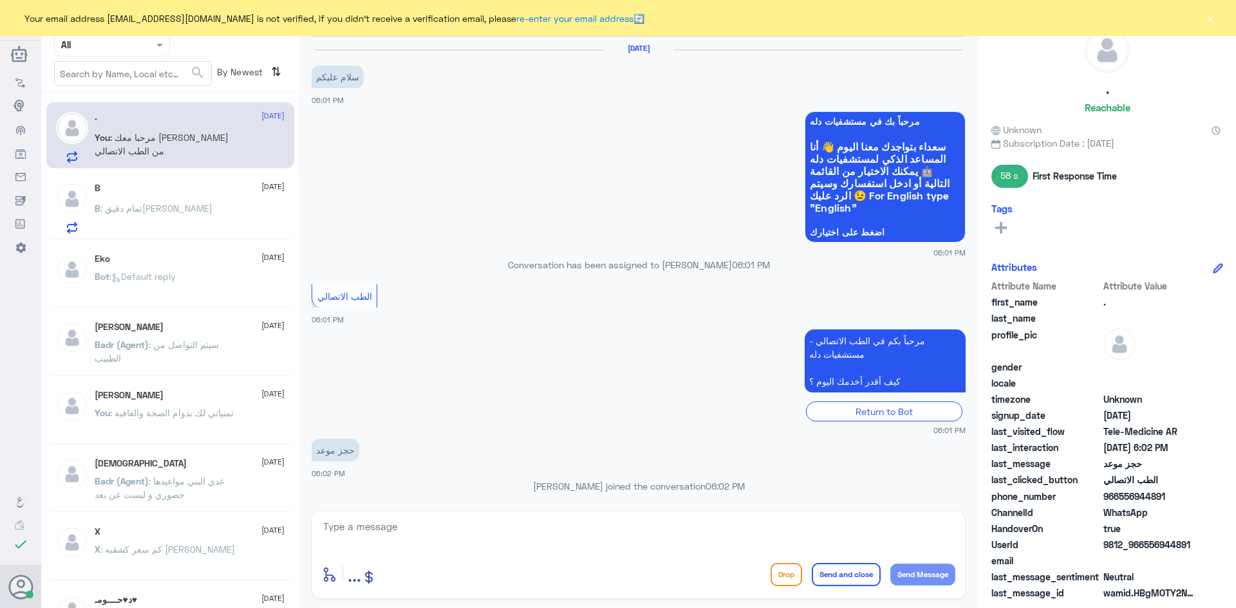
scroll to position [60, 0]
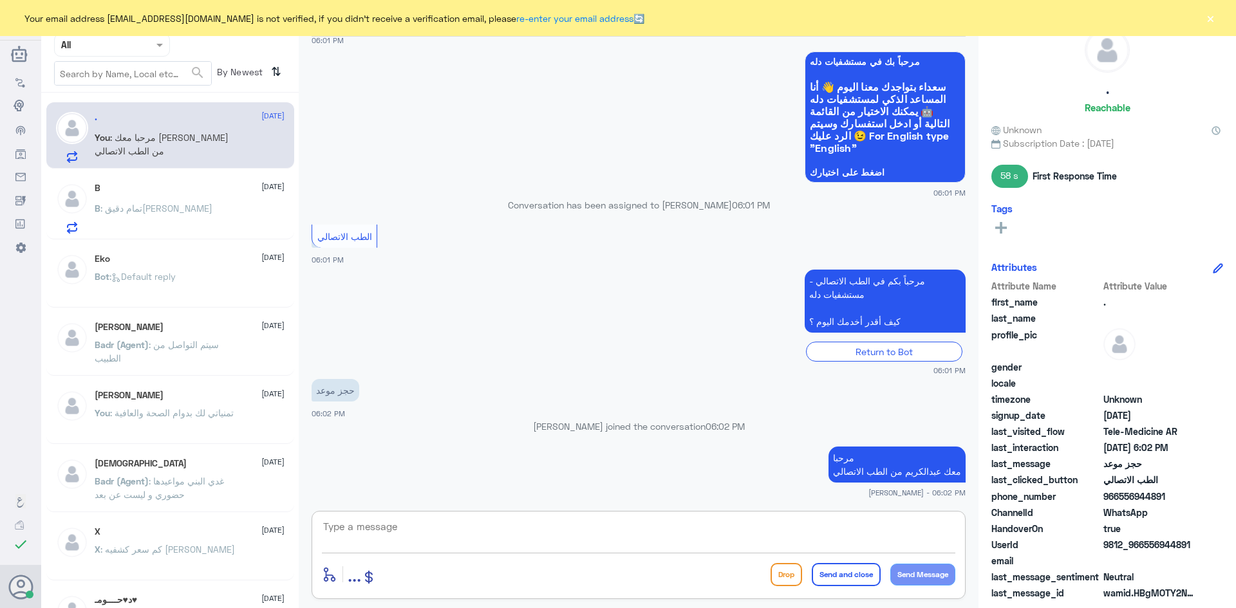
click at [528, 527] on textarea at bounding box center [638, 534] width 633 height 32
click at [850, 515] on div "enter flow name ... Drop Send and close Send Message" at bounding box center [639, 555] width 654 height 88
click at [848, 519] on textarea at bounding box center [638, 534] width 633 height 32
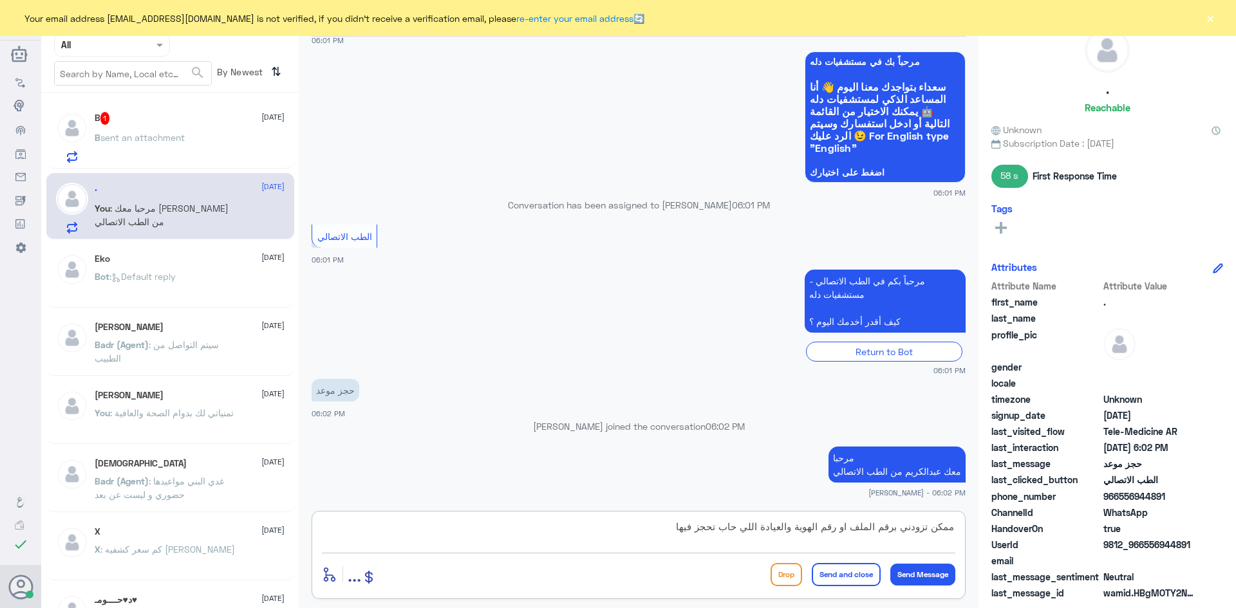
type textarea "ممكن تزودني برقم الملف او رقم الهوية والعيادة اللي حاب تحجز فيها ؟"
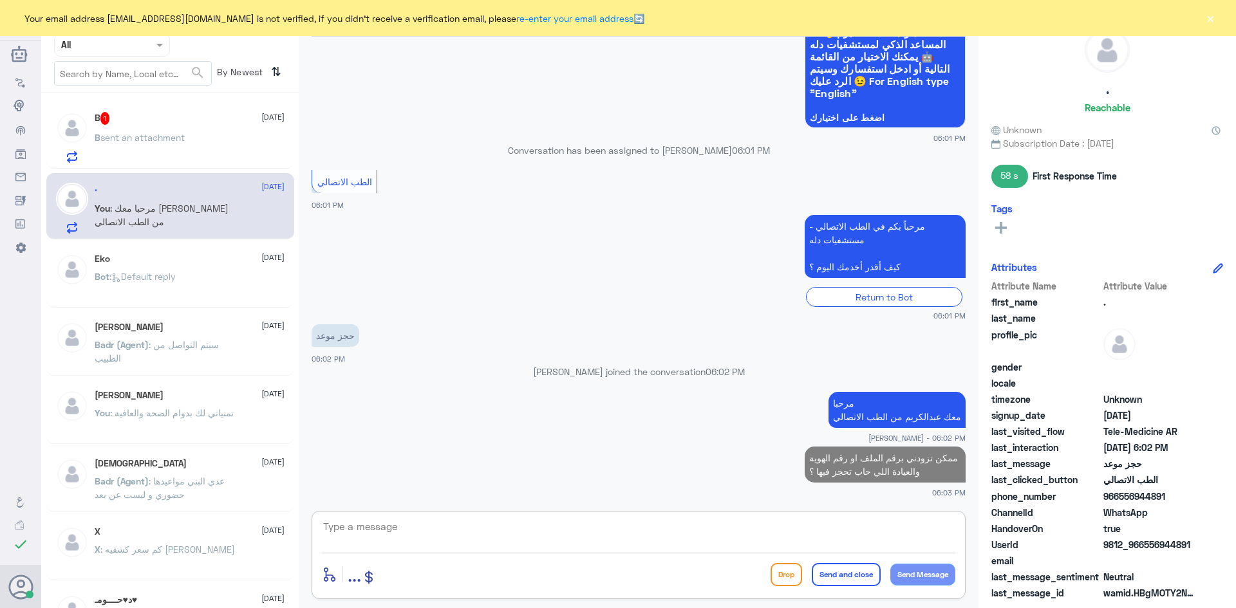
click at [261, 118] on span "[DATE]" at bounding box center [272, 117] width 23 height 12
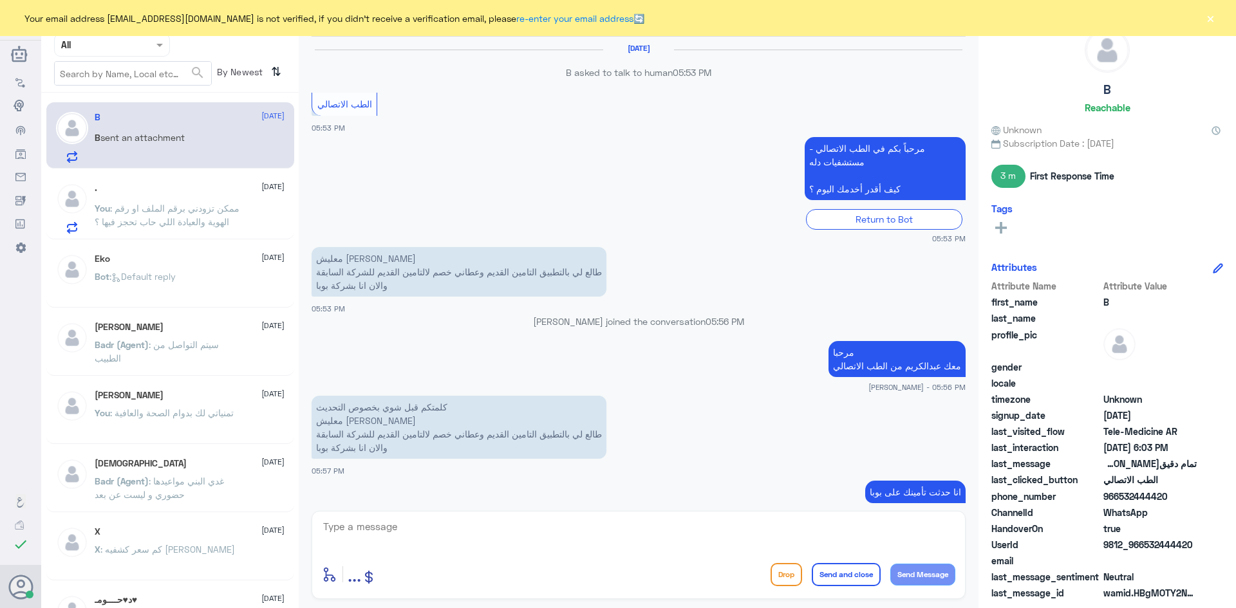
scroll to position [644, 0]
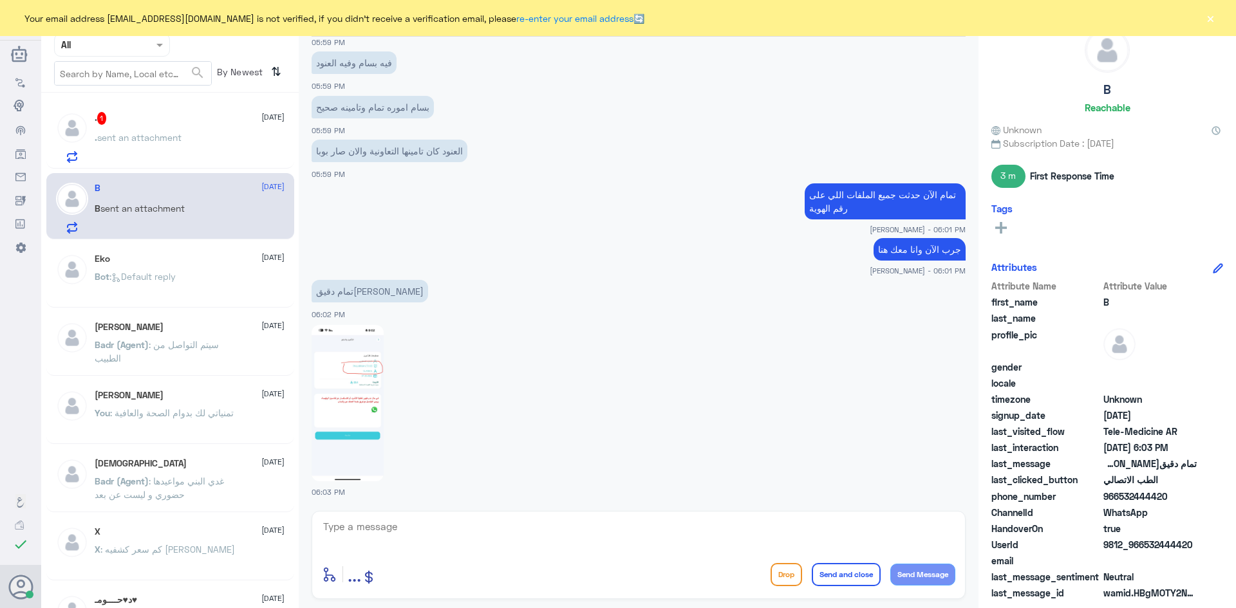
click at [357, 402] on img at bounding box center [348, 403] width 72 height 156
click at [425, 529] on textarea at bounding box center [638, 534] width 633 height 32
type textarea "ا"
type textarea "طيب الآن مربوط بالتأمين اللي بنفس رقم الهوية اللي اعطيتني"
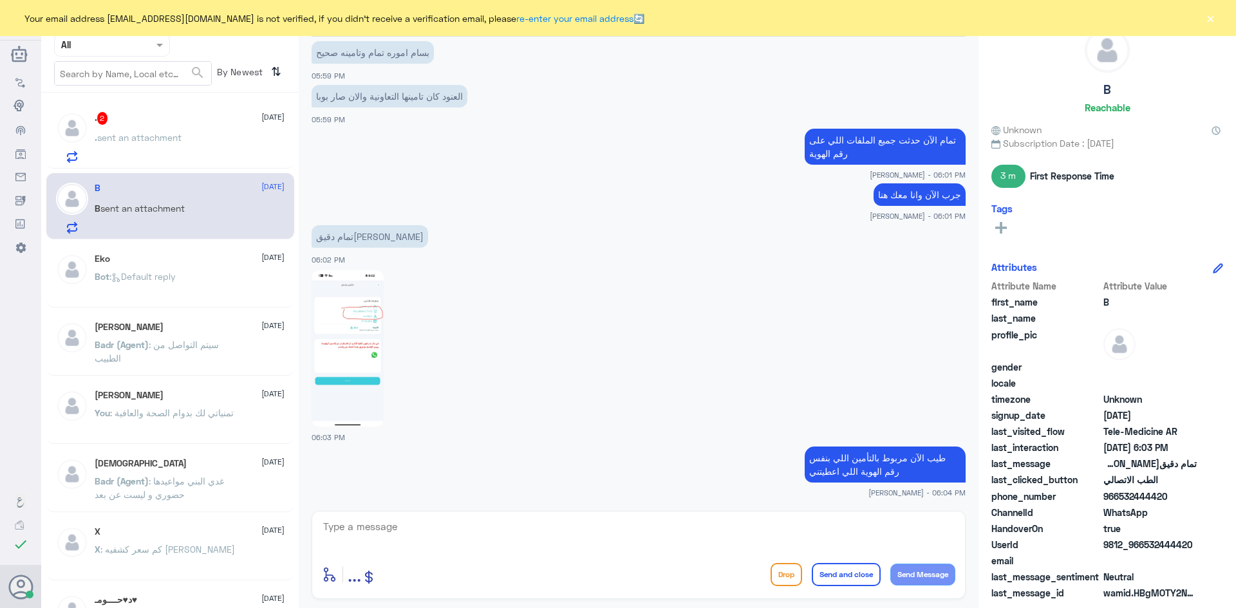
click at [169, 131] on p ". sent an attachment" at bounding box center [138, 147] width 87 height 32
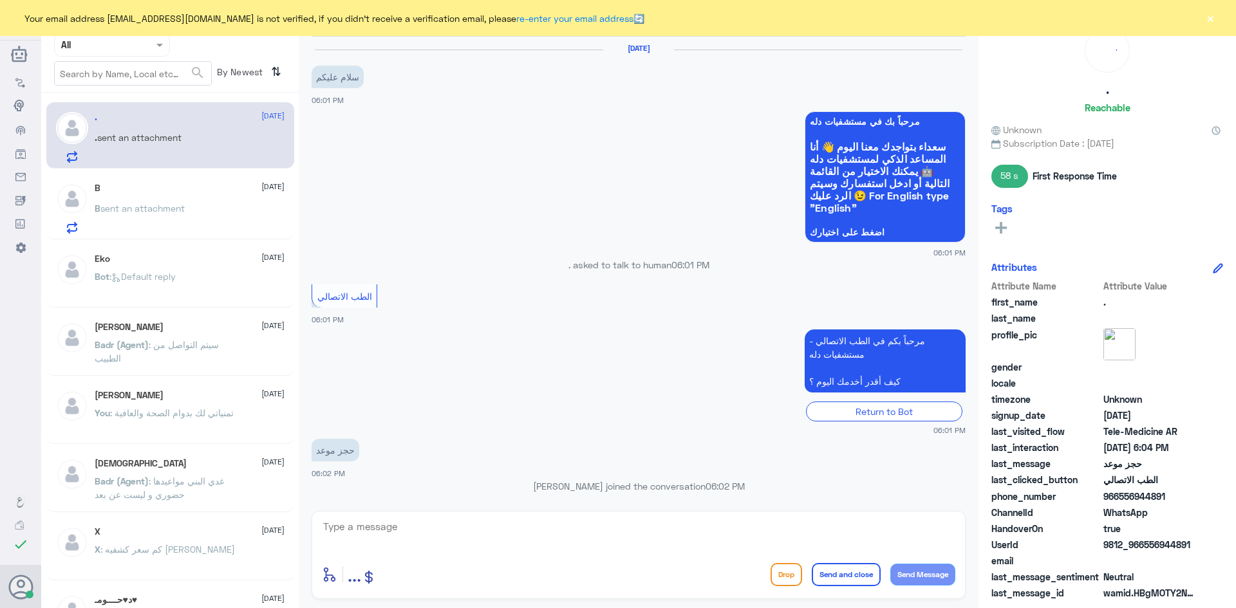
scroll to position [203, 0]
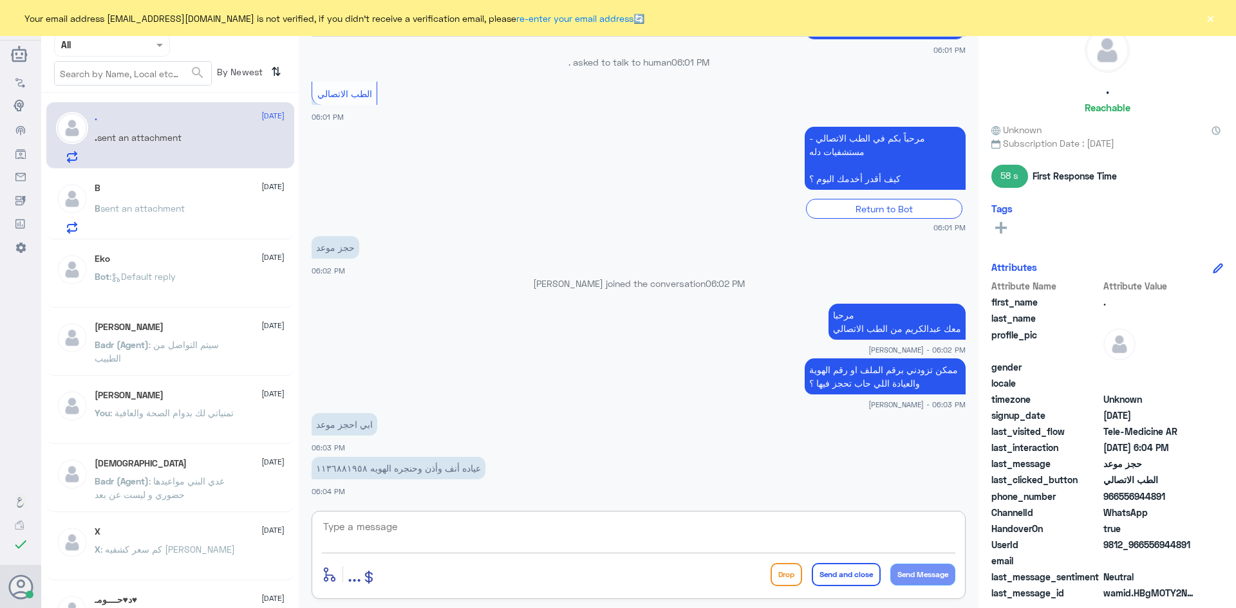
click at [519, 525] on textarea at bounding box center [638, 534] width 633 height 32
type textarea "فيه دكتور [PERSON_NAME] حاب احجز لك عنده ؟"
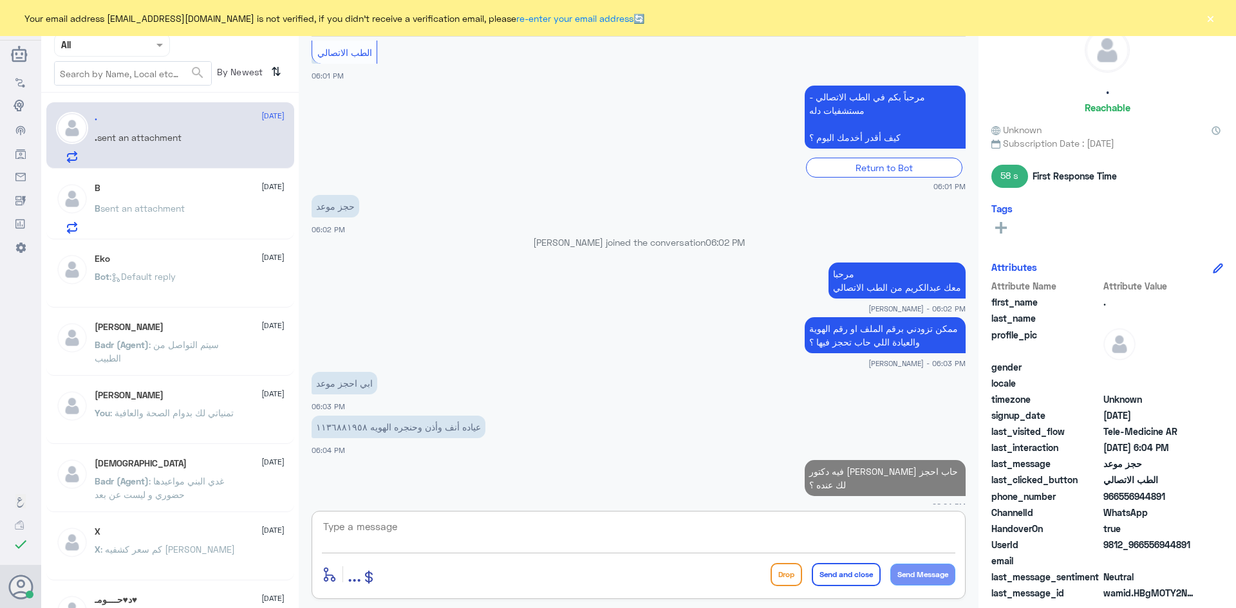
click at [406, 529] on textarea at bounding box center [638, 534] width 633 height 32
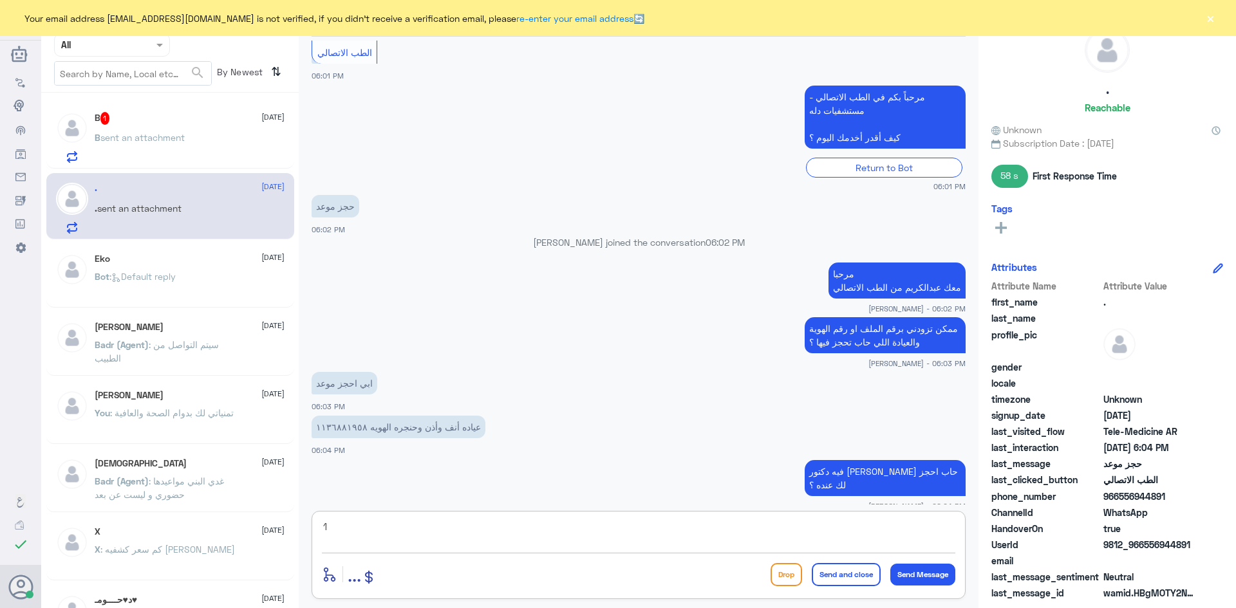
type textarea "1"
click at [197, 133] on div "B 1 14 August B sent an attachment" at bounding box center [190, 137] width 190 height 51
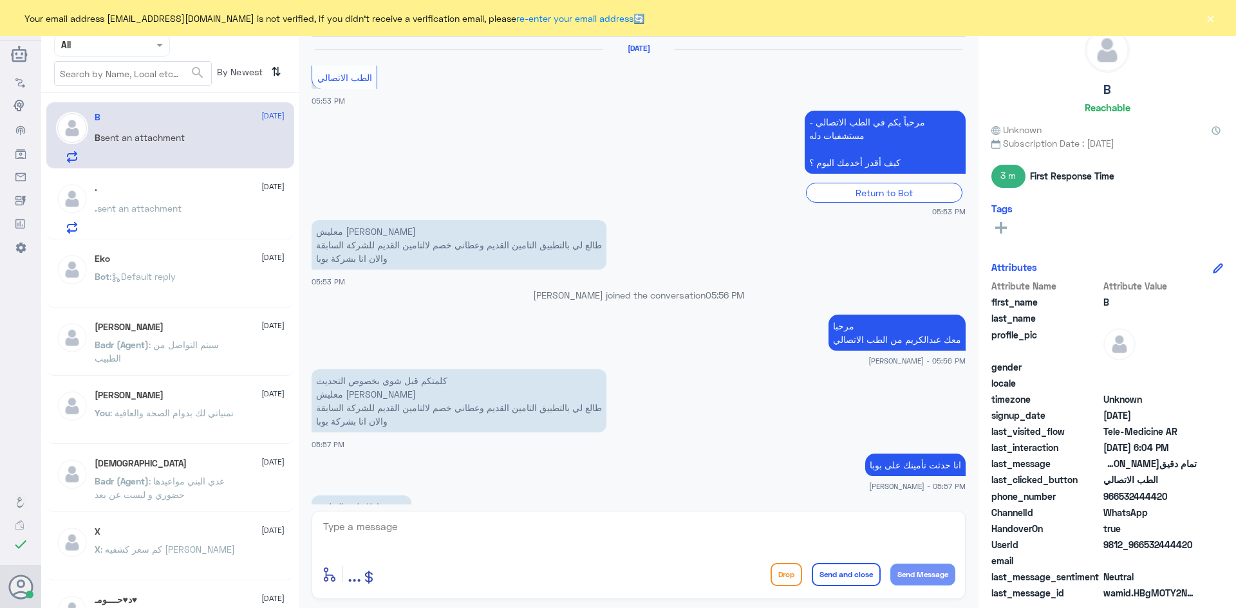
scroll to position [716, 0]
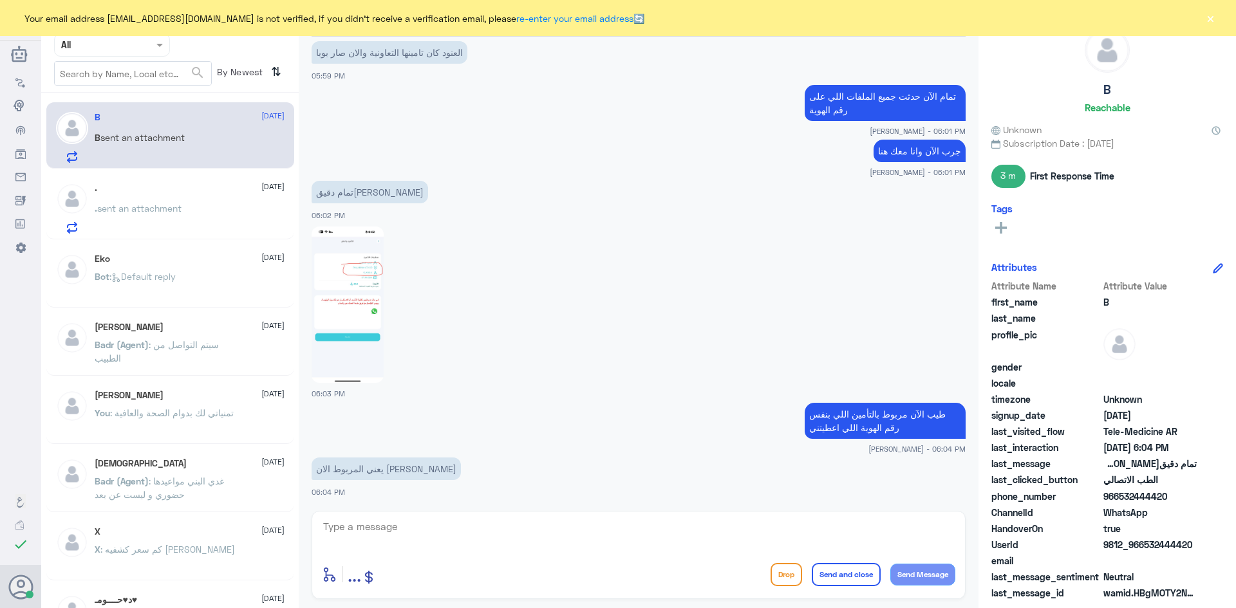
click at [418, 525] on textarea at bounding box center [638, 534] width 633 height 32
type textarea "ايه"
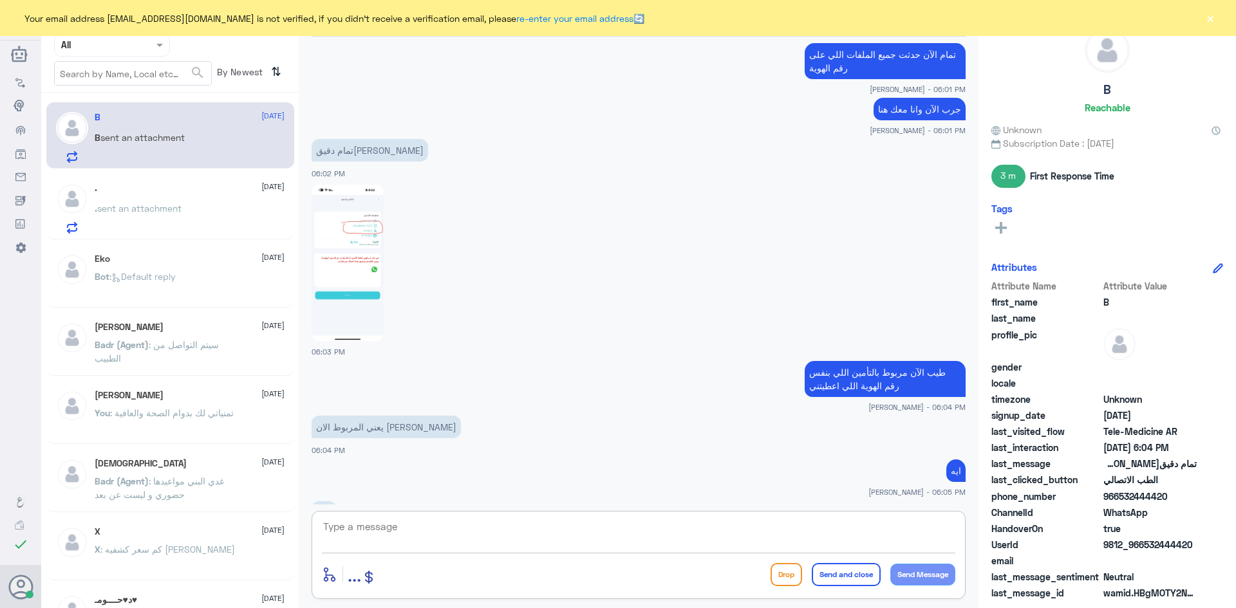
scroll to position [801, 0]
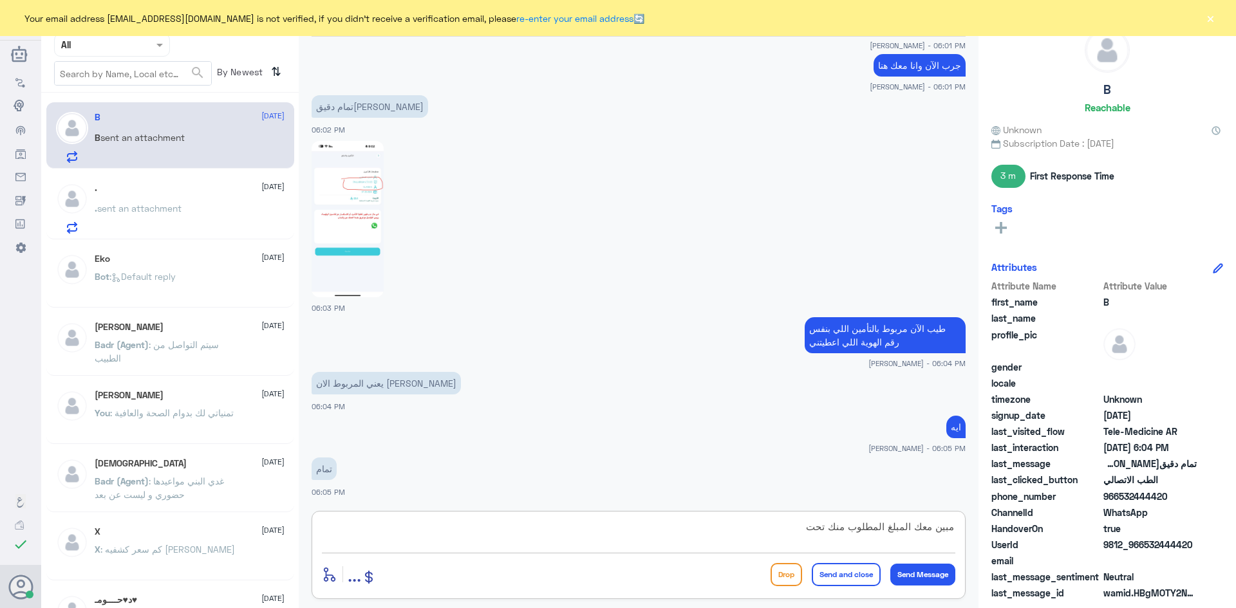
type textarea "مبين معك المبلغ المطلوب منك تحت"
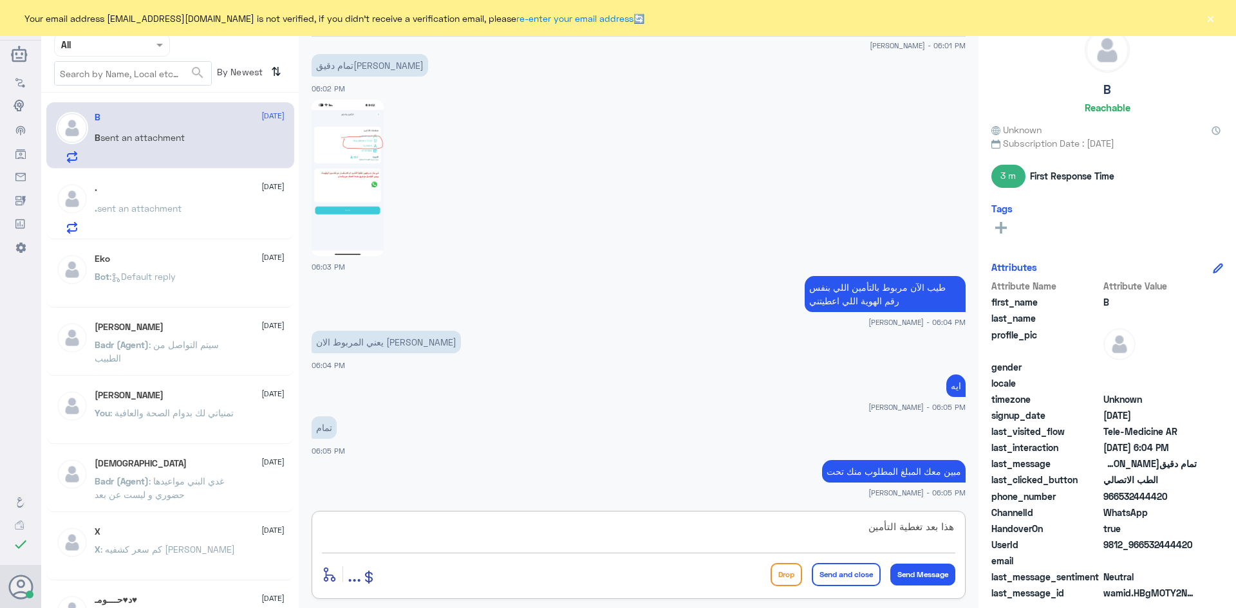
type textarea "هذا بعد تغطية التأمين"
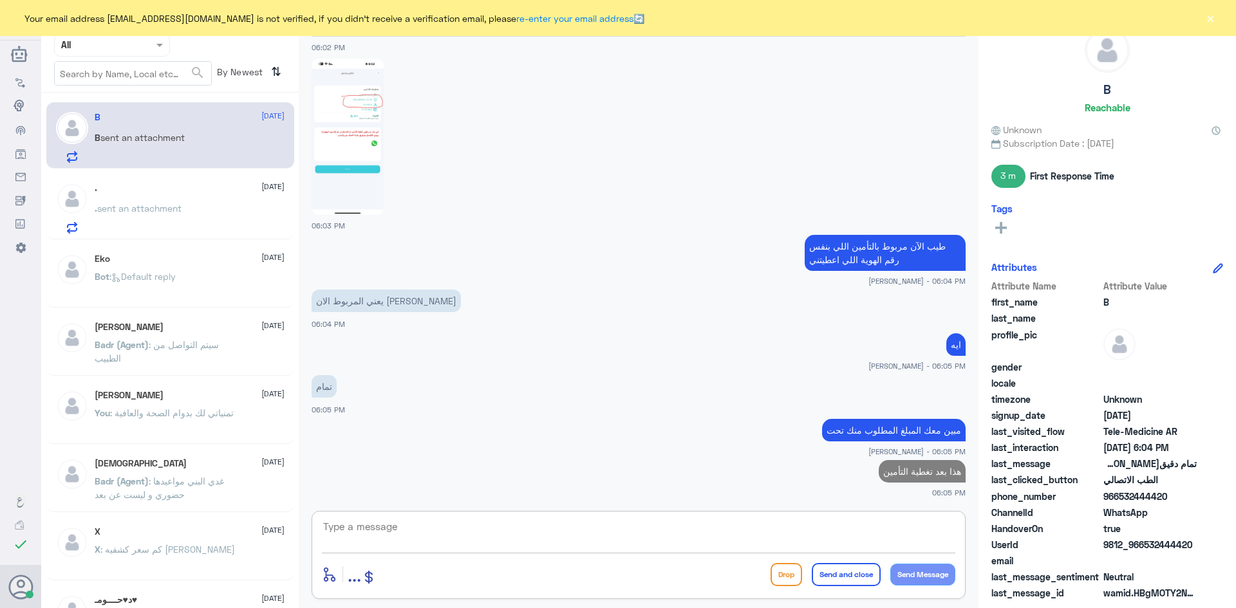
click at [196, 213] on div ". sent an attachment" at bounding box center [190, 219] width 190 height 29
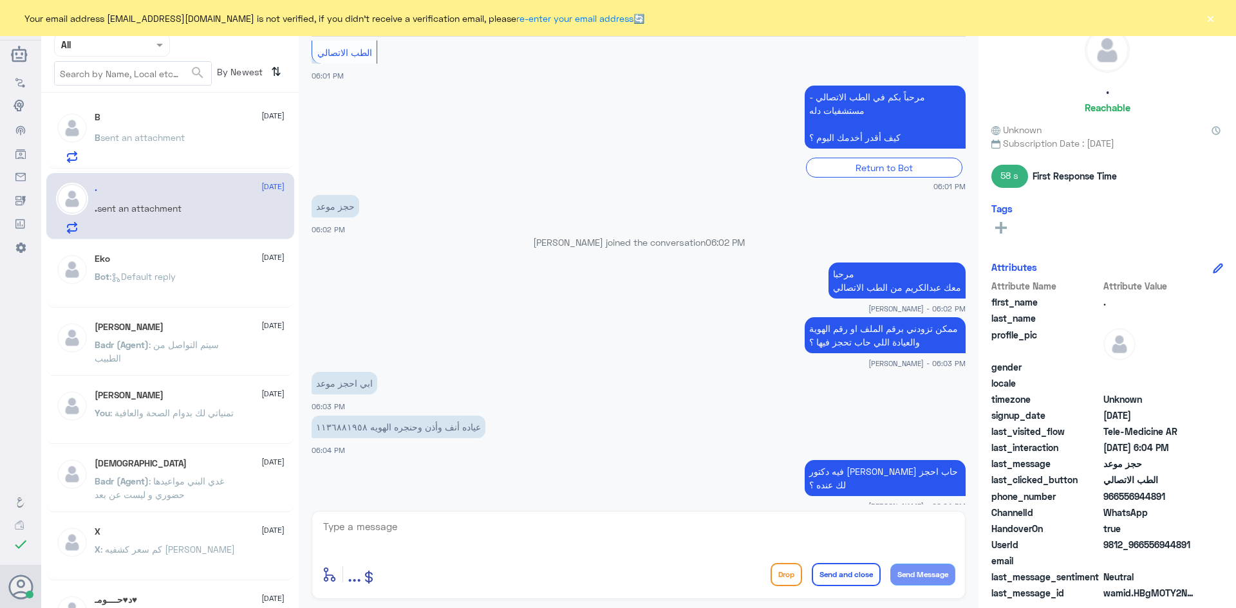
scroll to position [288, 0]
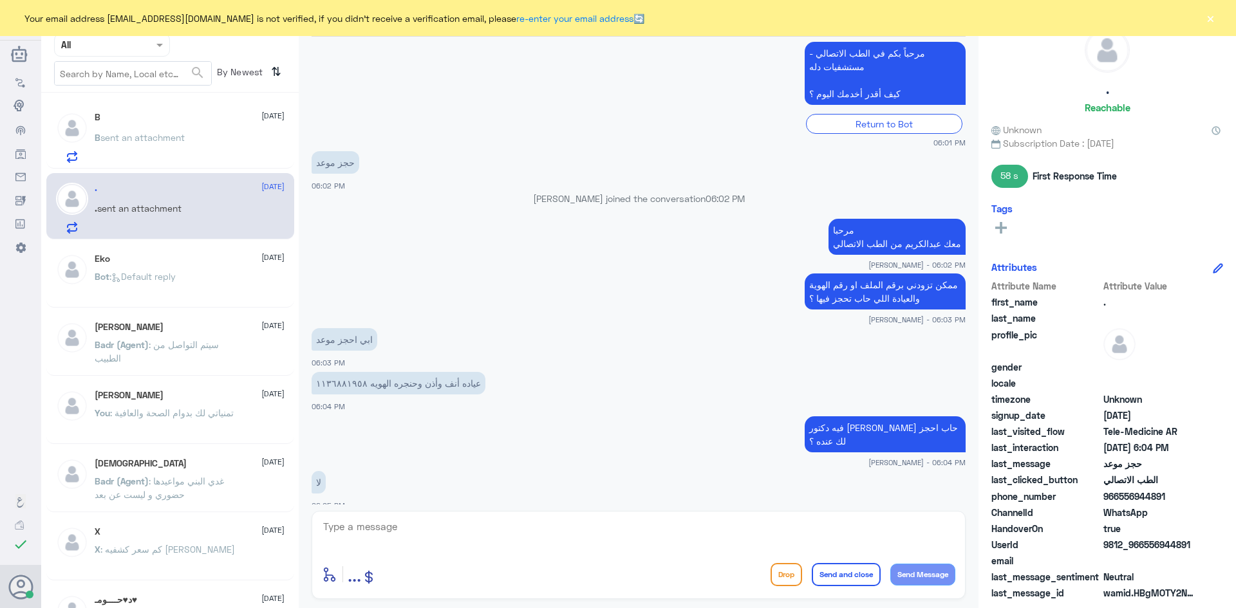
click at [496, 538] on textarea at bounding box center [638, 534] width 633 height 32
type textarea "متى حاب يكون حجزك .. صباح أو مساء"
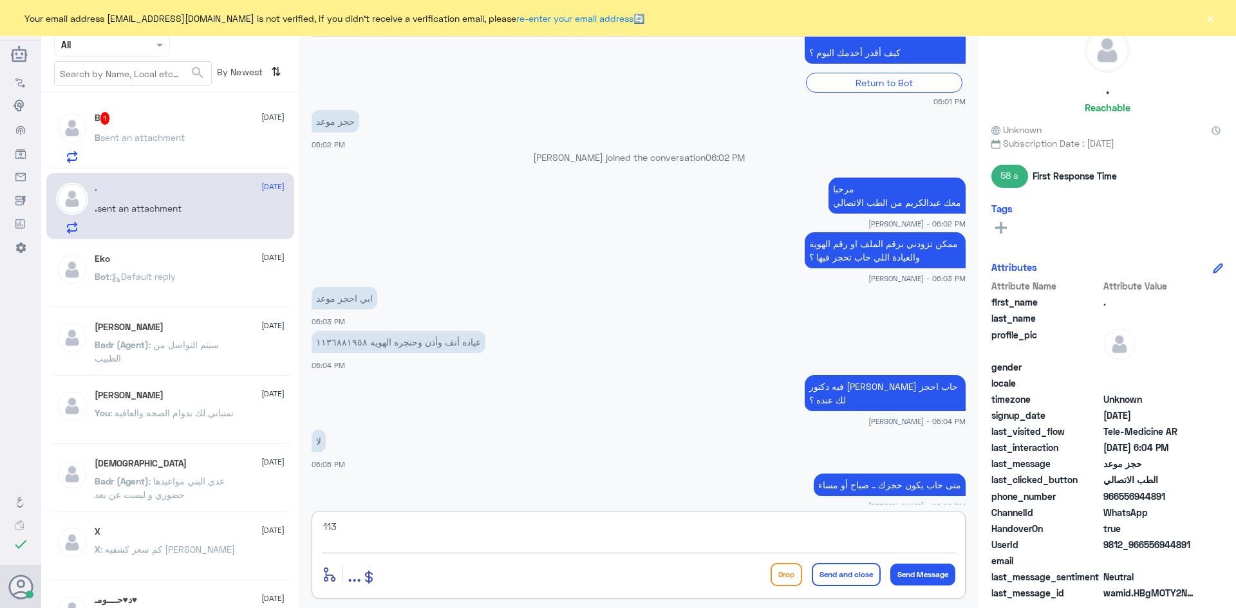
type textarea "113"
click at [188, 150] on div "B sent an attachment" at bounding box center [190, 148] width 190 height 29
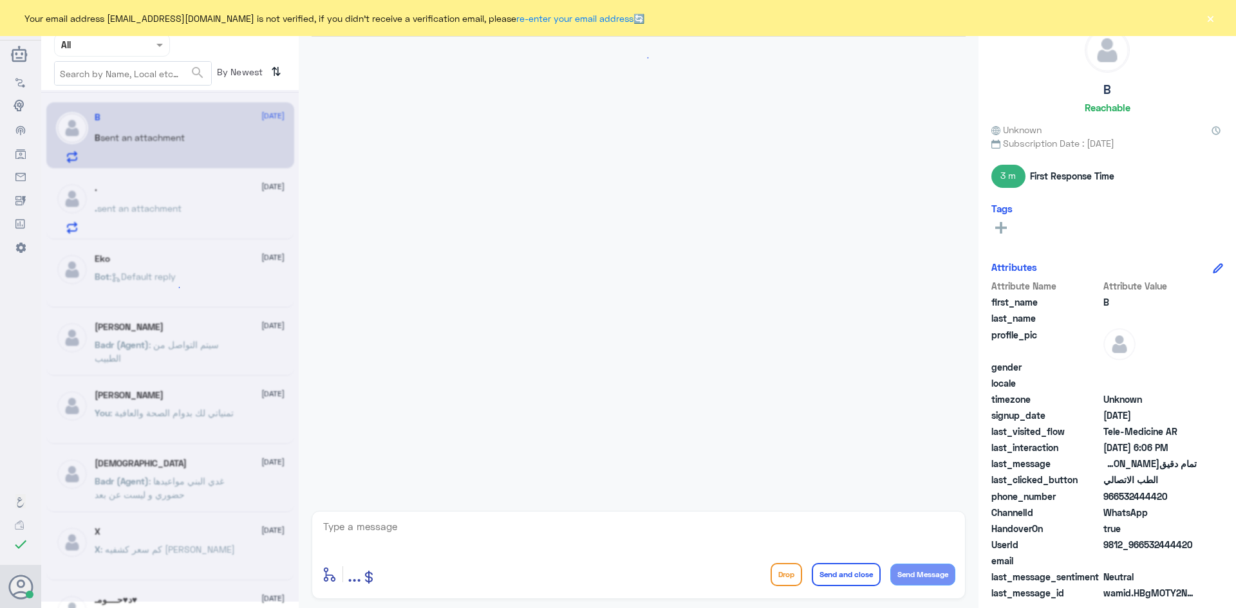
scroll to position [624, 0]
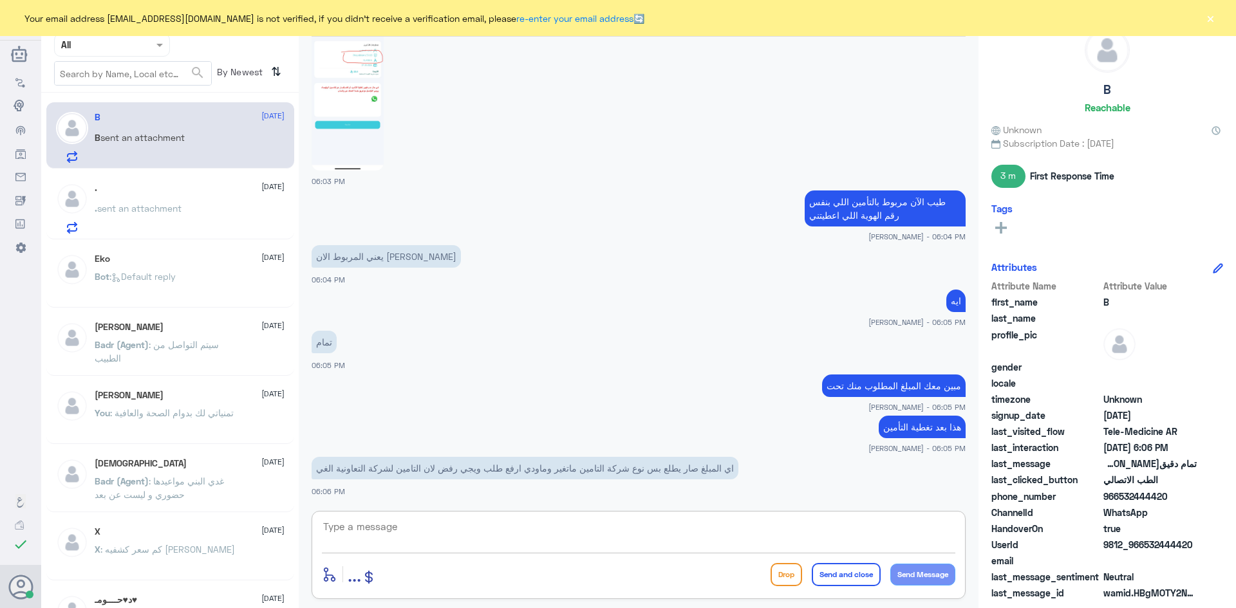
click at [393, 528] on textarea at bounding box center [638, 534] width 633 height 32
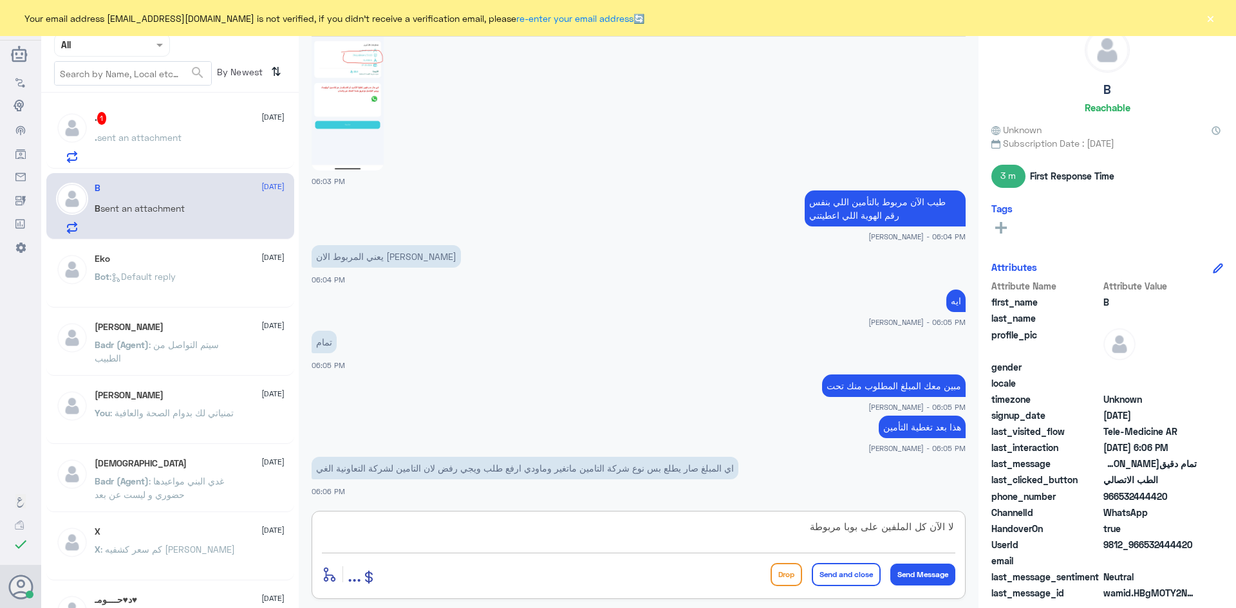
type textarea "لا الآن كل الملفين على بوبا مربوطة"
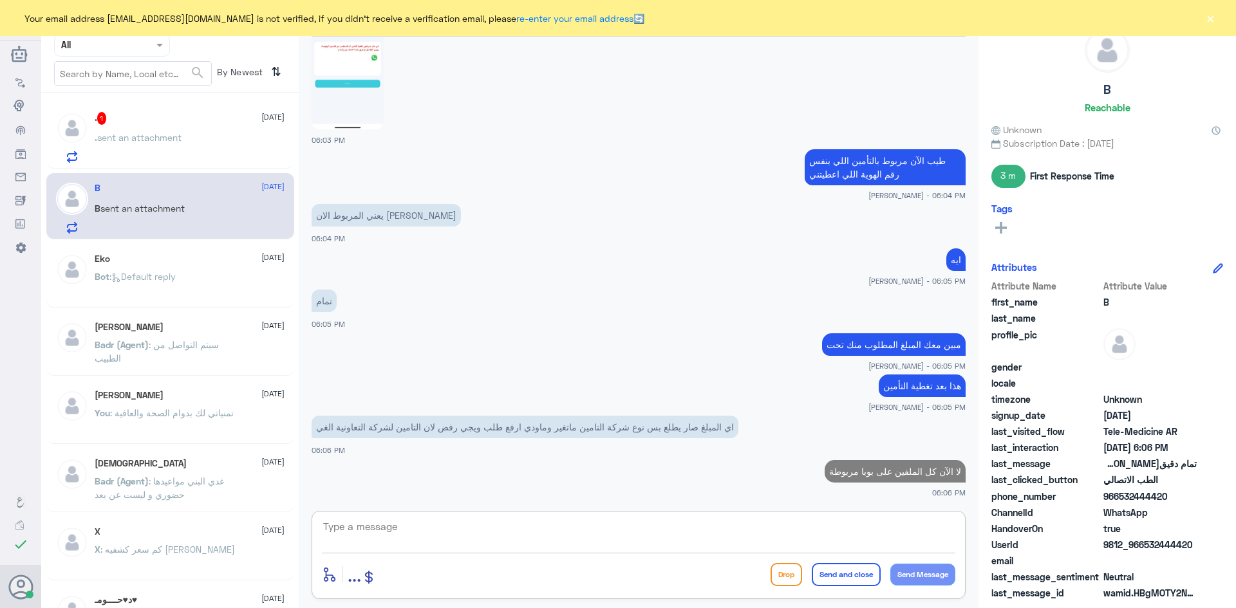
click at [178, 114] on div ". 1 14 August" at bounding box center [190, 118] width 190 height 13
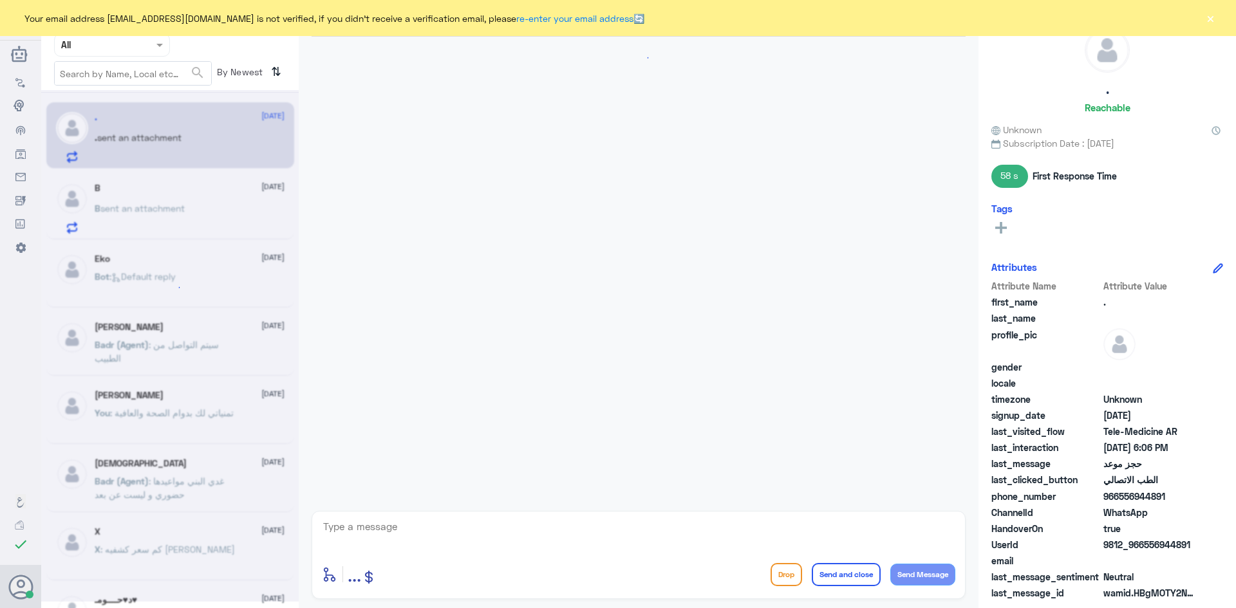
scroll to position [373, 0]
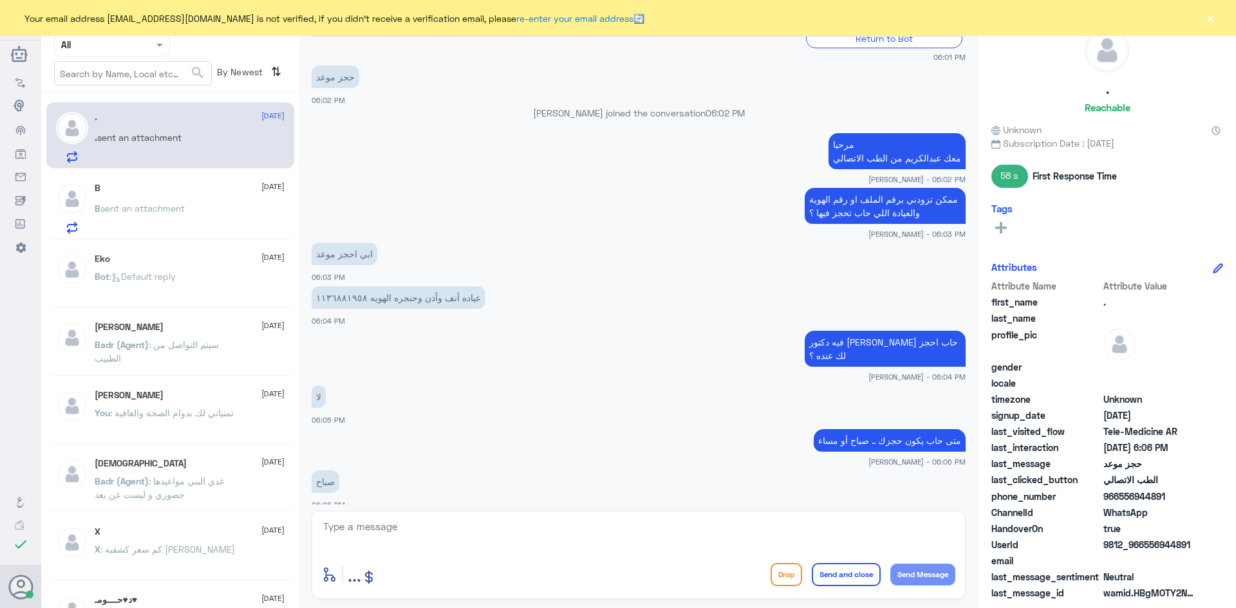
click at [503, 528] on textarea at bounding box center [638, 534] width 633 height 32
type textarea "تمام لحظات من فضلك"
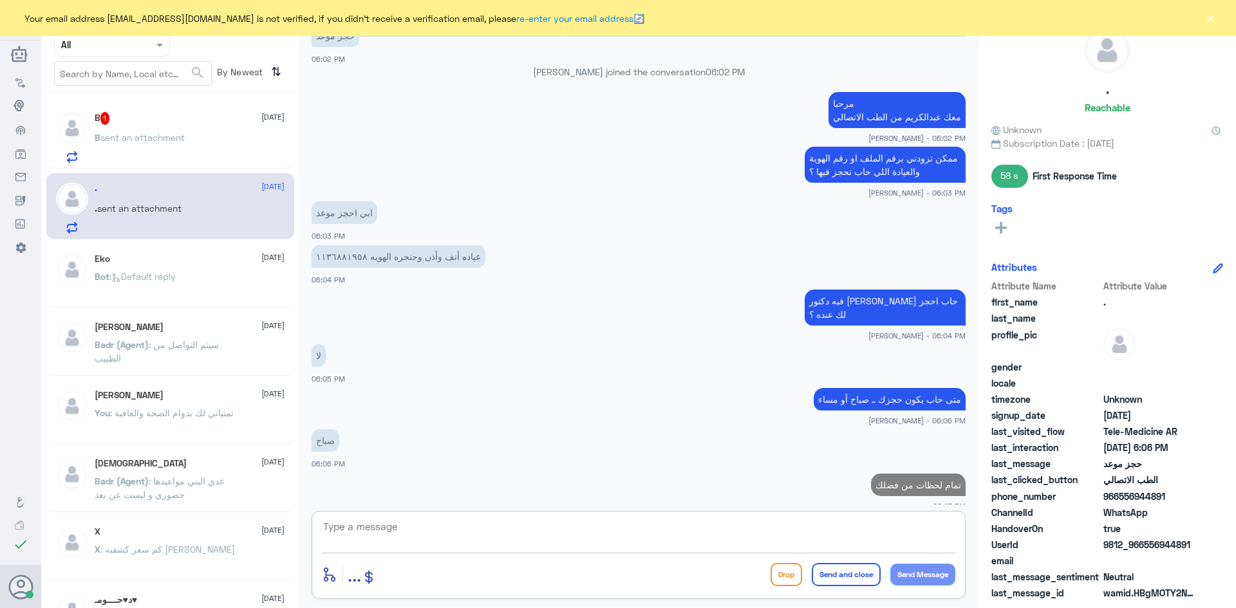
click at [539, 525] on textarea at bounding box center [638, 534] width 633 height 32
type textarea "1136881958"
drag, startPoint x: 377, startPoint y: 527, endPoint x: 323, endPoint y: 523, distance: 53.5
click at [323, 523] on textarea "1136881958" at bounding box center [638, 534] width 633 height 32
click at [174, 118] on div "B 1 14 August" at bounding box center [190, 118] width 190 height 13
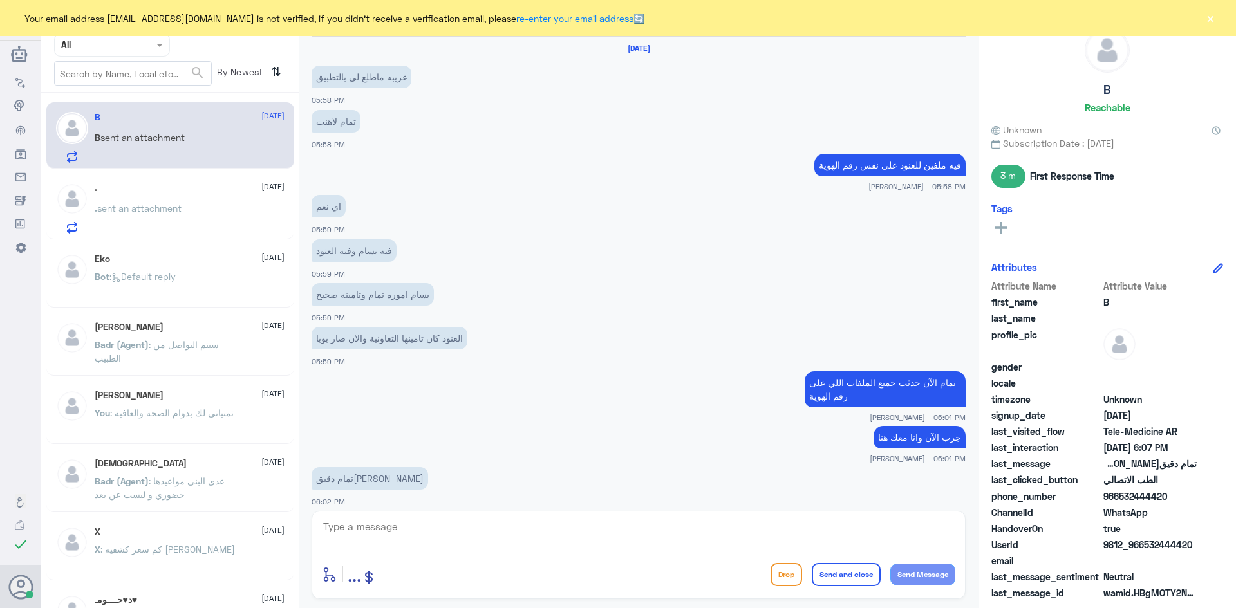
scroll to position [584, 0]
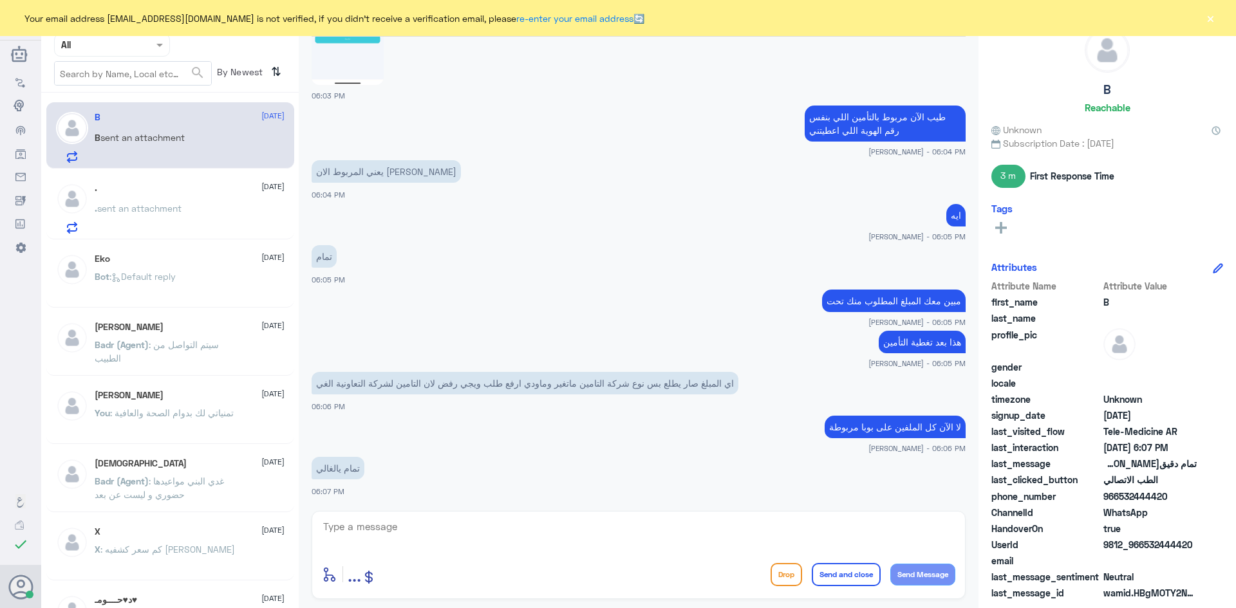
click at [427, 538] on textarea at bounding box center [638, 534] width 633 height 32
type textarea "سعدت بخدمتك"
click at [862, 573] on button "Send and close" at bounding box center [846, 574] width 69 height 23
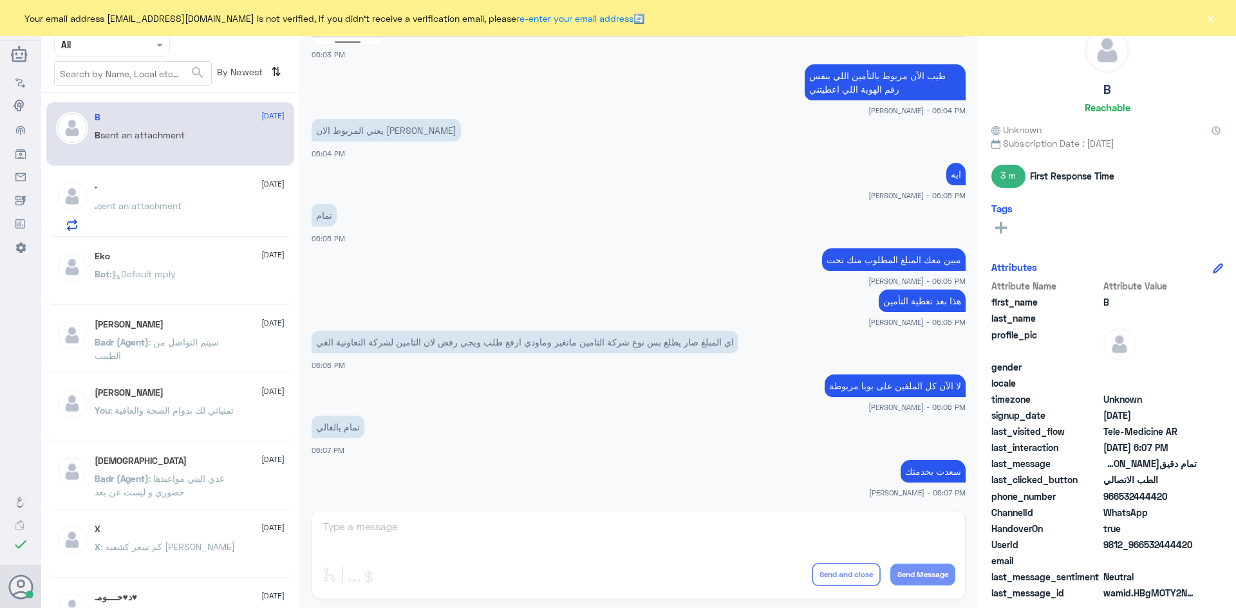
click at [165, 185] on div ". 14 August" at bounding box center [190, 185] width 190 height 11
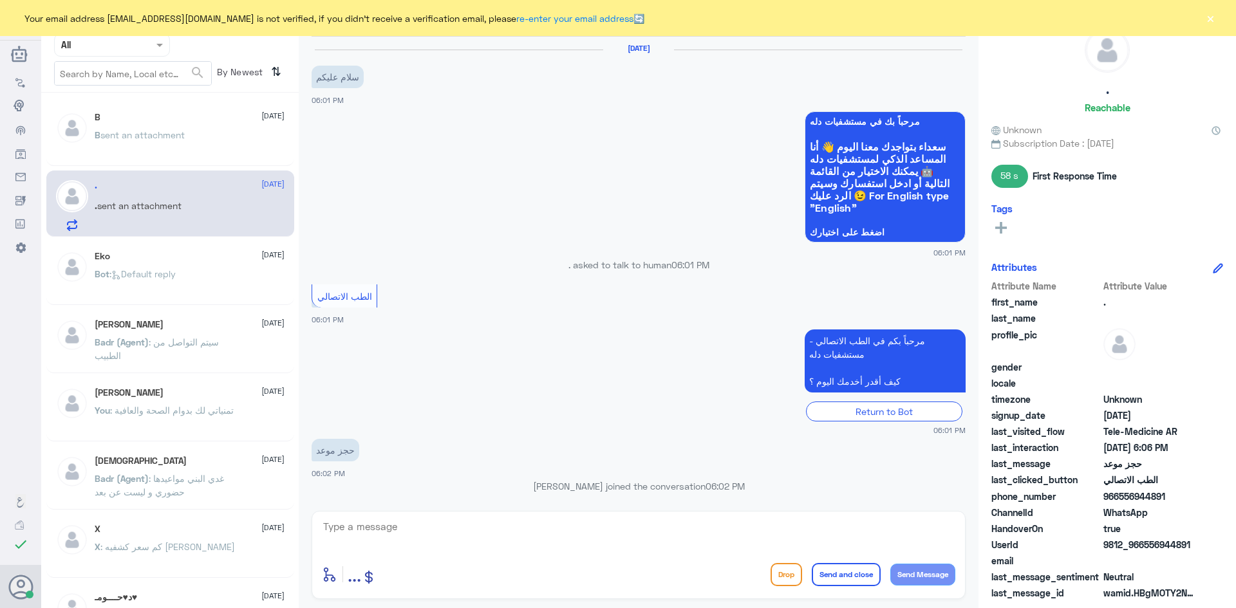
scroll to position [415, 0]
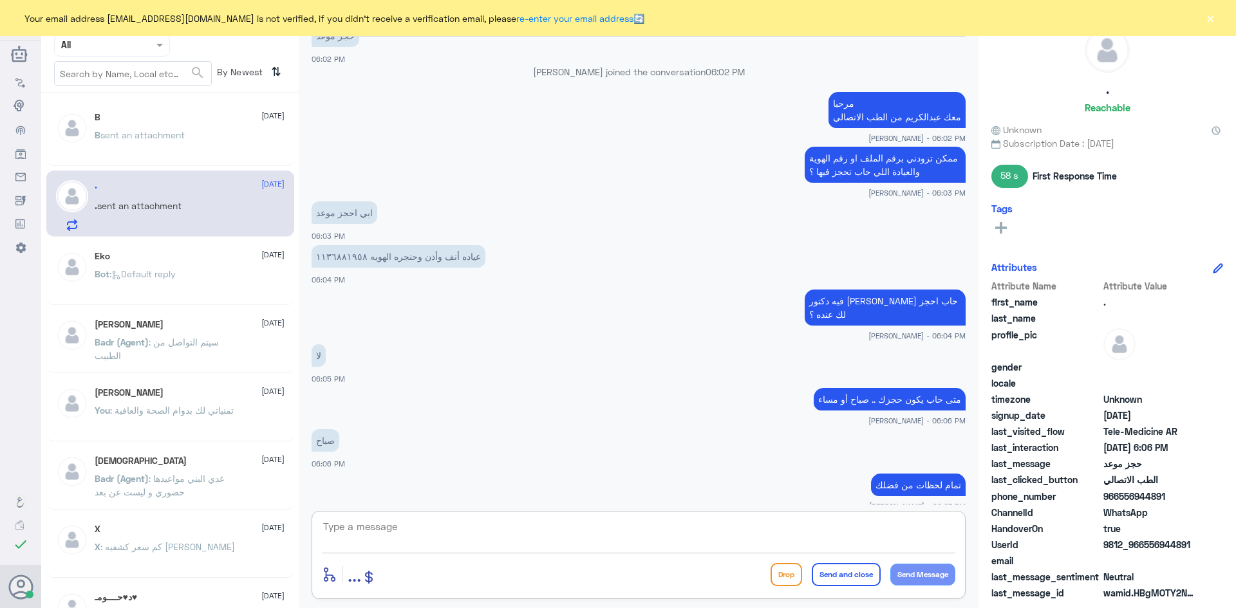
click at [704, 542] on textarea at bounding box center [638, 534] width 633 height 32
type textarea "هل يوجد لديك ملف في دله النخيل ؟"
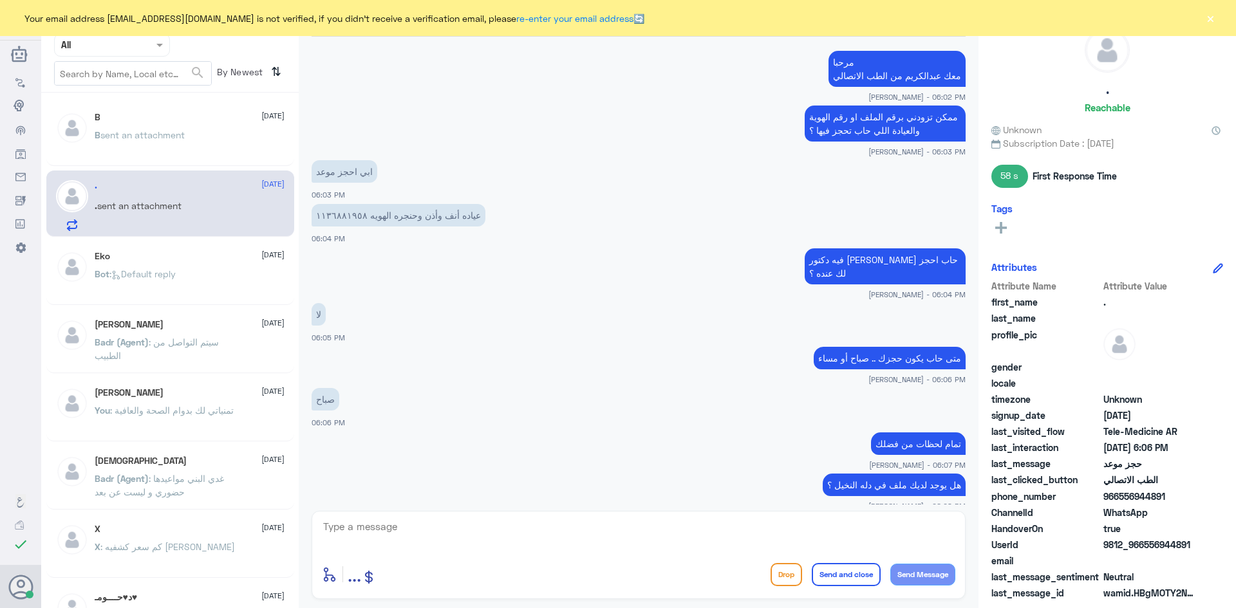
drag, startPoint x: 1164, startPoint y: 496, endPoint x: 1118, endPoint y: 496, distance: 46.4
click at [1118, 496] on span "966556944891" at bounding box center [1149, 497] width 93 height 14
copy span "556944891"
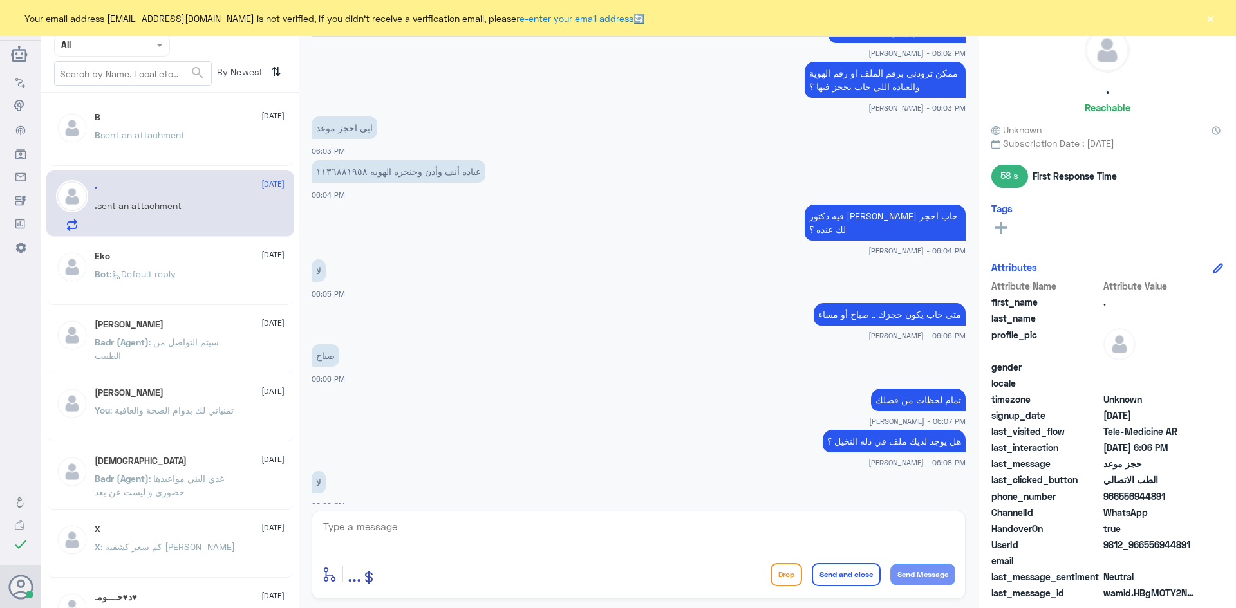
click at [543, 532] on textarea at bounding box center [638, 534] width 633 height 32
type textarea "للأسف عزيزي ما استطيع حجز موعد لك بدون وجود ملف"
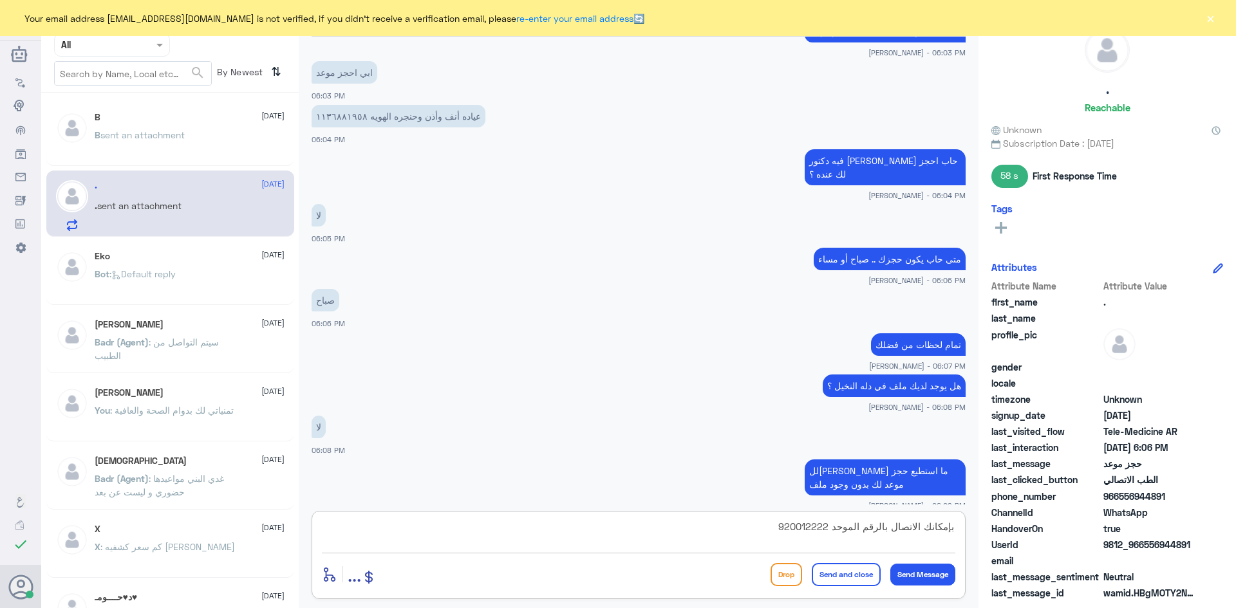
type textarea "بإمكانك الاتصال بالرقم الموحد 920012222"
click at [827, 578] on button "Send and close" at bounding box center [846, 574] width 69 height 23
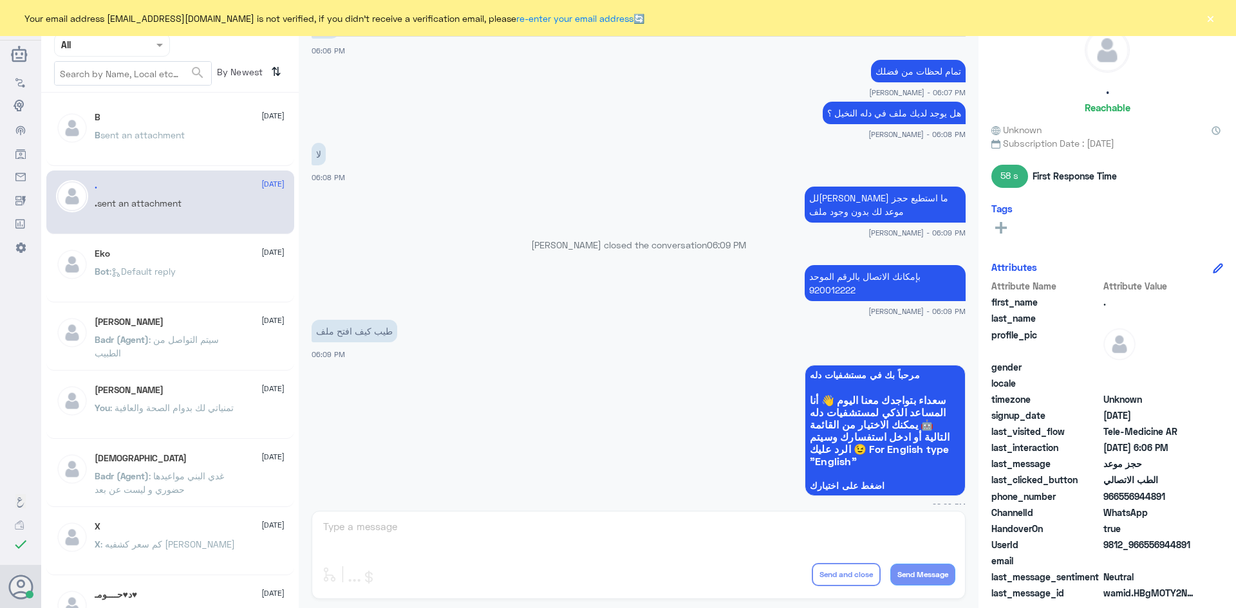
scroll to position [1000, 0]
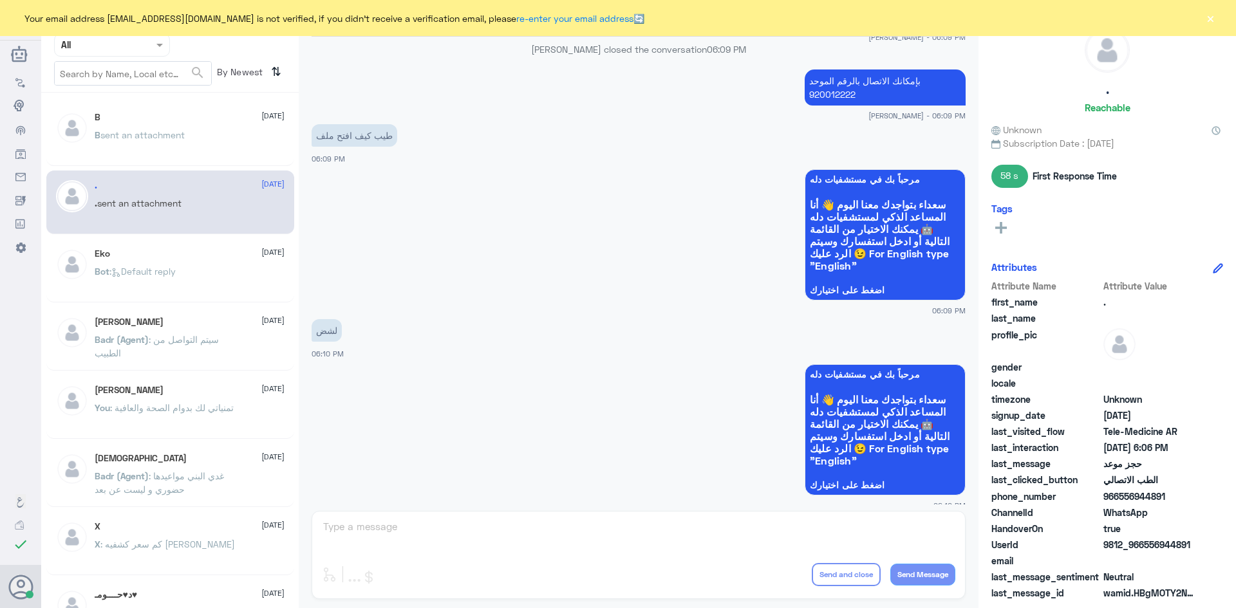
click at [1213, 18] on button "×" at bounding box center [1210, 18] width 13 height 13
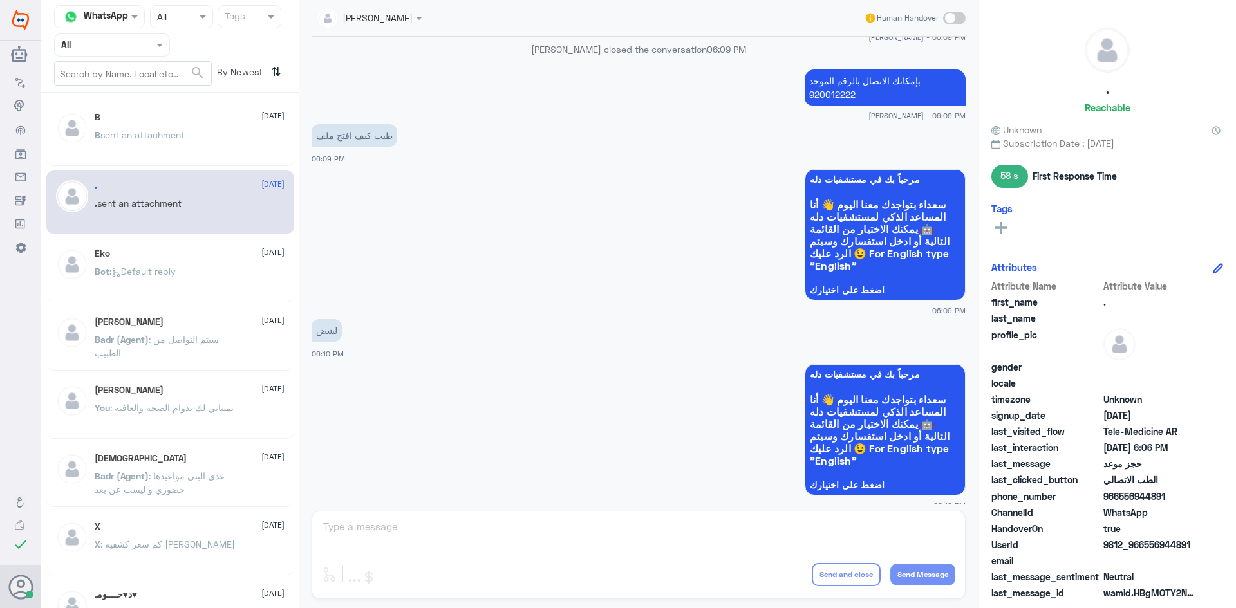
click at [962, 15] on span at bounding box center [954, 18] width 23 height 13
click at [0, 0] on input "checkbox" at bounding box center [0, 0] width 0 height 0
click at [758, 519] on textarea at bounding box center [638, 534] width 633 height 32
type textarea "تحب افتح ملف"
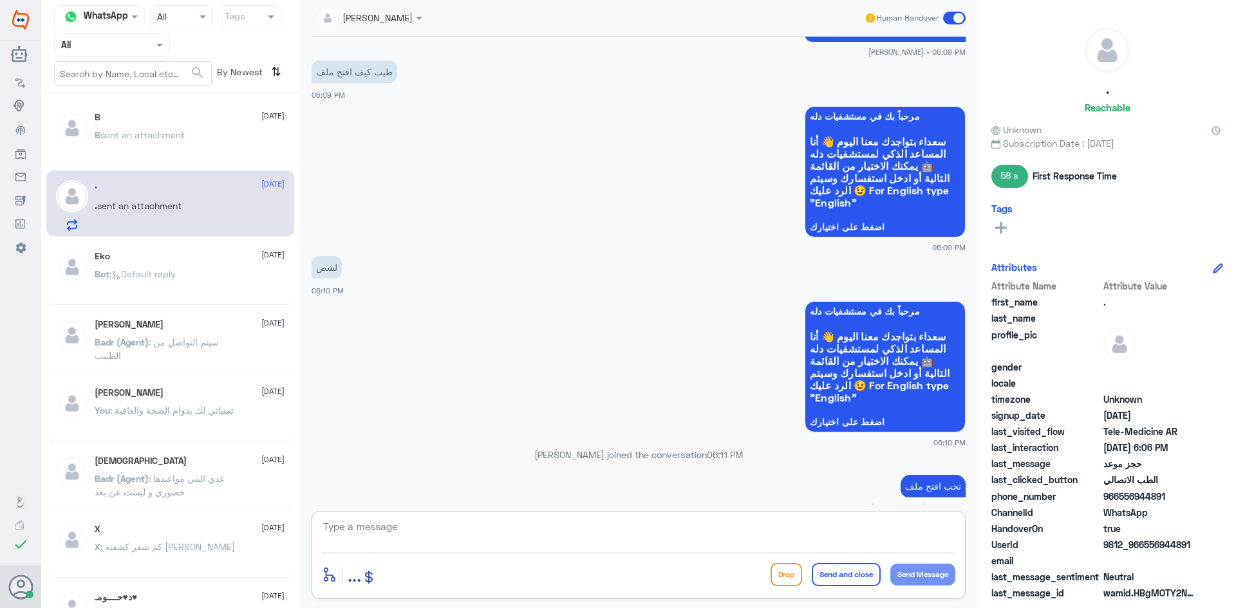
scroll to position [1042, 0]
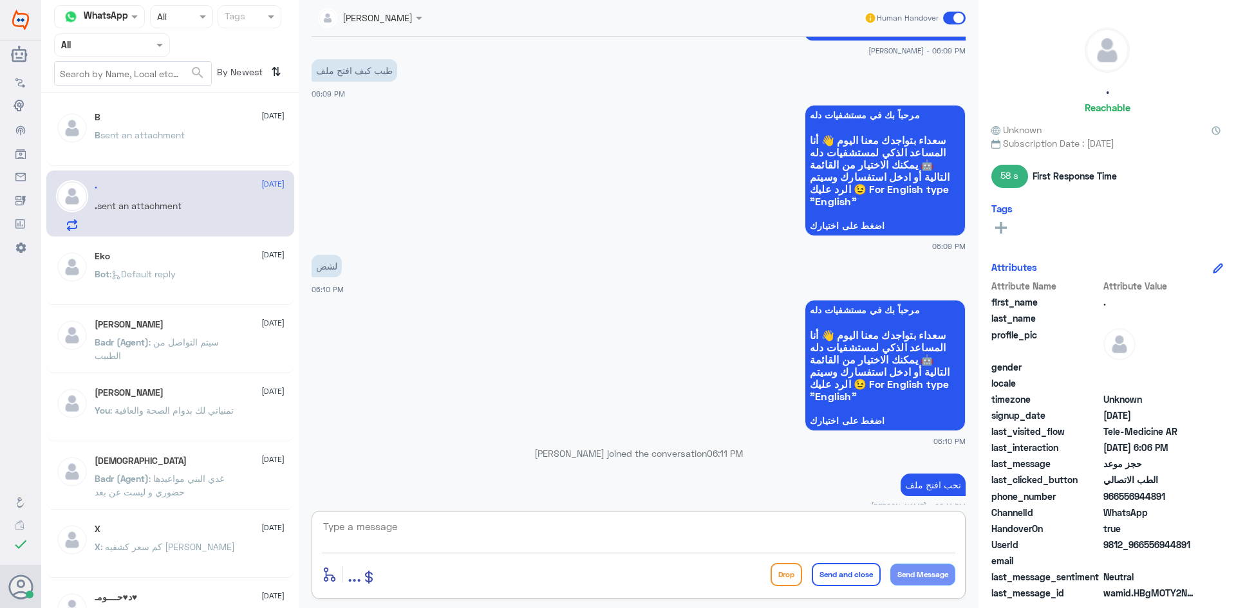
click at [909, 522] on textarea at bounding box center [638, 534] width 633 height 32
click at [169, 133] on span "sent an attachment" at bounding box center [142, 134] width 84 height 11
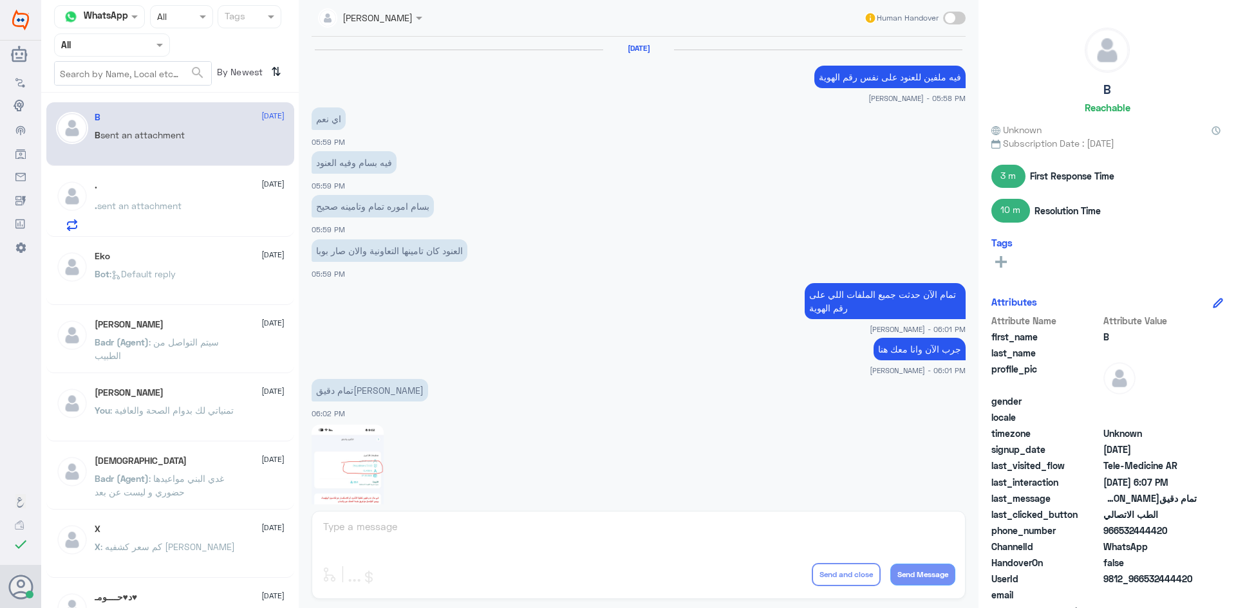
scroll to position [561, 0]
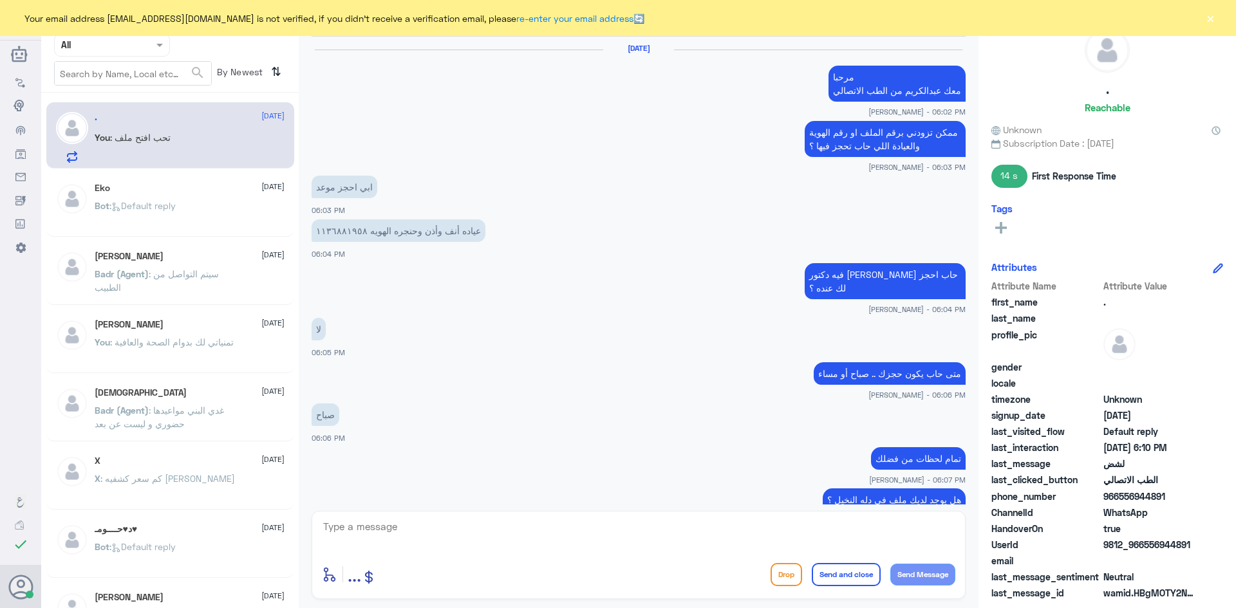
scroll to position [648, 0]
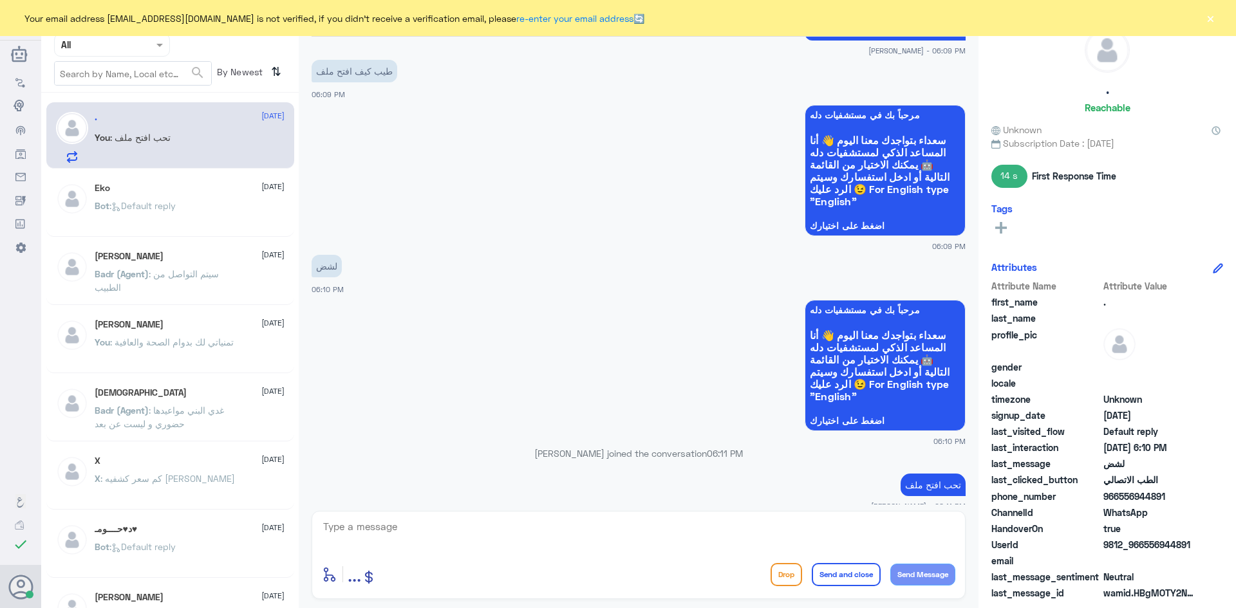
click at [1209, 22] on button "×" at bounding box center [1210, 18] width 13 height 13
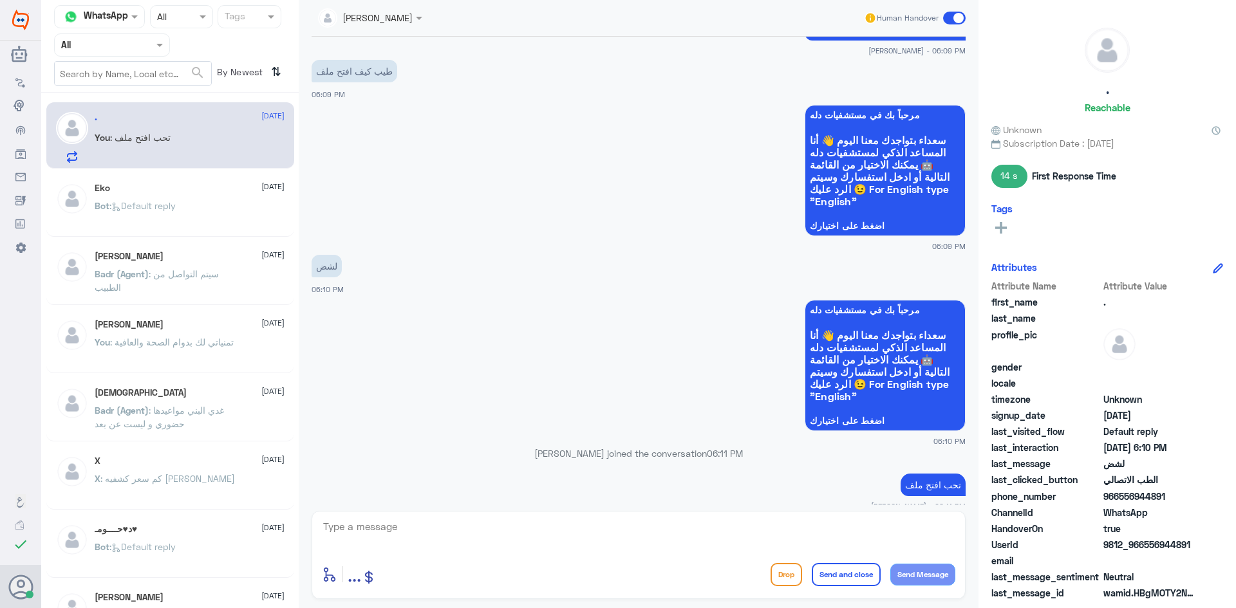
click at [949, 17] on span at bounding box center [954, 18] width 23 height 13
click at [0, 0] on input "checkbox" at bounding box center [0, 0] width 0 height 0
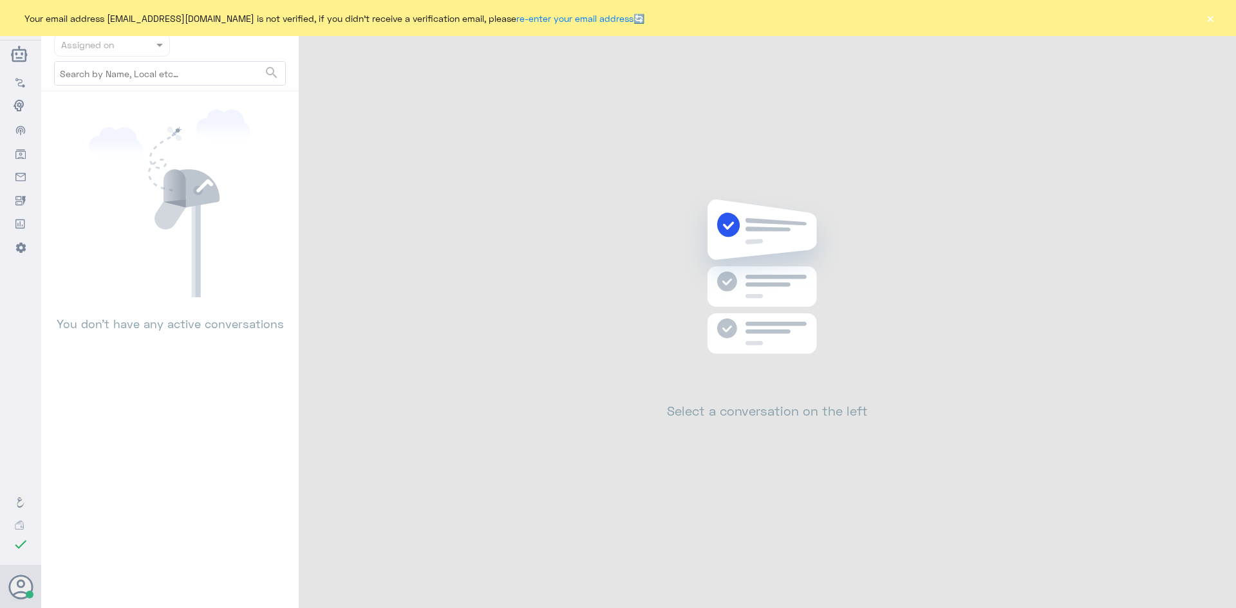
click at [1206, 21] on button "×" at bounding box center [1210, 18] width 13 height 13
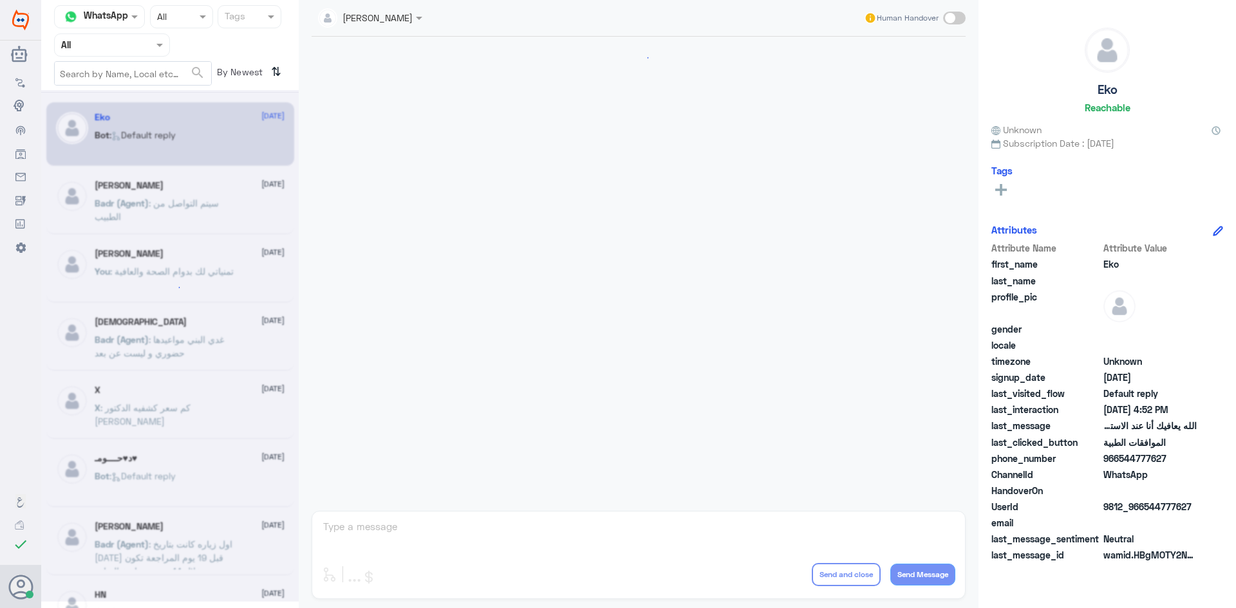
scroll to position [1229, 0]
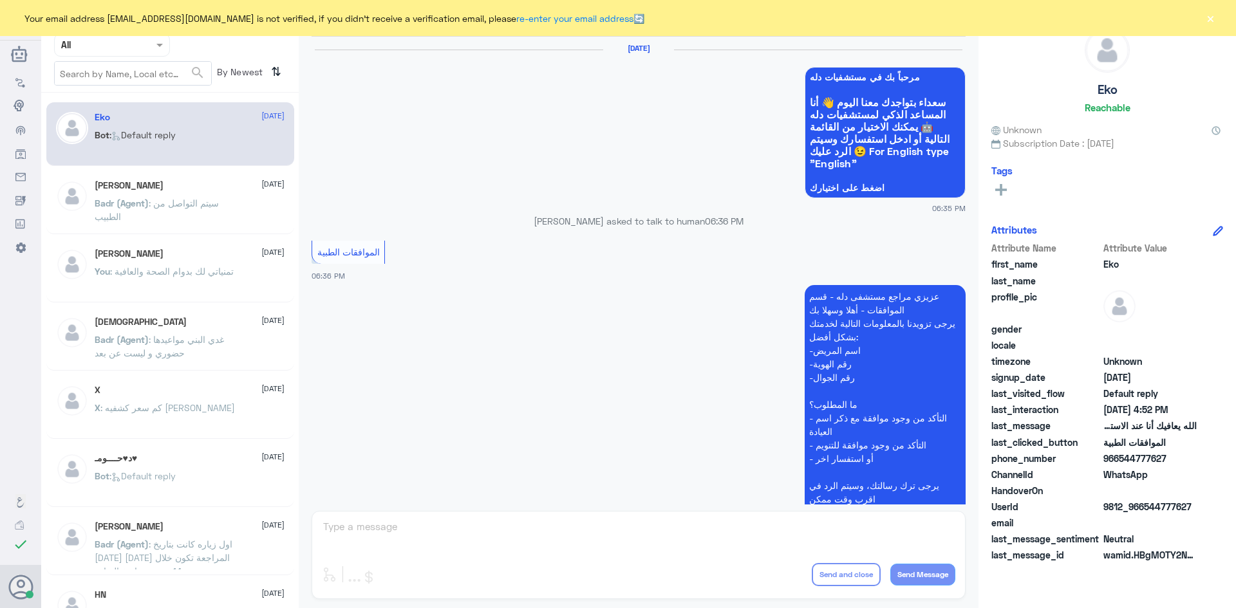
scroll to position [1229, 0]
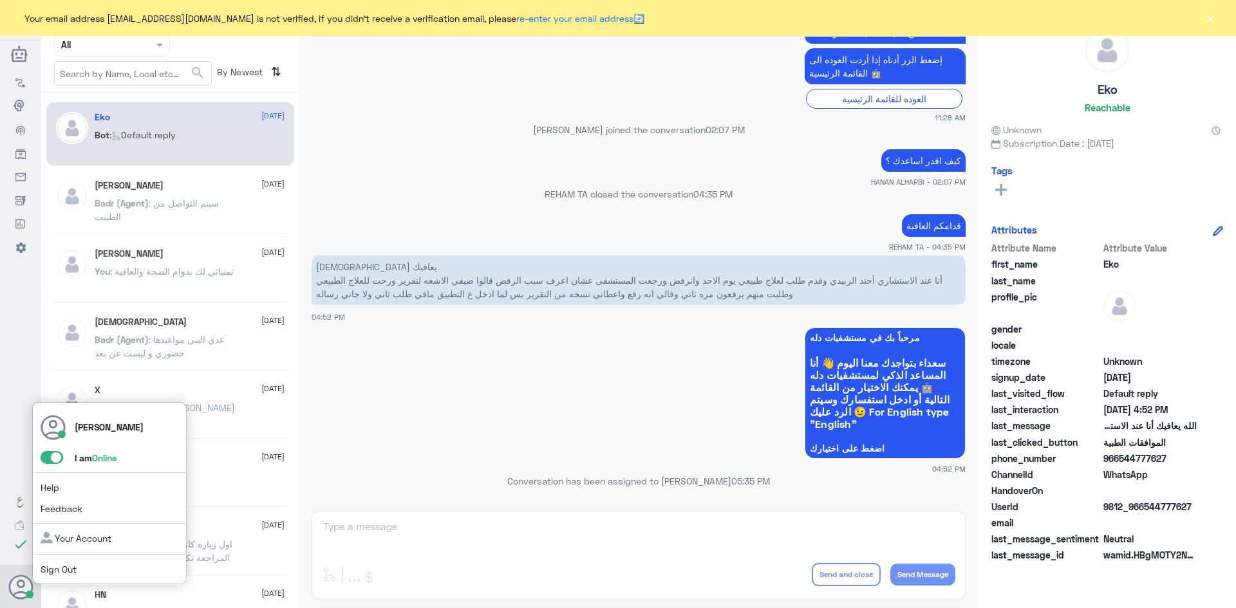
click at [45, 462] on span at bounding box center [52, 457] width 23 height 13
click at [0, 0] on input "checkbox" at bounding box center [0, 0] width 0 height 0
